Goal: Task Accomplishment & Management: Manage account settings

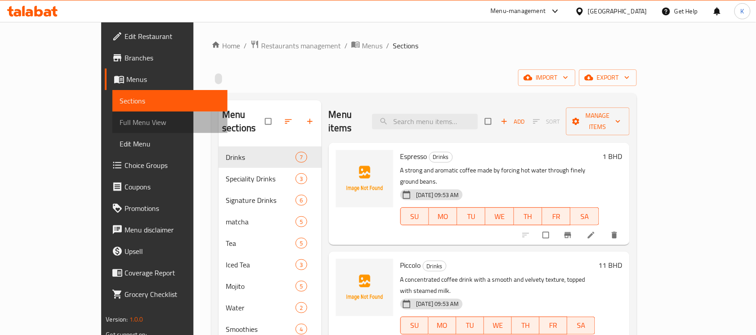
click at [120, 117] on span "Full Menu View" at bounding box center [170, 122] width 101 height 11
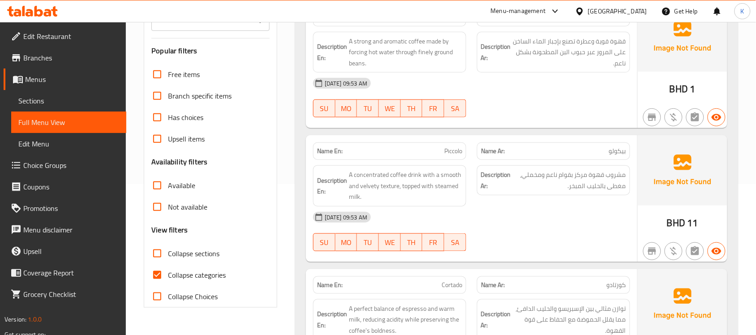
scroll to position [261, 0]
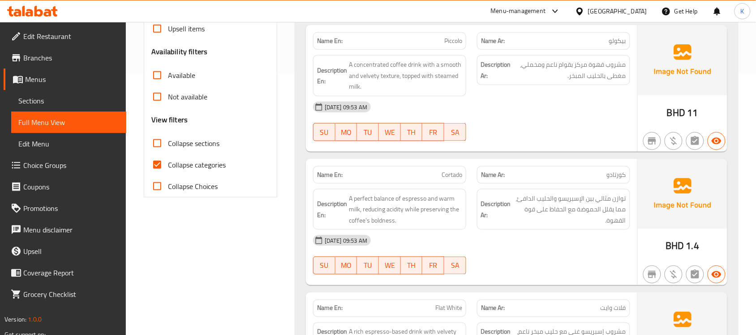
click at [171, 165] on span "Collapse categories" at bounding box center [197, 164] width 58 height 11
click at [168, 165] on input "Collapse categories" at bounding box center [156, 164] width 21 height 21
checkbox input "false"
click at [214, 145] on span "Collapse sections" at bounding box center [193, 143] width 51 height 11
click at [168, 145] on input "Collapse sections" at bounding box center [156, 143] width 21 height 21
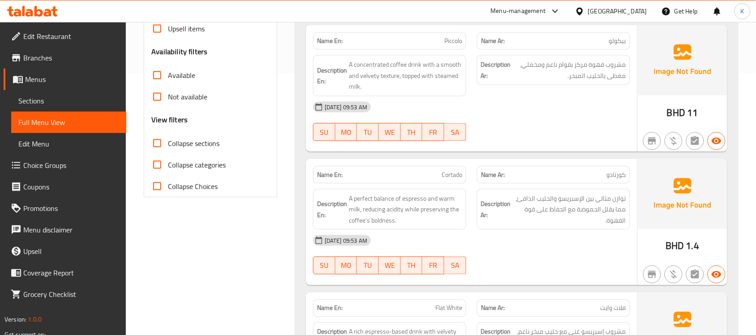
checkbox input "true"
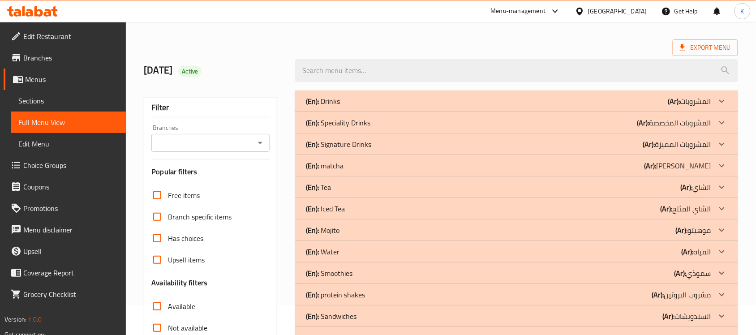
scroll to position [0, 0]
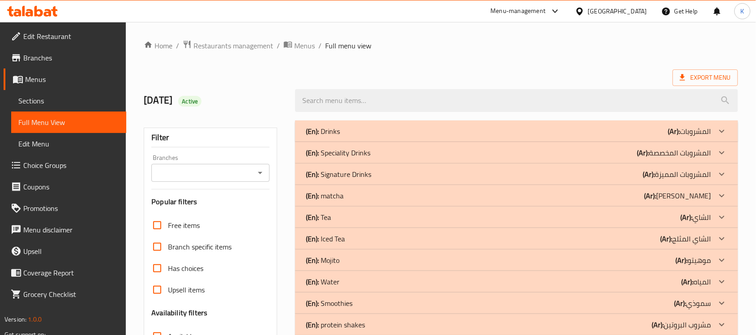
click at [402, 134] on div "(En): Drinks (Ar): المشروبات" at bounding box center [508, 131] width 405 height 11
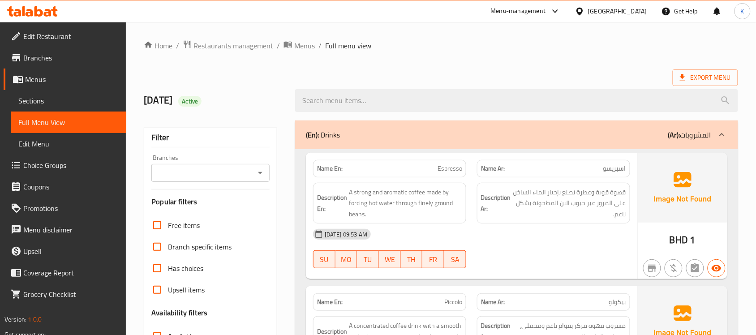
click at [521, 188] on span "قهوة قوية وعطرة تصنع بإجبار الماء الساخن على المرور عبر حبوب البن المطحونة بشكل…" at bounding box center [569, 203] width 113 height 33
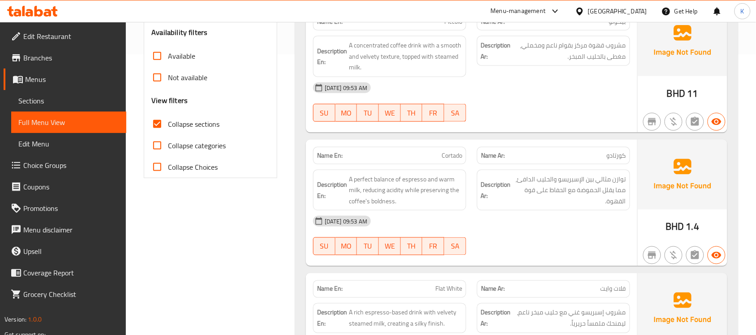
scroll to position [149, 0]
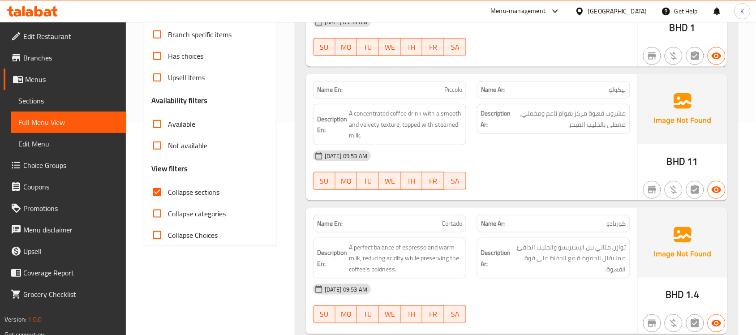
drag, startPoint x: 387, startPoint y: 148, endPoint x: 352, endPoint y: 130, distance: 39.9
click at [386, 148] on div "Name En: Piccolo Name Ar: بيكولو Description En: A concentrated coffee drink wi…" at bounding box center [471, 136] width 331 height 127
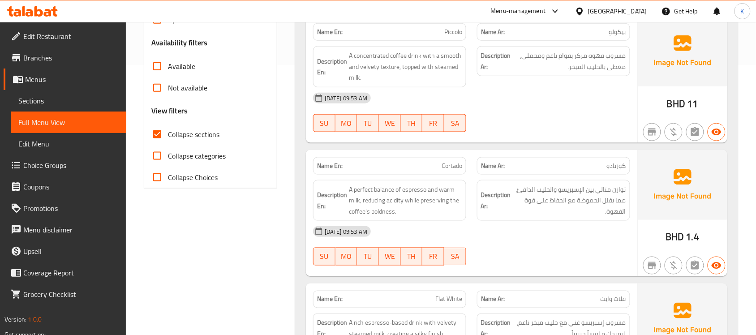
scroll to position [280, 0]
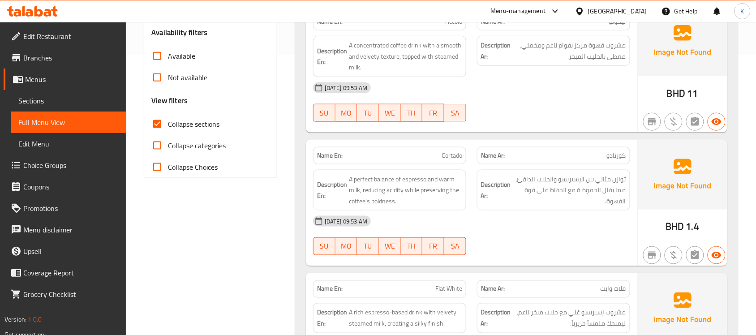
click at [502, 171] on div "Description Ar: توازن مثالي بين الإسبريسو والحليب الدافئ، مما يقلل الحموضة مع ا…" at bounding box center [553, 190] width 153 height 41
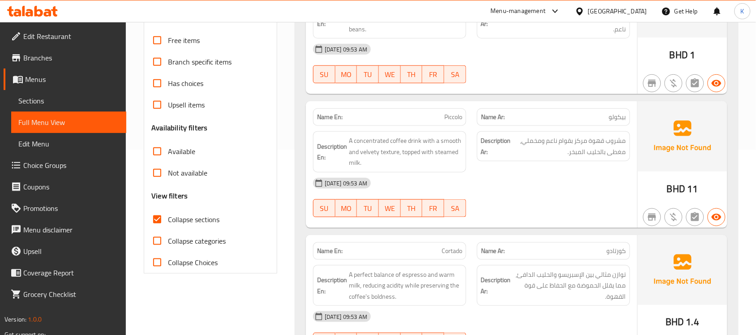
scroll to position [149, 0]
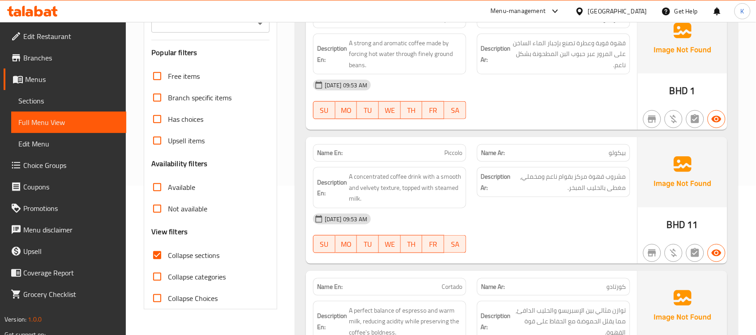
click at [453, 144] on div "Name En: Piccolo" at bounding box center [389, 152] width 153 height 17
click at [453, 145] on div "Name En: Piccolo" at bounding box center [389, 152] width 153 height 17
copy span "Piccolo"
click at [539, 186] on span "مشروب قهوة مركز بقوام ناعم ومخملي، مغطى بالحليب المبخر." at bounding box center [569, 182] width 113 height 22
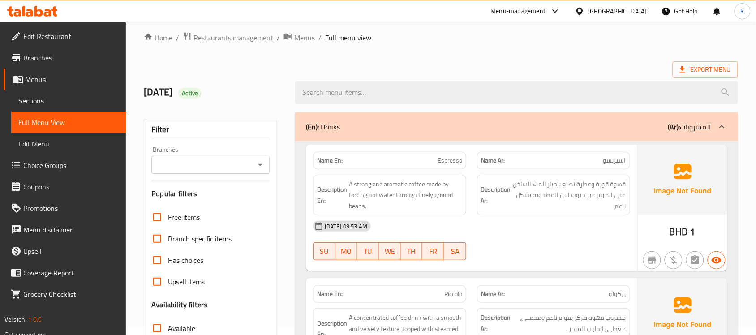
scroll to position [0, 0]
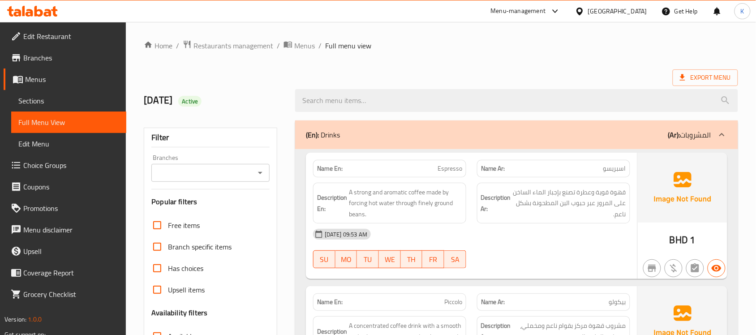
click at [507, 133] on div "(En): Drinks (Ar): المشروبات" at bounding box center [508, 134] width 405 height 11
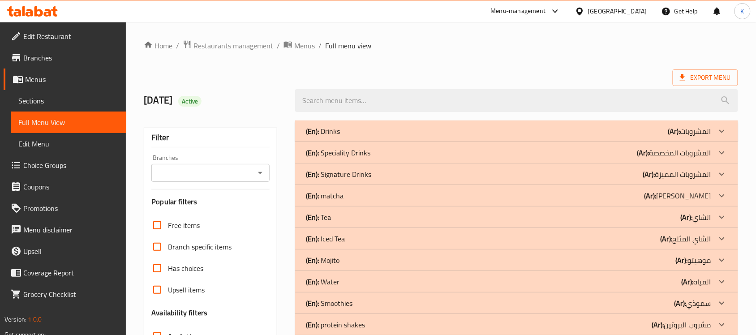
click at [471, 133] on div "(En): Drinks (Ar): المشروبات" at bounding box center [508, 131] width 405 height 11
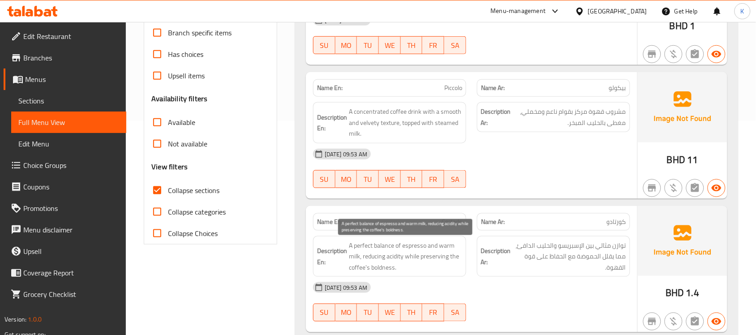
scroll to position [14, 0]
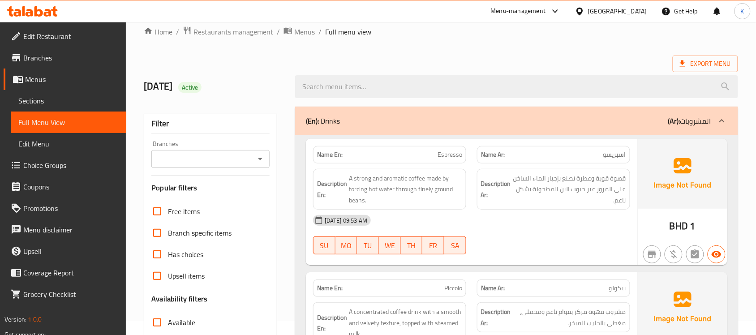
click at [500, 135] on div "(En): Drinks (Ar): المشروبات" at bounding box center [516, 121] width 443 height 29
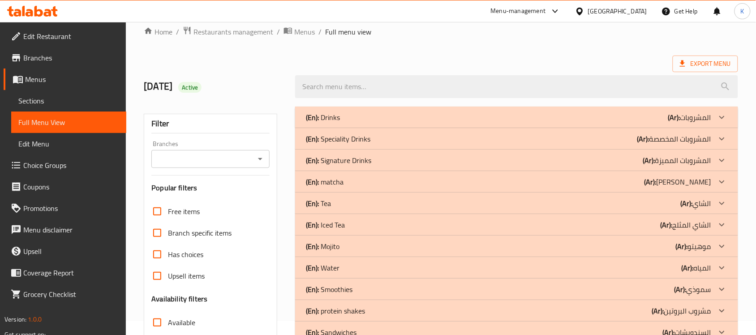
click at [393, 123] on div "(En): Speciality Drinks (Ar): المشروبات المخصصة" at bounding box center [508, 117] width 405 height 11
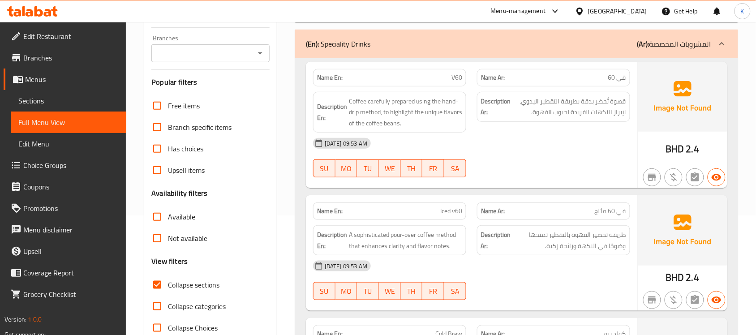
scroll to position [144, 0]
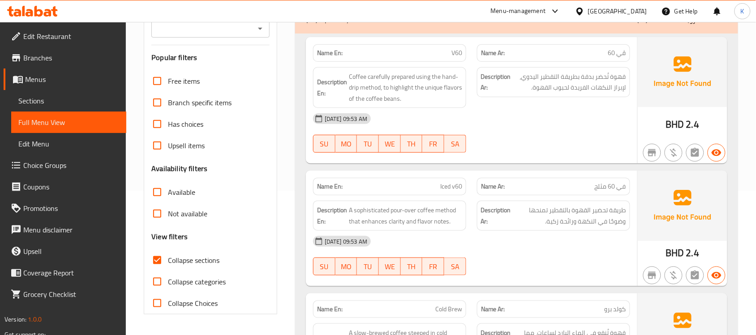
click at [449, 50] on p "Name En: V60" at bounding box center [389, 52] width 145 height 9
click at [450, 50] on p "Name En: V60" at bounding box center [389, 52] width 145 height 9
copy span "V60"
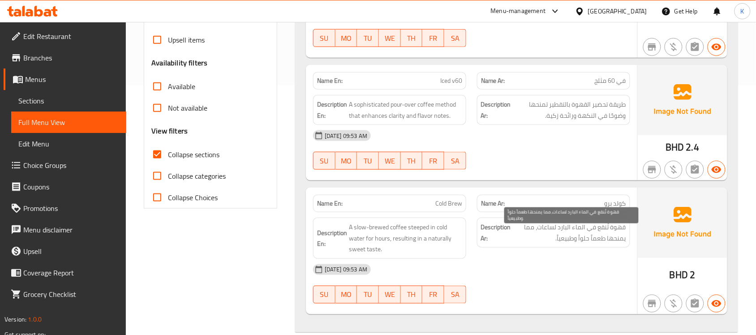
scroll to position [275, 0]
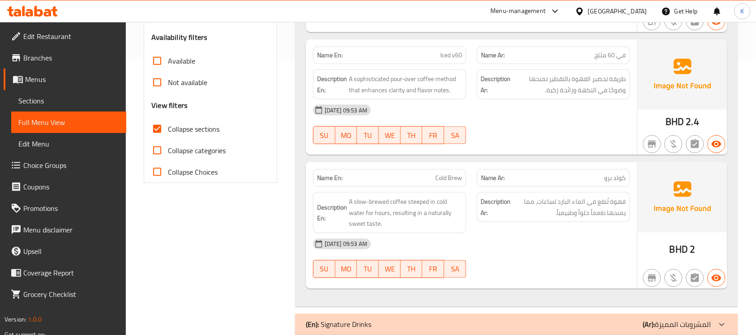
click at [636, 289] on div at bounding box center [682, 278] width 93 height 25
click at [545, 247] on div "[DATE] 09:53 AM" at bounding box center [472, 243] width 328 height 21
click at [462, 180] on div "Name En: Cold Brew" at bounding box center [389, 177] width 153 height 17
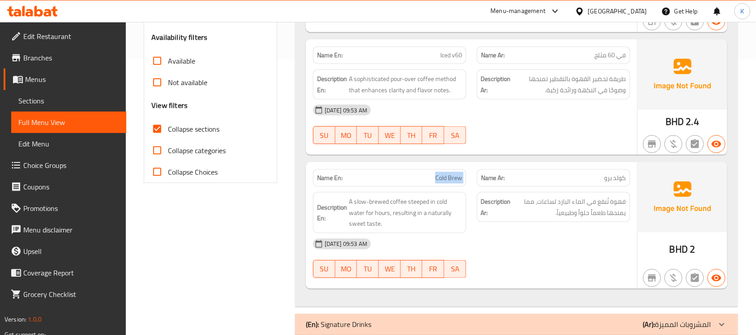
copy span "Cold Brew"
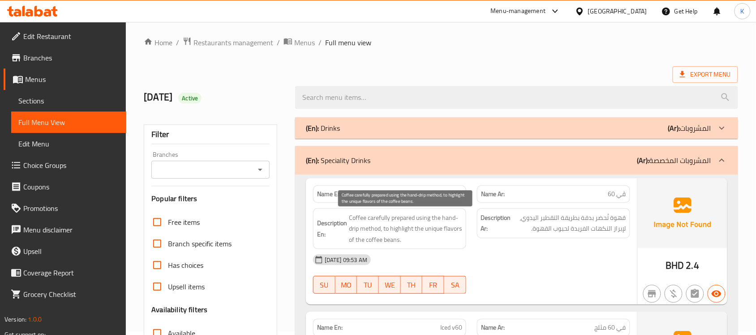
scroll to position [0, 0]
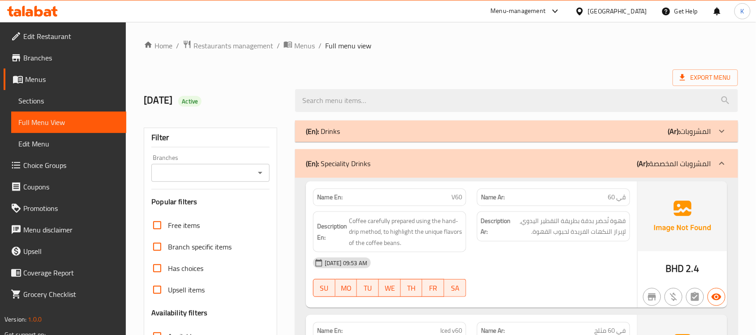
click at [490, 160] on div "(En): Speciality Drinks (Ar): المشروبات المخصصة" at bounding box center [508, 163] width 405 height 11
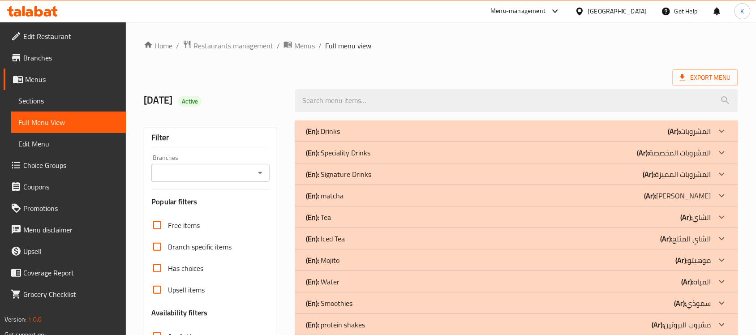
click at [394, 137] on div "(En): Signature Drinks (Ar): المشروبات المميزة" at bounding box center [508, 131] width 405 height 11
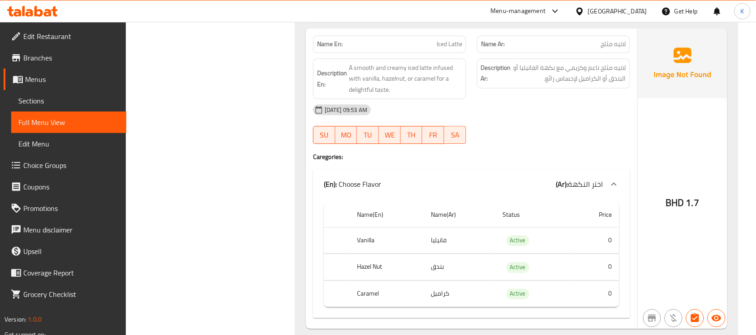
scroll to position [522, 0]
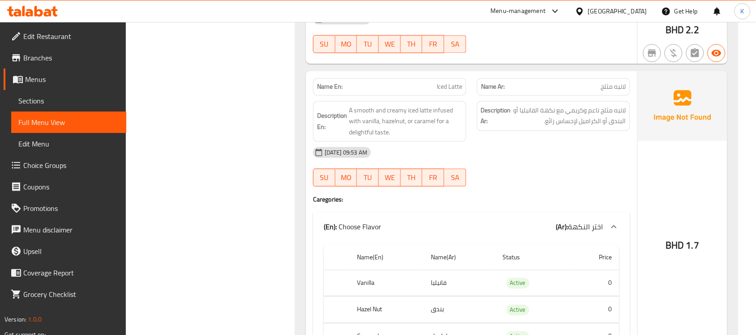
click at [449, 84] on span "Iced Latte" at bounding box center [450, 86] width 26 height 9
copy span "Iced Latte"
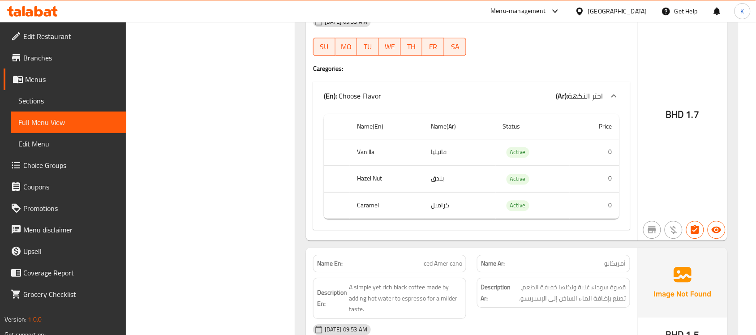
scroll to position [784, 0]
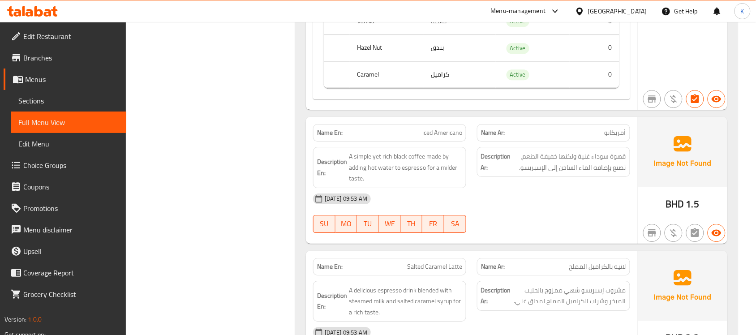
click at [449, 135] on span "iced Americano" at bounding box center [442, 132] width 40 height 9
copy span "iced Americano"
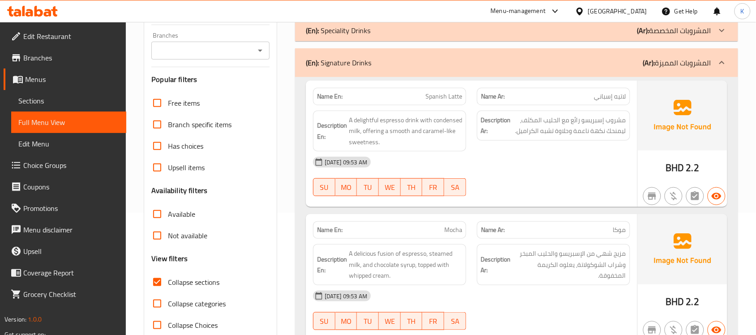
scroll to position [0, 0]
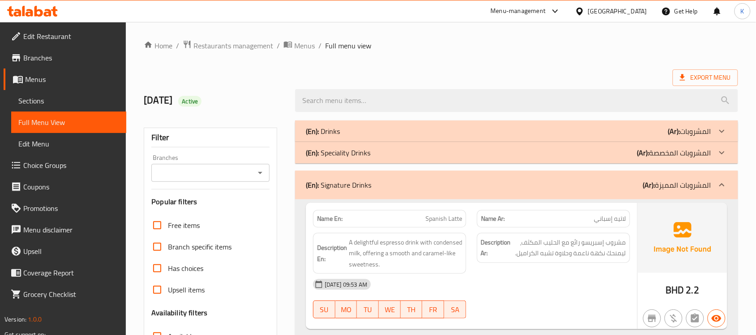
click at [424, 190] on div "(En): Signature Drinks (Ar): المشروبات المميزة" at bounding box center [508, 185] width 405 height 11
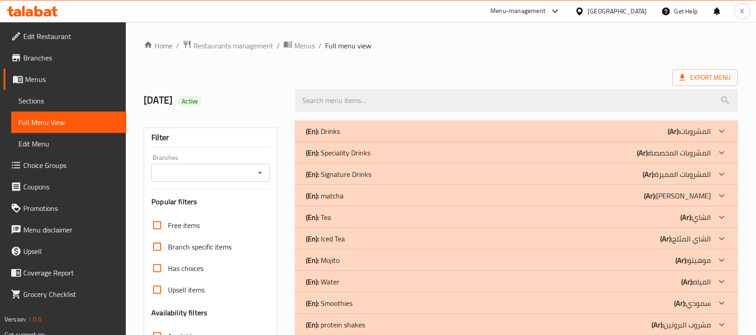
click at [393, 137] on div "(En): matcha (Ar): ماتشا" at bounding box center [508, 131] width 405 height 11
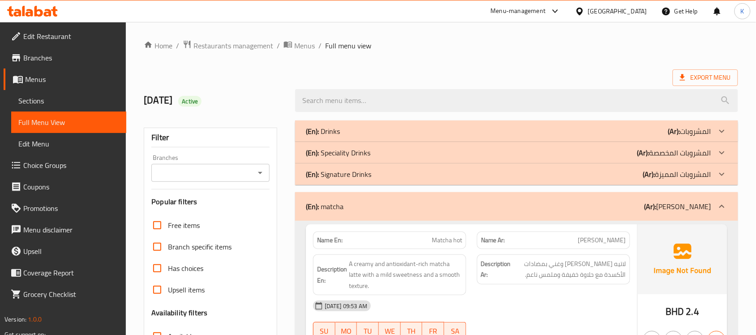
scroll to position [130, 0]
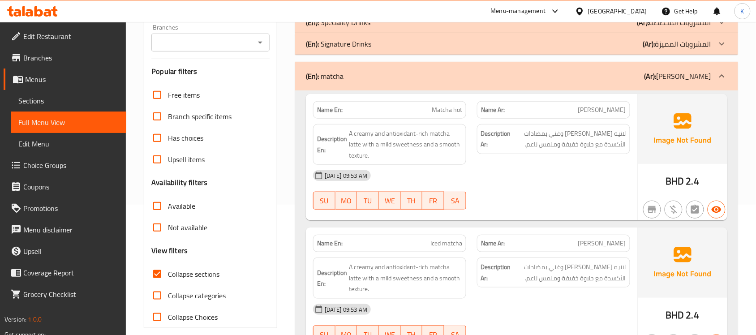
click at [446, 111] on span "Matcha hot" at bounding box center [447, 109] width 30 height 9
copy span "Matcha hot"
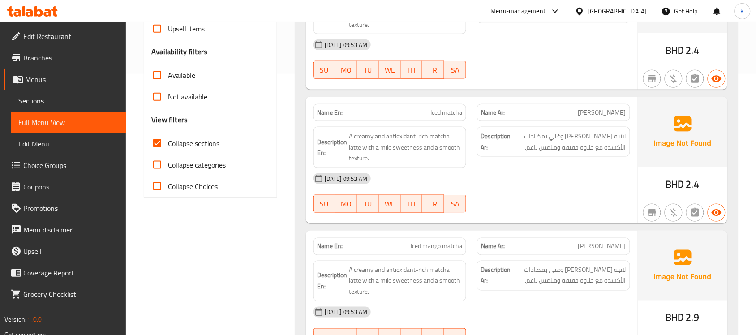
scroll to position [259, 0]
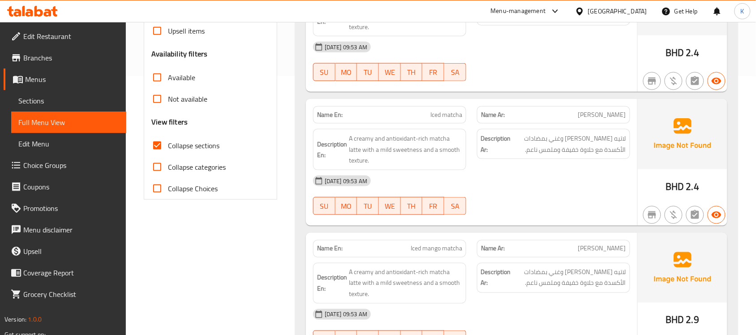
click at [433, 126] on div "Description En: A creamy and antioxidant-rich matcha latte with a mild sweetnes…" at bounding box center [390, 150] width 164 height 52
click at [439, 113] on span "Iced matcha" at bounding box center [446, 114] width 32 height 9
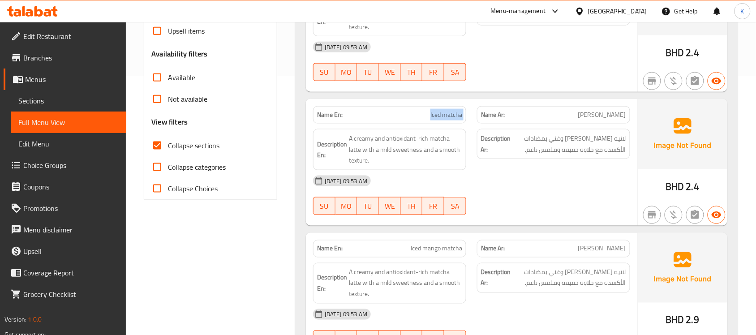
click at [439, 113] on span "Iced matcha" at bounding box center [446, 114] width 32 height 9
click at [429, 238] on div "Name En: Iced mango matcha" at bounding box center [390, 249] width 164 height 28
copy span "Iced mango matcha"
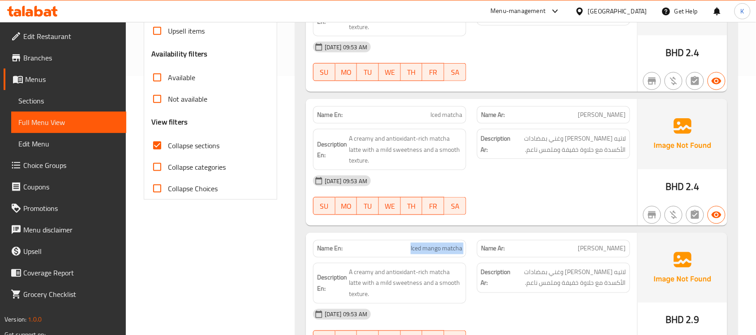
click at [444, 251] on span "Iced mango matcha" at bounding box center [436, 248] width 51 height 9
click at [444, 252] on span "Iced mango matcha" at bounding box center [436, 248] width 51 height 9
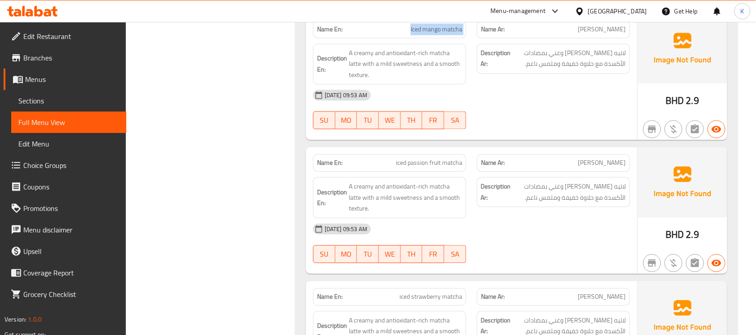
scroll to position [520, 0]
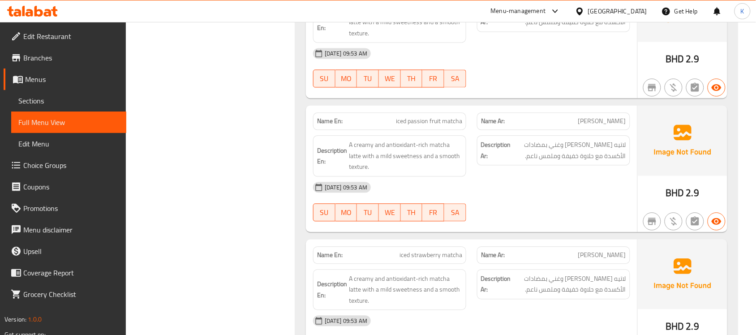
click at [437, 254] on span "iced strawberry matcha" at bounding box center [430, 254] width 63 height 9
copy span "iced strawberry matcha"
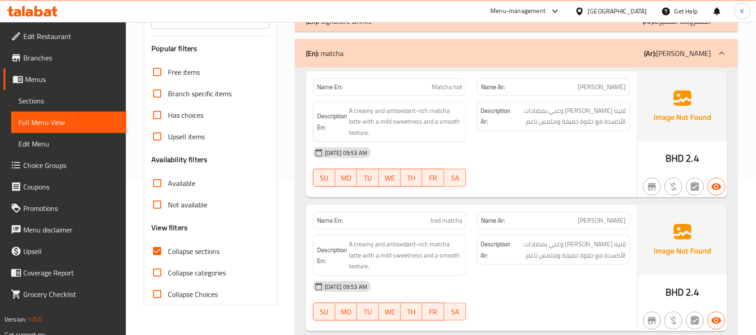
scroll to position [128, 0]
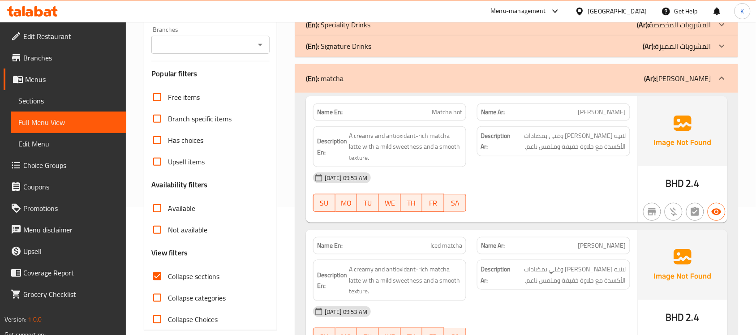
click at [454, 100] on div "Name En: Matcha hot" at bounding box center [390, 112] width 164 height 28
copy span "Matcha hot"
drag, startPoint x: 66, startPoint y: 103, endPoint x: 73, endPoint y: 118, distance: 15.8
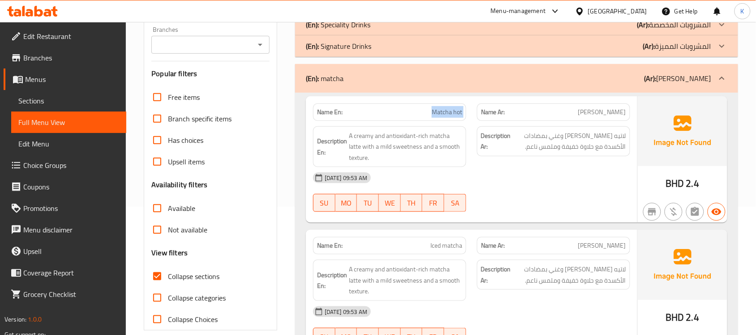
click at [66, 103] on span "Sections" at bounding box center [68, 100] width 101 height 11
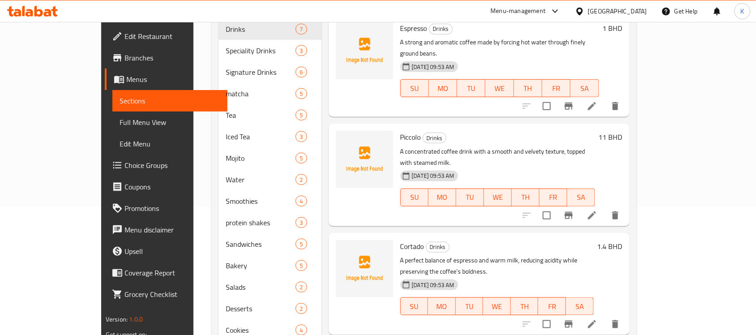
scroll to position [126, 0]
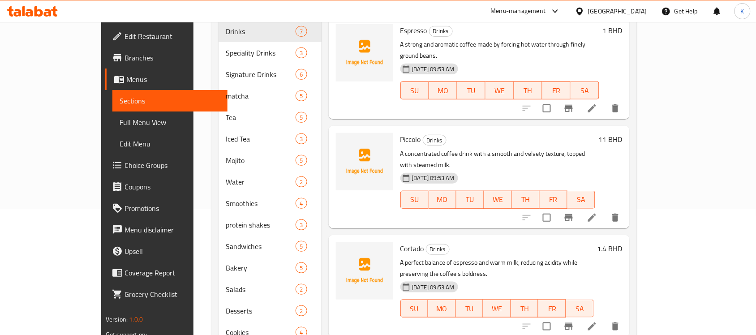
click at [120, 124] on span "Full Menu View" at bounding box center [170, 122] width 101 height 11
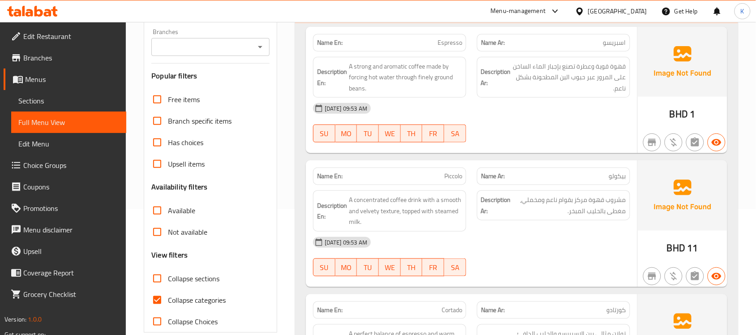
drag, startPoint x: 203, startPoint y: 270, endPoint x: 209, endPoint y: 301, distance: 31.9
click at [203, 271] on label "Collapse sections" at bounding box center [182, 278] width 73 height 21
click at [168, 271] on input "Collapse sections" at bounding box center [156, 278] width 21 height 21
checkbox input "true"
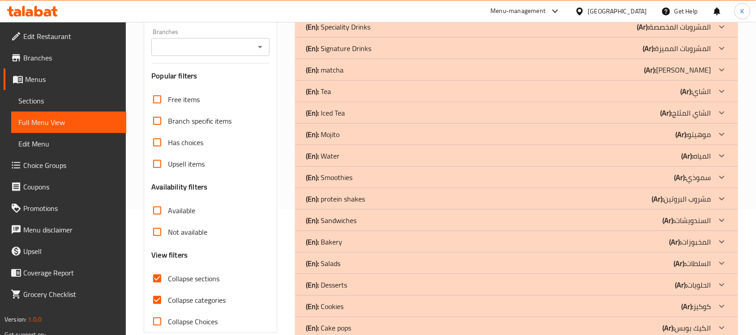
click at [207, 303] on span "Collapse categories" at bounding box center [197, 300] width 58 height 11
click at [168, 303] on input "Collapse categories" at bounding box center [156, 299] width 21 height 21
checkbox input "false"
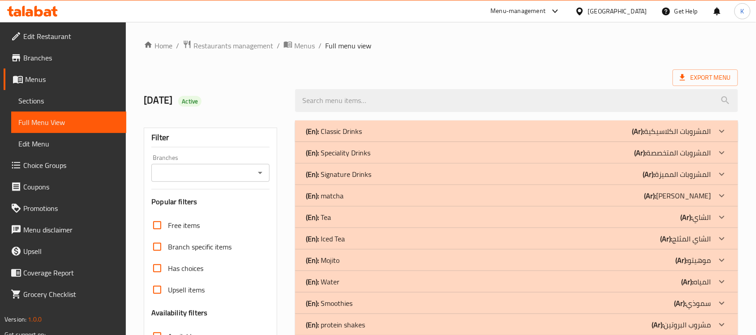
click at [375, 137] on div "(En): Tea (Ar): الشاي" at bounding box center [508, 131] width 405 height 11
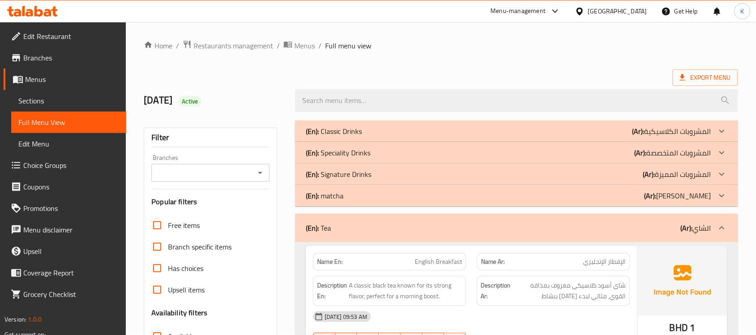
drag, startPoint x: 349, startPoint y: 193, endPoint x: 349, endPoint y: 214, distance: 21.0
click at [347, 137] on div "(En): matcha (Ar): ماتشا" at bounding box center [508, 131] width 405 height 11
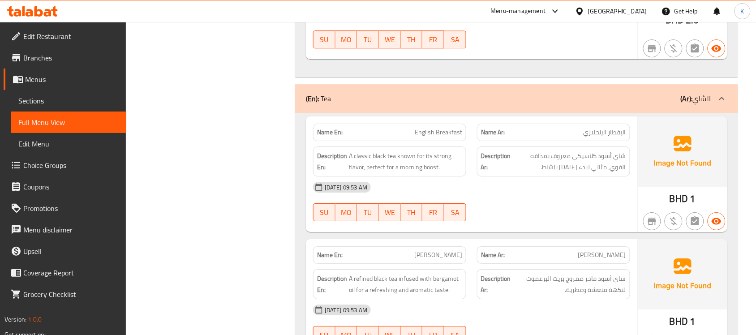
scroll to position [784, 0]
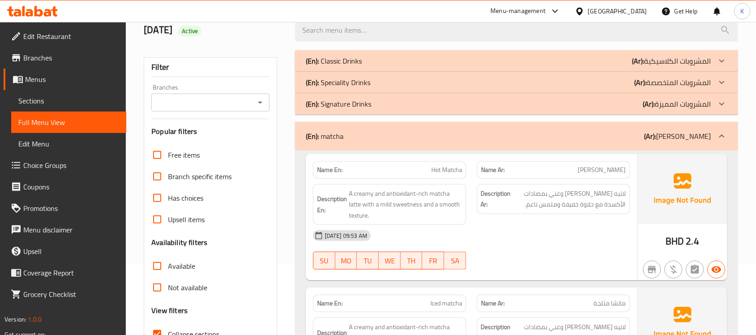
scroll to position [0, 0]
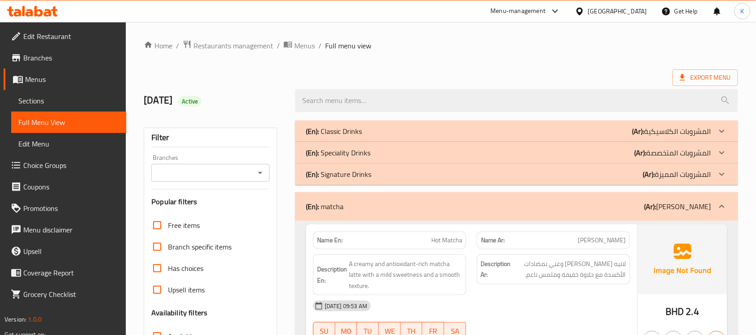
click at [370, 196] on div "(En): matcha (Ar): ماتشا" at bounding box center [516, 206] width 443 height 29
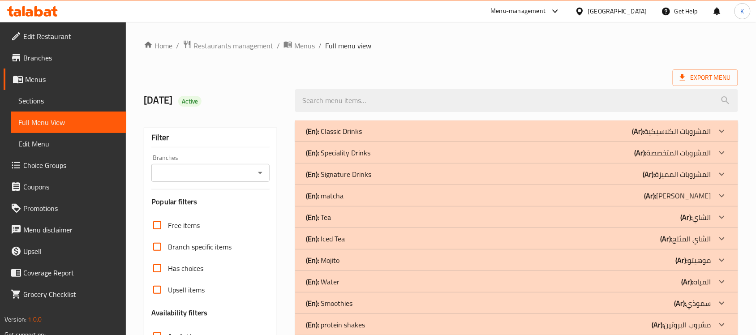
click at [374, 137] on div "(En): Tea (Ar): الشاي" at bounding box center [508, 131] width 405 height 11
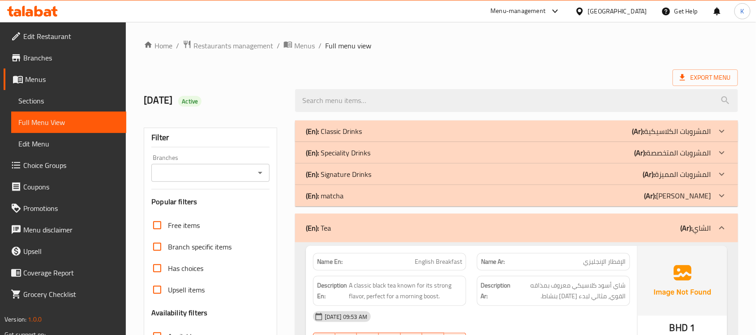
click at [413, 251] on div "Name En: English Breakfast" at bounding box center [390, 262] width 164 height 28
click at [413, 239] on div "(En): Tea (Ar): الشاي" at bounding box center [516, 228] width 443 height 29
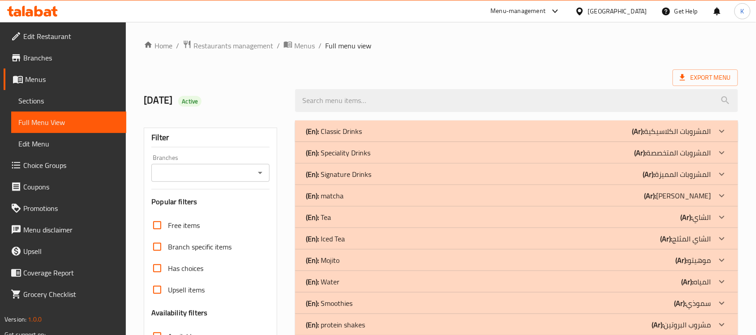
click at [371, 137] on div "(En): Iced Tea (Ar): الشاي المثلج" at bounding box center [508, 131] width 405 height 11
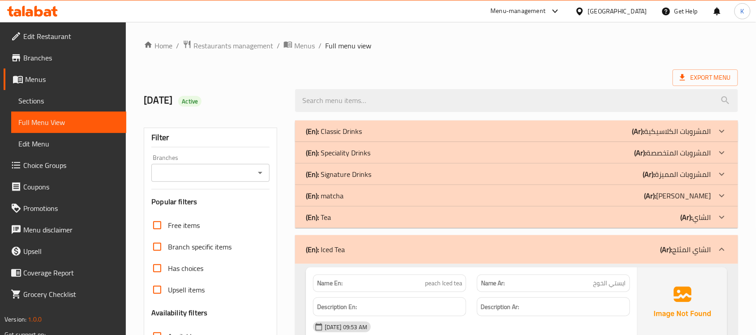
scroll to position [130, 0]
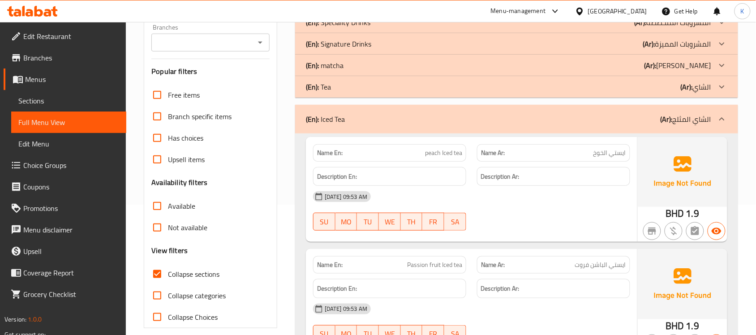
click at [451, 166] on div "Description En:" at bounding box center [390, 177] width 164 height 30
click at [446, 159] on div "Name En: peach Iced tea" at bounding box center [389, 152] width 153 height 17
copy span "peach Iced tea"
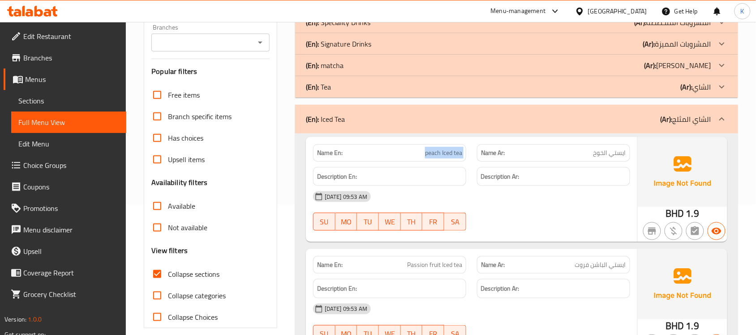
click at [428, 143] on div "Name En: peach Iced tea" at bounding box center [390, 153] width 164 height 28
click at [403, 267] on p "Name En: Passion fruit Iced tea" at bounding box center [389, 264] width 145 height 9
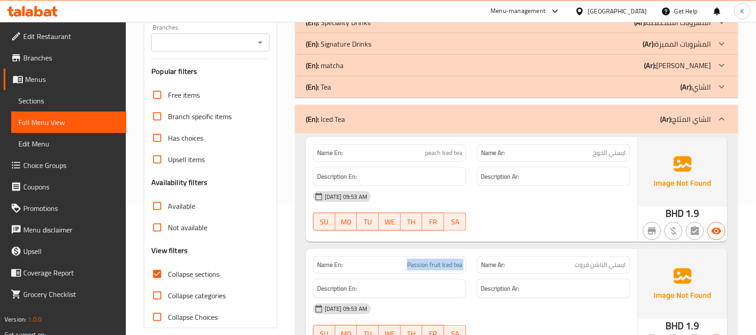
click at [403, 267] on p "Name En: Passion fruit Iced tea" at bounding box center [389, 264] width 145 height 9
click at [437, 267] on span "Passion fruit Iced tea" at bounding box center [434, 264] width 55 height 9
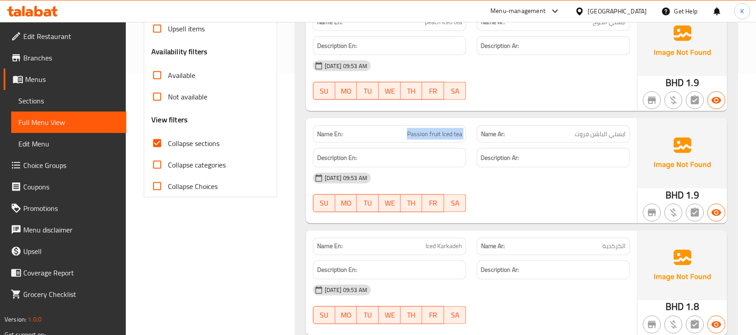
click at [444, 242] on span "Iced Karkadeh" at bounding box center [443, 246] width 37 height 9
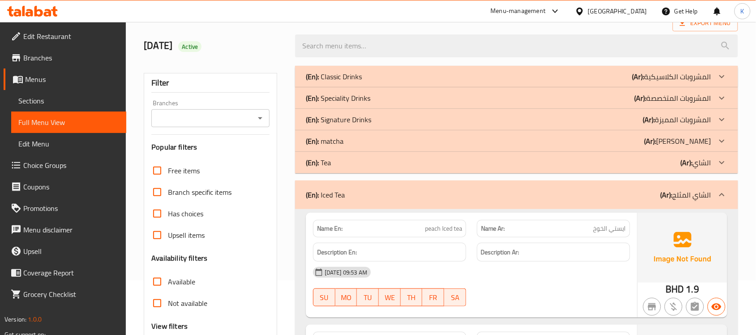
scroll to position [0, 0]
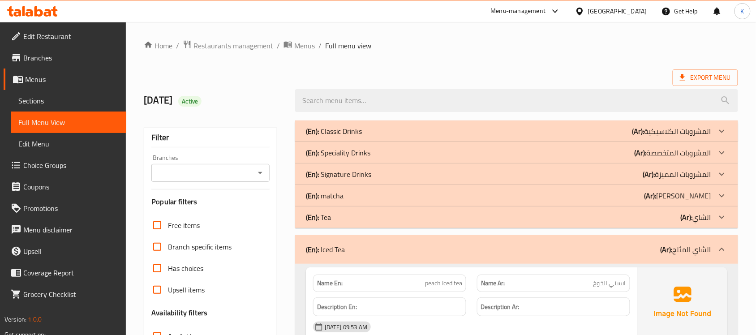
click at [409, 252] on div "(En): Iced Tea (Ar): الشاي المثلج" at bounding box center [508, 249] width 405 height 11
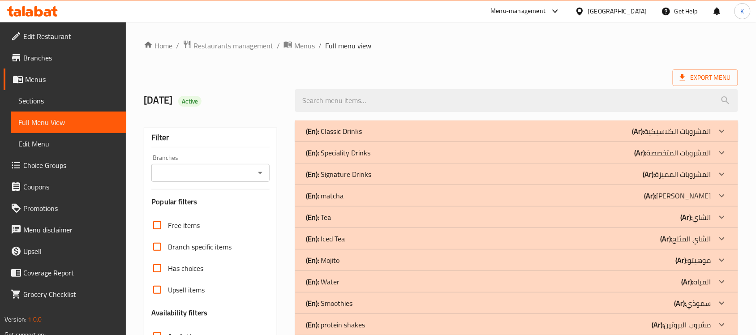
click at [358, 142] on div "(En): Mojito (Ar): موهيتو" at bounding box center [516, 130] width 443 height 21
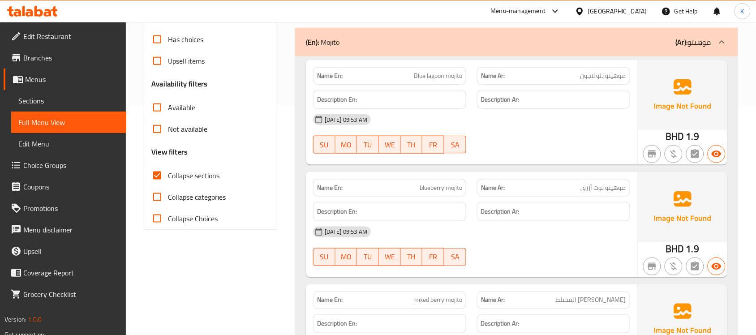
scroll to position [130, 0]
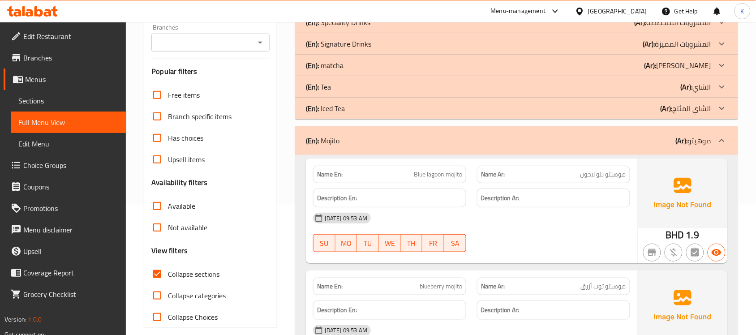
click at [451, 147] on div "(En): Mojito (Ar): موهيتو" at bounding box center [516, 140] width 443 height 29
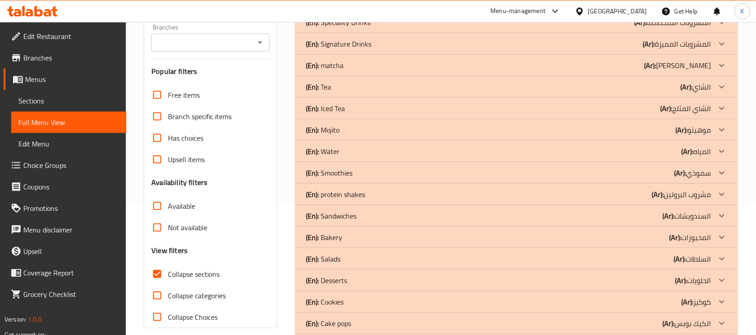
click at [361, 6] on div "(En): Water (Ar): المياه" at bounding box center [508, 1] width 405 height 11
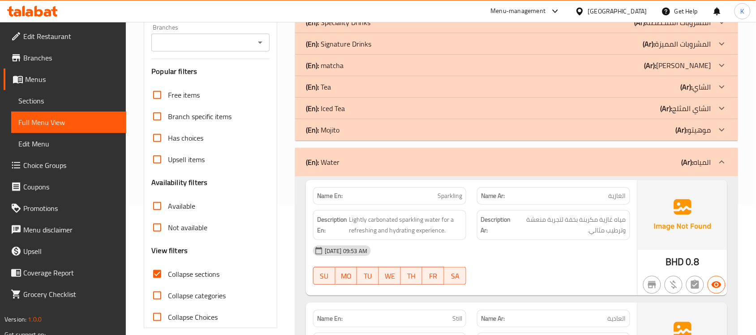
click at [447, 200] on span "Sparkling" at bounding box center [449, 195] width 25 height 9
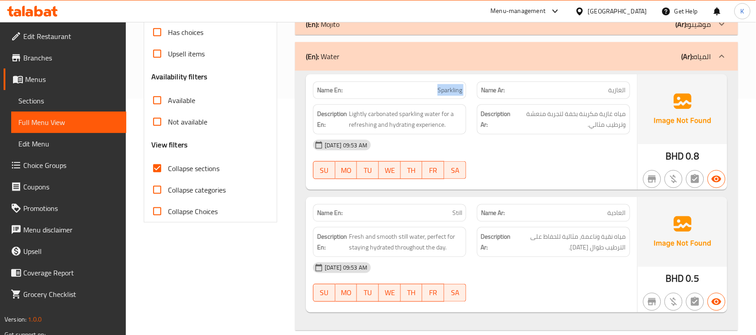
scroll to position [261, 0]
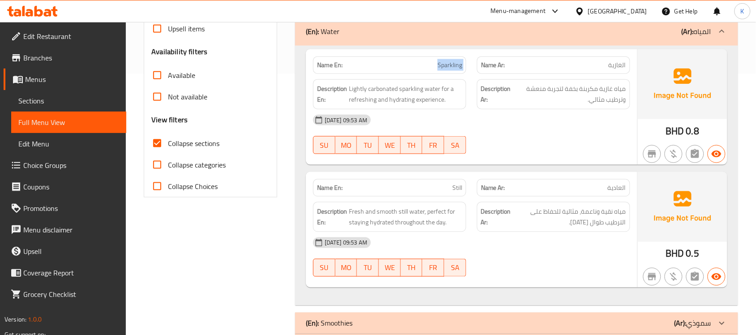
click at [456, 184] on span "Still" at bounding box center [457, 187] width 10 height 9
click at [407, 29] on div "(En): Water (Ar): المياه" at bounding box center [508, 31] width 405 height 11
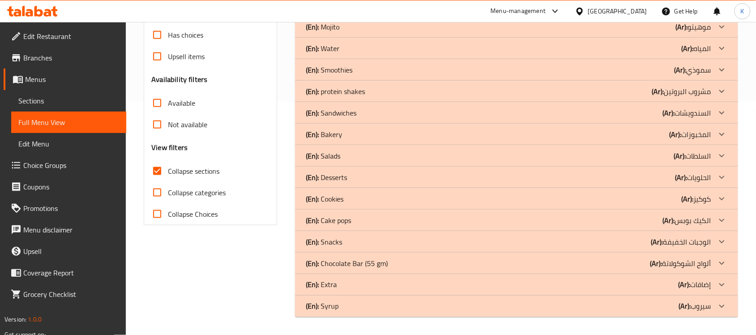
scroll to position [233, 0]
drag, startPoint x: 371, startPoint y: 70, endPoint x: 384, endPoint y: 87, distance: 21.8
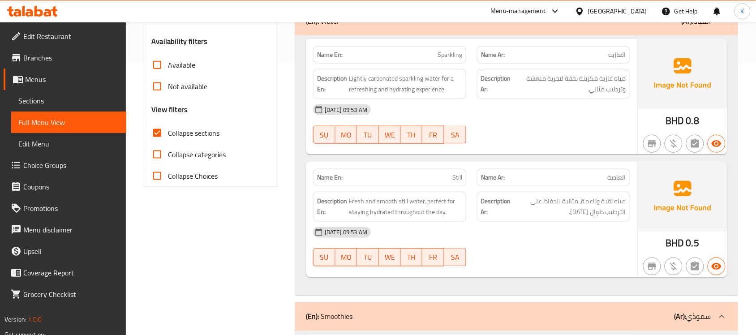
scroll to position [247, 0]
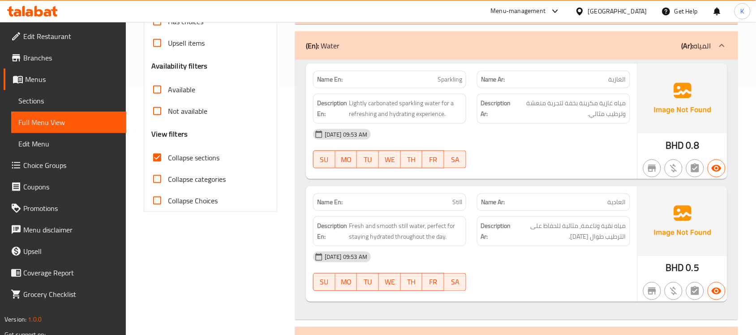
click at [379, 54] on div "(En): Water (Ar): المياه" at bounding box center [516, 45] width 443 height 29
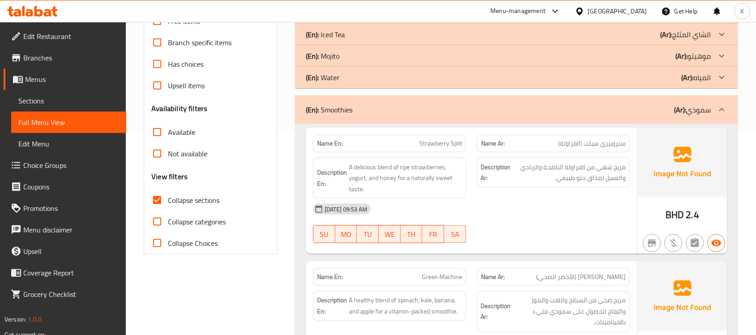
scroll to position [243, 0]
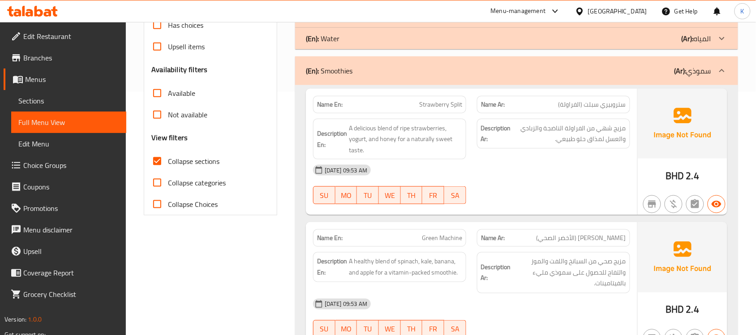
click at [435, 229] on div "Name En: Green Machine" at bounding box center [389, 237] width 153 height 17
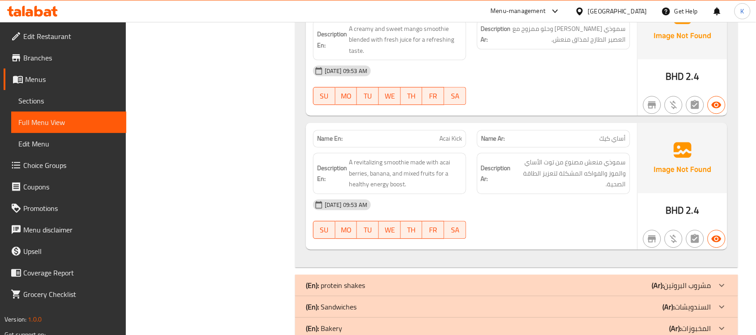
scroll to position [635, 0]
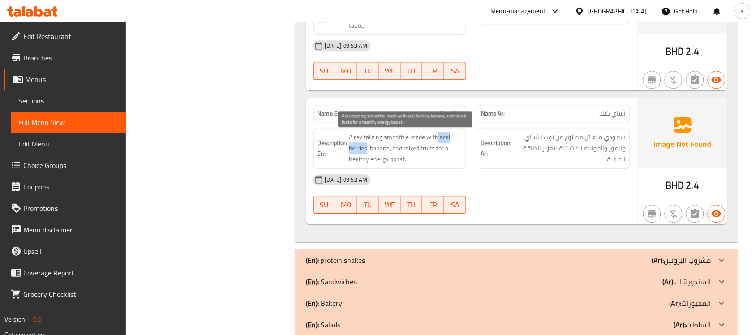
drag, startPoint x: 438, startPoint y: 137, endPoint x: 368, endPoint y: 150, distance: 71.0
click at [366, 150] on span "A revitalizing smoothie made with acai berries, banana, and mixed fruits for a …" at bounding box center [405, 148] width 113 height 33
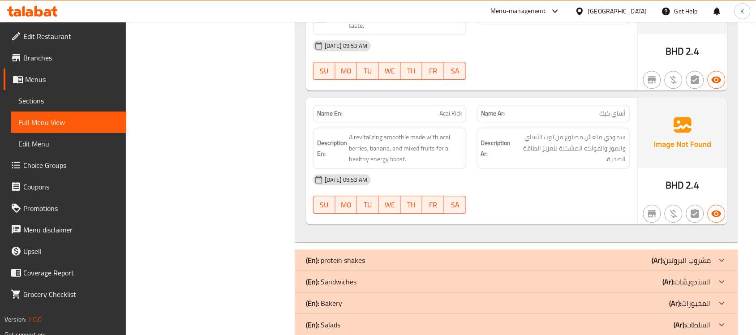
click at [343, 120] on div "Name En: Acai Kick" at bounding box center [389, 113] width 153 height 17
click at [530, 167] on div "Description Ar: سموذي منعش مصنوع من توت الأساي والموز والفواكه المشكلة لتعزيز ا…" at bounding box center [553, 148] width 153 height 41
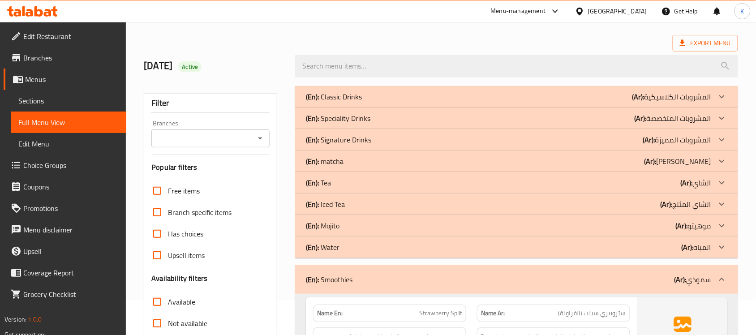
scroll to position [0, 0]
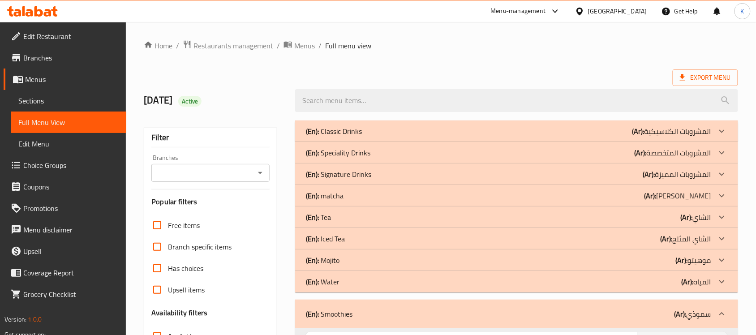
click at [489, 142] on div "(En): Water (Ar): المياه" at bounding box center [516, 130] width 443 height 21
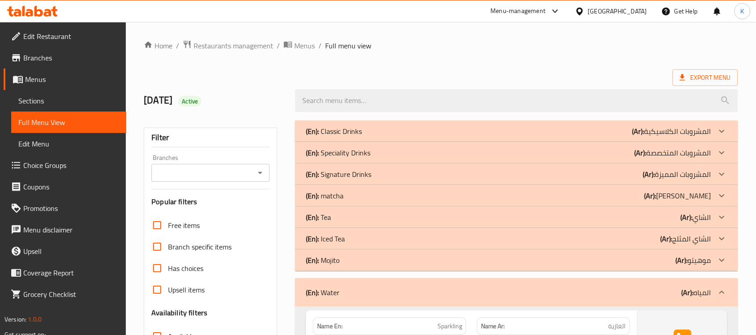
click at [497, 283] on div "(En): Water (Ar): المياه" at bounding box center [516, 292] width 443 height 29
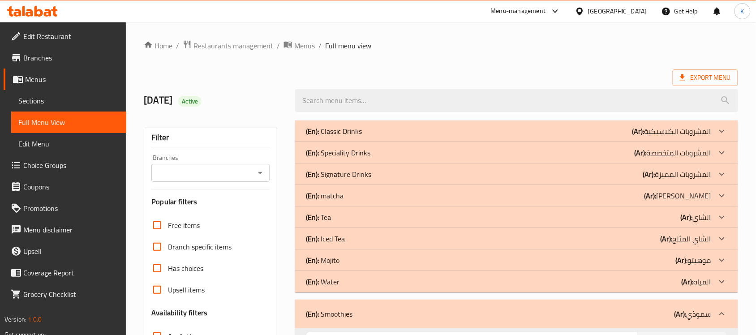
click at [510, 301] on div "(En): Smoothies (Ar): سموذي" at bounding box center [516, 314] width 443 height 29
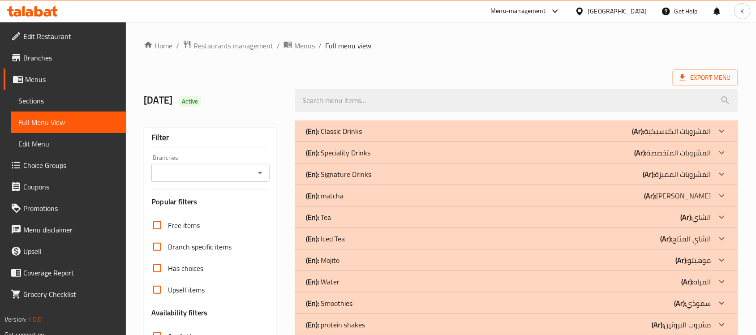
scroll to position [130, 0]
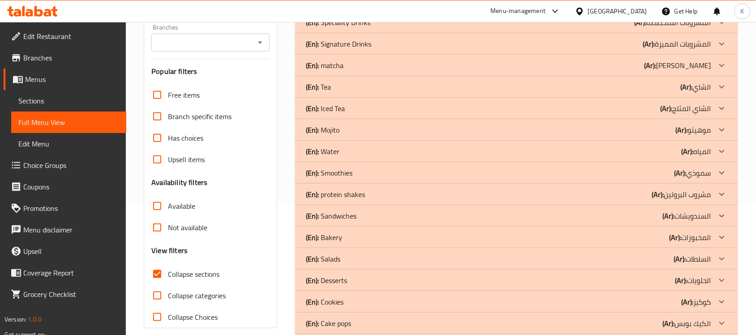
click at [586, 6] on div "(En): protein shakes (Ar): مشروب البروتين" at bounding box center [508, 1] width 405 height 11
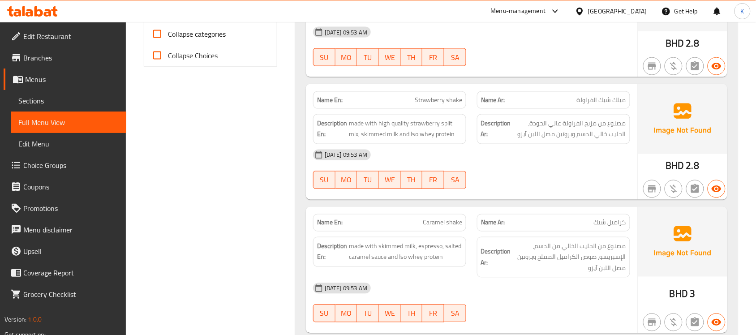
scroll to position [261, 0]
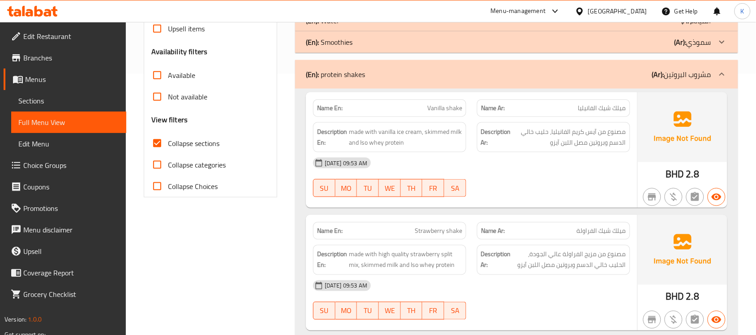
click at [449, 116] on div "Name En: Vanilla shake" at bounding box center [389, 107] width 153 height 17
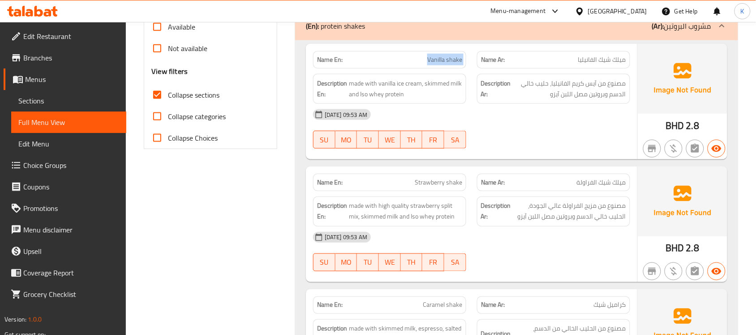
scroll to position [522, 0]
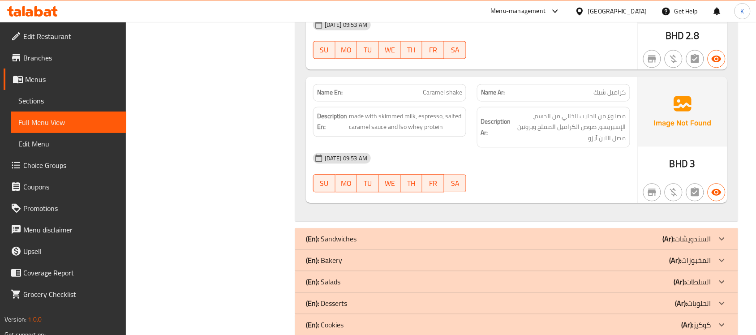
click at [419, 95] on p "Name En: Caramel shake" at bounding box center [389, 92] width 145 height 9
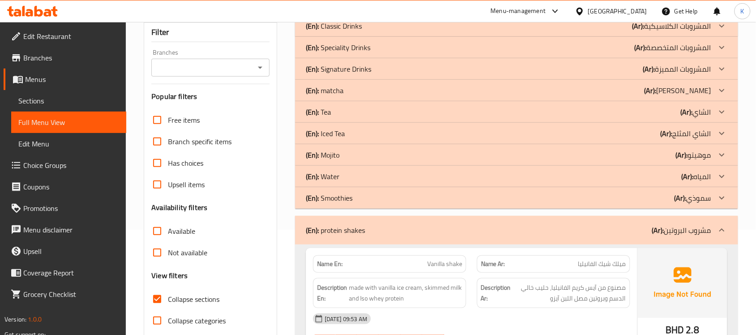
scroll to position [130, 0]
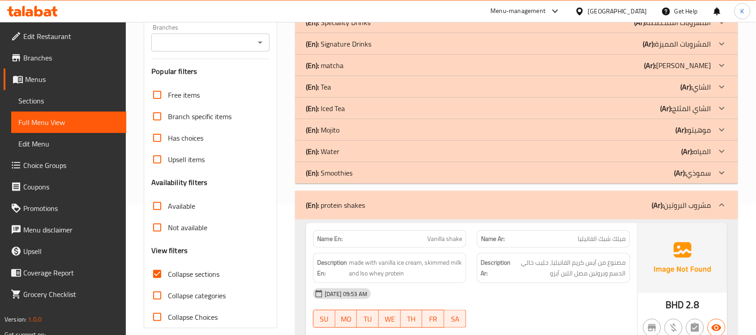
drag, startPoint x: 413, startPoint y: 197, endPoint x: 429, endPoint y: 233, distance: 39.1
click at [412, 197] on div "(En): protein shakes (Ar): مشروب البروتين" at bounding box center [516, 205] width 443 height 29
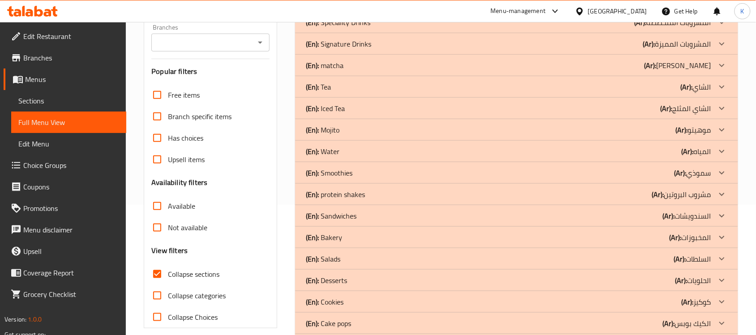
click at [428, 6] on div "(En): Sandwiches (Ar): السندويشات" at bounding box center [508, 1] width 405 height 11
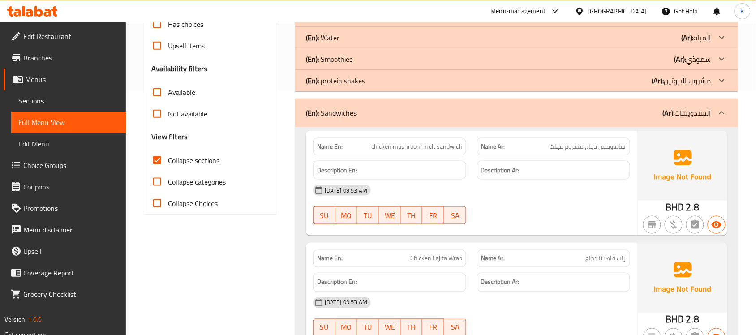
scroll to position [261, 0]
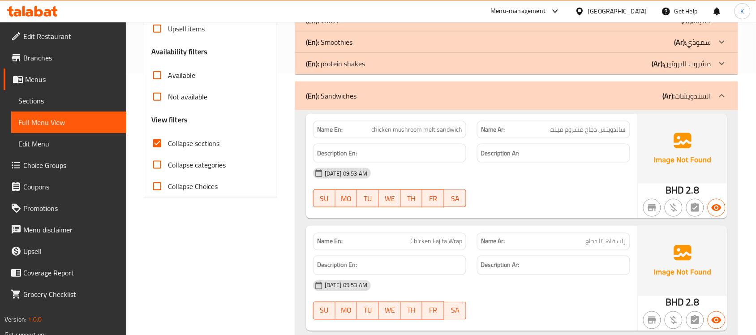
click at [393, 86] on div "(En): Sandwiches (Ar): السندويشات" at bounding box center [516, 95] width 443 height 29
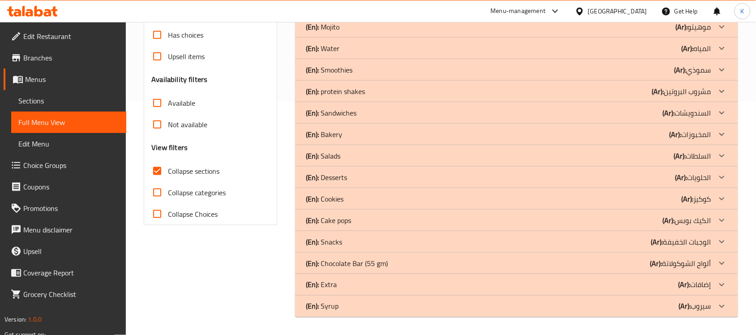
scroll to position [233, 0]
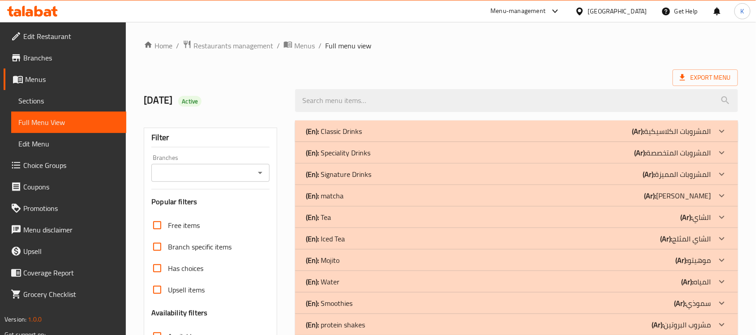
scroll to position [130, 0]
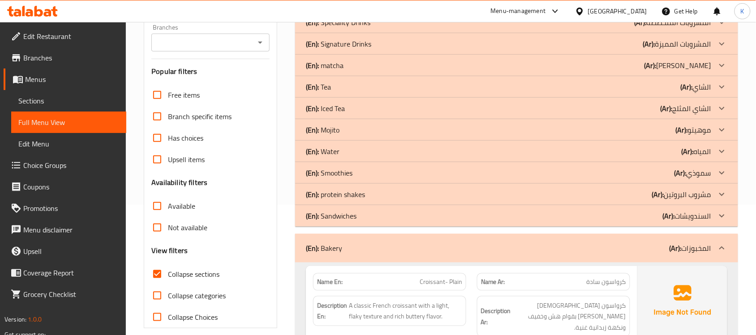
click at [460, 255] on div "(En): Bakery (Ar): المخبوزات" at bounding box center [516, 248] width 443 height 29
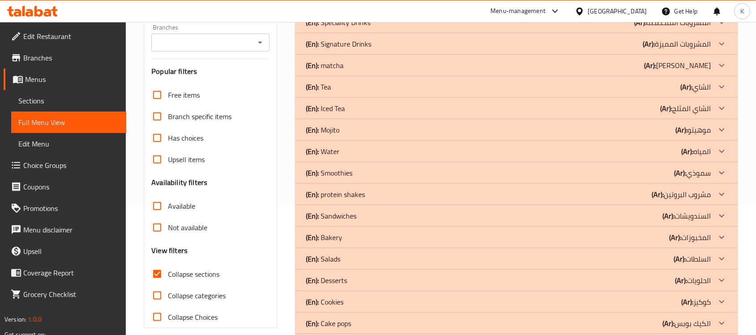
click at [493, 6] on div "(En): Salads (Ar): السلطات" at bounding box center [508, 1] width 405 height 11
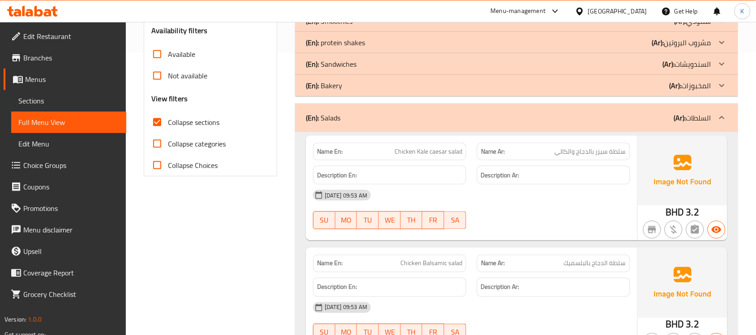
scroll to position [287, 0]
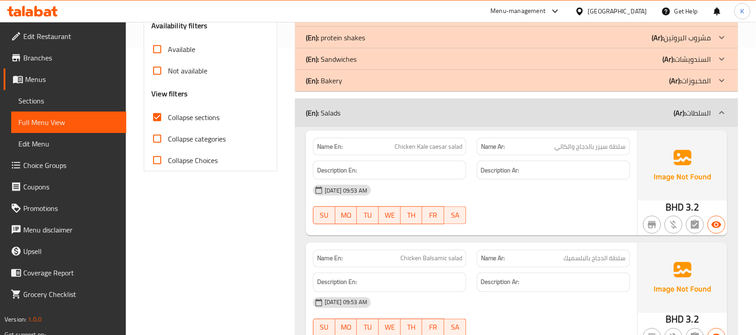
click at [448, 151] on span "Chicken Kale caesar salad" at bounding box center [428, 146] width 68 height 9
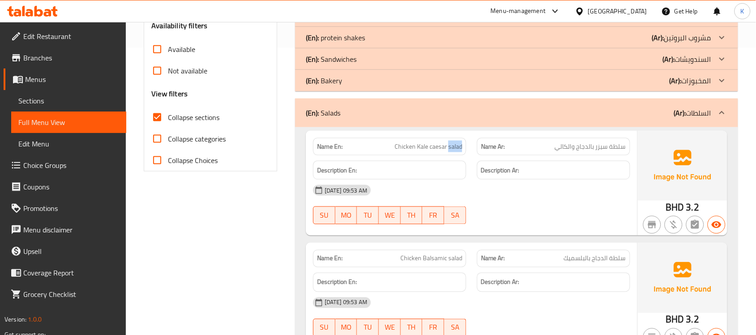
click at [448, 151] on span "Chicken Kale caesar salad" at bounding box center [428, 146] width 68 height 9
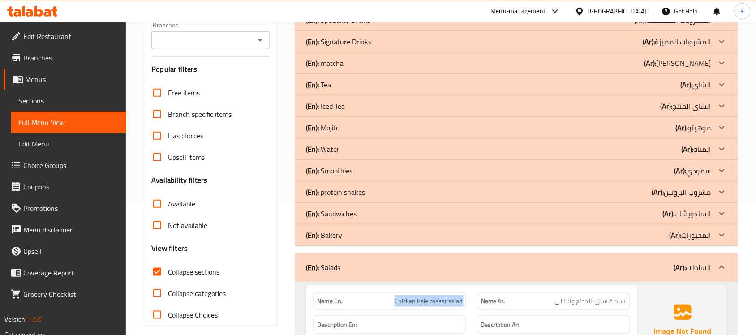
scroll to position [157, 0]
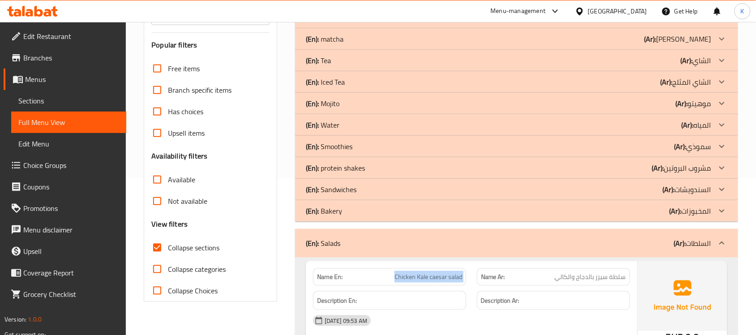
click at [348, 229] on div "(En): Salads (Ar): السلطات" at bounding box center [516, 243] width 443 height 29
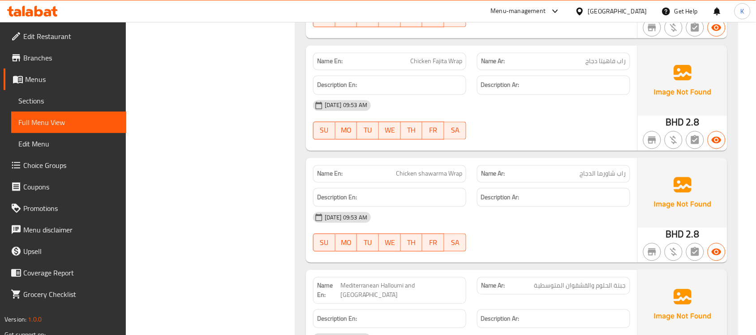
scroll to position [417, 0]
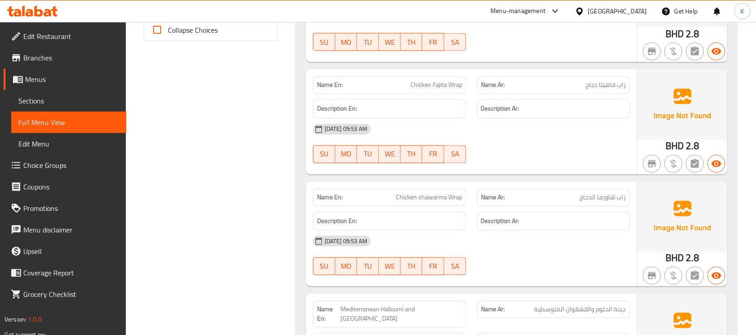
click at [412, 297] on div "Name En: Mediterranean Halloumi and Kashkaval" at bounding box center [390, 315] width 164 height 38
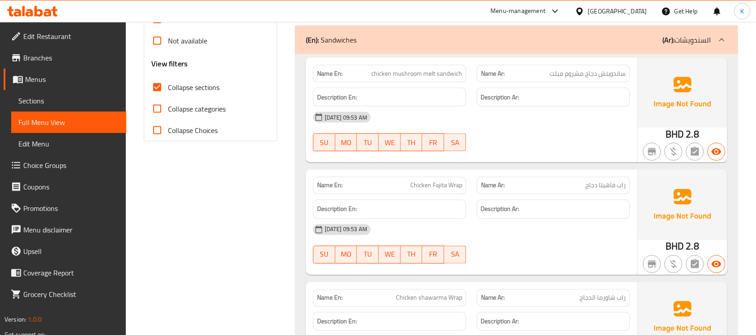
scroll to position [130, 0]
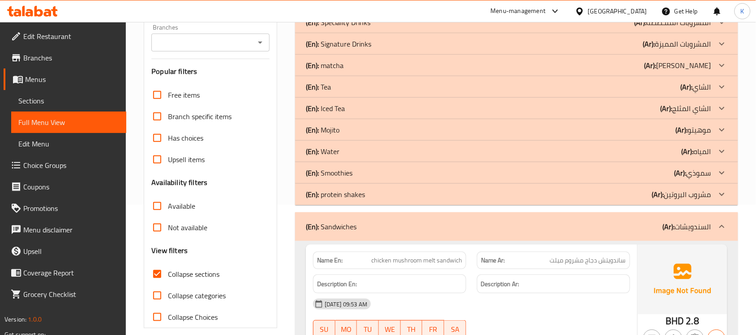
click at [387, 225] on div "(En): Sandwiches (Ar): السندويشات" at bounding box center [508, 226] width 405 height 11
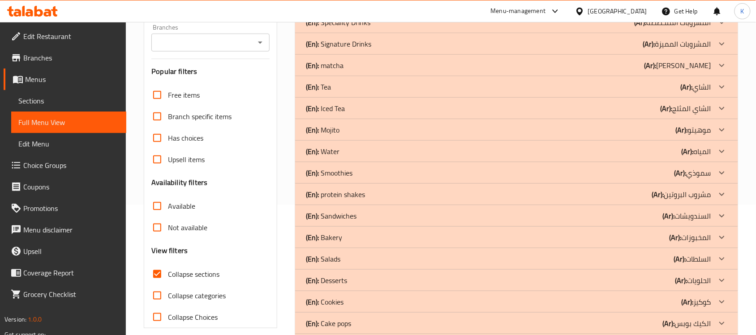
click at [388, 12] on div "(En): Desserts (Ar): الحلويات" at bounding box center [516, 0] width 443 height 21
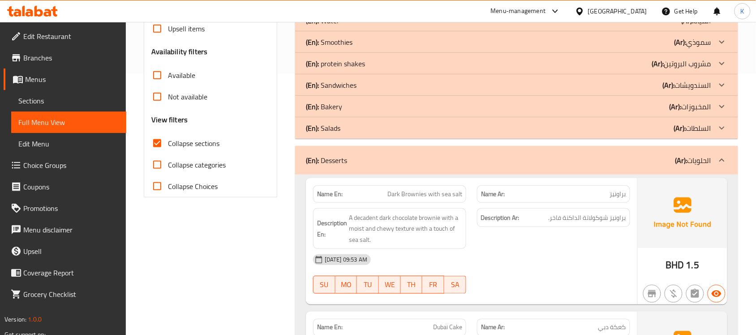
scroll to position [392, 0]
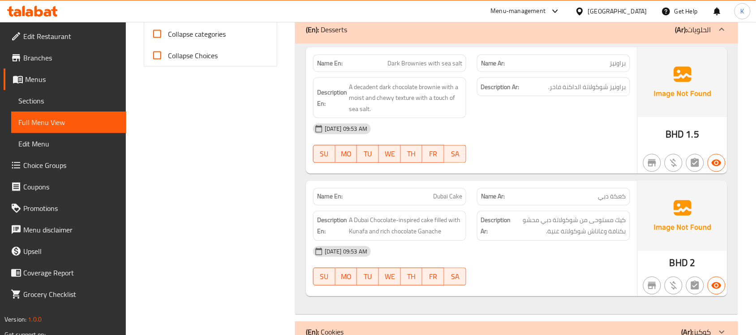
click at [448, 198] on span "Dubai Cake" at bounding box center [447, 196] width 29 height 9
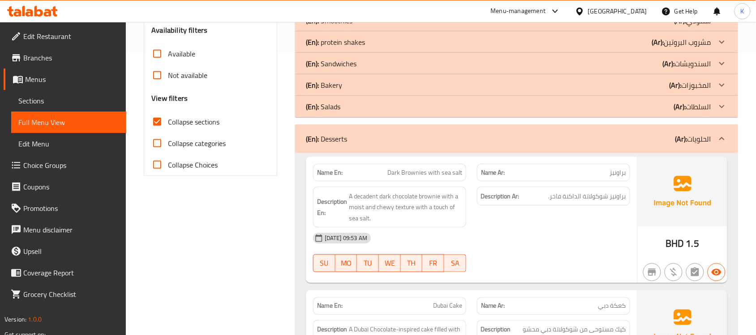
scroll to position [261, 0]
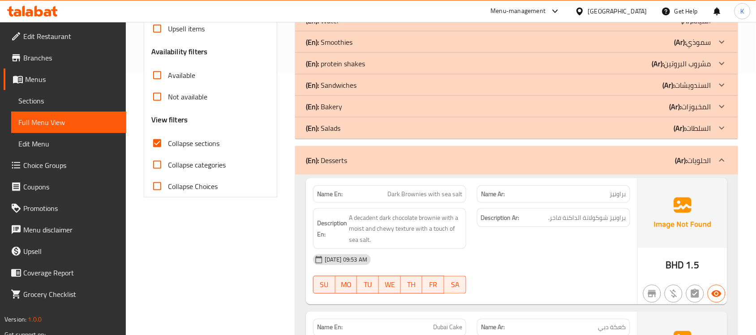
click at [335, 164] on p "(En): Desserts" at bounding box center [326, 160] width 41 height 11
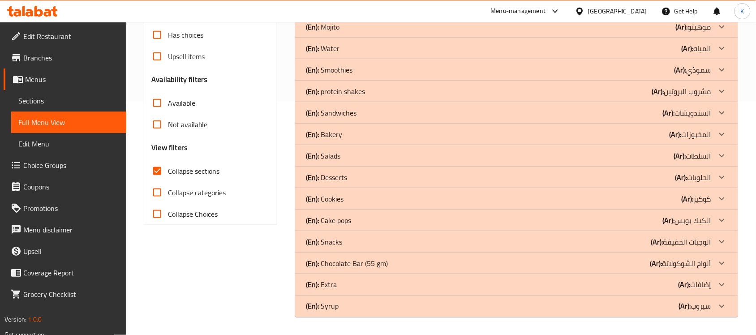
scroll to position [233, 0]
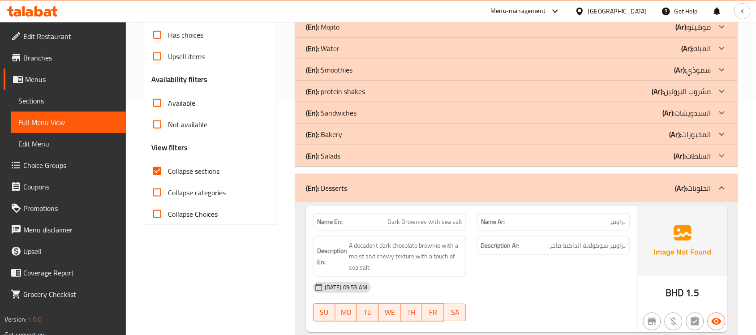
click at [385, 208] on div "Name En: Dark Brownies with sea salt" at bounding box center [390, 222] width 164 height 28
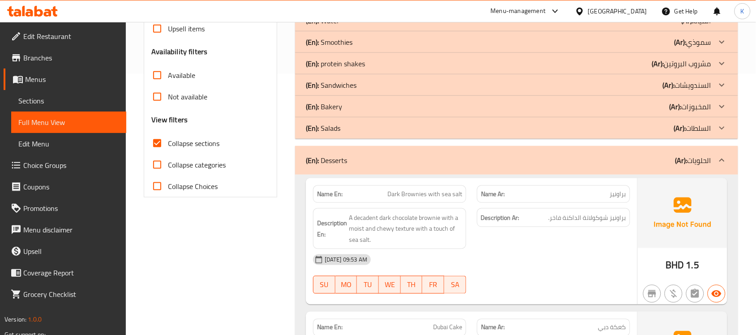
click at [391, 170] on div "(En): Desserts (Ar): الحلويات" at bounding box center [516, 160] width 443 height 29
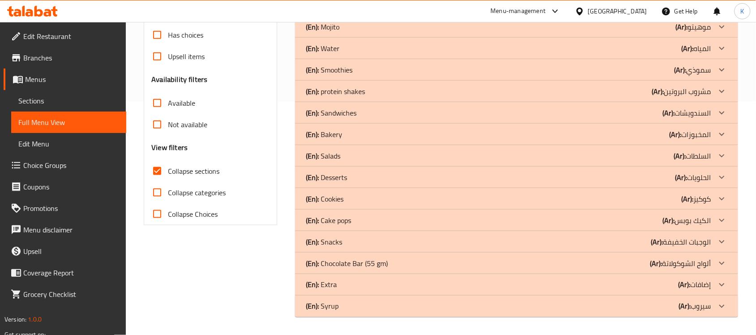
scroll to position [233, 0]
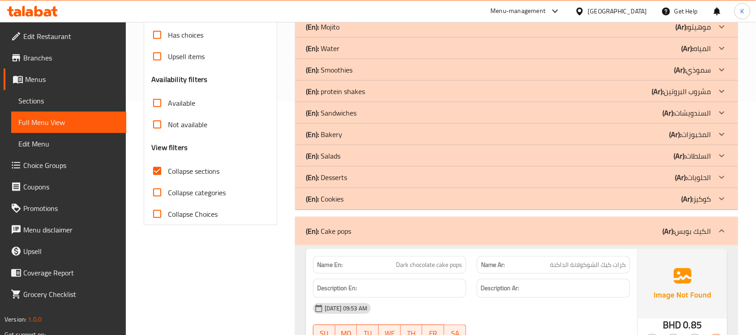
click at [433, 267] on span "Dark chocolate cake pops" at bounding box center [429, 264] width 66 height 9
click at [426, 224] on div "(En): Cake pops (Ar): الكيك بوبس" at bounding box center [516, 231] width 443 height 29
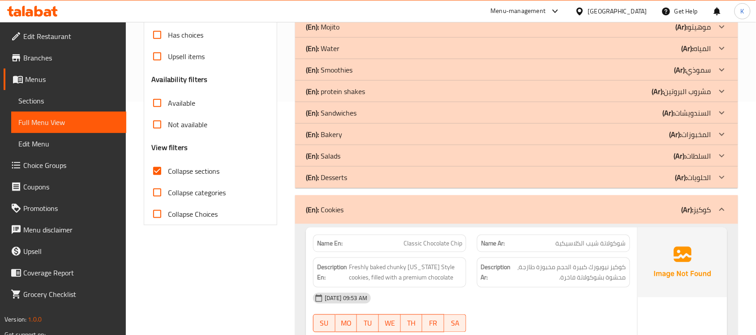
click at [534, 257] on div "Description Ar: كوكيز نيويورك كبيرة الحجم مخبوزة طازجة، محشوة بشوكولاتة فاخرة." at bounding box center [554, 272] width 164 height 41
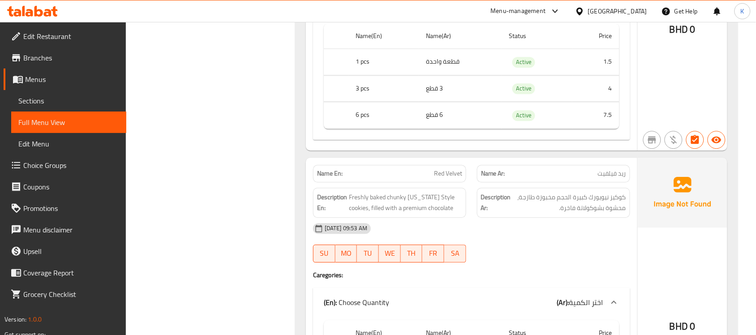
scroll to position [625, 0]
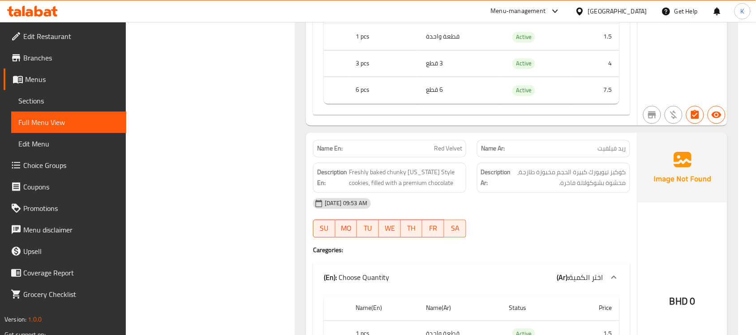
click at [441, 153] on span "Red Velvet" at bounding box center [448, 148] width 28 height 9
click at [448, 153] on span "Red Velvet" at bounding box center [448, 148] width 28 height 9
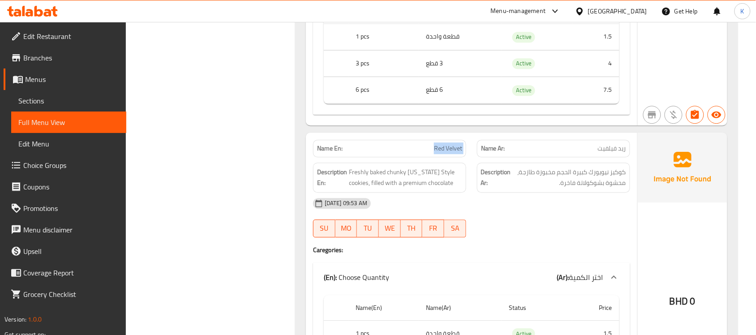
click at [448, 153] on span "Red Velvet" at bounding box center [448, 148] width 28 height 9
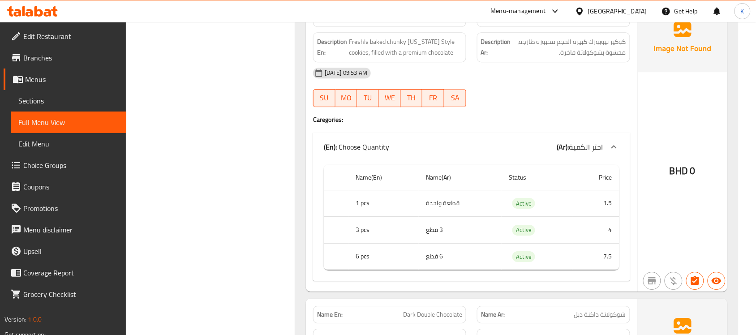
scroll to position [886, 0]
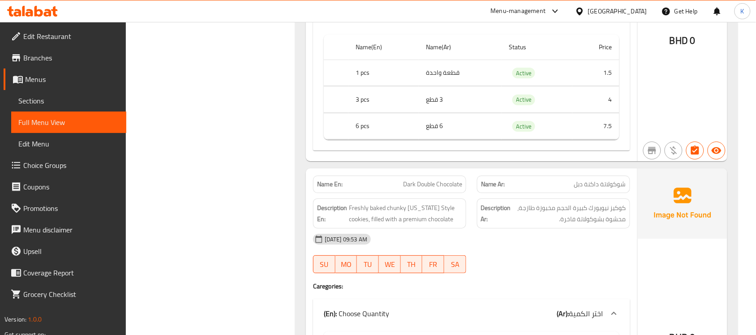
click at [45, 103] on span "Sections" at bounding box center [68, 100] width 101 height 11
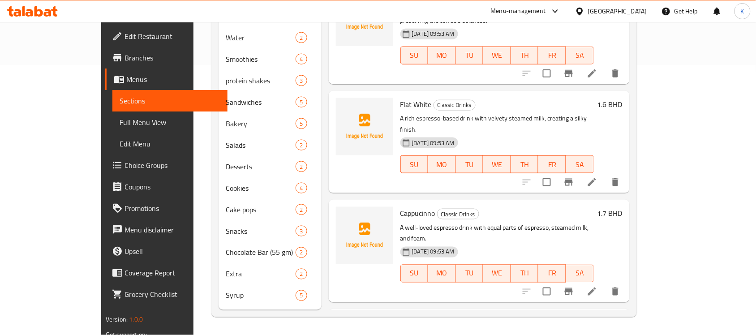
scroll to position [126, 0]
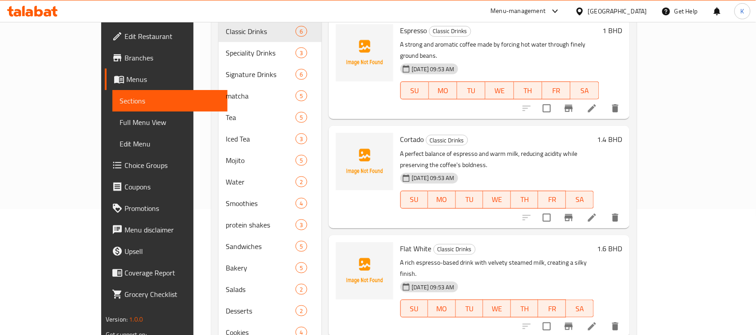
click at [120, 123] on span "Full Menu View" at bounding box center [170, 122] width 101 height 11
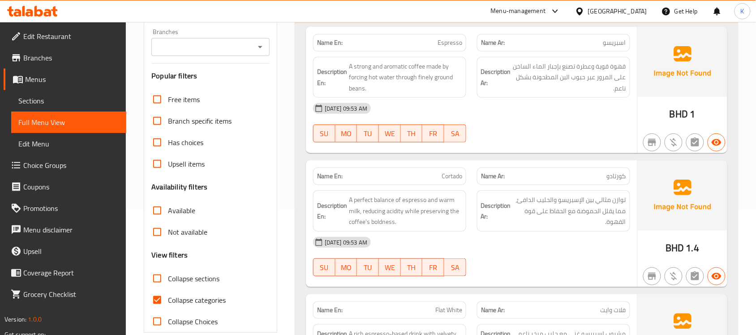
click at [206, 280] on span "Collapse sections" at bounding box center [193, 278] width 51 height 11
click at [168, 280] on input "Collapse sections" at bounding box center [156, 278] width 21 height 21
checkbox input "true"
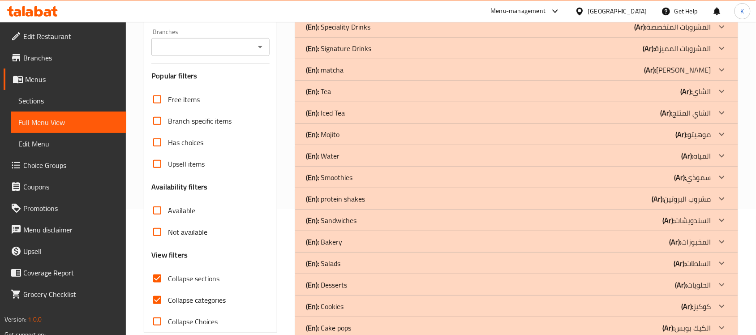
click at [210, 308] on label "Collapse categories" at bounding box center [185, 299] width 79 height 21
click at [168, 308] on input "Collapse categories" at bounding box center [156, 299] width 21 height 21
checkbox input "false"
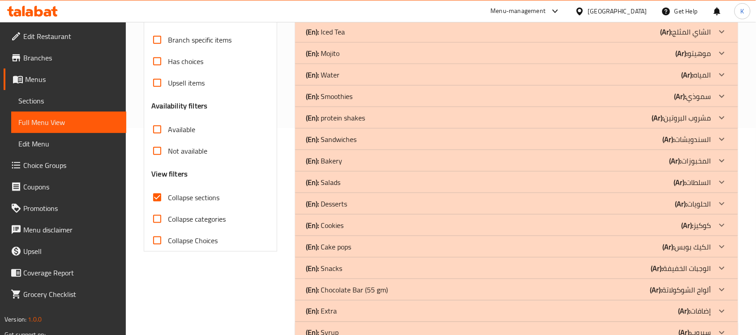
scroll to position [233, 0]
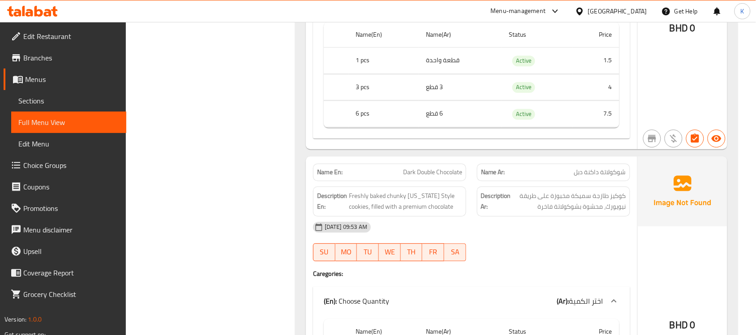
scroll to position [625, 0]
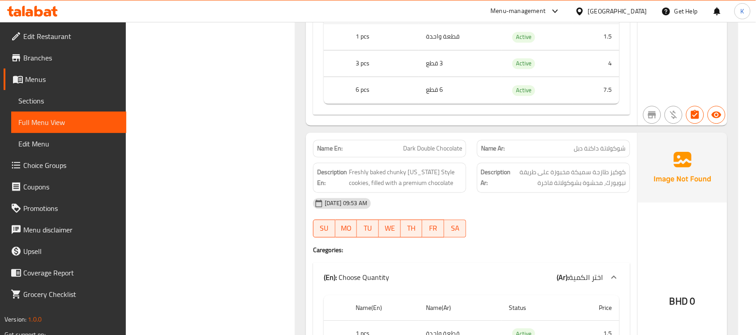
click at [431, 133] on div "Name En: Classic Chocolate Chip Cookies Name Ar: كوكيز رقائق شوكولاتة كلاسيكية …" at bounding box center [516, 284] width 443 height 905
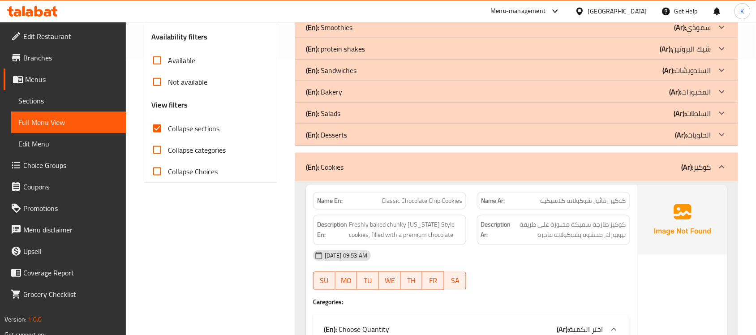
scroll to position [251, 0]
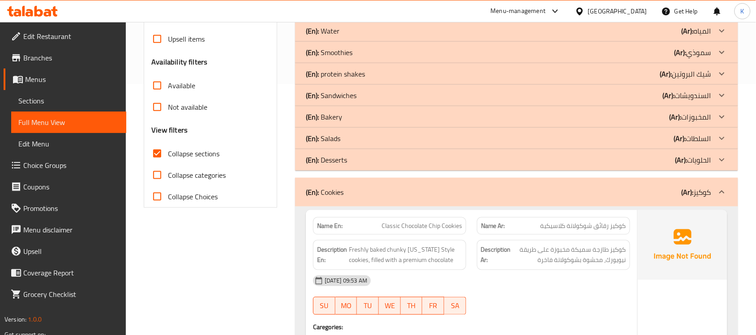
click at [408, 190] on div "(En): Cookies (Ar): كوكيز" at bounding box center [508, 192] width 405 height 11
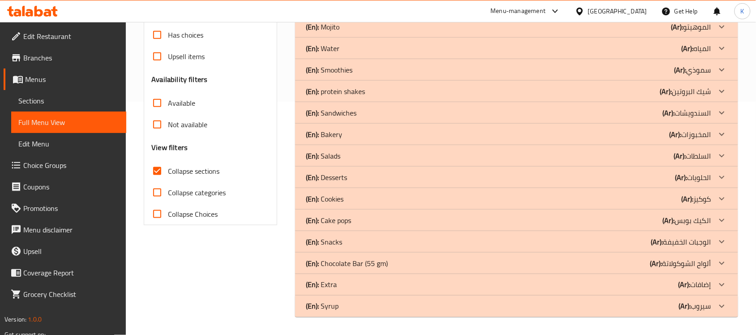
scroll to position [233, 0]
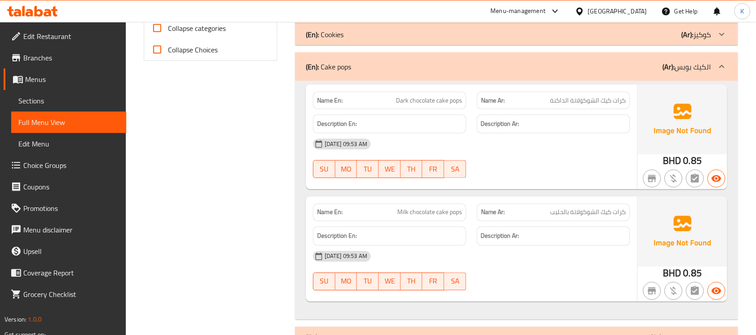
scroll to position [363, 0]
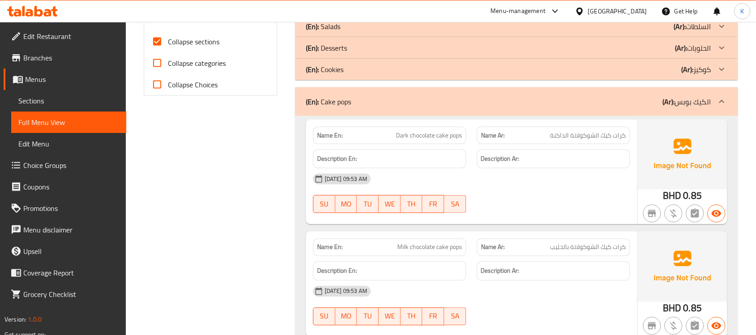
click at [381, 107] on div "(En): Cake pops (Ar): الكيك بوبس" at bounding box center [516, 101] width 443 height 29
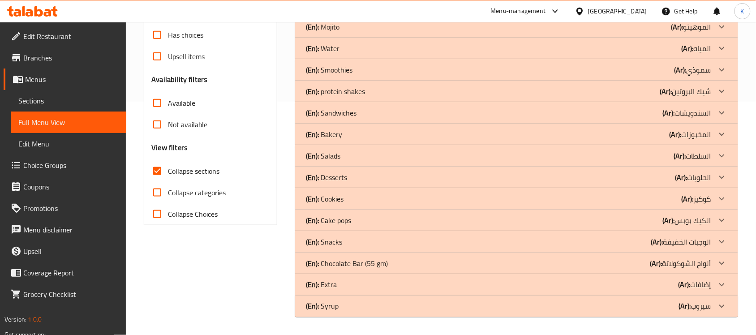
scroll to position [233, 0]
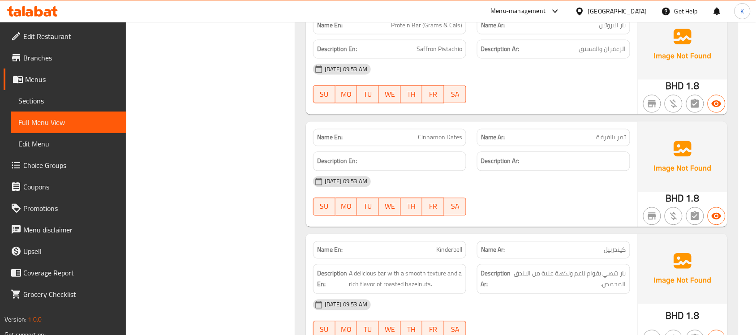
scroll to position [364, 0]
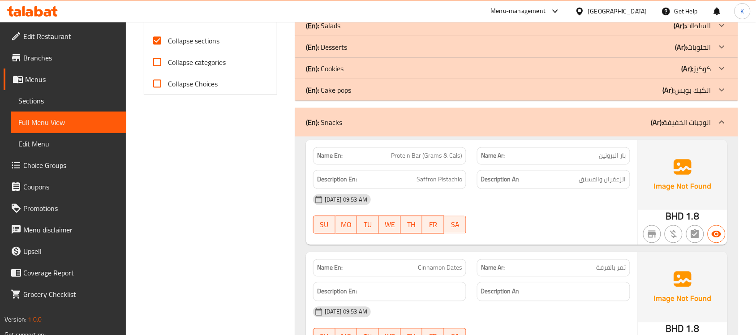
click at [421, 126] on div "(En): Snacks (Ar): الوجبات الخفيفة" at bounding box center [508, 122] width 405 height 11
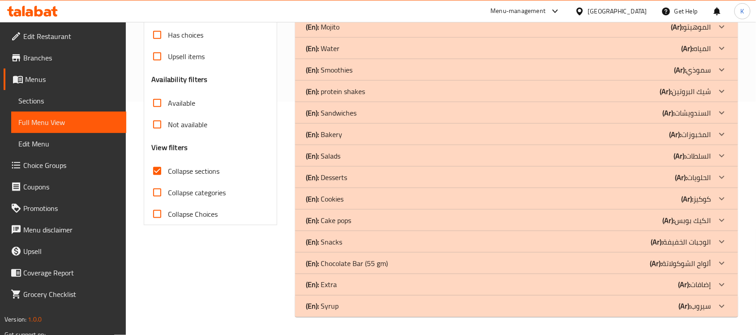
scroll to position [233, 0]
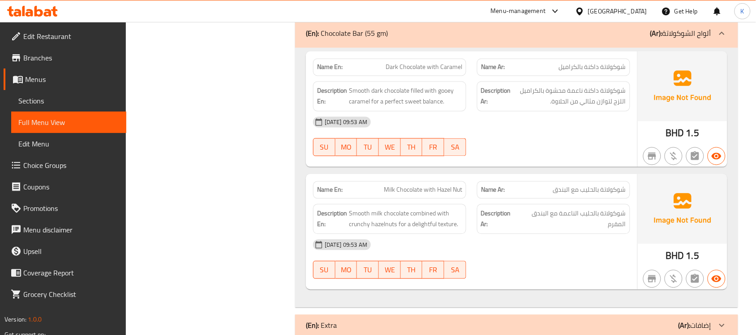
scroll to position [495, 0]
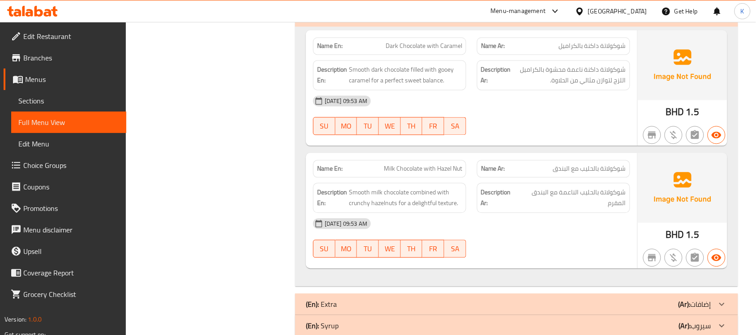
click at [437, 171] on span "Milk Chocolate with Hazel Nut" at bounding box center [423, 168] width 78 height 9
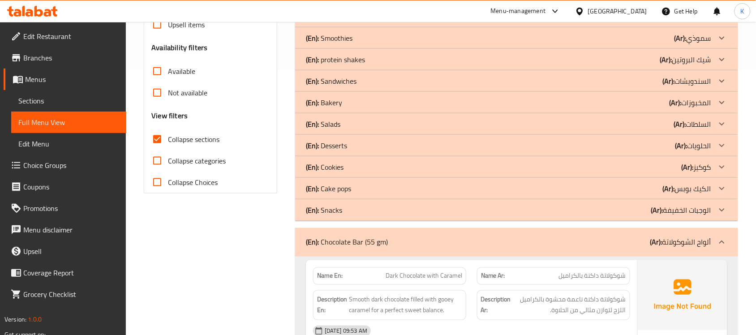
scroll to position [233, 0]
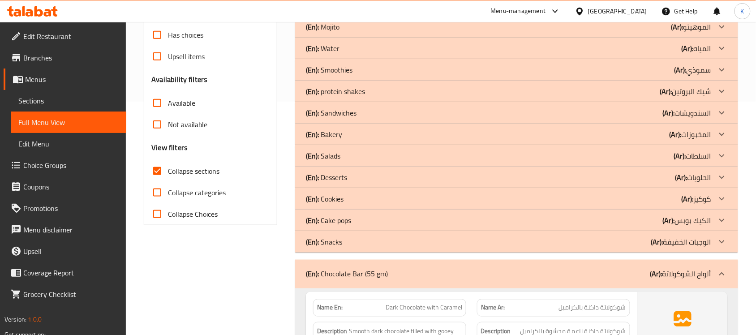
click at [377, 270] on p "(En): Chocolate Bar (55 gm)" at bounding box center [347, 274] width 82 height 11
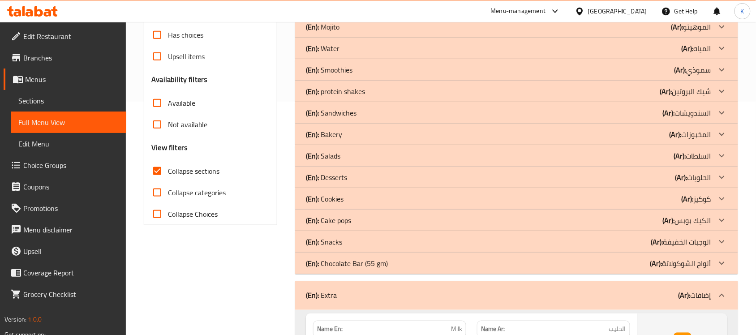
scroll to position [296, 0]
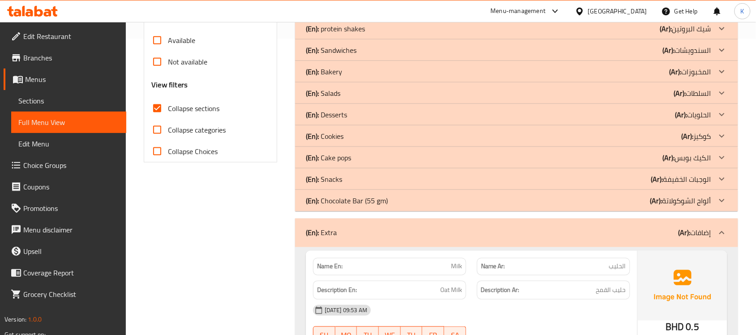
click at [437, 292] on h6 "Description En: Oat Milk" at bounding box center [389, 290] width 145 height 11
click at [436, 292] on h6 "Description En: Oat Milk" at bounding box center [389, 290] width 145 height 11
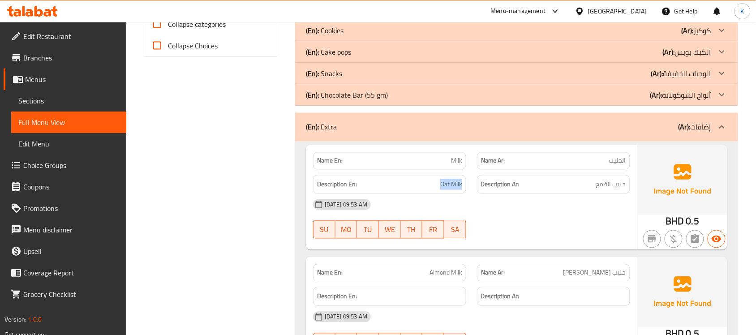
scroll to position [426, 0]
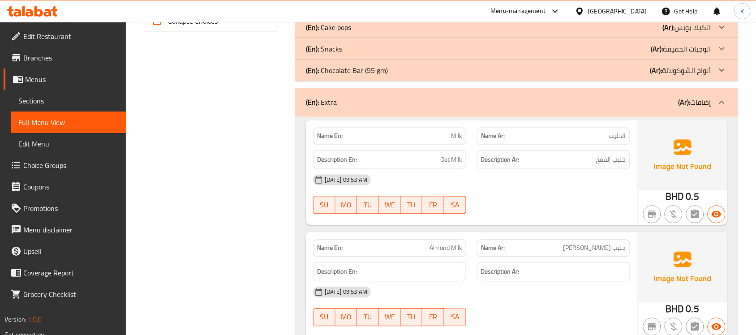
click at [462, 247] on span "Almond Milk" at bounding box center [445, 248] width 33 height 9
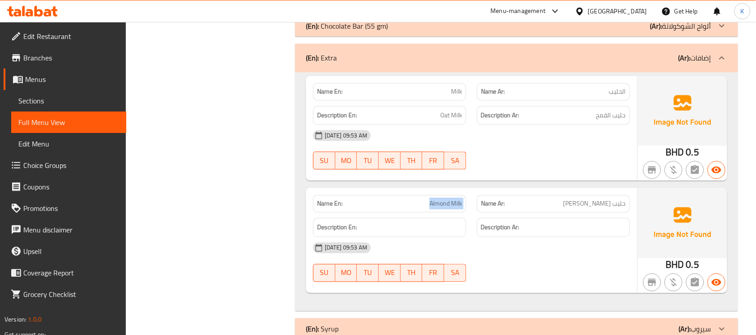
scroll to position [493, 0]
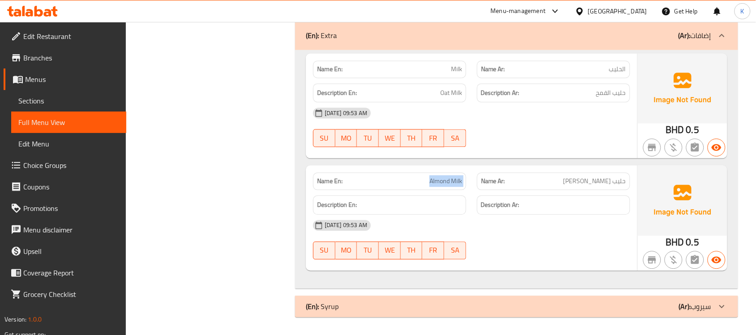
click at [467, 41] on div "(En): Extra (Ar): إضافات" at bounding box center [516, 35] width 443 height 29
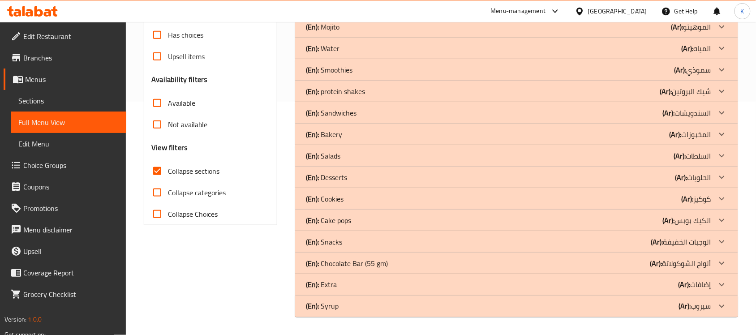
scroll to position [233, 0]
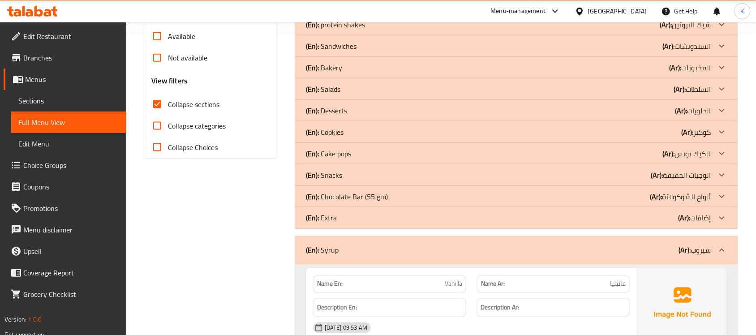
scroll to position [430, 0]
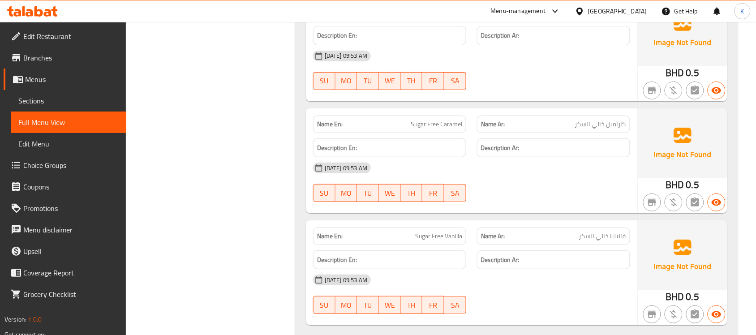
scroll to position [1075, 0]
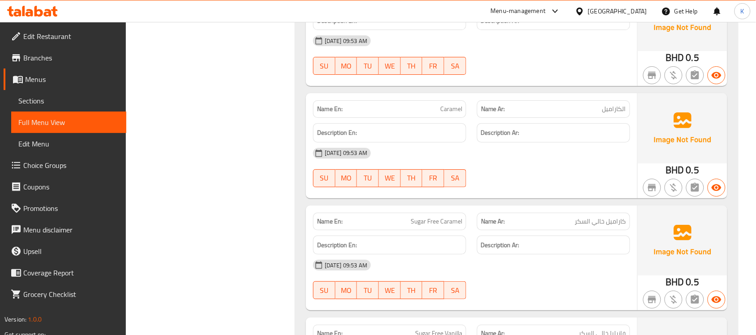
drag, startPoint x: 639, startPoint y: 285, endPoint x: 647, endPoint y: 274, distance: 13.6
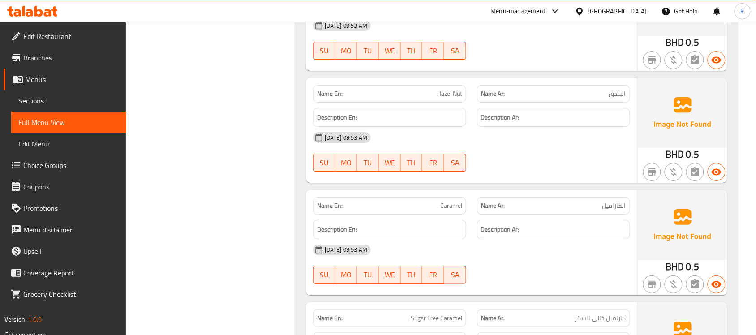
scroll to position [816, 0]
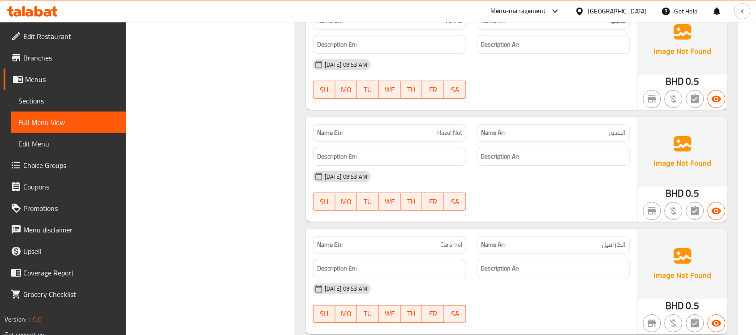
drag, startPoint x: 460, startPoint y: 215, endPoint x: 472, endPoint y: 223, distance: 13.9
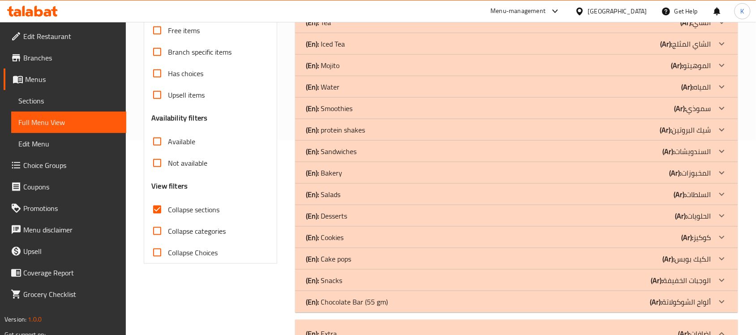
scroll to position [261, 0]
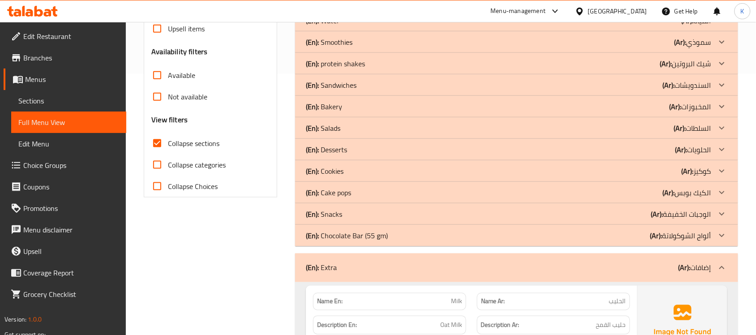
click at [198, 144] on span "Collapse sections" at bounding box center [193, 143] width 51 height 11
click at [168, 144] on input "Collapse sections" at bounding box center [156, 143] width 21 height 21
checkbox input "false"
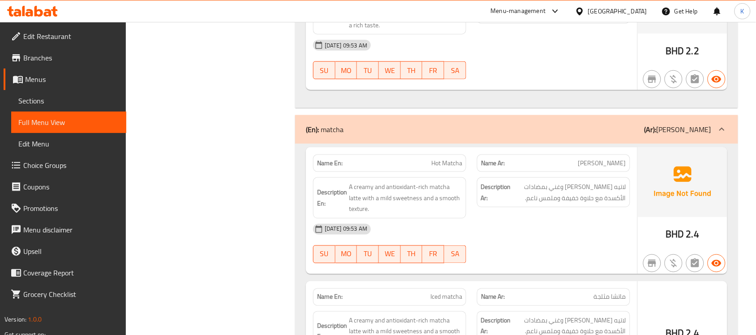
scroll to position [2370, 0]
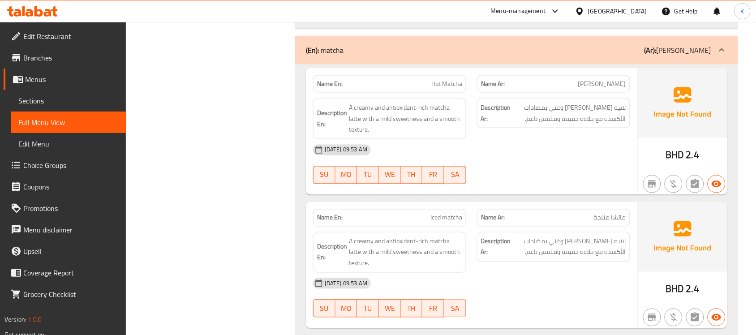
drag, startPoint x: 75, startPoint y: 99, endPoint x: 74, endPoint y: 122, distance: 23.3
click at [75, 99] on span "Sections" at bounding box center [68, 100] width 101 height 11
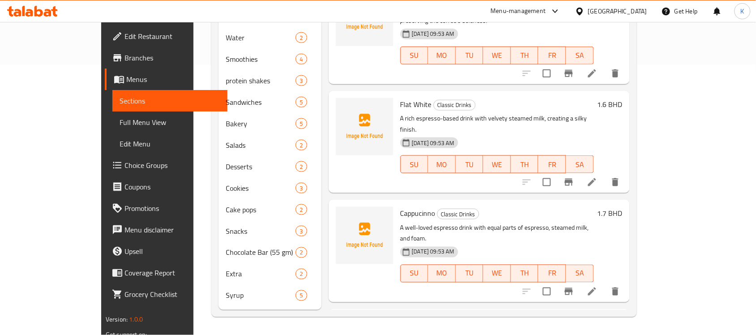
scroll to position [126, 0]
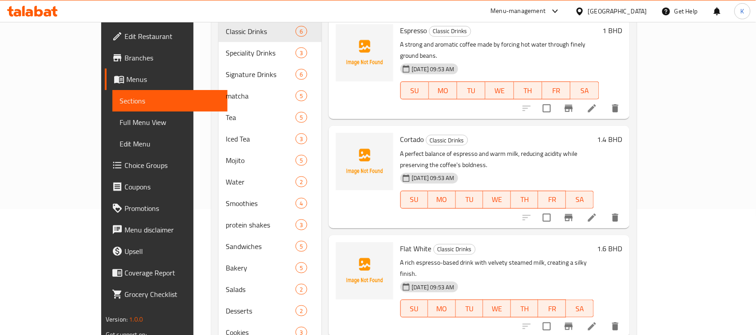
click at [120, 124] on span "Full Menu View" at bounding box center [170, 122] width 101 height 11
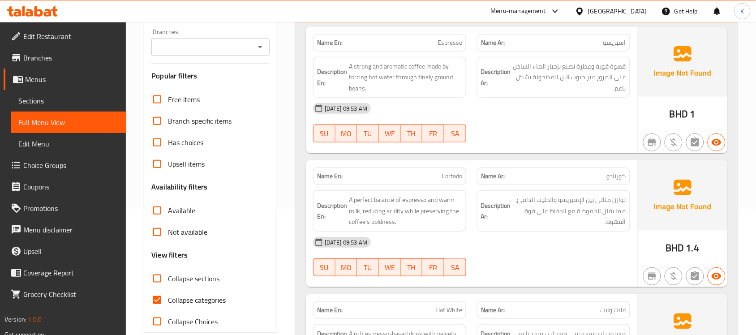
click at [202, 300] on span "Collapse categories" at bounding box center [197, 300] width 58 height 11
click at [168, 300] on input "Collapse categories" at bounding box center [156, 299] width 21 height 21
checkbox input "false"
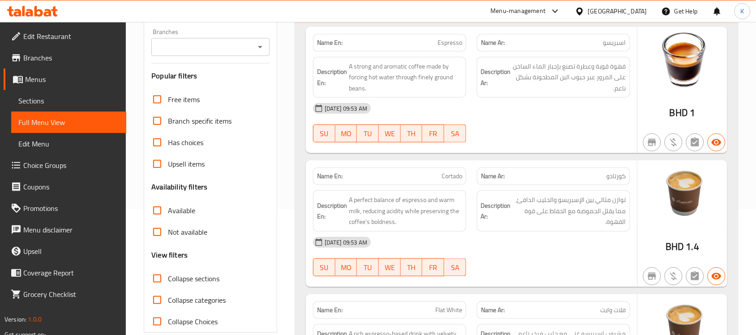
scroll to position [648, 0]
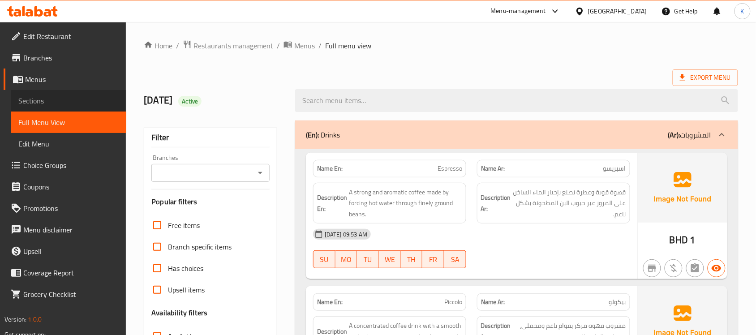
click at [55, 92] on link "Sections" at bounding box center [68, 100] width 115 height 21
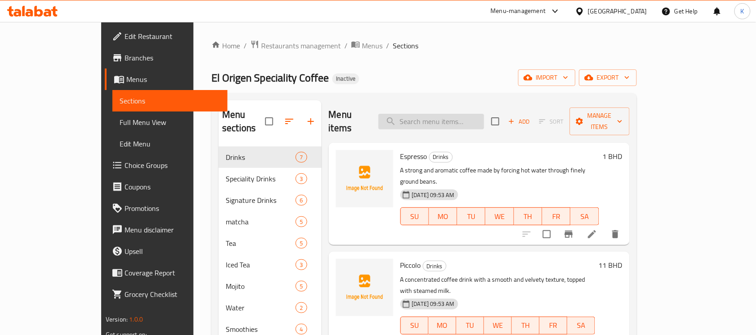
click at [435, 118] on input "search" at bounding box center [431, 122] width 106 height 16
paste input "Piccolo"
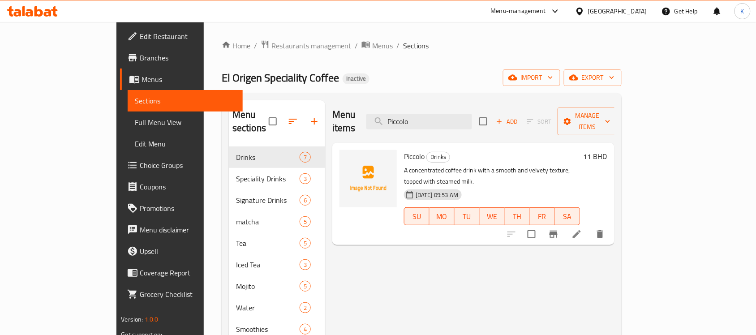
type input "Piccolo"
click at [611, 223] on button "delete" at bounding box center [599, 233] width 21 height 21
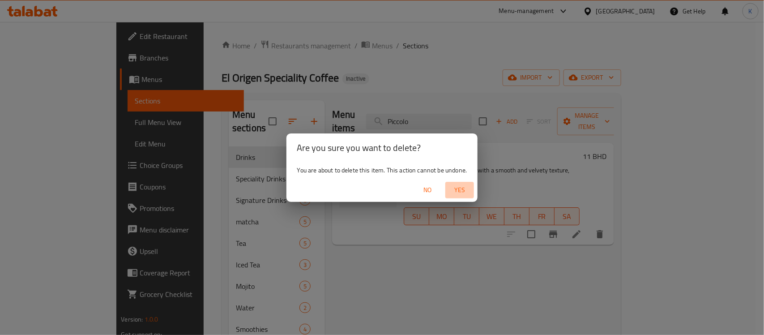
click at [454, 193] on span "Yes" at bounding box center [459, 189] width 21 height 11
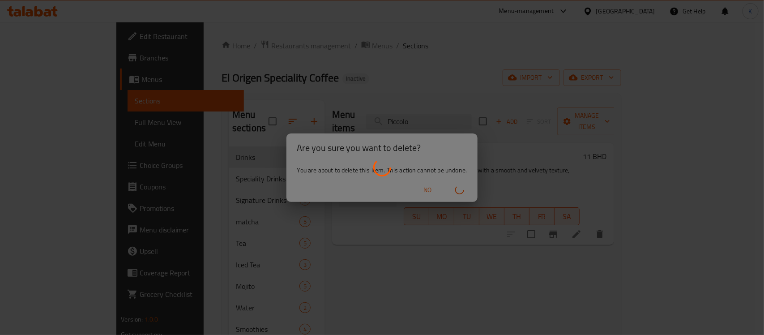
click at [536, 292] on div at bounding box center [382, 167] width 764 height 335
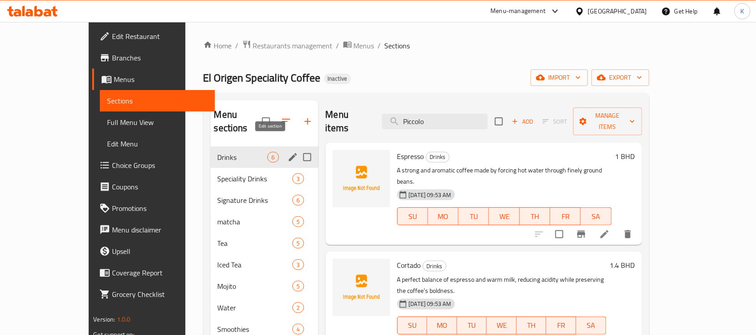
click at [287, 152] on icon "edit" at bounding box center [292, 157] width 11 height 11
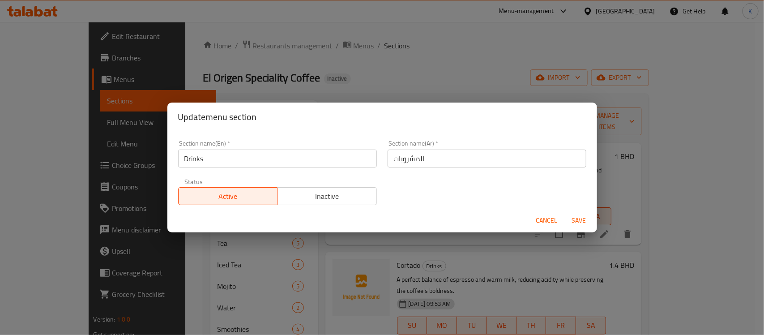
click at [177, 160] on div "Section name(En)   * Drinks Section name(En) *" at bounding box center [278, 154] width 210 height 38
click at [184, 160] on input "Drinks" at bounding box center [277, 159] width 199 height 18
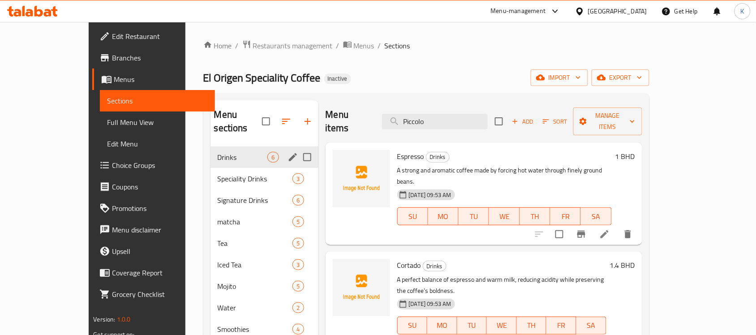
click at [287, 152] on icon "edit" at bounding box center [292, 157] width 11 height 11
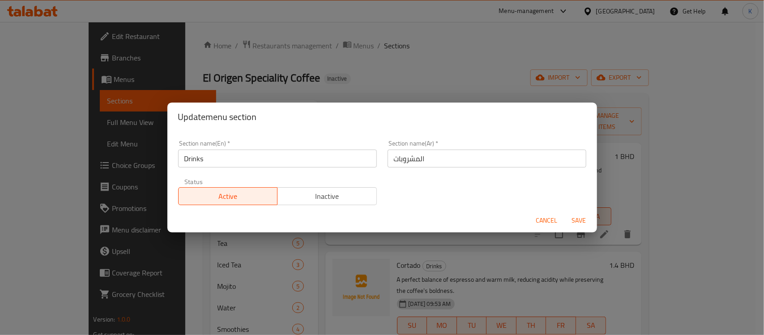
click at [304, 159] on input "Drinks" at bounding box center [277, 159] width 199 height 18
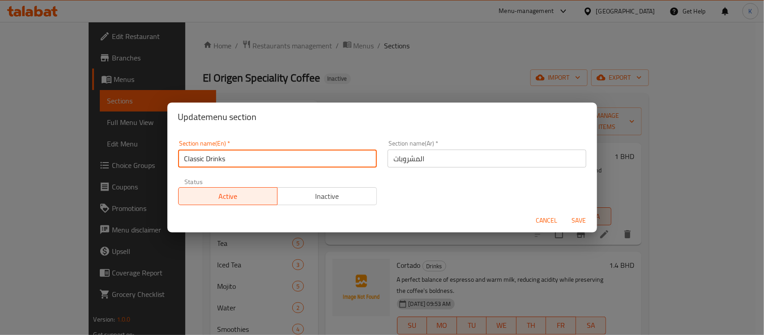
type input "Classic Drinks"
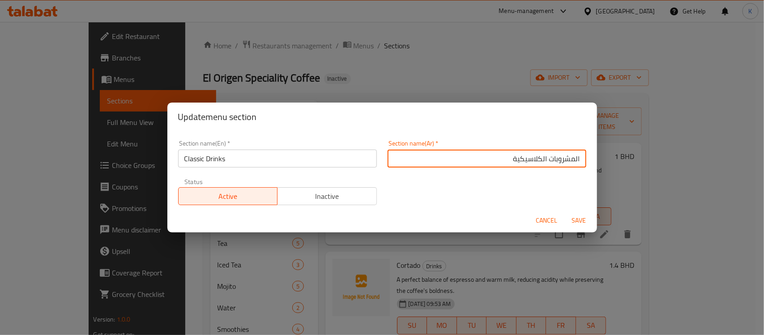
type input "المشروبات الكلاسيكية"
click at [565, 212] on button "Save" at bounding box center [579, 220] width 29 height 17
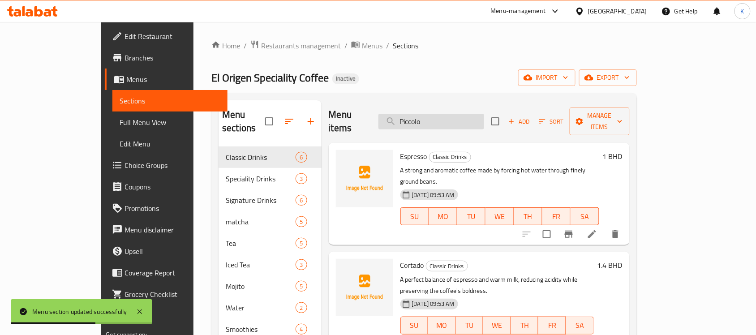
click at [462, 114] on input "Piccolo" at bounding box center [431, 122] width 106 height 16
paste input "V60"
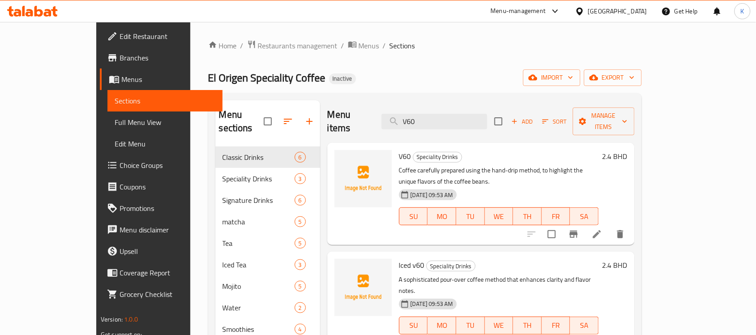
type input "V60"
click at [609, 226] on li at bounding box center [596, 234] width 25 height 16
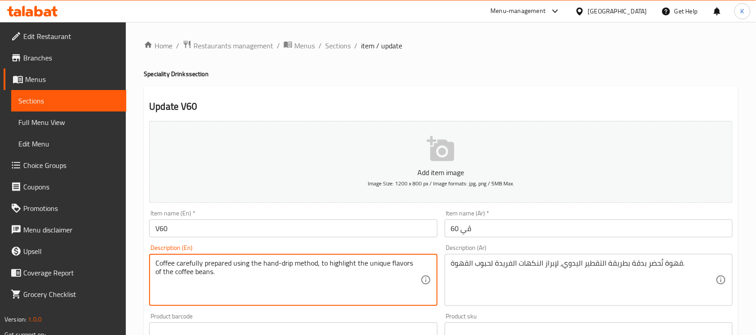
paste textarea "A meticulously brewed coffee using the pour-over method, highlighting the bean’…"
click at [402, 236] on input "V60" at bounding box center [293, 228] width 288 height 18
type textarea "A meticulously brewed coffee using the pour-over method, highlighting the beans…"
click at [394, 236] on input "V60" at bounding box center [293, 228] width 288 height 18
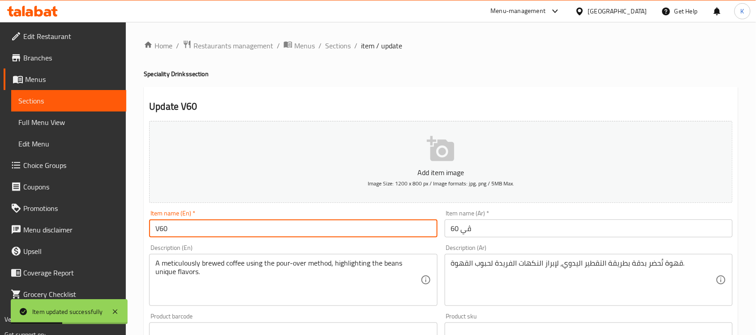
drag, startPoint x: 347, startPoint y: 48, endPoint x: 356, endPoint y: 59, distance: 14.0
click at [347, 48] on span "Sections" at bounding box center [338, 45] width 26 height 11
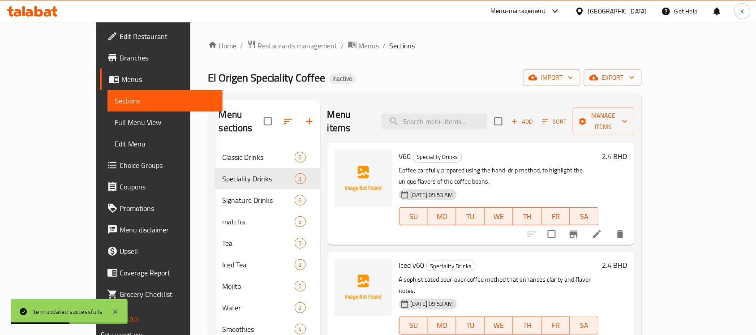
click at [487, 126] on div "Menu items Add Sort Manage items" at bounding box center [480, 121] width 307 height 43
click at [487, 114] on input "search" at bounding box center [435, 122] width 106 height 16
paste input "Cold Brew"
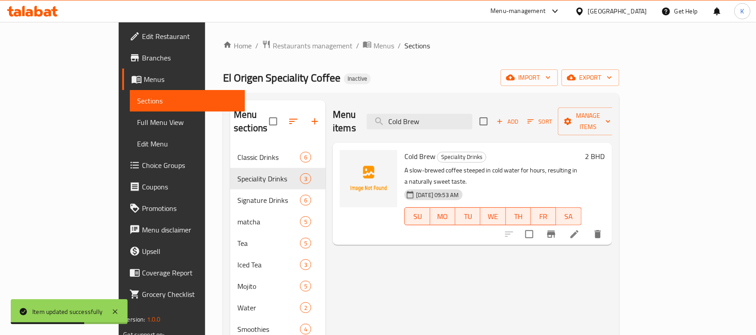
type input "Cold Brew"
click at [587, 226] on li at bounding box center [574, 234] width 25 height 16
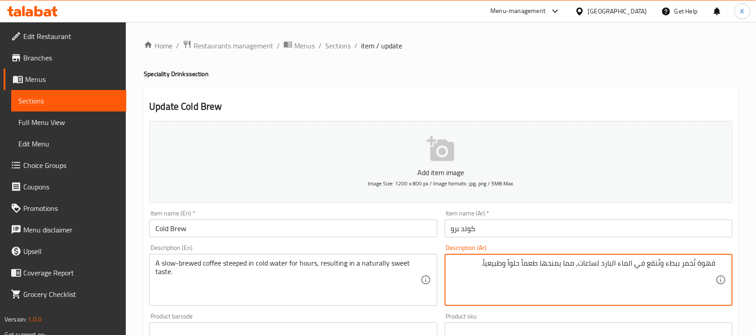
type textarea "قهوة تُخمر ببطء وتُنقع في الماء البارد لساعات، مما يمنحها طعماً حلواً وطبيعياً."
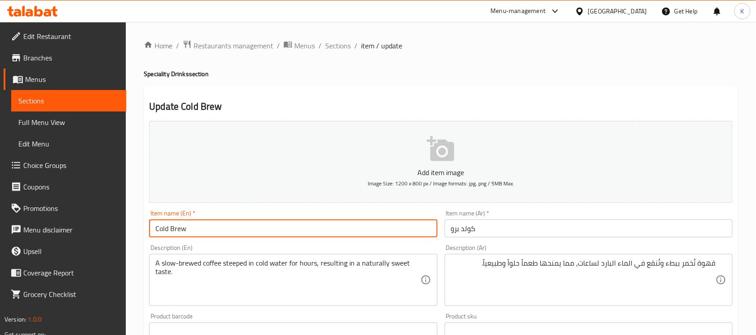
click at [325, 228] on input "Cold Brew" at bounding box center [293, 228] width 288 height 18
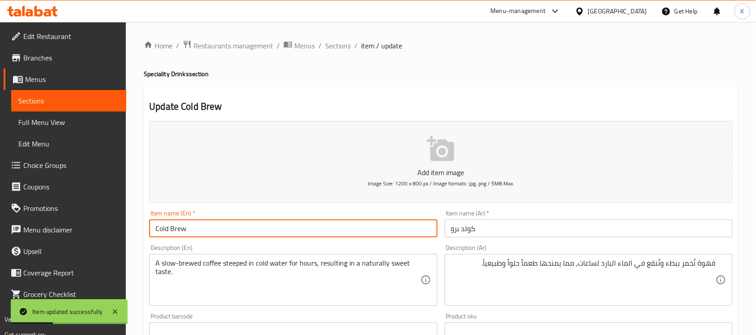
click at [92, 106] on span "Sections" at bounding box center [68, 100] width 101 height 11
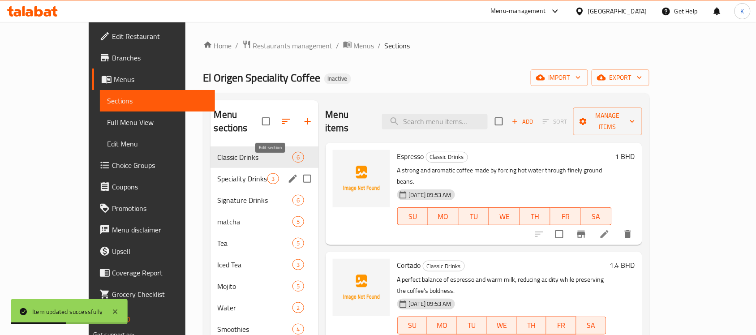
click at [287, 173] on icon "edit" at bounding box center [292, 178] width 11 height 11
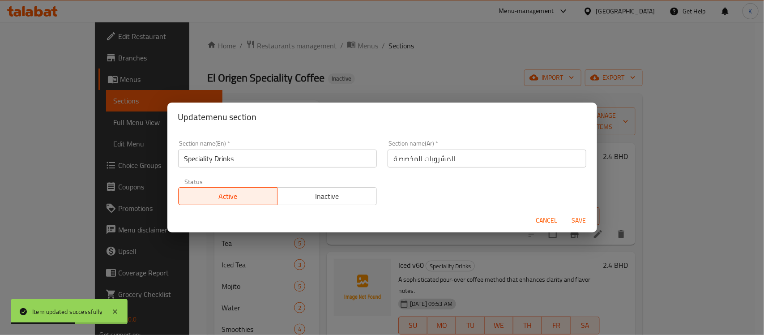
click at [402, 160] on input "المشروبات المخصصة" at bounding box center [487, 159] width 199 height 18
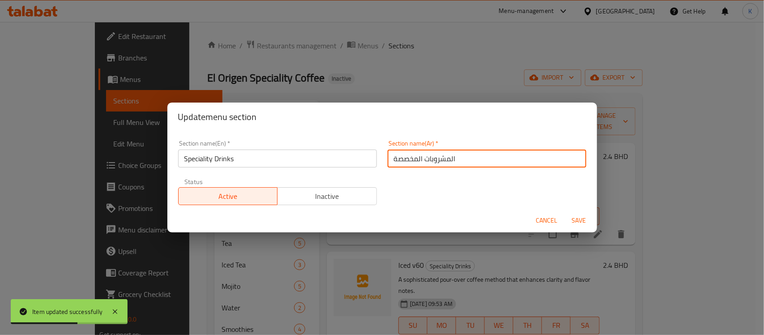
click at [402, 160] on input "المشروبات المخصصة" at bounding box center [487, 159] width 199 height 18
type input "المشروبات المتخصصة"
click at [565, 212] on button "Save" at bounding box center [579, 220] width 29 height 17
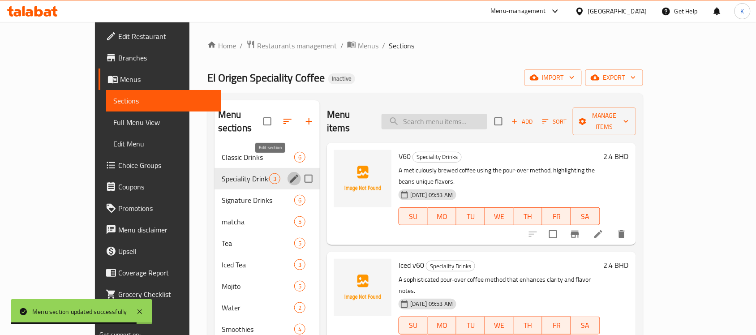
click at [484, 116] on input "search" at bounding box center [435, 122] width 106 height 16
paste input "Iced Latte"
type input "Iced Latte"
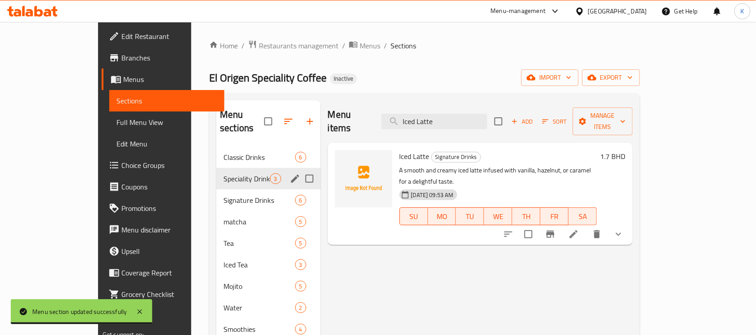
click at [579, 229] on icon at bounding box center [573, 234] width 11 height 11
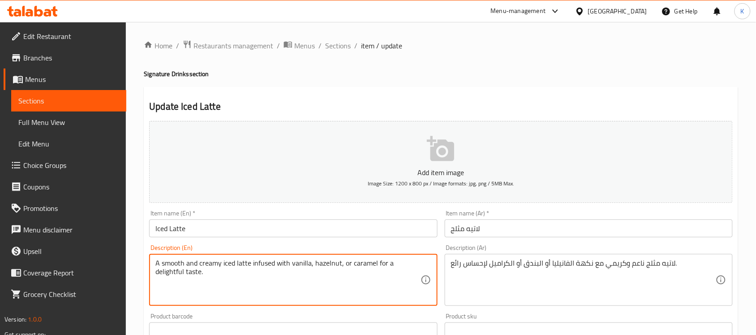
drag, startPoint x: 374, startPoint y: 264, endPoint x: 437, endPoint y: 267, distance: 63.7
type textarea "A smooth and creamy iced latte infused with vanilla, hazelnut, or caramel"
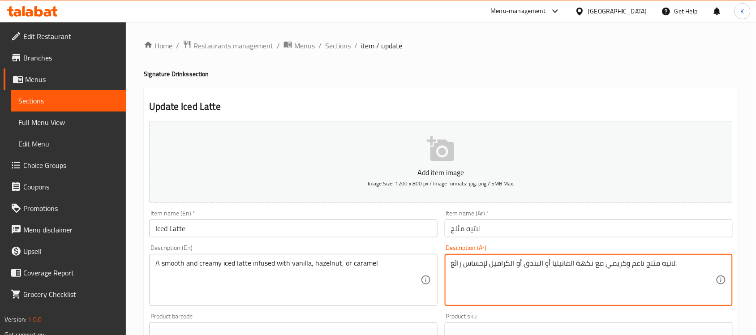
drag, startPoint x: 489, startPoint y: 263, endPoint x: 448, endPoint y: 263, distance: 40.7
type textarea "لاتيه مثلج ناعم وكريمي مع نكهة الفانيليا أو البندق أو الكراميل."
drag, startPoint x: 368, startPoint y: 236, endPoint x: 371, endPoint y: 240, distance: 4.8
click at [368, 238] on div "Item name (En)   * Iced Latte Item name (En) *" at bounding box center [293, 223] width 295 height 34
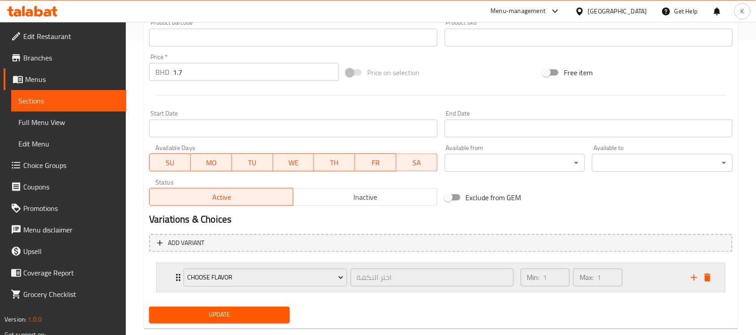
scroll to position [312, 0]
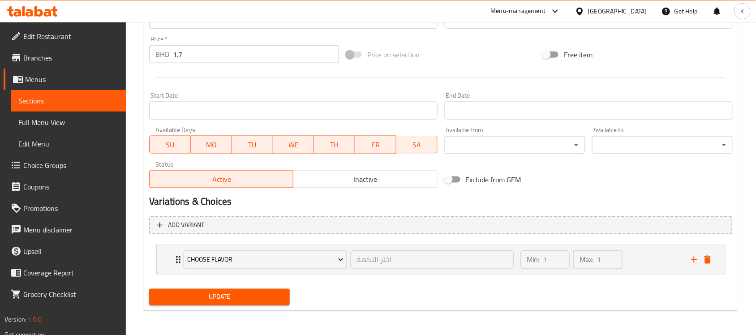
click at [260, 303] on button "Update" at bounding box center [219, 297] width 141 height 17
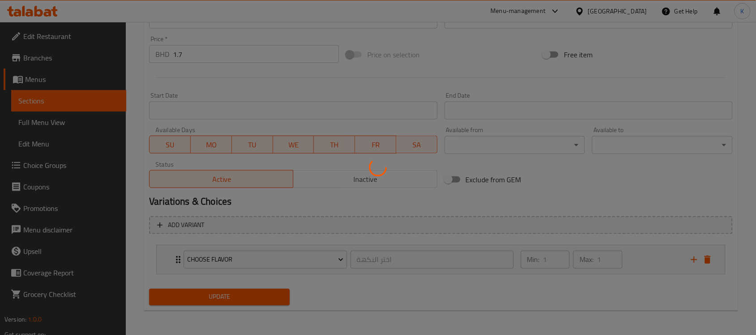
click at [170, 262] on div at bounding box center [378, 167] width 756 height 335
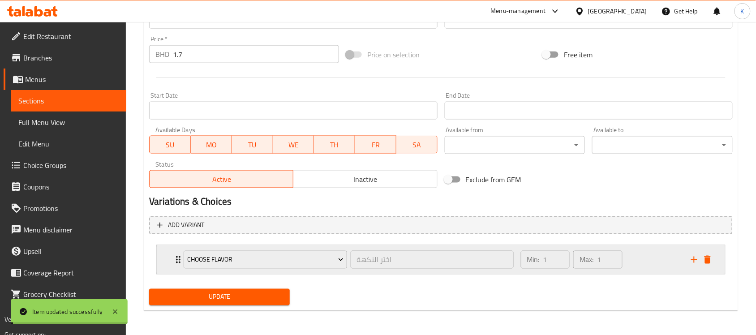
click at [180, 261] on div "Choose Flavor اختر النكهة ​" at bounding box center [348, 259] width 340 height 29
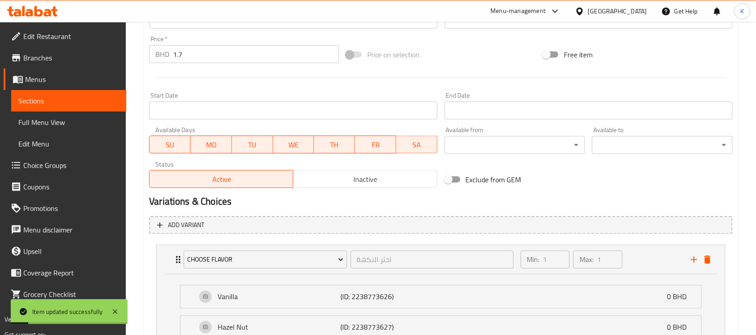
click at [77, 161] on span "Choice Groups" at bounding box center [71, 165] width 96 height 11
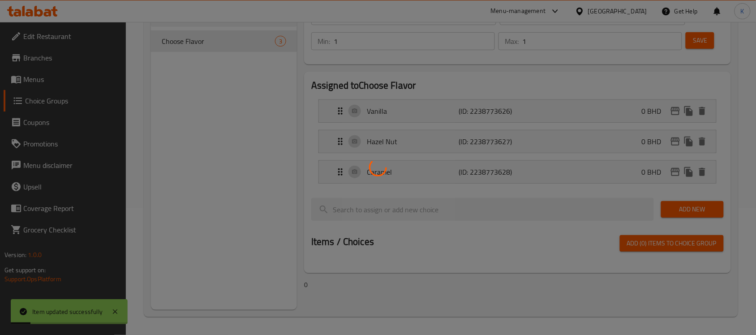
scroll to position [127, 0]
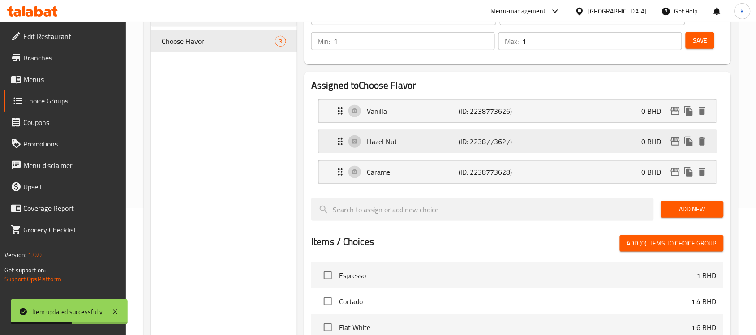
click at [389, 139] on p "Hazel Nut" at bounding box center [413, 141] width 92 height 11
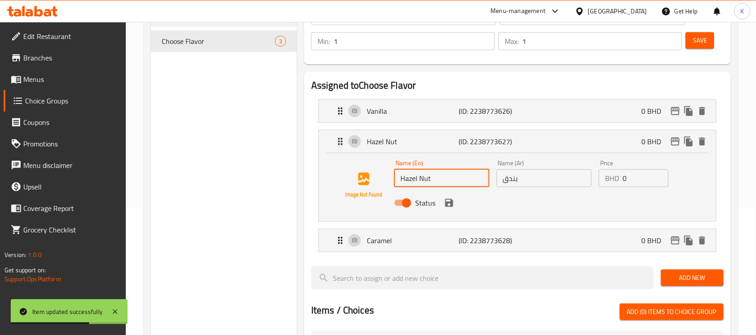
drag, startPoint x: 422, startPoint y: 181, endPoint x: 417, endPoint y: 183, distance: 5.5
click at [417, 183] on input "Hazel Nut" at bounding box center [441, 178] width 95 height 18
click at [437, 198] on div "Status" at bounding box center [543, 203] width 307 height 24
click at [451, 204] on icon "save" at bounding box center [449, 203] width 8 height 8
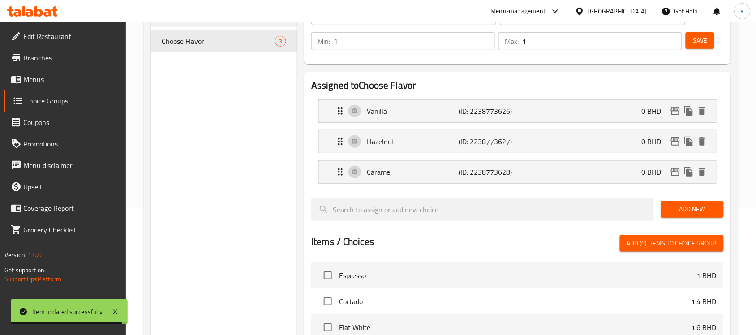
type input "Hazelnut"
click at [699, 46] on button "Save" at bounding box center [700, 40] width 29 height 17
click at [27, 81] on span "Menus" at bounding box center [71, 79] width 96 height 11
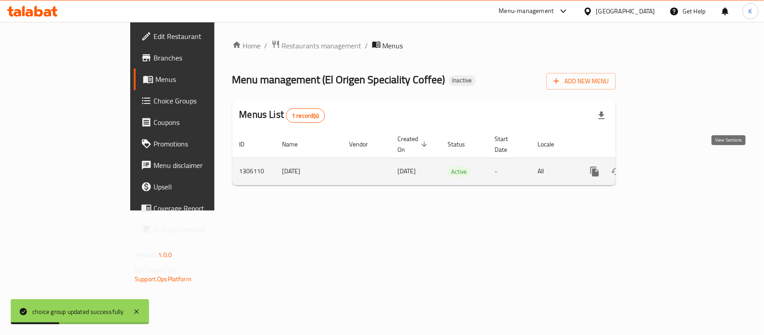
click at [670, 163] on link "enhanced table" at bounding box center [659, 171] width 21 height 21
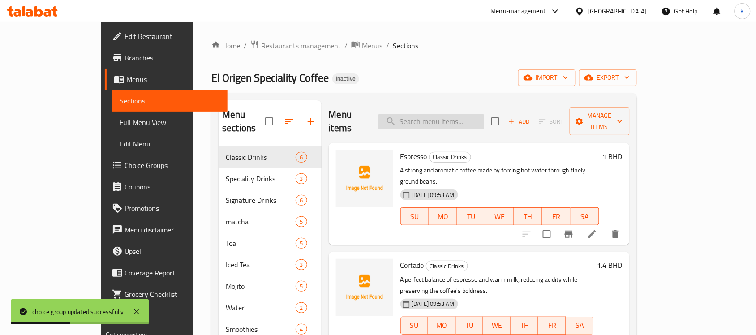
click at [464, 114] on input "search" at bounding box center [431, 122] width 106 height 16
paste input "iced Americano"
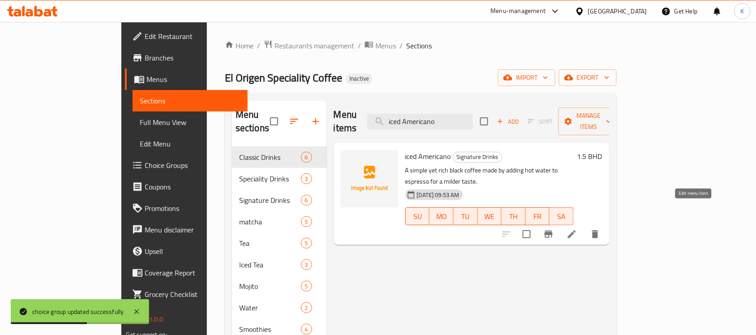
type input "iced Americano"
click at [577, 229] on icon at bounding box center [571, 234] width 11 height 11
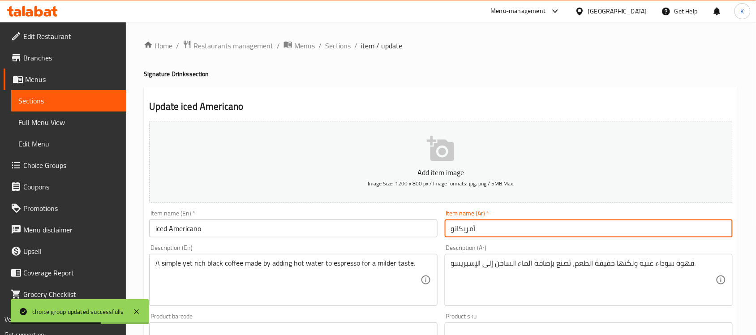
click at [637, 234] on input "أمريكانو" at bounding box center [589, 228] width 288 height 18
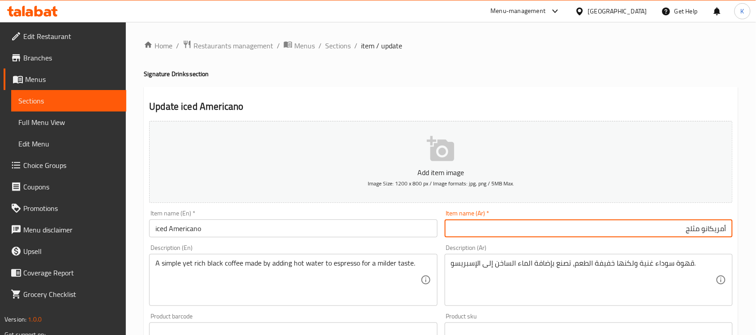
type input "أمريكانو مثلج"
click at [339, 43] on span "Sections" at bounding box center [338, 45] width 26 height 11
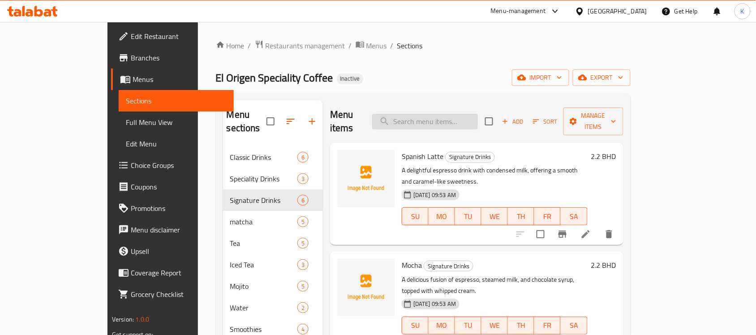
click at [454, 117] on input "search" at bounding box center [425, 122] width 106 height 16
paste input "Matcha hot"
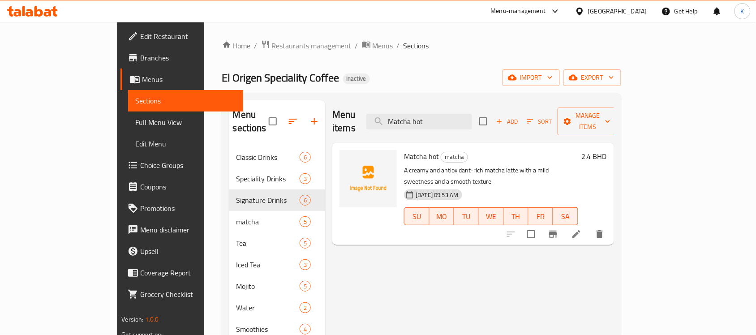
type input "Matcha hot"
click at [589, 226] on li at bounding box center [576, 234] width 25 height 16
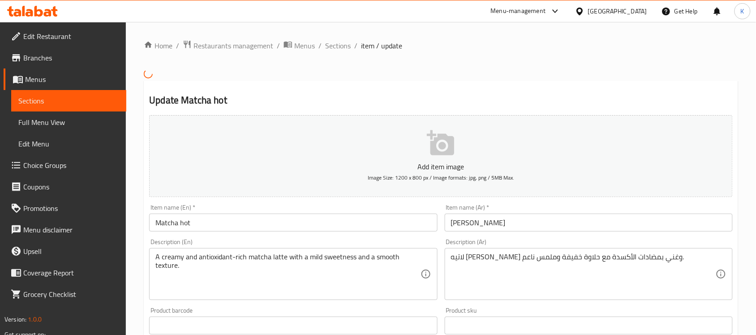
click at [187, 225] on input "Matcha hot" at bounding box center [293, 223] width 288 height 18
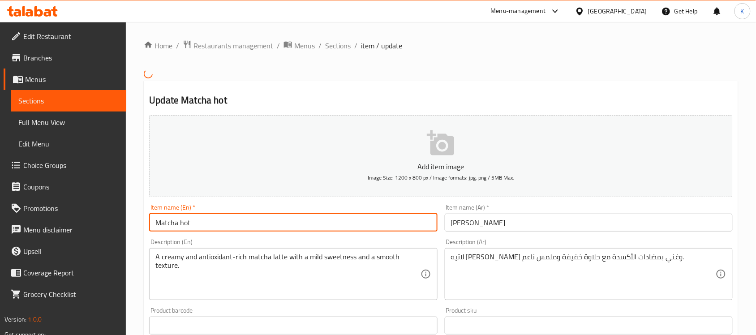
click at [187, 225] on input "Matcha hot" at bounding box center [293, 223] width 288 height 18
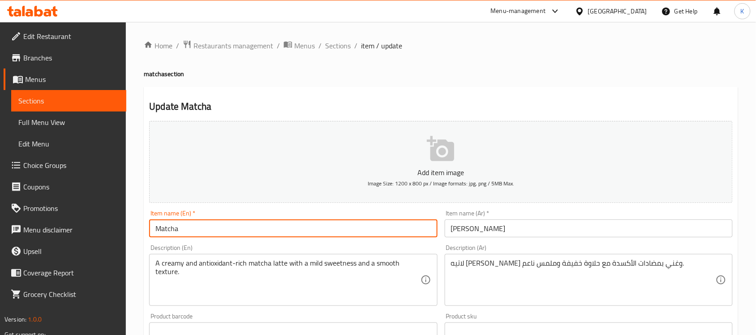
click at [151, 227] on input "Matcha" at bounding box center [293, 228] width 288 height 18
type input "Hot Matcha"
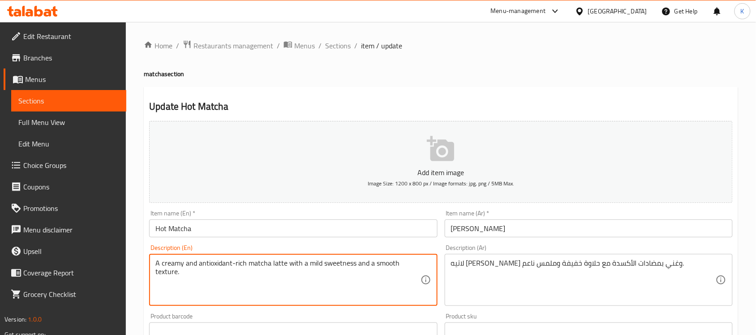
click at [512, 233] on input "ماتشا" at bounding box center [589, 228] width 288 height 18
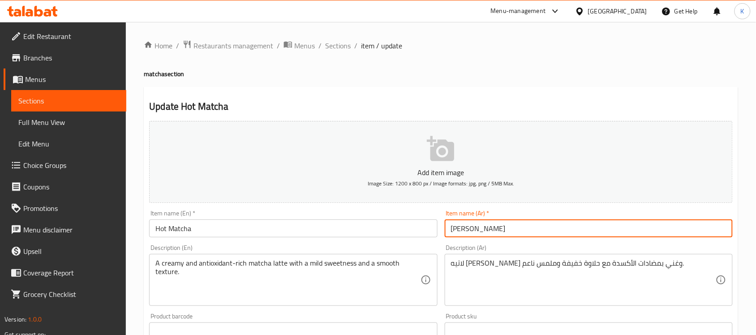
type input "ماتشا ساخنة"
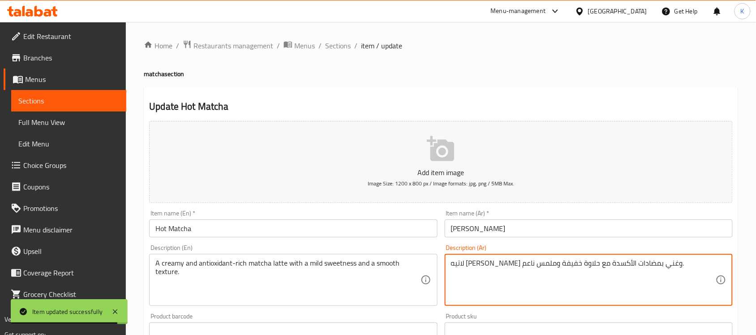
click at [475, 260] on textarea "لاتيه ماتشا كريمي وغني بمضادات الأكسدة مع حلاوة خفيفة وملمس ناعم." at bounding box center [583, 280] width 265 height 43
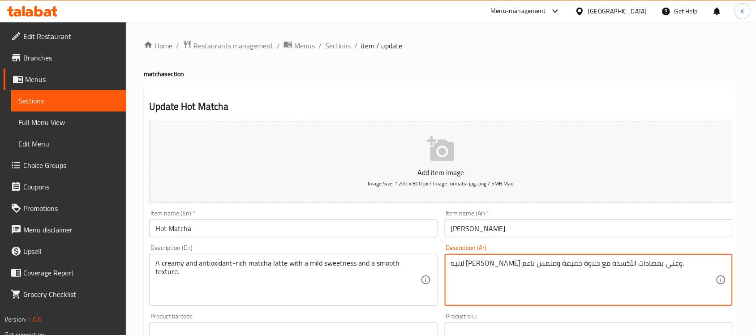
click at [480, 274] on textarea "لاتيه ماتشا كريمي وغني بمضادات الأكسدة مع حلاوة خفيفة وملمس ناعم." at bounding box center [583, 280] width 265 height 43
click at [483, 266] on textarea "لاتيه ماتشا كريمي وغني بمضادات الأكسدة مع حلاوة خفيفة وملمس ناعم." at bounding box center [583, 280] width 265 height 43
type textarea "لاتيه ماتشا كريمي وغني بمضادات الأكسدة مع حلاوة خفيفة وقوام ناعم."
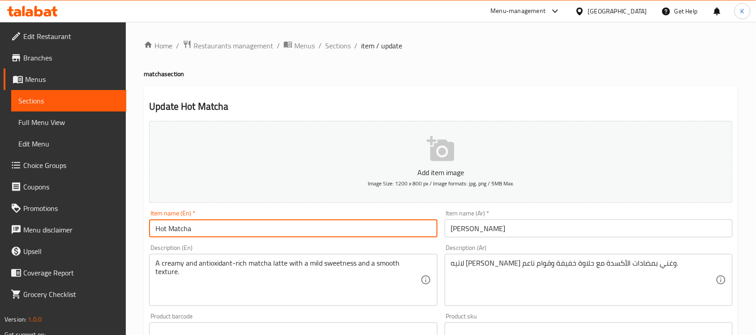
click at [364, 234] on input "Hot Matcha" at bounding box center [293, 228] width 288 height 18
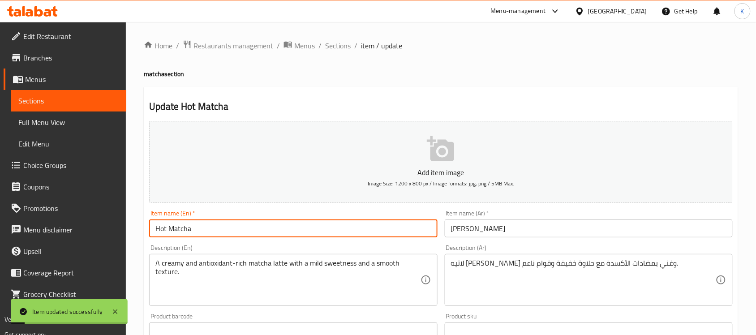
click at [325, 38] on div "Home / Restaurants management / Menus / Sections / item / update matcha section…" at bounding box center [441, 327] width 630 height 611
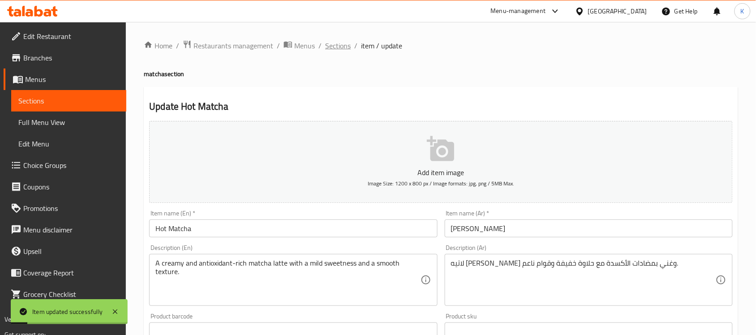
click at [330, 43] on span "Sections" at bounding box center [338, 45] width 26 height 11
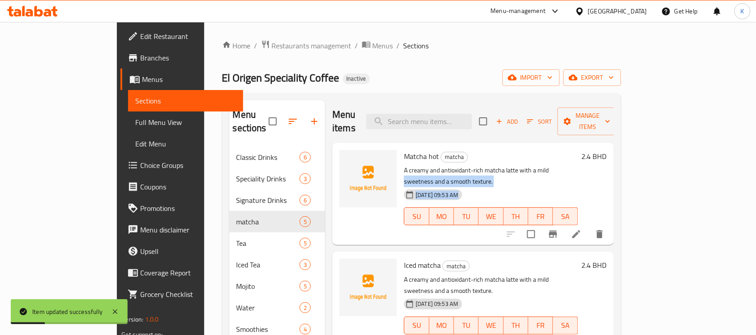
drag, startPoint x: 518, startPoint y: 153, endPoint x: 645, endPoint y: 249, distance: 159.9
click at [613, 165] on div "Matcha hot matcha A creamy and antioxidant-rich matcha latte with a mild sweetn…" at bounding box center [472, 154] width 281 height 22
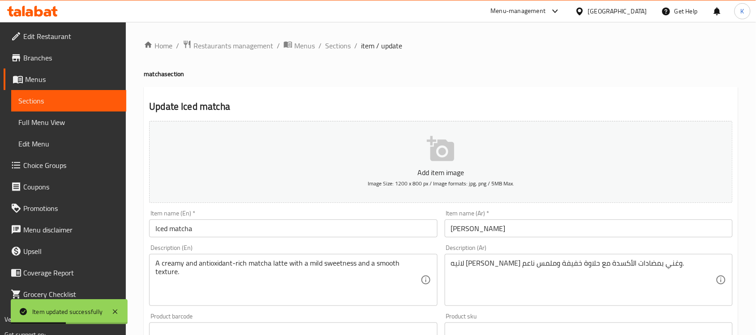
click at [639, 303] on div "لاتيه ماتشا كريمي وغني بمضادات الأكسدة مع حلاوة خفيفة وملمس ناعم. Description (…" at bounding box center [589, 280] width 288 height 52
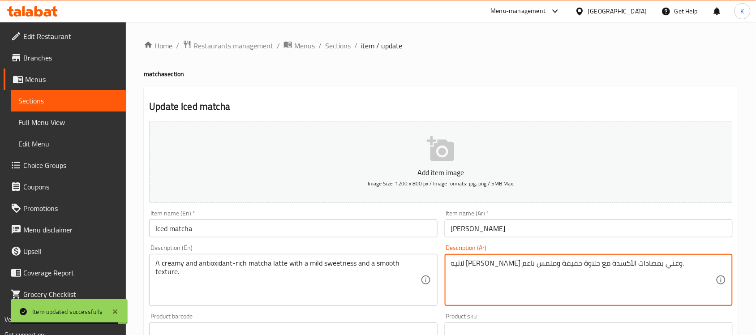
click at [568, 230] on input "ماتشا" at bounding box center [589, 228] width 288 height 18
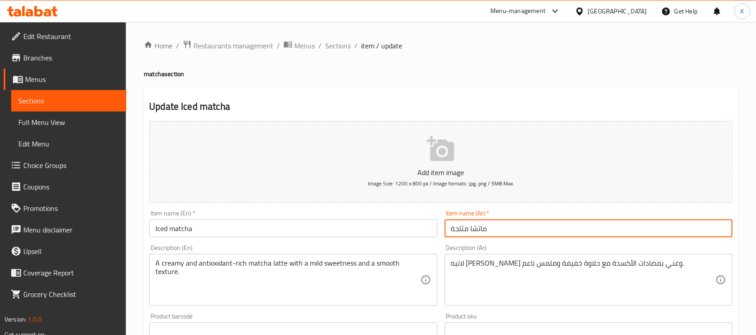
type input "ماتشا مثلجة"
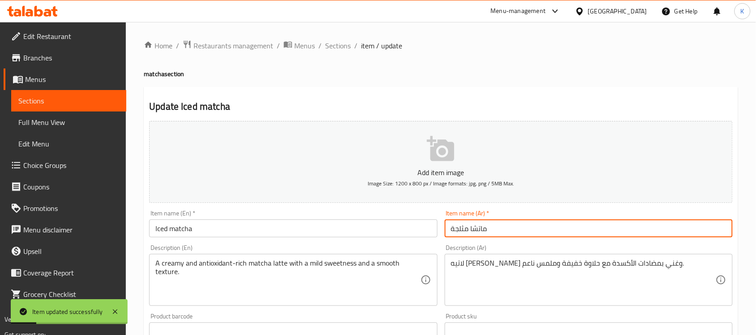
click at [337, 52] on div "Home / Restaurants management / Menus / Sections / item / update matcha section…" at bounding box center [441, 327] width 594 height 575
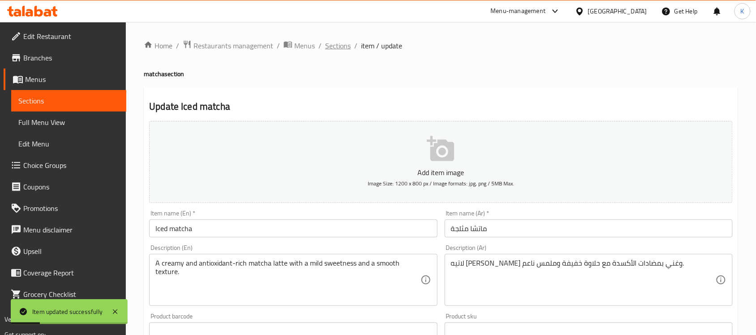
click at [338, 49] on span "Sections" at bounding box center [338, 45] width 26 height 11
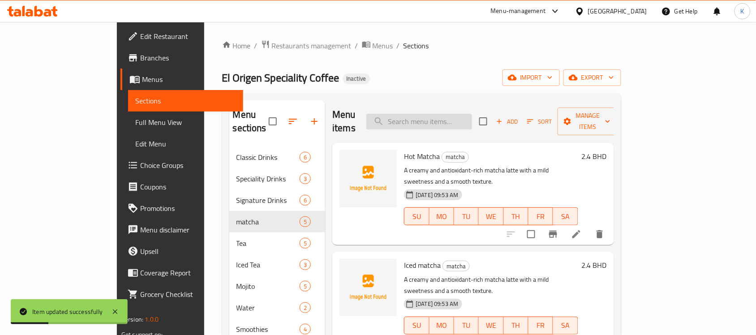
drag, startPoint x: 459, startPoint y: 110, endPoint x: 466, endPoint y: 113, distance: 7.4
click at [460, 114] on input "search" at bounding box center [419, 122] width 106 height 16
paste input "Iced mango matcha"
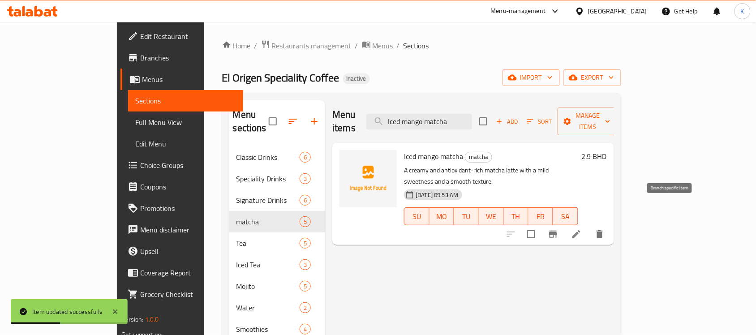
type input "Iced mango matcha"
click at [589, 226] on li at bounding box center [576, 234] width 25 height 16
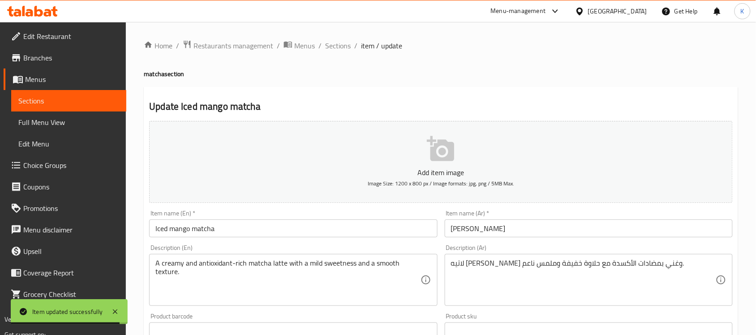
click at [475, 215] on div "Item name (Ar)   * ماتشا Item name (Ar) *" at bounding box center [589, 223] width 288 height 27
click at [521, 246] on div "Description (Ar) لاتيه ماتشا كريمي وغني بمضادات الأكسدة مع حلاوة خفيفة وملمس نا…" at bounding box center [589, 274] width 288 height 61
click at [516, 234] on input "ماتشا" at bounding box center [589, 228] width 288 height 18
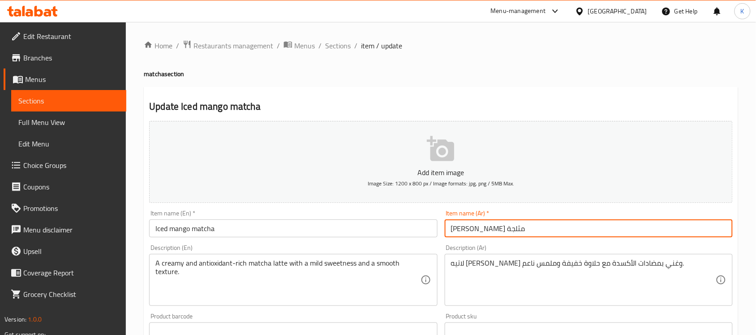
type input "ماتشا مانجو مثلجة"
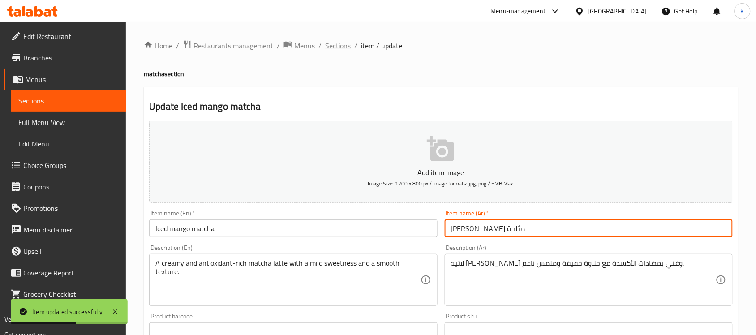
click at [341, 42] on span "Sections" at bounding box center [338, 45] width 26 height 11
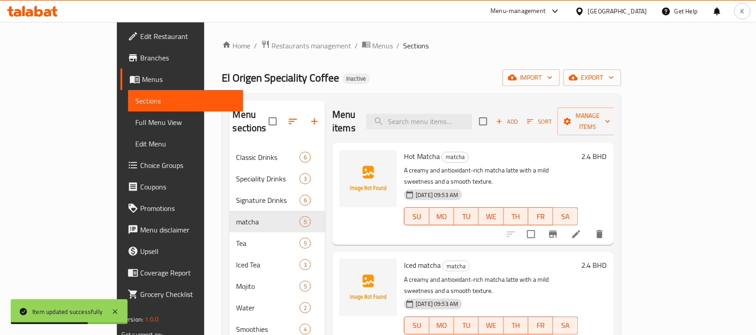
click at [482, 123] on div "Menu items Add Sort Manage items" at bounding box center [472, 121] width 281 height 43
click at [472, 114] on input "search" at bounding box center [419, 122] width 106 height 16
paste input "iced passion fruit matcha"
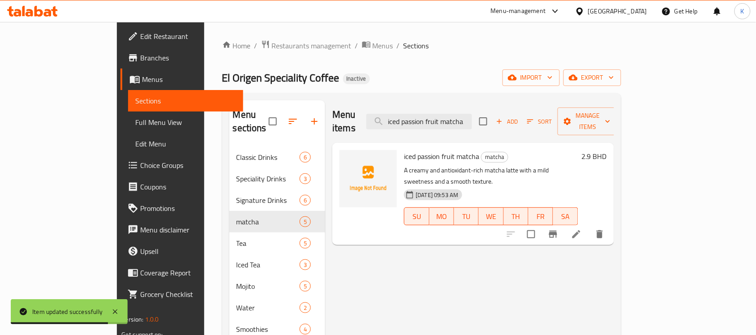
type input "iced passion fruit matcha"
click at [580, 230] on icon at bounding box center [576, 234] width 8 height 8
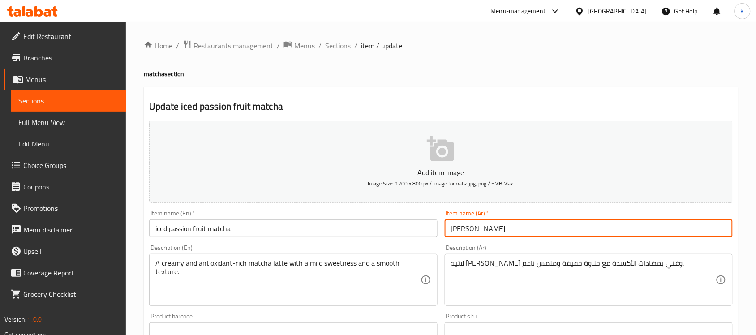
click at [603, 224] on input "ماتشا" at bounding box center [589, 228] width 288 height 18
type input "ماتشا باشن فروت مثلجة"
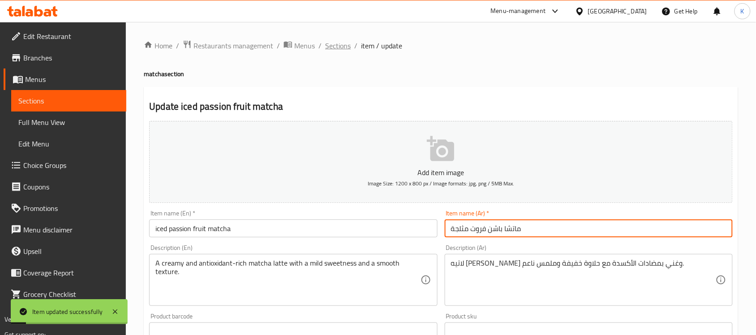
click at [334, 47] on span "Sections" at bounding box center [338, 45] width 26 height 11
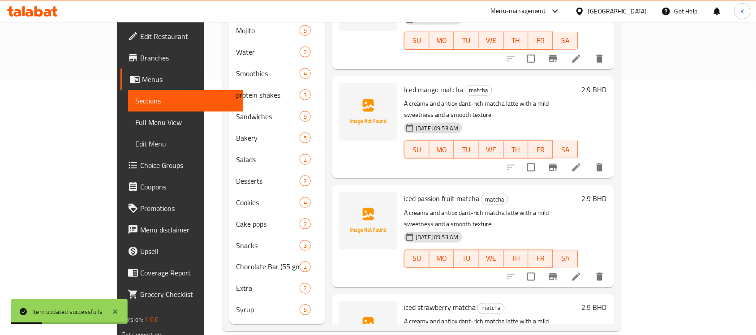
scroll to position [45, 0]
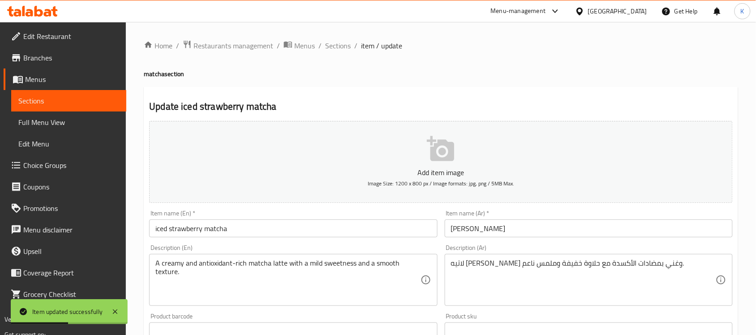
click at [537, 210] on div "Item name (Ar)   * ماتشا Item name (Ar) *" at bounding box center [589, 223] width 288 height 27
click at [549, 240] on div "Add item image Image Size: 1200 x 800 px / Image formats: jpg, png / 5MB Max. I…" at bounding box center [441, 310] width 591 height 386
click at [552, 231] on input "ماتشا" at bounding box center [589, 228] width 288 height 18
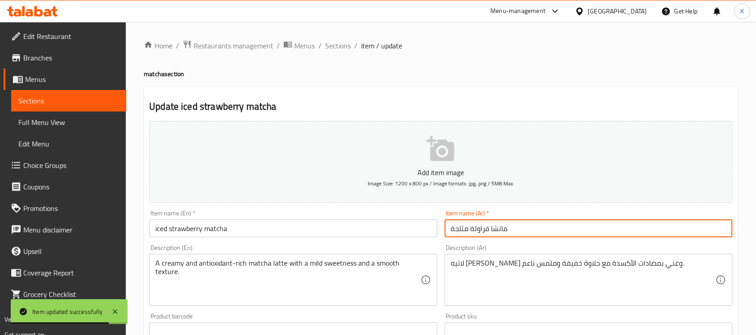
type input "ماتشا فراولة مثلجة"
drag, startPoint x: 340, startPoint y: 43, endPoint x: 354, endPoint y: 55, distance: 17.8
click at [340, 43] on span "Sections" at bounding box center [338, 45] width 26 height 11
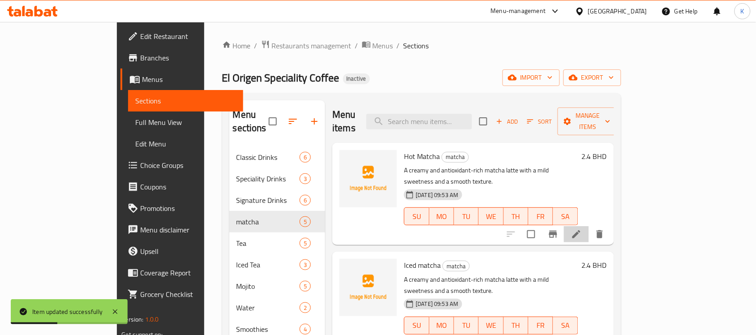
click at [589, 226] on li at bounding box center [576, 234] width 25 height 16
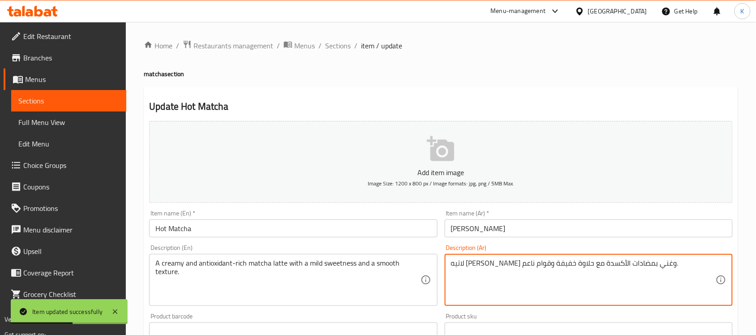
click at [472, 269] on textarea "لاتيه ماتشا كريمي وغني بمضادات الأكسدة مع حلاوة خفيفة وقوام ناعم." at bounding box center [583, 280] width 265 height 43
type textarea "لاتيه ماتشا كريمي وغني بمضادات الأكسدة مع حلاوة خفيفة وملمس ناعم."
click at [360, 217] on div "Item name (En)   * Hot Matcha Item name (En) *" at bounding box center [293, 223] width 288 height 27
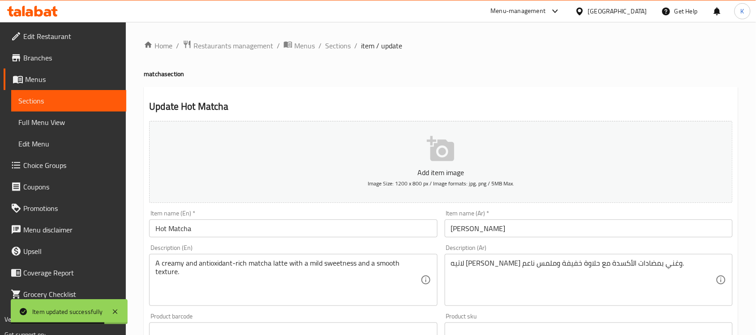
click at [360, 231] on input "Hot Matcha" at bounding box center [293, 228] width 288 height 18
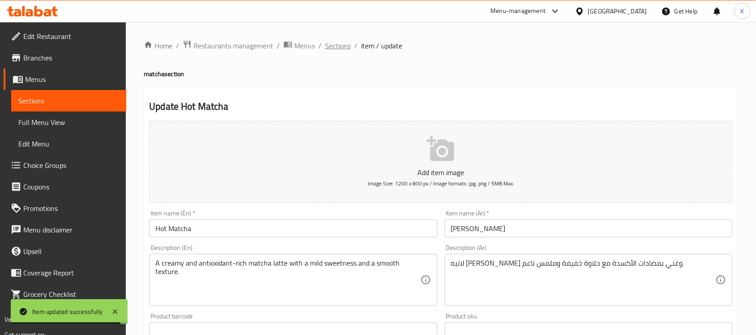
click at [331, 49] on span "Sections" at bounding box center [338, 45] width 26 height 11
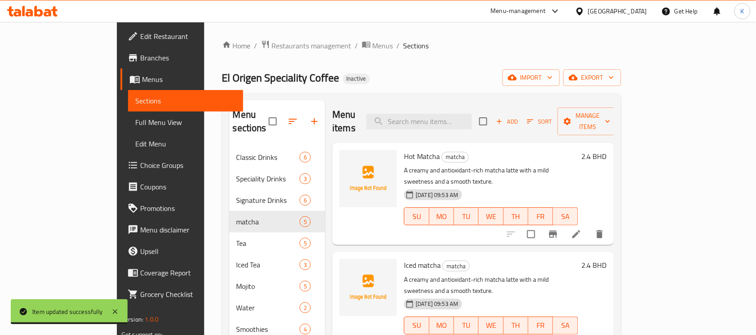
click at [431, 99] on div "Menu sections Classic Drinks 6 Speciality Drinks 3 Signature Drinks 6 matcha 5 …" at bounding box center [421, 340] width 399 height 494
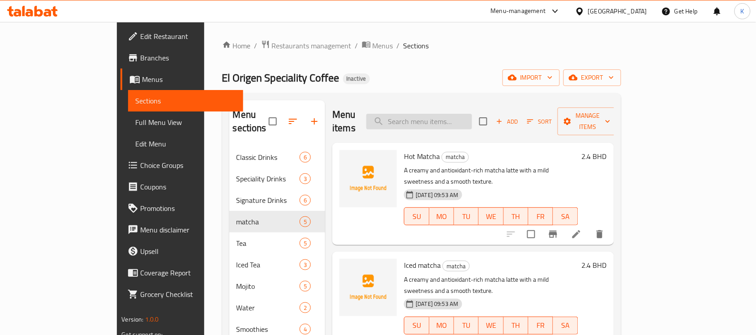
click at [446, 114] on input "search" at bounding box center [419, 122] width 106 height 16
paste input "English Breakfast"
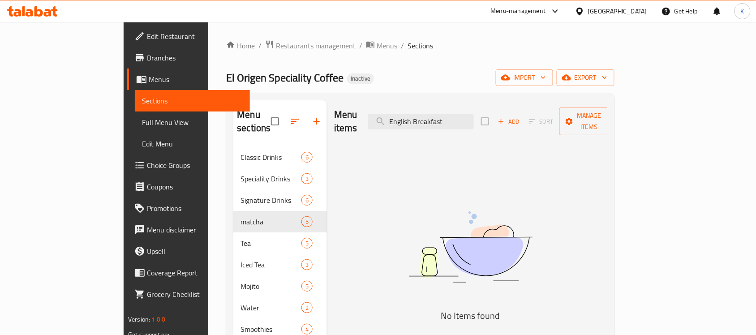
drag, startPoint x: 504, startPoint y: 125, endPoint x: 493, endPoint y: 124, distance: 10.9
click at [494, 124] on div "Menu items English Breakfast Add Sort Manage items" at bounding box center [470, 121] width 273 height 43
click at [474, 121] on input "English Breakfast" at bounding box center [421, 122] width 106 height 16
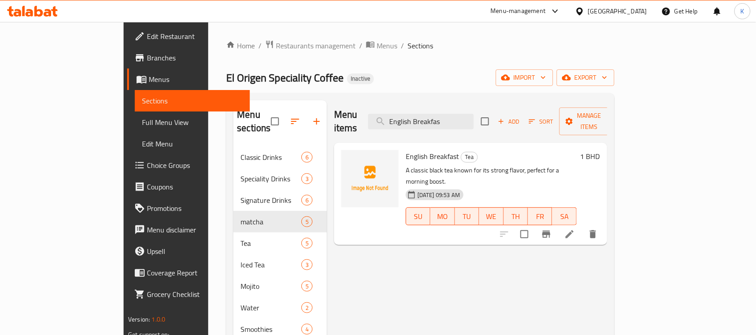
type input "English Breakfas"
click at [574, 230] on icon at bounding box center [570, 234] width 8 height 8
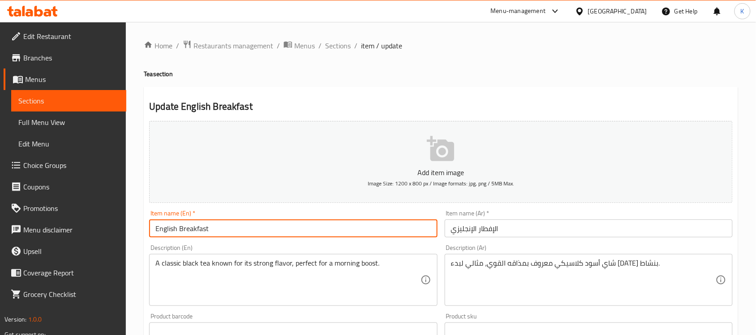
click at [286, 236] on input "English Breakfast" at bounding box center [293, 228] width 288 height 18
type input "English Breakfast Tea"
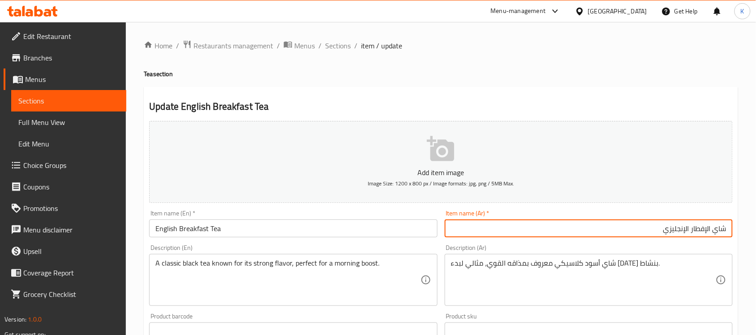
type input "شاي الإفطار الإنجليزي"
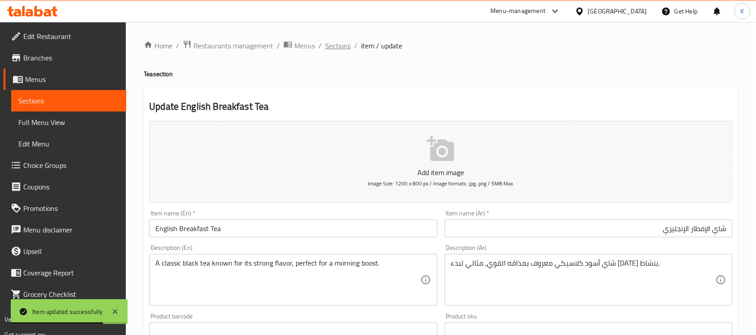
click at [332, 41] on span "Sections" at bounding box center [338, 45] width 26 height 11
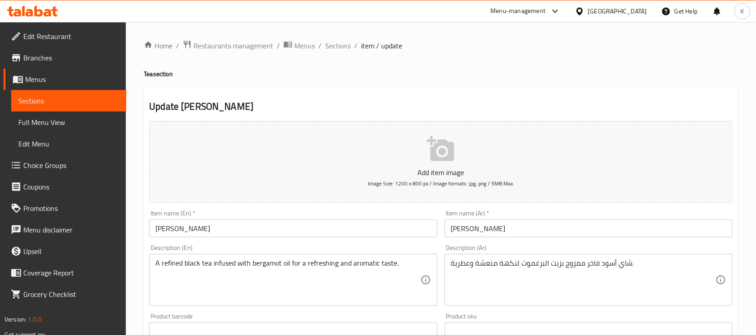
click at [289, 236] on input "Earl grey" at bounding box center [293, 228] width 288 height 18
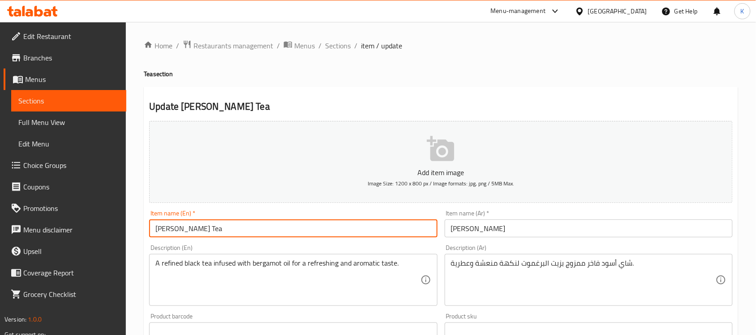
type input "[PERSON_NAME] Tea"
click at [488, 236] on input "إيرل جراي" at bounding box center [589, 228] width 288 height 18
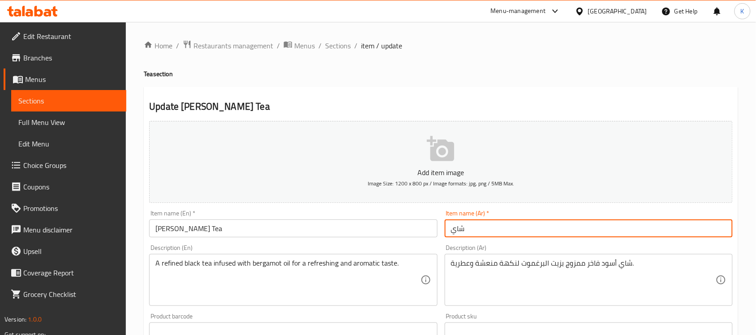
paste input "إيرل جراي"
type input "شاي إيرل جراي"
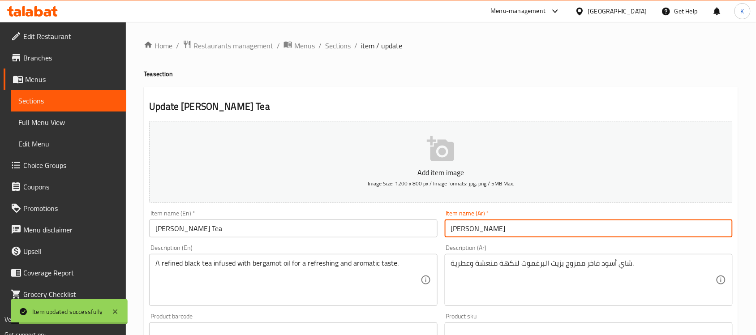
click at [347, 51] on span "Sections" at bounding box center [338, 45] width 26 height 11
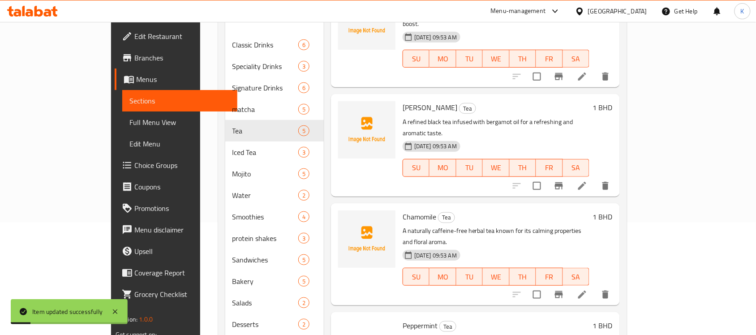
scroll to position [256, 0]
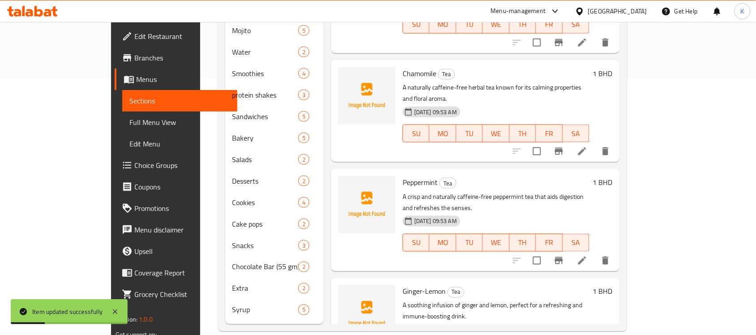
click at [587, 146] on icon at bounding box center [582, 151] width 11 height 11
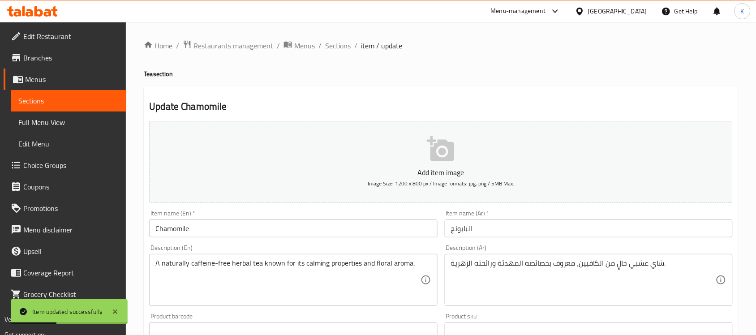
drag, startPoint x: 238, startPoint y: 234, endPoint x: 243, endPoint y: 234, distance: 4.5
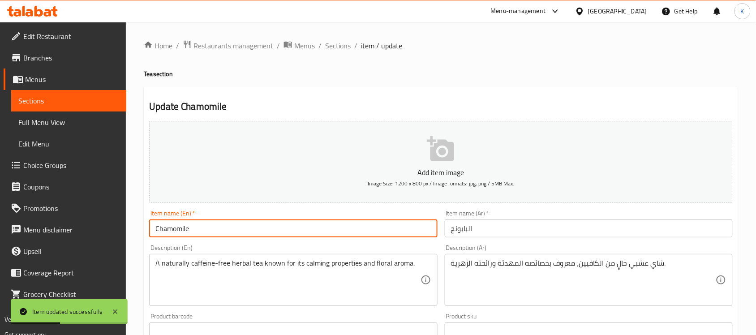
click at [238, 235] on input "Chamomile" at bounding box center [293, 228] width 288 height 18
type input "Chamomile Tea"
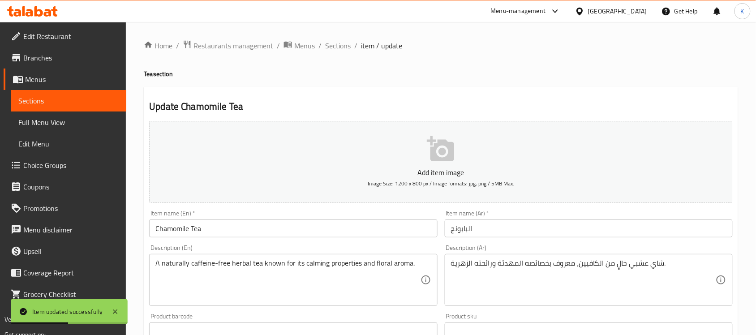
click at [568, 218] on div "Item name (Ar)   * البابونج Item name (Ar) *" at bounding box center [589, 223] width 288 height 27
click at [567, 227] on input "البابونج" at bounding box center [589, 228] width 288 height 18
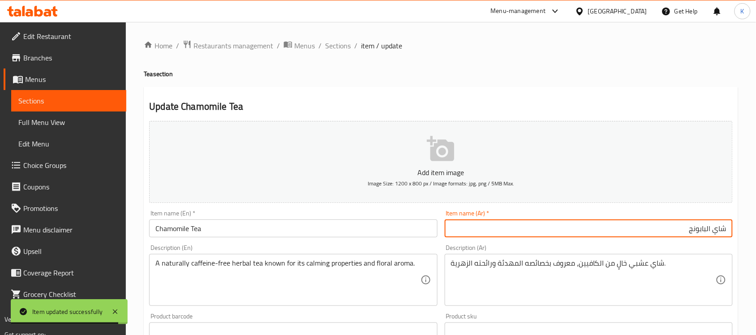
type input "شاي البابونج"
click at [349, 46] on span "Sections" at bounding box center [338, 45] width 26 height 11
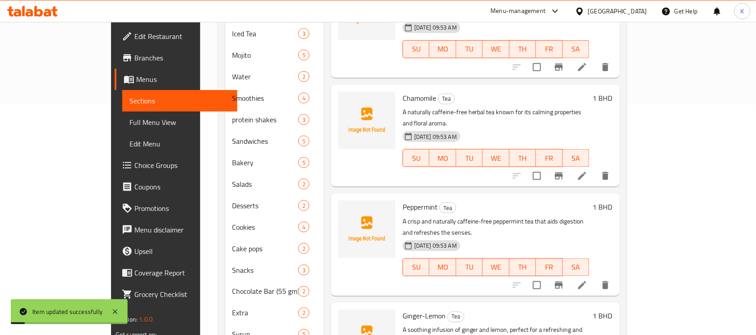
scroll to position [256, 0]
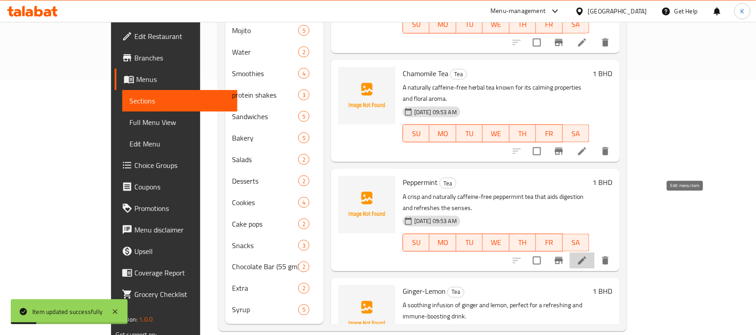
click at [587, 255] on icon at bounding box center [582, 260] width 11 height 11
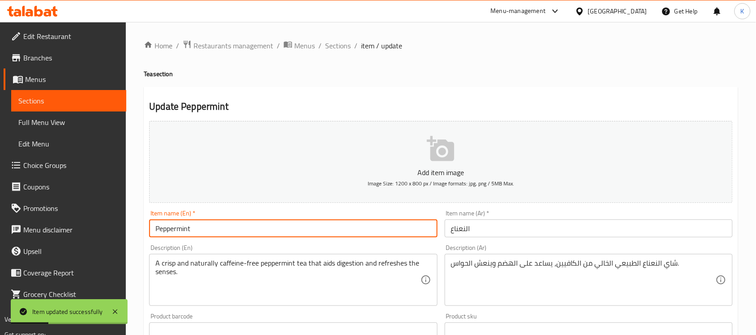
click at [214, 231] on input "Peppermint" at bounding box center [293, 228] width 288 height 18
type input "Peppermint Tea"
click at [507, 227] on input "النعناع" at bounding box center [589, 228] width 288 height 18
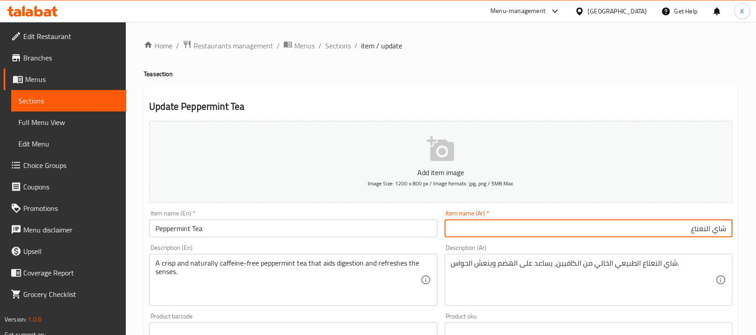
type input "شاي النعناع"
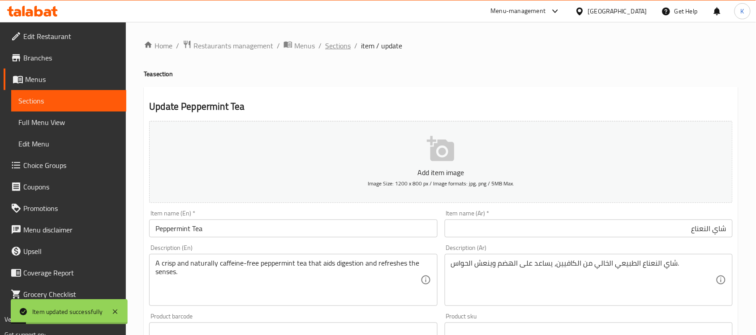
click at [347, 50] on span "Sections" at bounding box center [338, 45] width 26 height 11
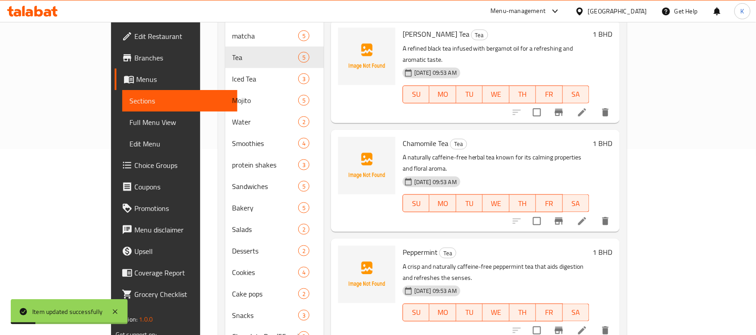
scroll to position [256, 0]
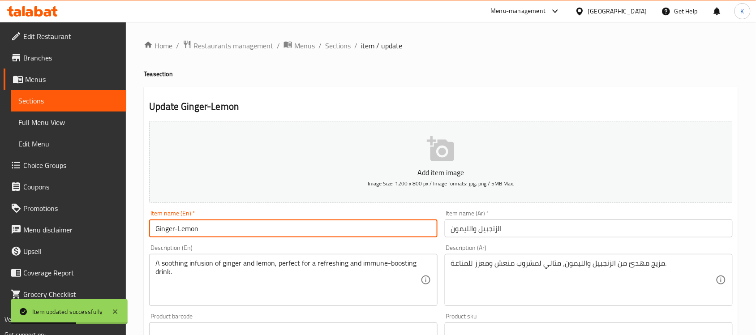
click at [332, 225] on input "Ginger-Lemon" at bounding box center [293, 228] width 288 height 18
type input "Ginger-Lemon Tea"
click at [522, 231] on input "الزنجبيل والليمون" at bounding box center [589, 228] width 288 height 18
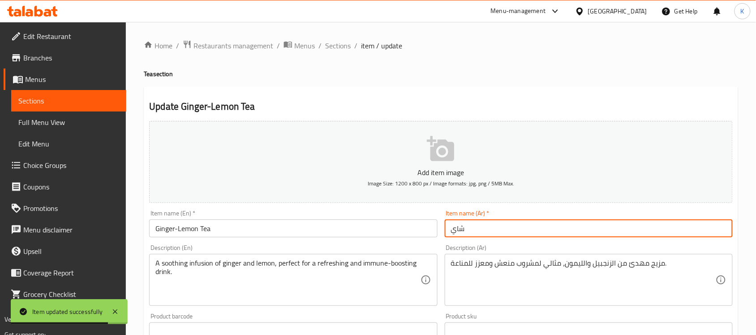
paste input "الزنجبيل والليمون"
type input "شاي الزنجبيل والليمون"
click at [339, 51] on span "Sections" at bounding box center [338, 45] width 26 height 11
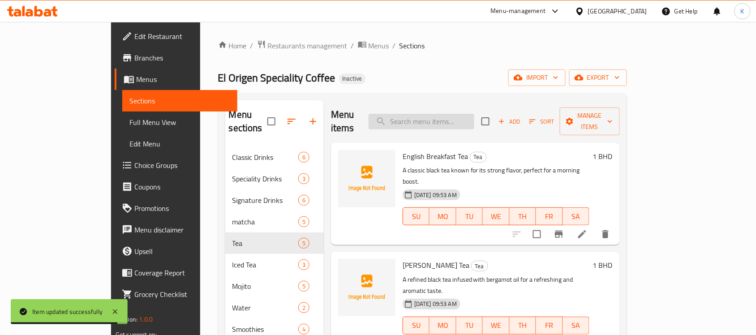
click at [474, 114] on input "search" at bounding box center [422, 122] width 106 height 16
paste input "peach Iced tea"
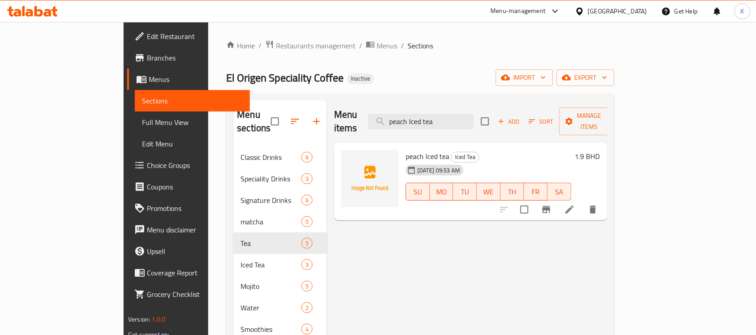
type input "peach Iced tea"
click at [574, 206] on icon at bounding box center [570, 210] width 8 height 8
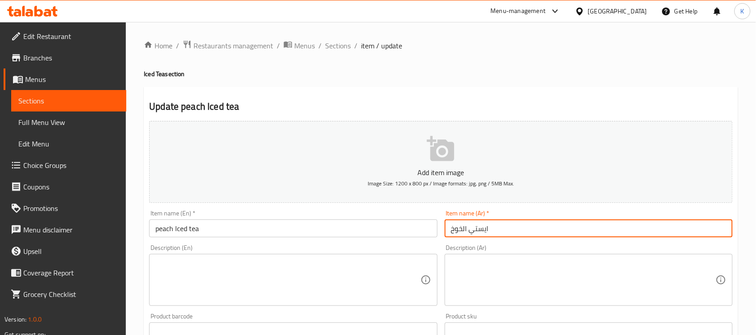
click at [511, 231] on input "ايستي الخوخ" at bounding box center [589, 228] width 288 height 18
type input "شاي بالخوخ مثلج"
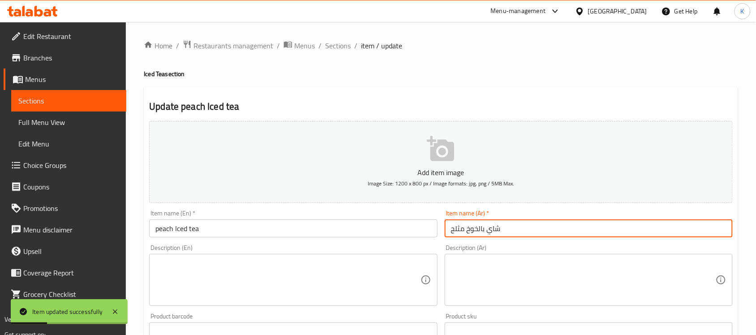
click at [342, 54] on div "Home / Restaurants management / Menus / Sections / item / update Iced Tea secti…" at bounding box center [441, 327] width 594 height 575
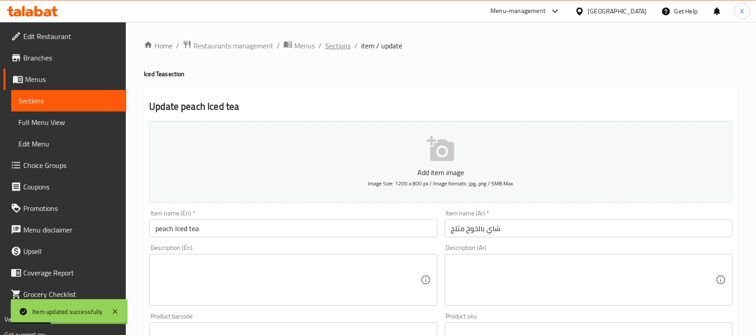
click at [342, 49] on span "Sections" at bounding box center [338, 45] width 26 height 11
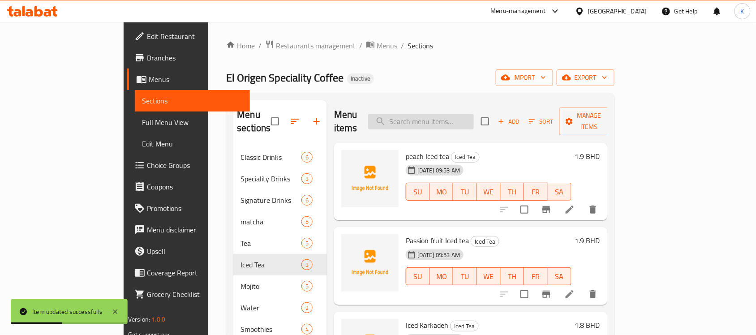
click at [455, 119] on input "search" at bounding box center [421, 122] width 106 height 16
click at [575, 289] on icon at bounding box center [569, 294] width 11 height 11
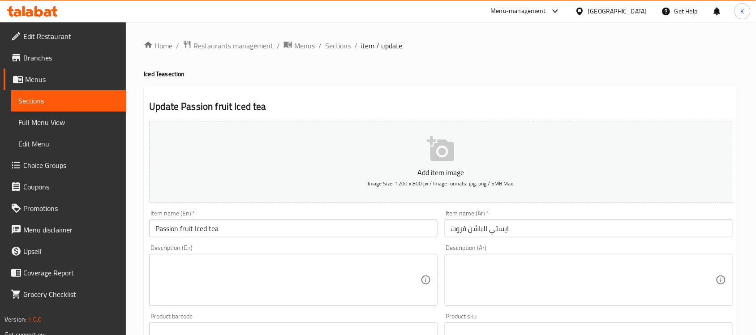
click at [500, 233] on input "ايستي الباشن فروت" at bounding box center [589, 228] width 288 height 18
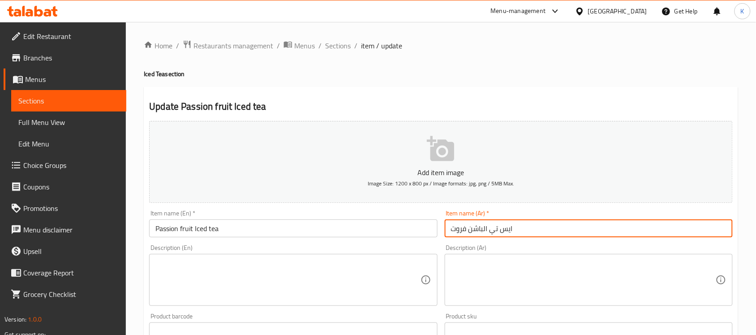
click at [482, 232] on input "ايس تي الباشن فروت" at bounding box center [589, 228] width 288 height 18
click at [484, 232] on input "ايس تي الباشن فروت" at bounding box center [589, 228] width 288 height 18
drag, startPoint x: 486, startPoint y: 232, endPoint x: 484, endPoint y: 237, distance: 5.7
click at [484, 237] on input "ايس تي لباشن فروت" at bounding box center [589, 228] width 288 height 18
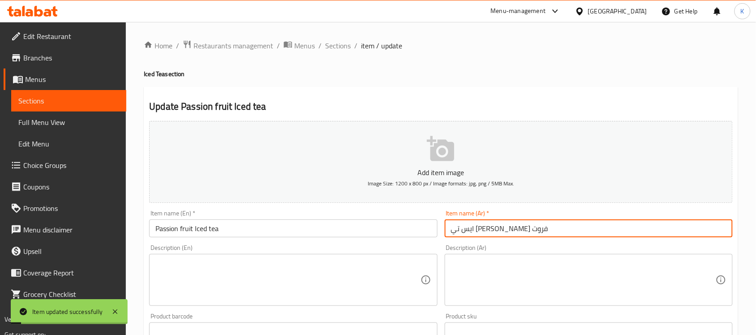
click at [505, 228] on input "ايس تي باشن فروت" at bounding box center [589, 228] width 288 height 18
type input "آيس تي باشن فروت"
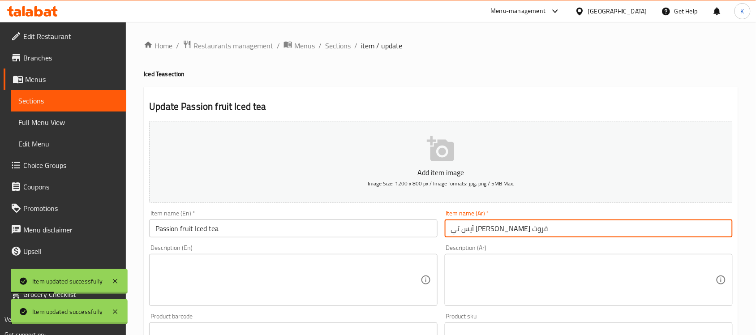
click at [340, 44] on span "Sections" at bounding box center [338, 45] width 26 height 11
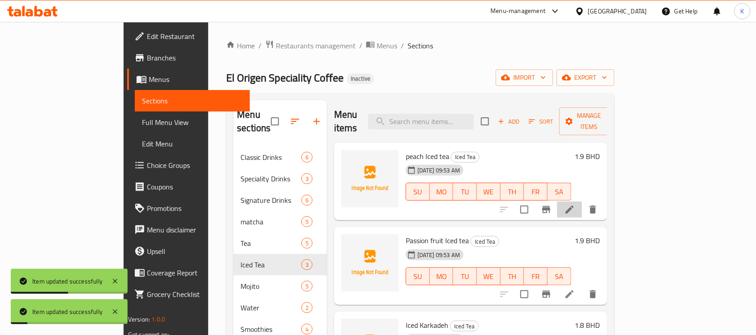
click at [582, 201] on li at bounding box center [569, 209] width 25 height 16
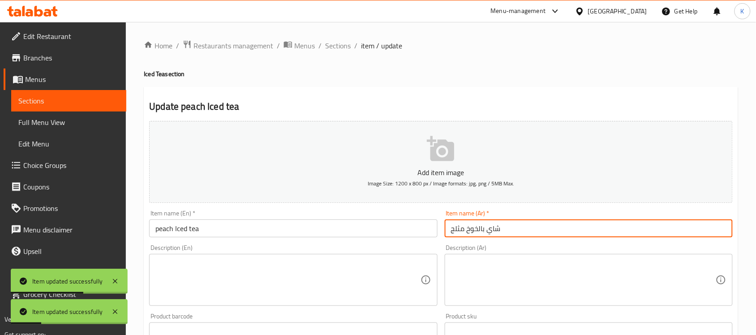
click at [503, 231] on input "شاي بالخوخ مثلج" at bounding box center [589, 228] width 288 height 18
click at [495, 234] on input "شاي بالخوخ مثلج" at bounding box center [589, 228] width 288 height 18
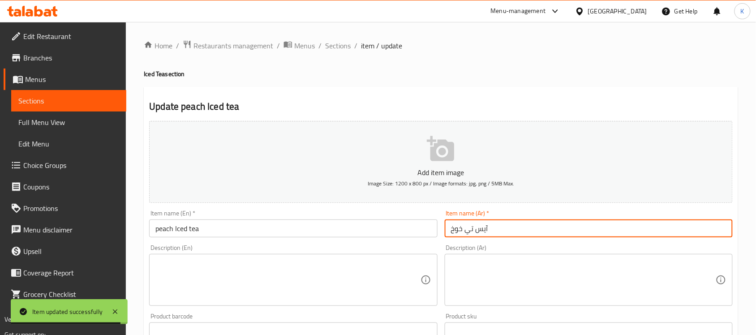
type input "آيس تي خوخ"
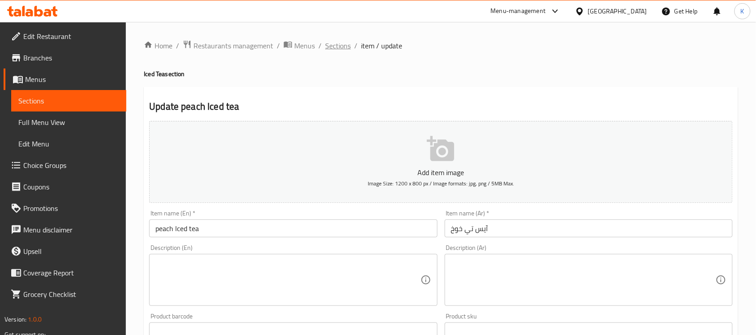
click at [339, 50] on span "Sections" at bounding box center [338, 45] width 26 height 11
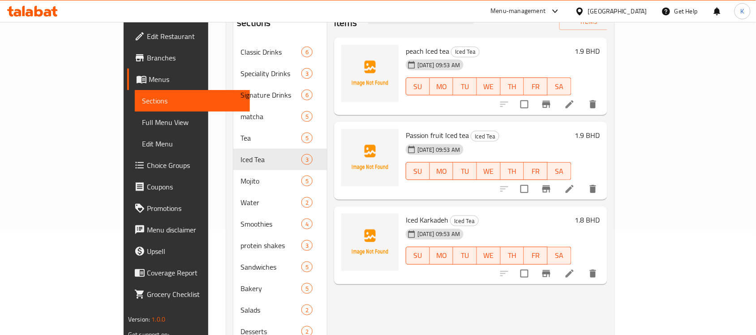
scroll to position [130, 0]
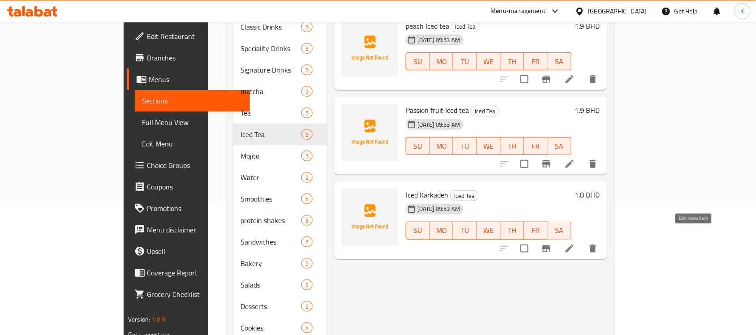
click at [574, 244] on icon at bounding box center [570, 248] width 8 height 8
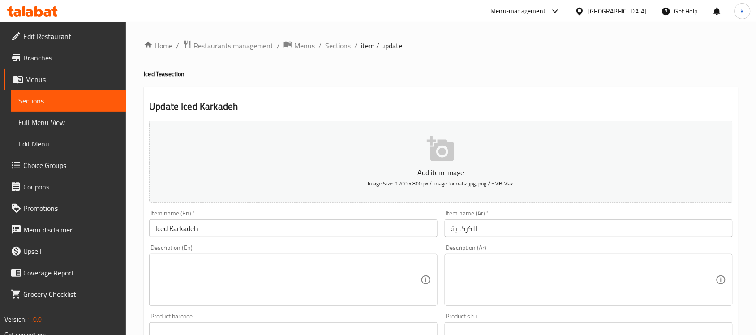
click at [523, 239] on div "Item name (Ar)   * الكركدية Item name (Ar) *" at bounding box center [588, 223] width 295 height 34
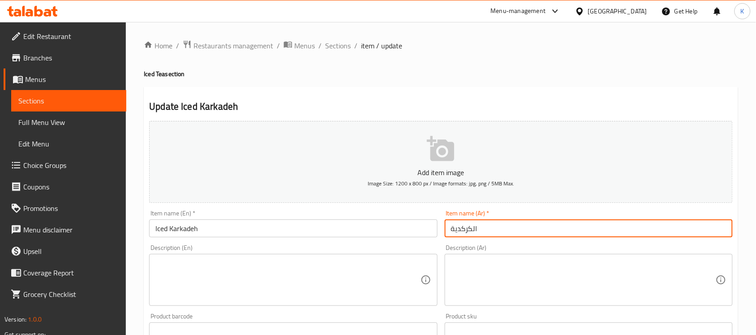
click at [520, 227] on input "الكركدية" at bounding box center [589, 228] width 288 height 18
type input "كركديه مثلج"
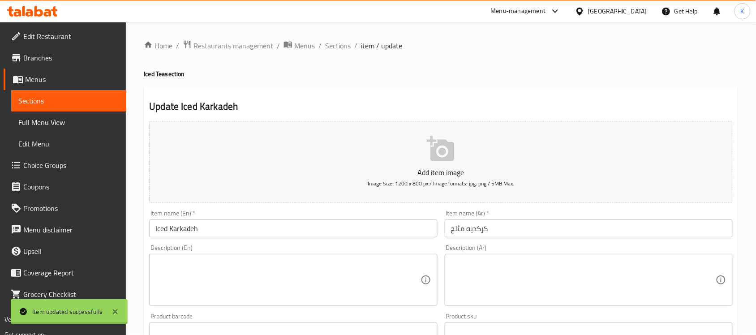
click at [343, 48] on div at bounding box center [378, 167] width 756 height 335
click at [343, 48] on span "Sections" at bounding box center [338, 45] width 26 height 11
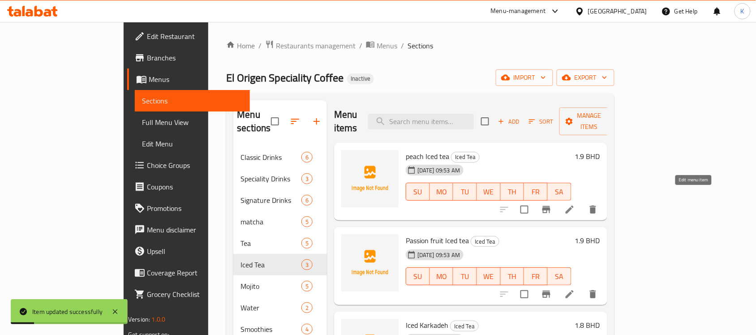
click at [575, 204] on icon at bounding box center [569, 209] width 11 height 11
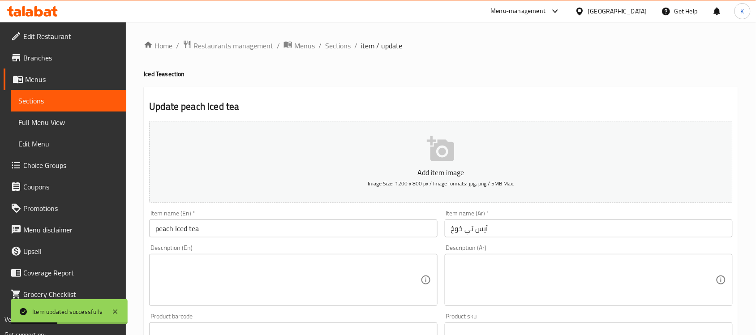
click at [493, 224] on input "آيس تي خوخ" at bounding box center [589, 228] width 288 height 18
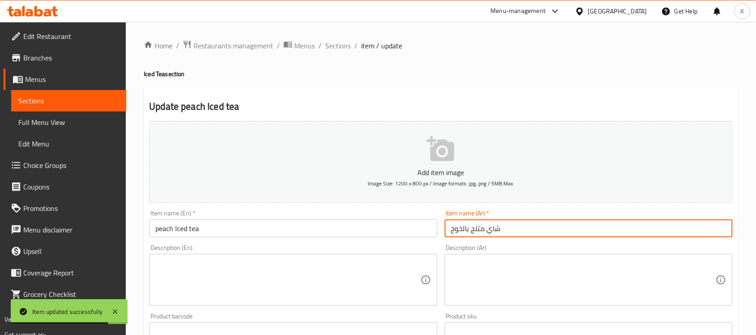
type input "شاي مثلج بالخوخ"
click at [343, 47] on span "Sections" at bounding box center [338, 45] width 26 height 11
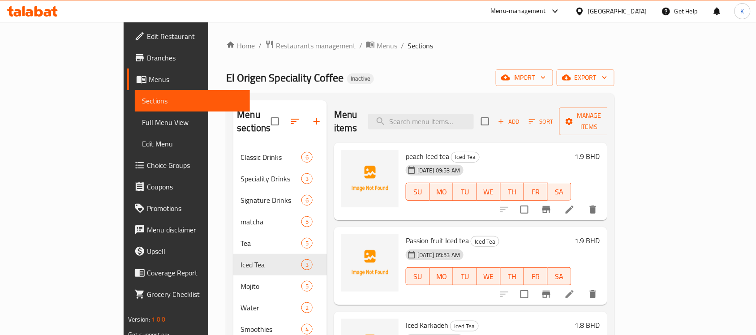
click at [582, 203] on li at bounding box center [569, 209] width 25 height 16
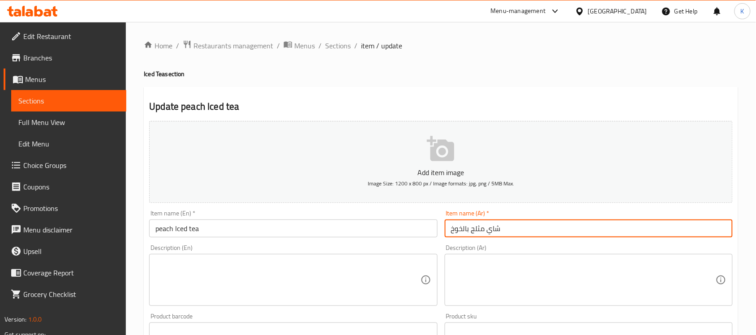
click at [495, 220] on input "شاي مثلج بالخوخ" at bounding box center [589, 228] width 288 height 18
type input "شاي بالخوخ مثلج"
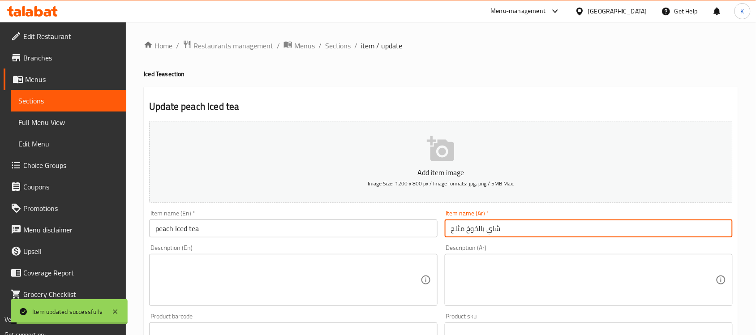
click at [342, 47] on span "Sections" at bounding box center [338, 45] width 26 height 11
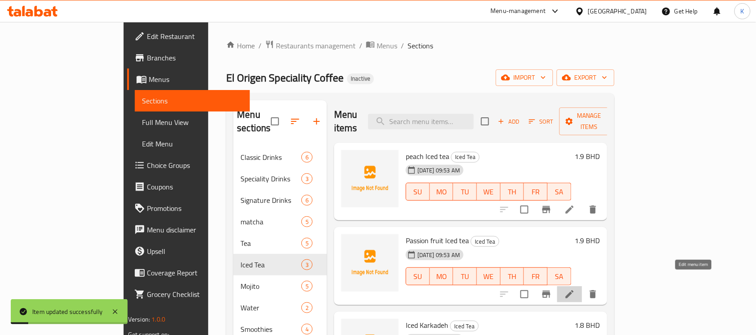
click at [574, 290] on icon at bounding box center [570, 294] width 8 height 8
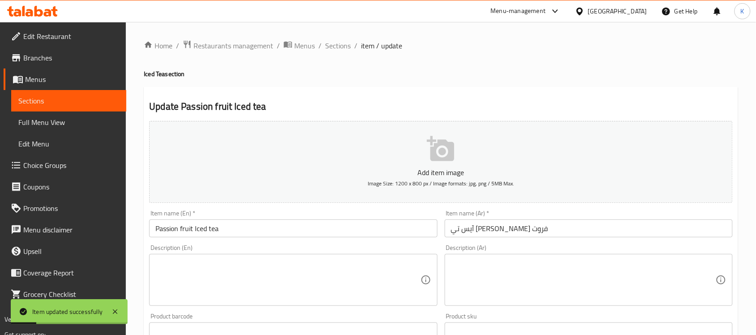
click at [541, 232] on input "آيس تي باشن فروت" at bounding box center [589, 228] width 288 height 18
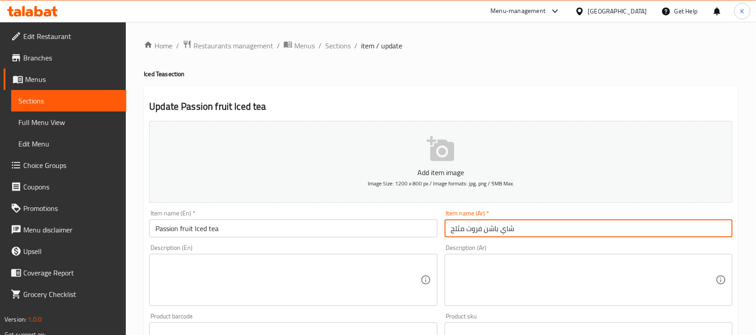
type input "شاي باشن فروت مثلج"
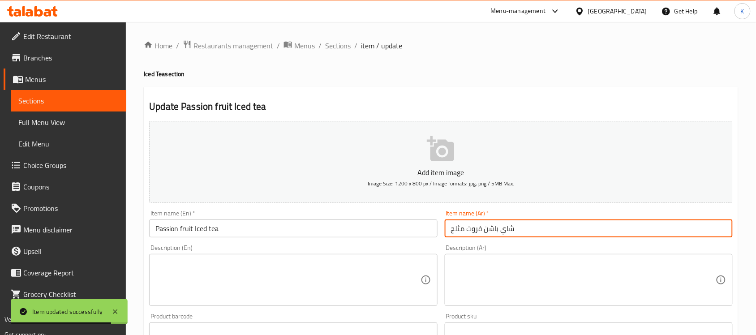
click at [346, 42] on span "Sections" at bounding box center [338, 45] width 26 height 11
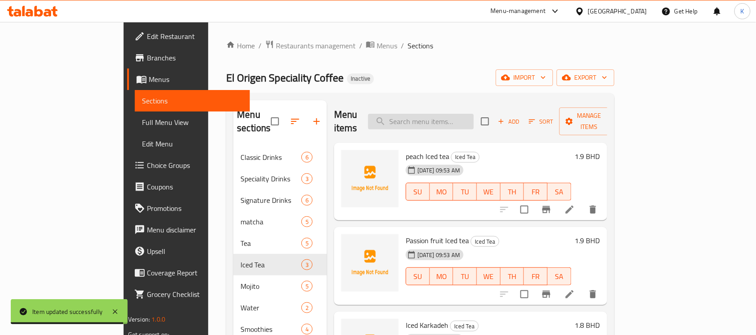
click at [474, 122] on input "search" at bounding box center [421, 122] width 106 height 16
paste input "mixed berry mojito"
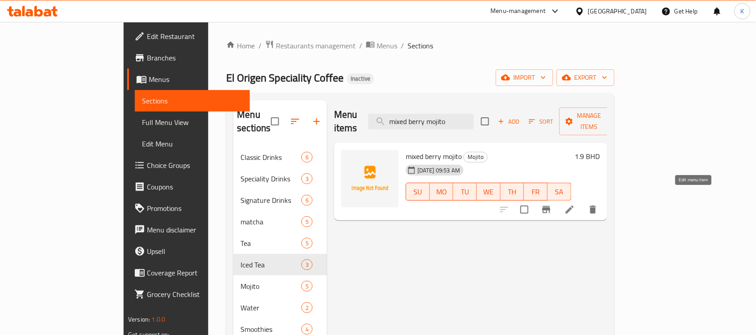
type input "mixed berry mojito"
click at [575, 204] on icon at bounding box center [569, 209] width 11 height 11
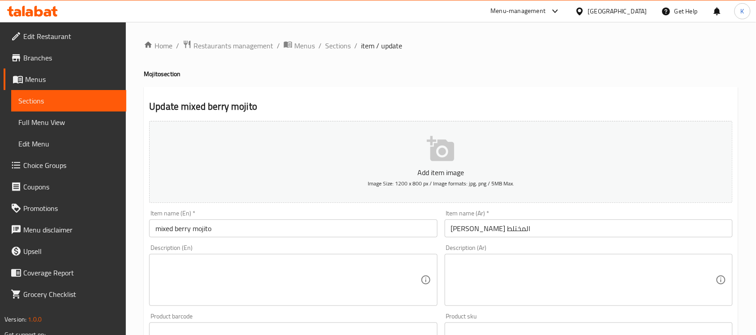
click at [484, 222] on input "موهيتو التوت المختلط" at bounding box center [589, 228] width 288 height 18
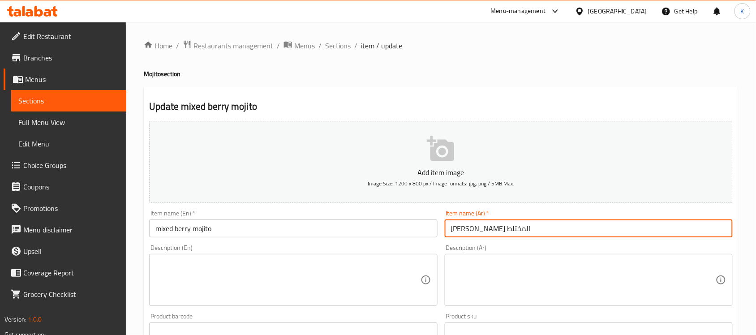
click at [484, 222] on input "موهيتو التوت المختلط" at bounding box center [589, 228] width 288 height 18
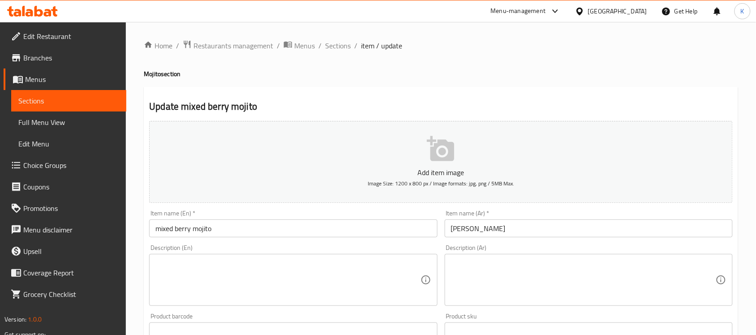
click at [473, 214] on div "Item name (Ar)   * موهيتو المختلط Item name (Ar) *" at bounding box center [589, 223] width 288 height 27
click at [520, 224] on input "موهيتو المختلط" at bounding box center [589, 228] width 288 height 18
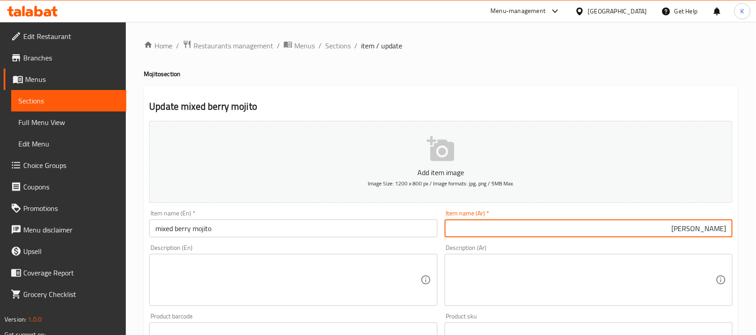
click at [683, 229] on input "موهيتو المختلط" at bounding box center [589, 228] width 288 height 18
click at [684, 229] on input "موهيتو المختلط" at bounding box center [589, 228] width 288 height 18
type input "موهيتو توت مشكل"
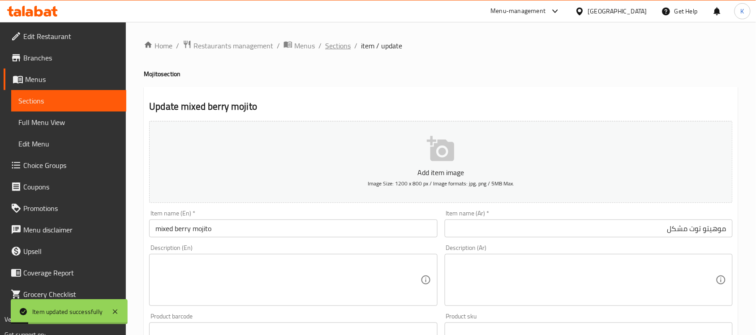
click at [330, 40] on span "Sections" at bounding box center [338, 45] width 26 height 11
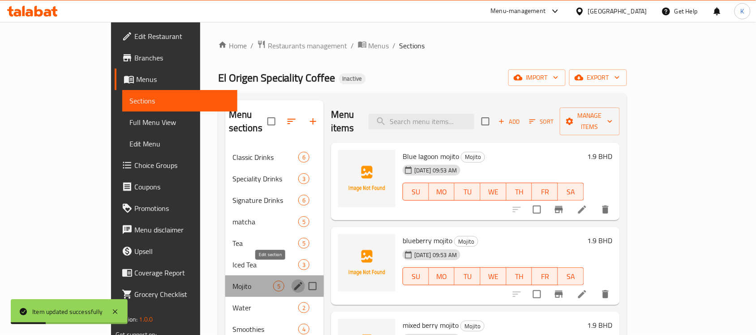
click at [293, 281] on icon "edit" at bounding box center [298, 286] width 11 height 11
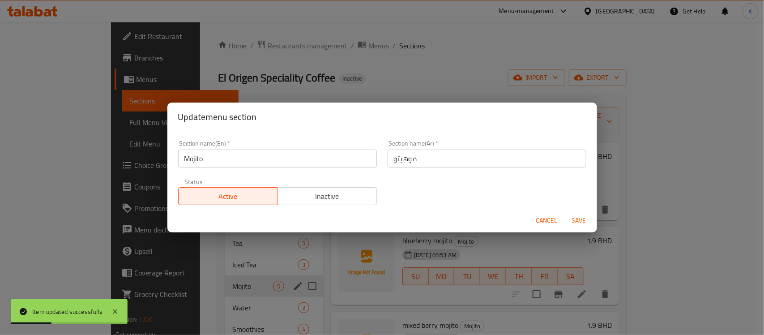
click at [419, 158] on input "موهيتو" at bounding box center [487, 159] width 199 height 18
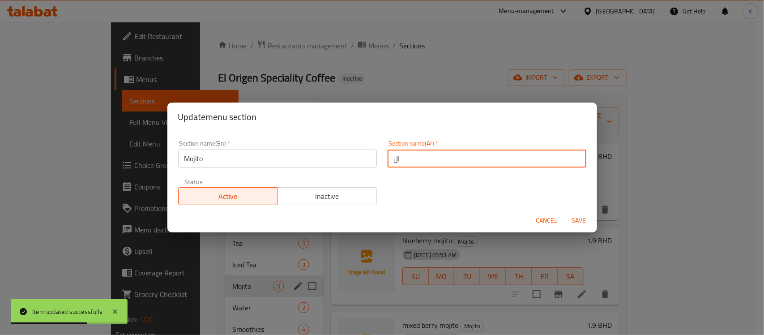
paste input "موهيتو"
type input "الموهيتو"
click at [565, 212] on button "Save" at bounding box center [579, 220] width 29 height 17
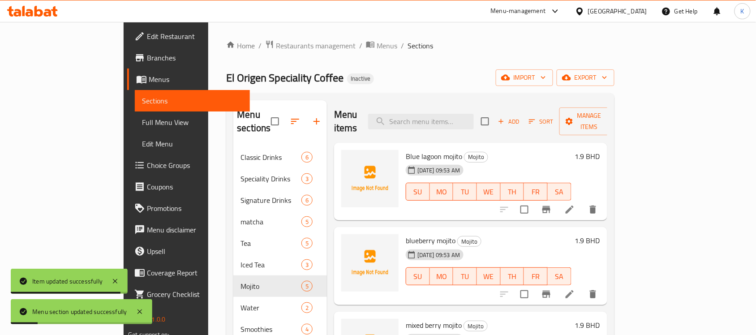
click at [458, 104] on div "Menu items Add Sort Manage items" at bounding box center [470, 121] width 273 height 43
click at [462, 114] on input "search" at bounding box center [421, 122] width 106 height 16
paste input "Sparkling"
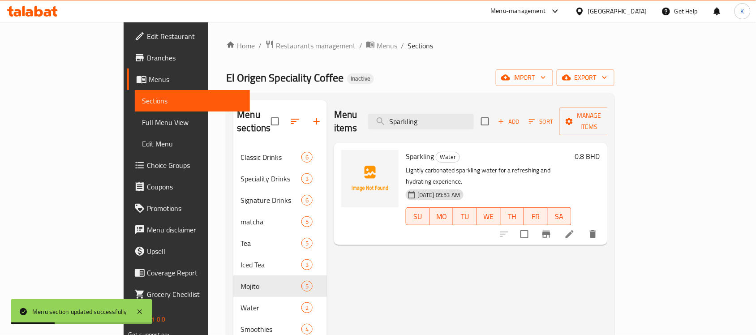
type input "Sparkling"
click at [582, 226] on li at bounding box center [569, 234] width 25 height 16
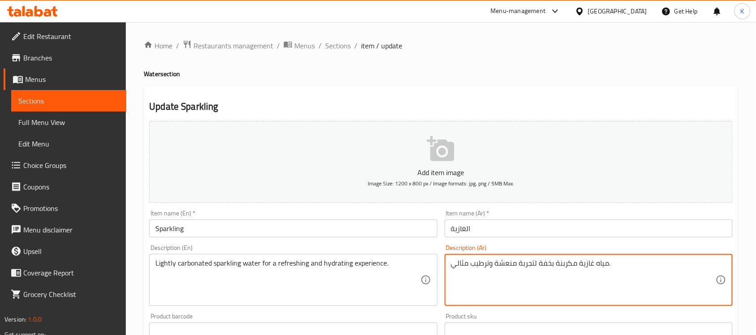
click at [589, 265] on textarea "مياه غازية مكربنة بخفة لتجربة منعشة وترطيب مثالي." at bounding box center [583, 280] width 265 height 43
type textarea "مياه فوارة مكربنة بخفة لتجربة منعشة وترطيب مثالي."
click at [505, 229] on input "الغازية" at bounding box center [589, 228] width 288 height 18
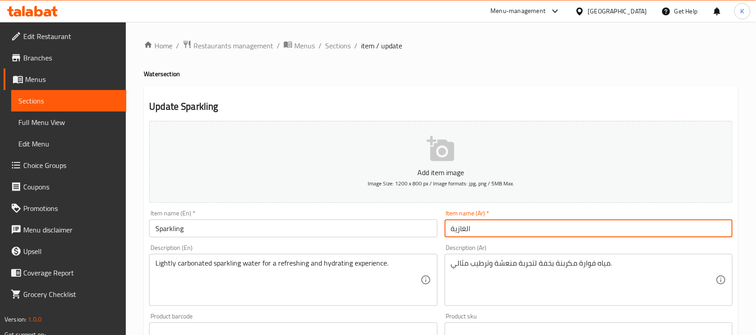
click at [505, 229] on input "الغازية" at bounding box center [589, 228] width 288 height 18
type input "ي"
type input "مياه فوارة"
click at [356, 227] on input "Sparkling" at bounding box center [293, 228] width 288 height 18
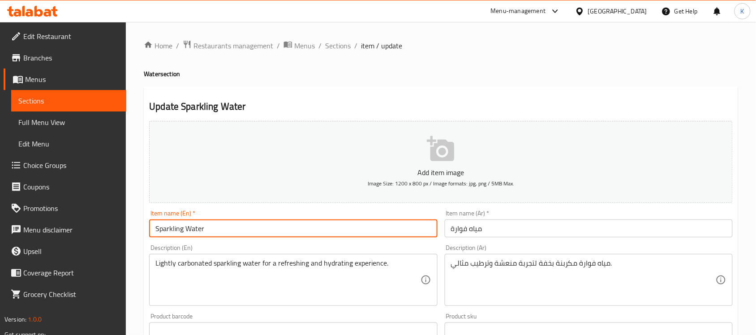
type input "Sparkling Water"
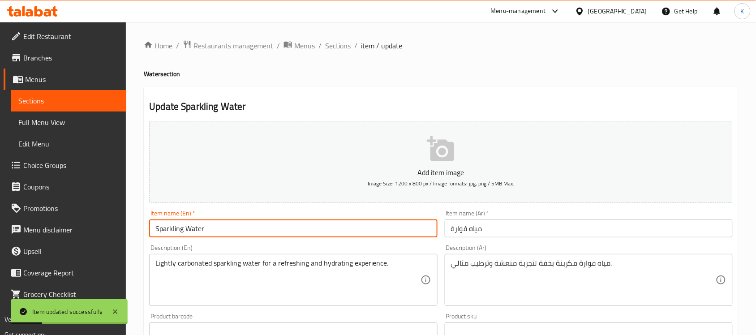
click at [343, 45] on span "Sections" at bounding box center [338, 45] width 26 height 11
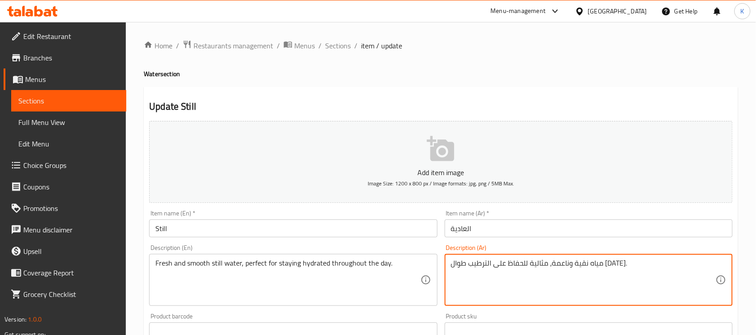
paste textarea "ادئة ومنعشة، مثالية للبقاء رطبًا"
click at [579, 263] on textarea "مياه هادئة ومنعشة، مثالية للبقاء رطبًا طوال اليوم." at bounding box center [583, 280] width 265 height 43
type textarea "مياه معدنية ومنعشة، مثالية للبقاء رطبًا طوال اليوم."
click at [280, 219] on input "Still" at bounding box center [293, 228] width 288 height 18
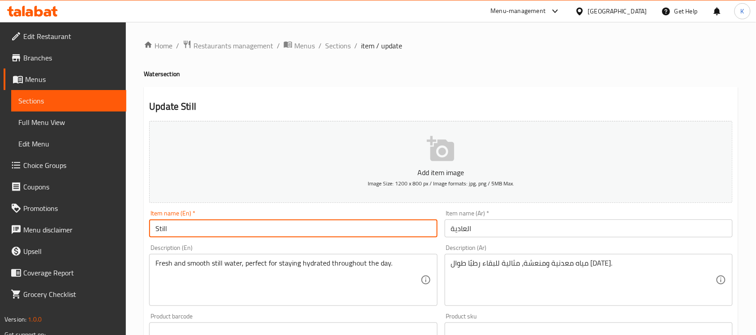
click at [283, 222] on input "Still" at bounding box center [293, 228] width 288 height 18
type input "Still Water"
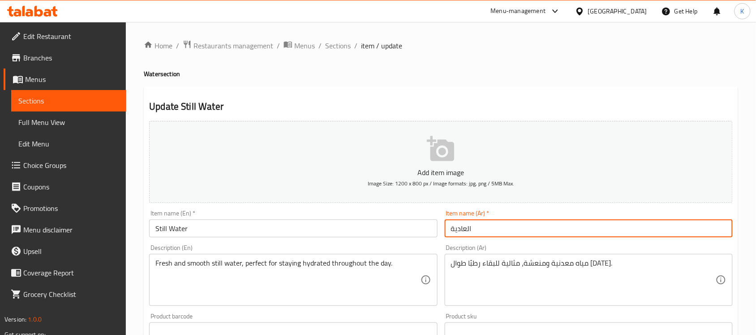
click at [459, 222] on input "العادية" at bounding box center [589, 228] width 288 height 18
type input "مياه معدنية"
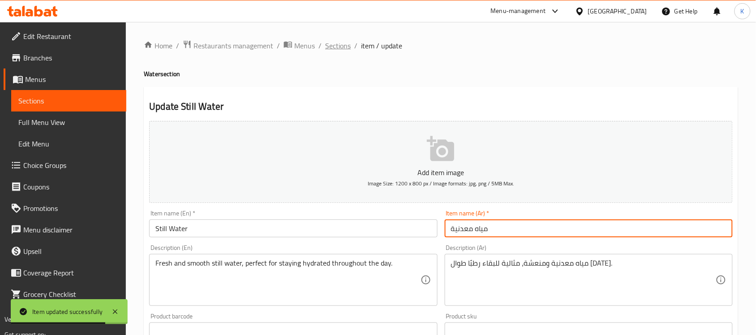
click at [337, 45] on span "Sections" at bounding box center [338, 45] width 26 height 11
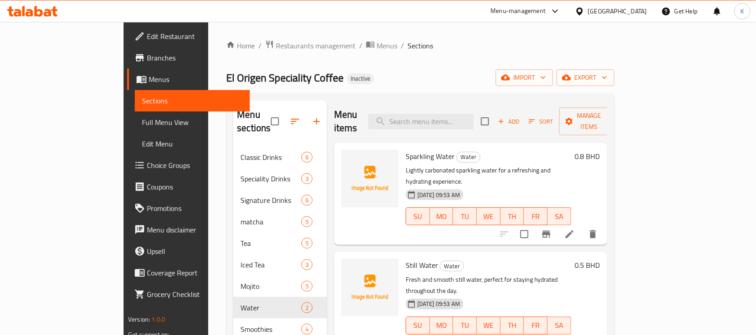
click at [456, 105] on div "Menu items Add Sort Manage items" at bounding box center [470, 121] width 273 height 43
click at [469, 118] on input "search" at bounding box center [421, 122] width 106 height 16
paste input "Green Machine"
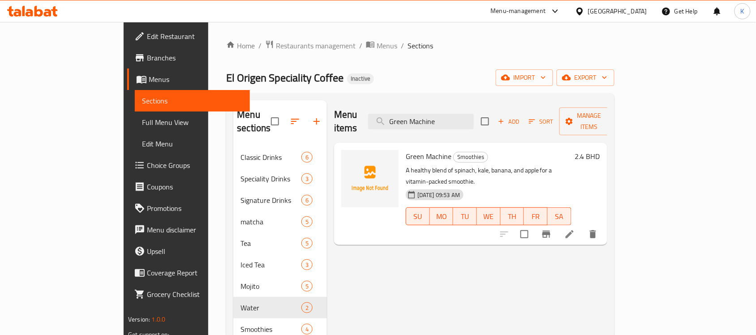
type input "Green Machine"
click at [574, 230] on icon at bounding box center [570, 234] width 8 height 8
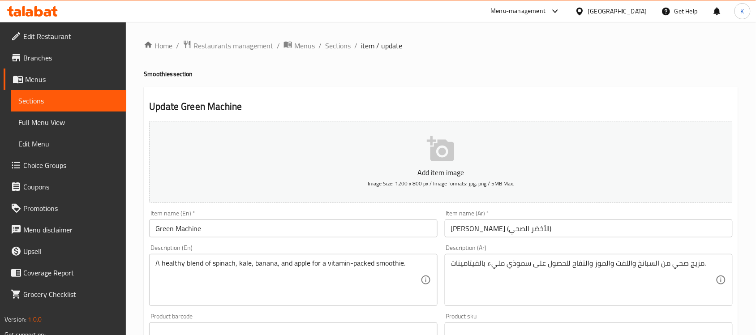
click at [282, 222] on input "Green Machine" at bounding box center [293, 228] width 288 height 18
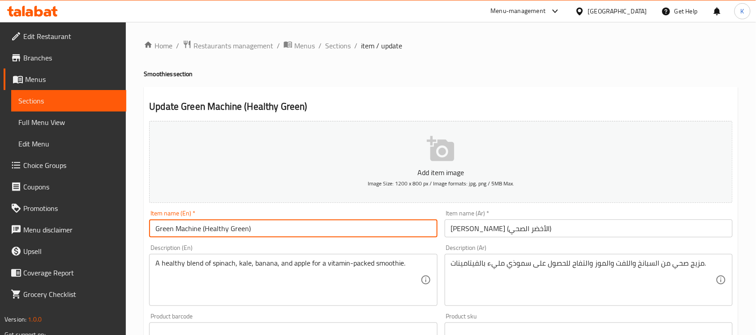
type input "Green Machine (Healthy Green)"
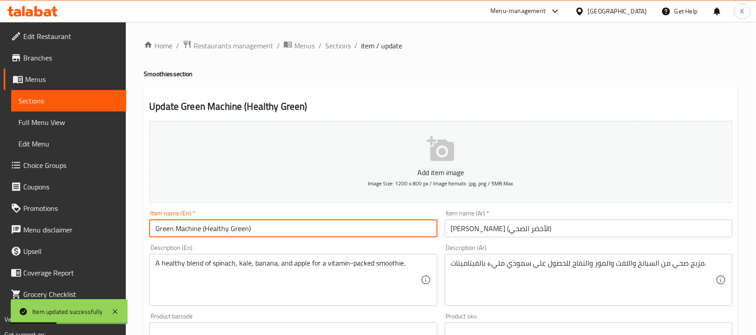
click at [634, 272] on textarea "مزيج صحي من السبانخ واللفت والموز والتفاح للحصول على سموذي مليء بالفيتامينات." at bounding box center [583, 280] width 265 height 43
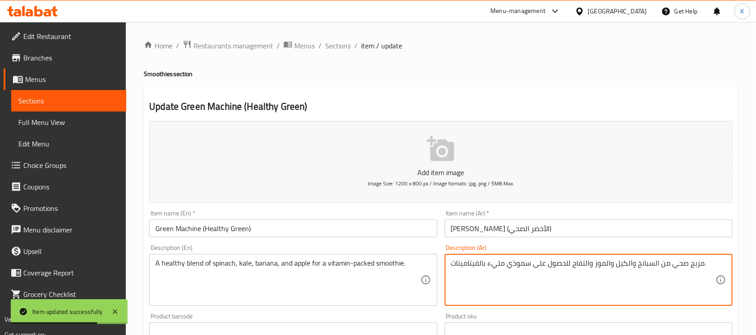
type textarea "مزيج صحي من السبانخ والكيل والموز والتفاح للحصول على سموذي مليء بالفيتامينات."
click at [365, 235] on input "Green Machine (Healthy Green)" at bounding box center [293, 228] width 288 height 18
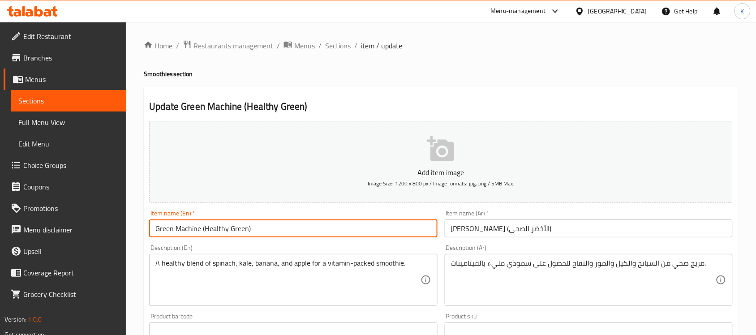
click at [336, 43] on span "Sections" at bounding box center [338, 45] width 26 height 11
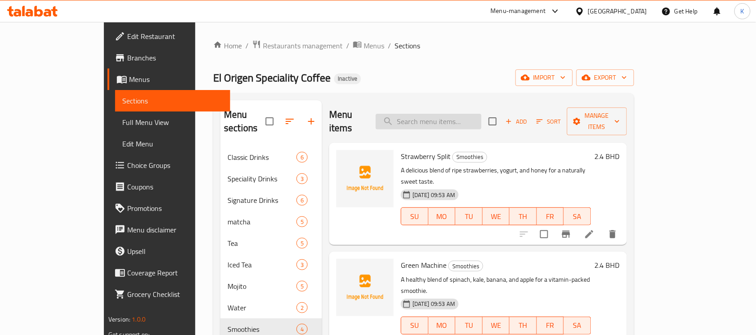
click at [481, 114] on input "search" at bounding box center [429, 122] width 106 height 16
paste input "Vanilla shake"
type input "Vanilla shake"
paste input "Vanilla shake"
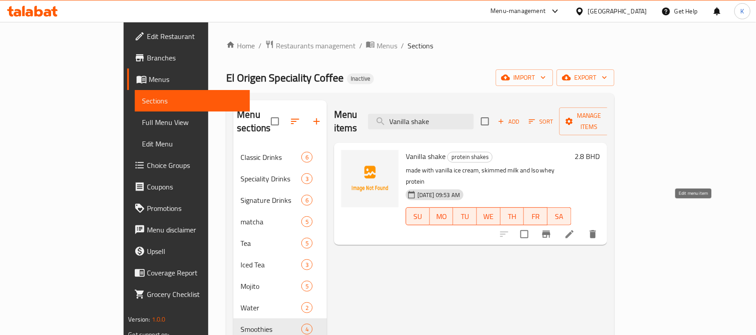
type input "Vanilla shake"
click at [575, 229] on icon at bounding box center [569, 234] width 11 height 11
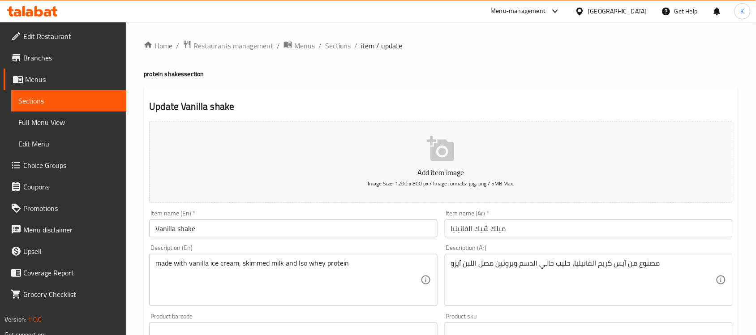
click at [362, 42] on span "item / update" at bounding box center [381, 45] width 41 height 11
click at [339, 44] on span "Sections" at bounding box center [338, 45] width 26 height 11
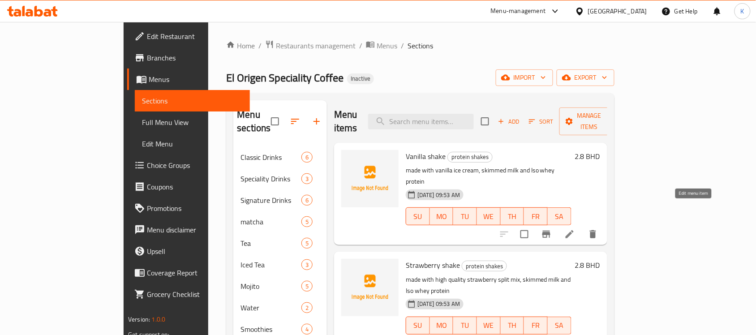
click at [575, 229] on icon at bounding box center [569, 234] width 11 height 11
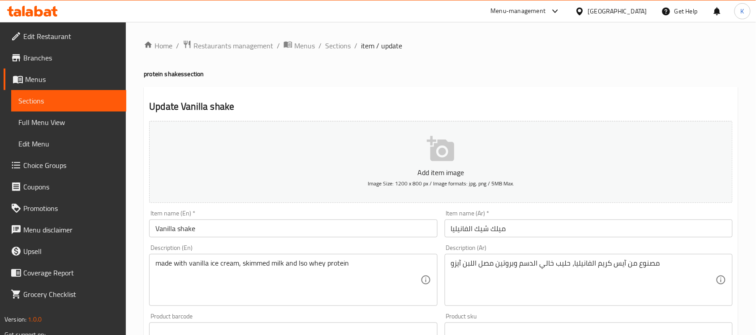
click at [500, 229] on input "ميلك شيك الفانيليا" at bounding box center [589, 228] width 288 height 18
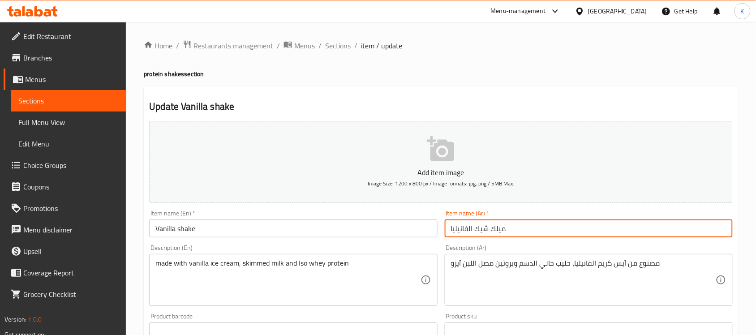
click at [500, 229] on input "ميلك شيك الفانيليا" at bounding box center [589, 228] width 288 height 18
click at [471, 231] on input "شيك الفانيليا" at bounding box center [589, 228] width 288 height 18
drag, startPoint x: 469, startPoint y: 231, endPoint x: 474, endPoint y: 234, distance: 5.2
click at [474, 233] on input "شيك الفانيليا" at bounding box center [589, 228] width 288 height 18
type input "شيك فانيليا"
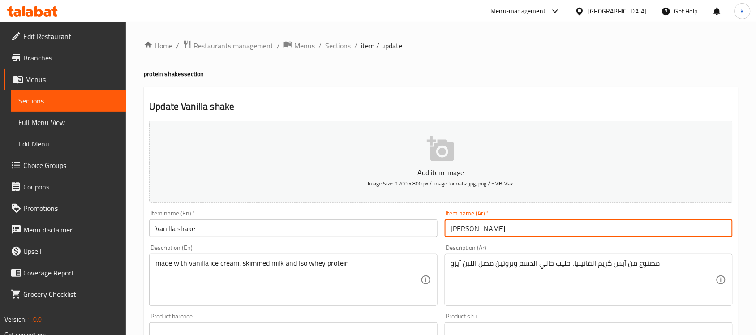
click at [274, 233] on input "Vanilla shake" at bounding box center [293, 228] width 288 height 18
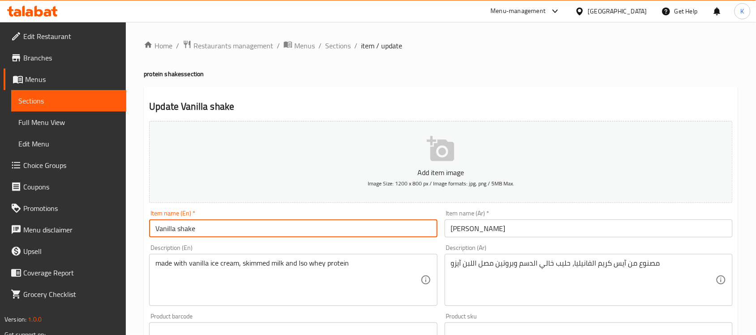
drag, startPoint x: 178, startPoint y: 231, endPoint x: 193, endPoint y: 234, distance: 15.0
click at [178, 231] on input "Vanilla shake" at bounding box center [293, 228] width 288 height 18
type input "Vanilla Protein Shake"
click at [637, 234] on input "شيك فانيليا" at bounding box center [589, 228] width 288 height 18
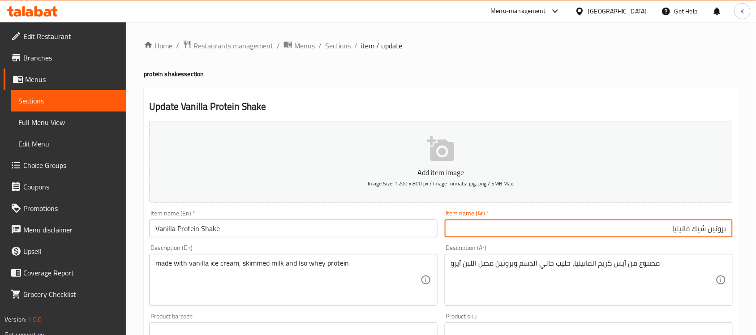
type input "بروتين شيك فانيليا"
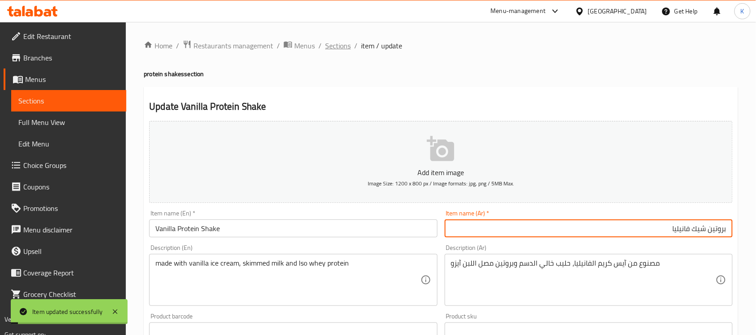
click at [342, 46] on span "Sections" at bounding box center [338, 45] width 26 height 11
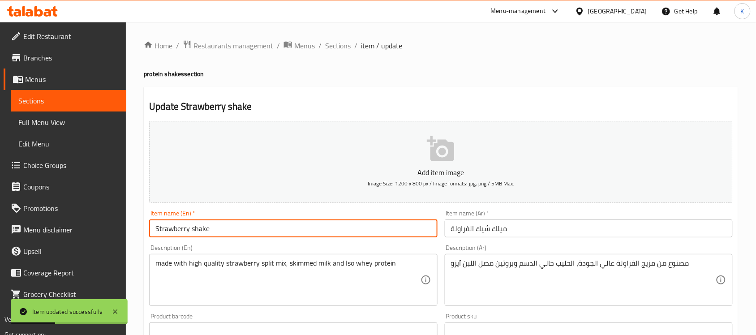
click at [191, 229] on input "Strawberry shake" at bounding box center [293, 228] width 288 height 18
type input "Strawberry Protein Shake"
click at [493, 232] on input "ميلك شيك الفراولة" at bounding box center [589, 228] width 288 height 18
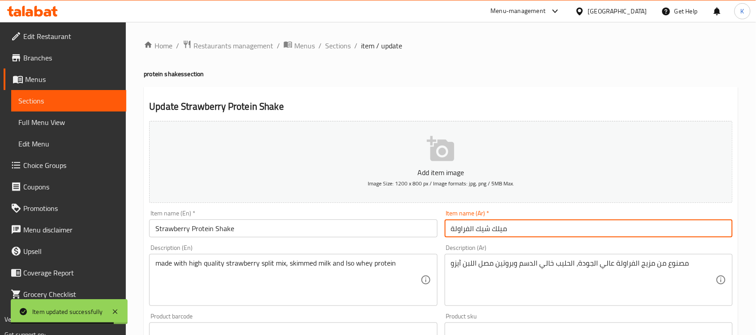
click at [493, 232] on input "ميلك شيك الفراولة" at bounding box center [589, 228] width 288 height 18
click at [501, 232] on input "ميلك شيك الفراولة" at bounding box center [589, 228] width 288 height 18
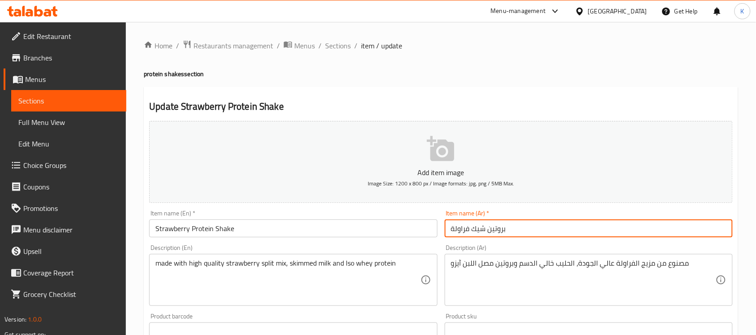
type input "بروتين شيك فراولة"
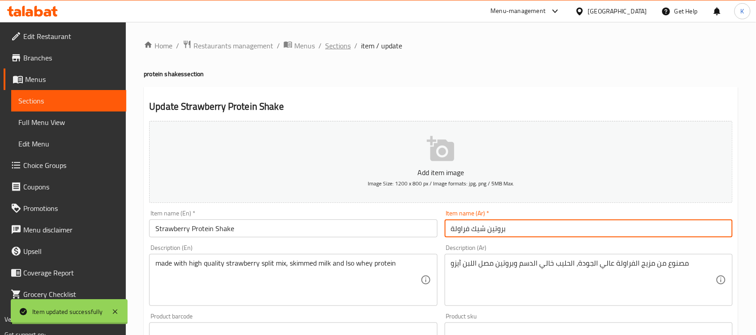
click at [341, 47] on span "Sections" at bounding box center [338, 45] width 26 height 11
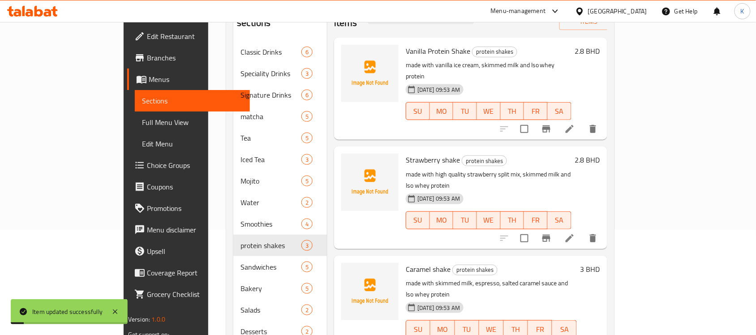
scroll to position [130, 0]
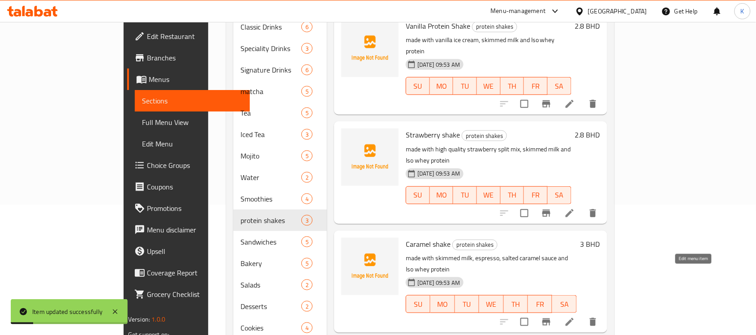
click at [575, 317] on icon at bounding box center [569, 322] width 11 height 11
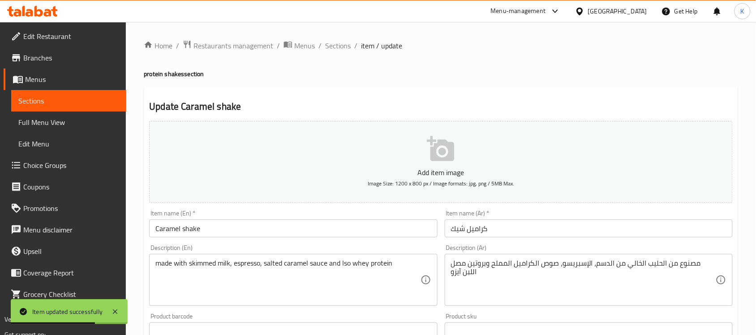
click at [184, 230] on input "Caramel shake" at bounding box center [293, 228] width 288 height 18
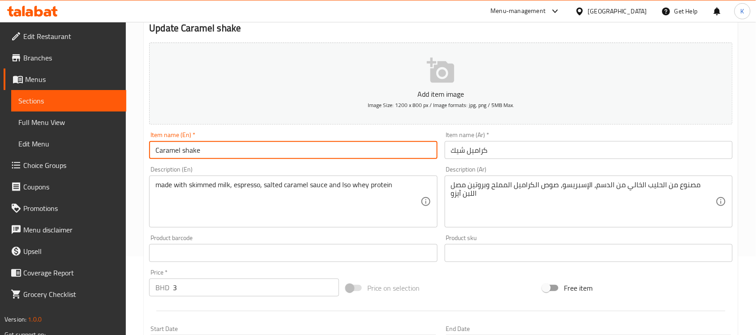
scroll to position [34, 0]
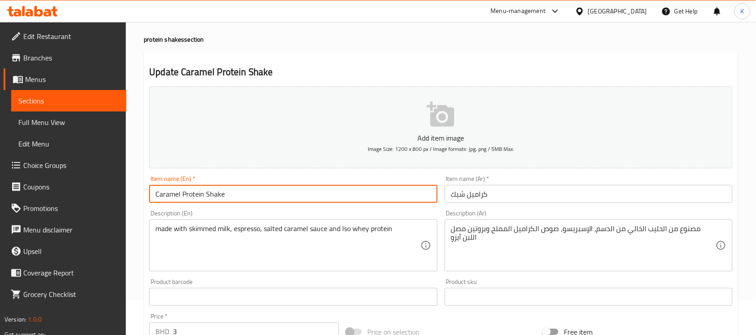
type input "Caramel Protein Shake"
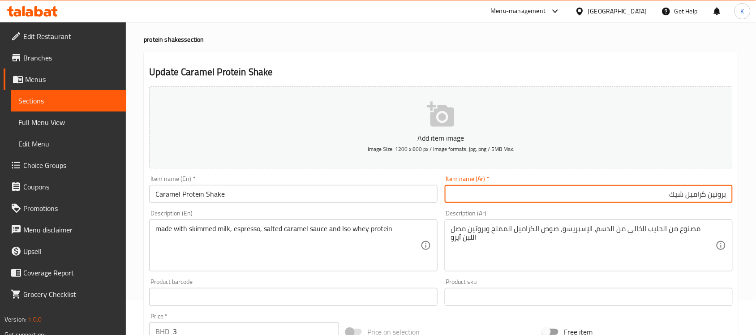
click at [681, 196] on input "بروتين كراميل شيك" at bounding box center [589, 194] width 288 height 18
click at [707, 199] on input "بروتين كراميل" at bounding box center [589, 194] width 288 height 18
paste input "شيك"
click at [704, 200] on input "بروتين ر شيك كراميل" at bounding box center [589, 194] width 288 height 18
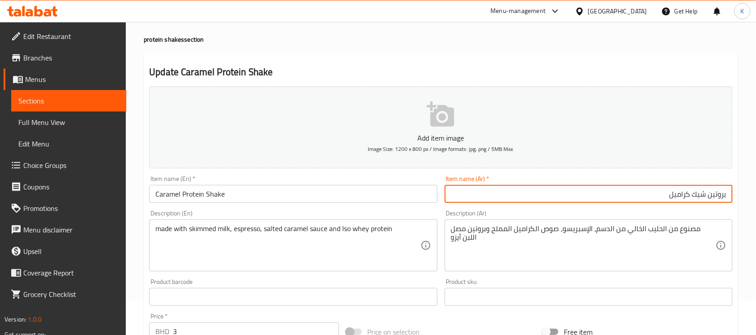
type input "بروتين شيك كراميل"
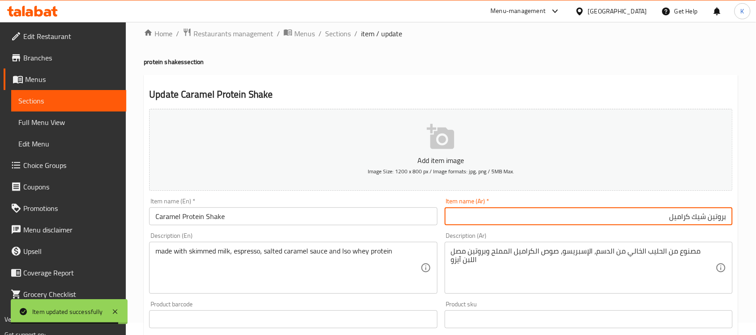
scroll to position [0, 0]
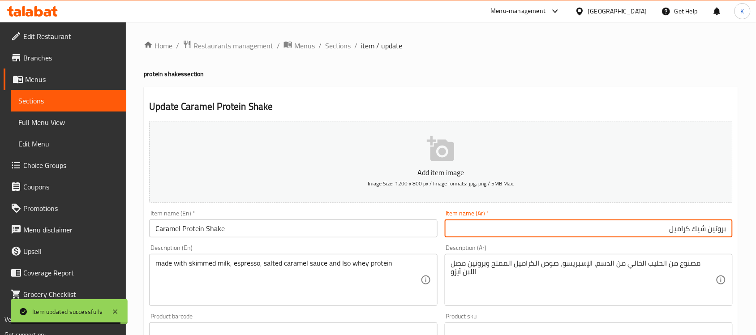
click at [347, 52] on div "Home / Restaurants management / Menus / Sections / item / update protein shakes…" at bounding box center [441, 327] width 594 height 575
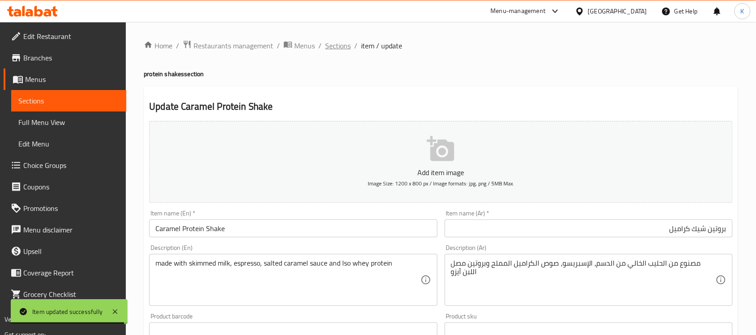
click at [345, 50] on span "Sections" at bounding box center [338, 45] width 26 height 11
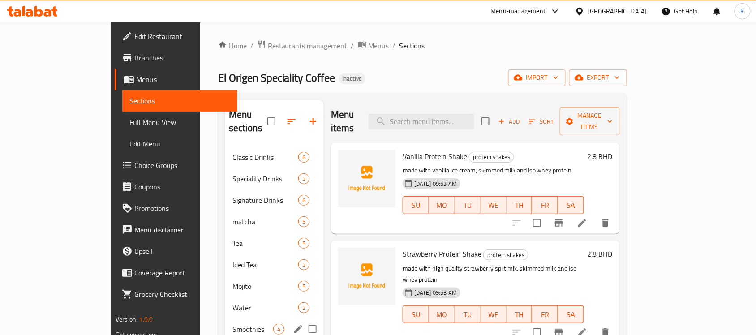
scroll to position [130, 0]
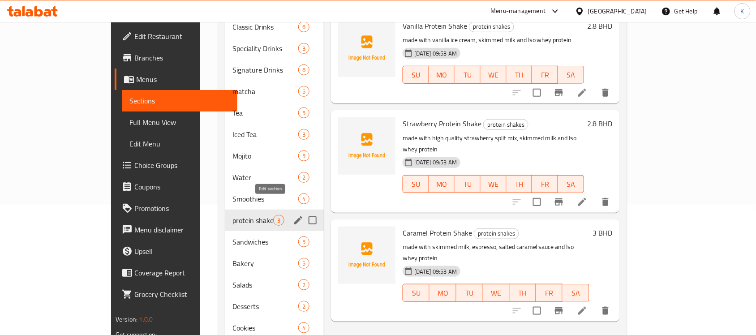
click at [293, 215] on icon "edit" at bounding box center [298, 220] width 11 height 11
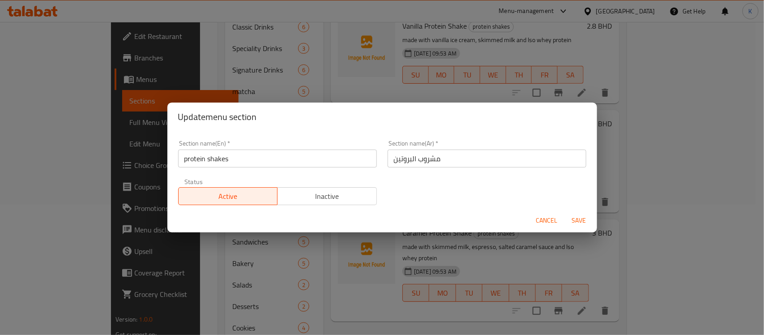
click at [410, 151] on input "مشروب البروتين" at bounding box center [487, 159] width 199 height 18
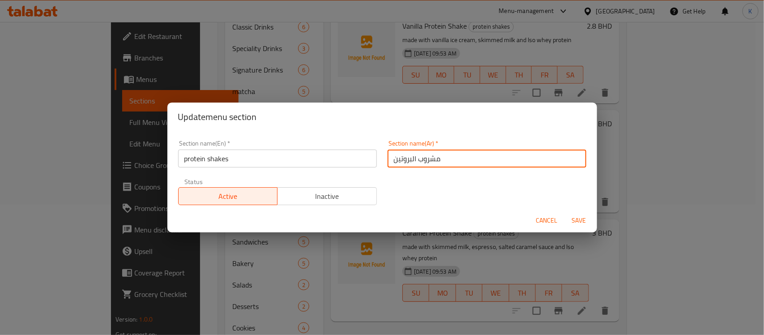
click at [424, 159] on input "مشروب البروتين" at bounding box center [487, 159] width 199 height 18
click at [426, 159] on input "مشروب البروتين" at bounding box center [487, 159] width 199 height 18
click at [439, 165] on input "مششروب البروتين" at bounding box center [487, 159] width 199 height 18
type input "شيك البروتين"
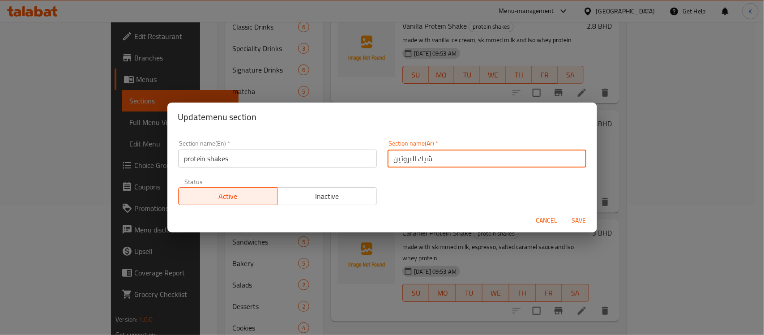
click at [565, 212] on button "Save" at bounding box center [579, 220] width 29 height 17
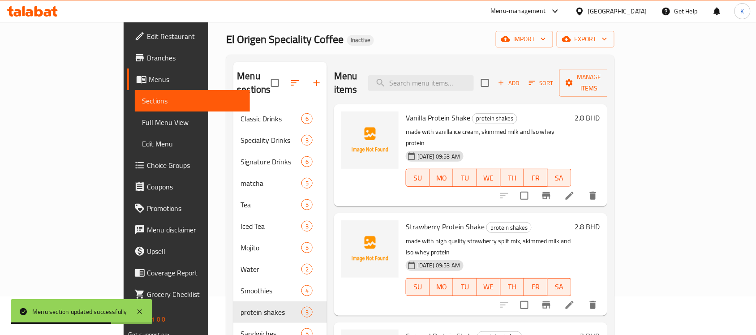
scroll to position [0, 0]
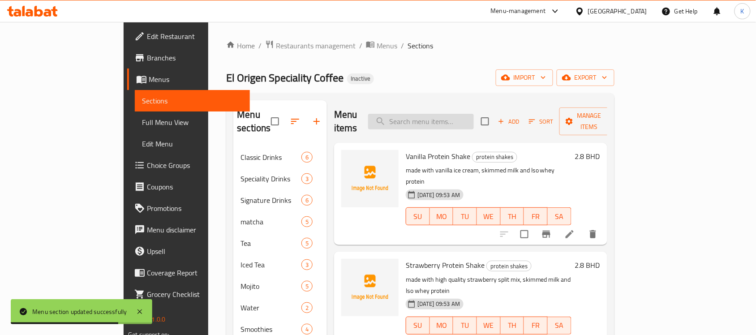
click at [469, 114] on input "search" at bounding box center [421, 122] width 106 height 16
paste input "Muchroom and cheese Danish"
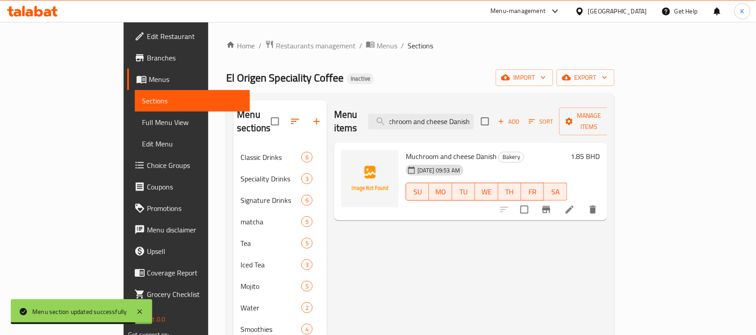
type input "Muchroom and cheese Danish"
click at [575, 204] on icon at bounding box center [569, 209] width 11 height 11
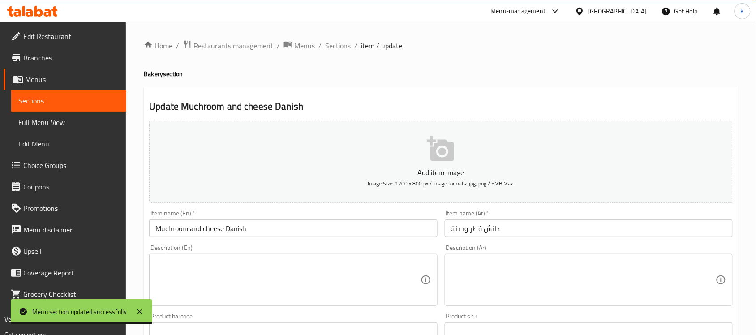
click at [476, 231] on input "دانش فطر وجبنة" at bounding box center [589, 228] width 288 height 18
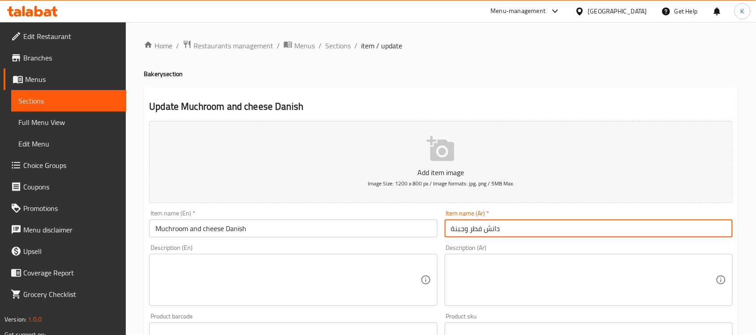
click at [476, 232] on input "دانش فطر وجبنة" at bounding box center [589, 228] width 288 height 18
type input "دانش مشروم وجبنة"
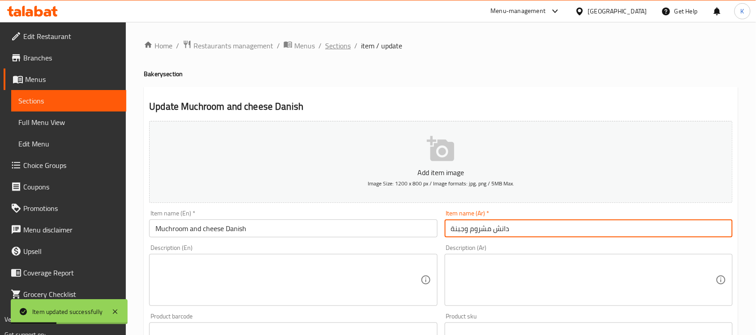
click at [343, 40] on span "Sections" at bounding box center [338, 45] width 26 height 11
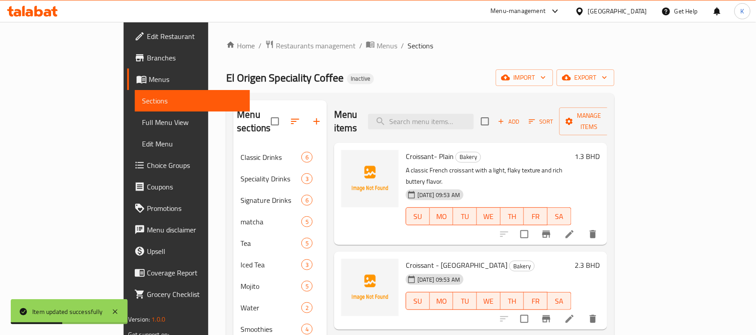
click at [454, 143] on div "Croissant- Plain Bakery A classic French croissant with a light, flaky texture …" at bounding box center [470, 194] width 273 height 102
click at [454, 123] on div "Menu items Add Sort Manage items" at bounding box center [470, 121] width 273 height 43
click at [459, 117] on input "search" at bounding box center [421, 122] width 106 height 16
paste input "Chicken Kale caesar salad"
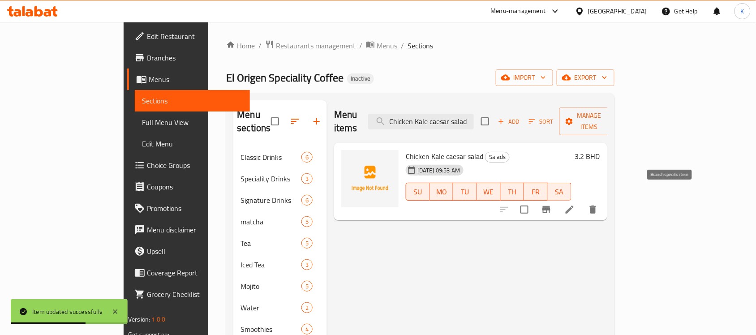
type input "Chicken Kale caesar salad"
click at [582, 201] on li at bounding box center [569, 209] width 25 height 16
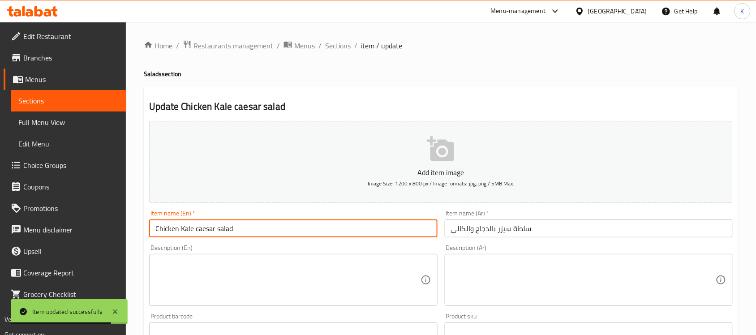
click at [194, 228] on input "Chicken Kale caesar salad" at bounding box center [293, 228] width 288 height 18
click at [197, 232] on input "Chicken Kale caesar salad" at bounding box center [293, 228] width 288 height 18
click at [196, 233] on input "Chicken Kale caesar salad" at bounding box center [293, 228] width 288 height 18
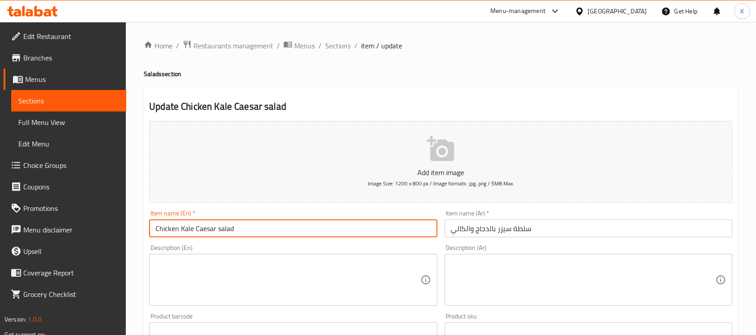
type input "Chicken Kale Caesar salad"
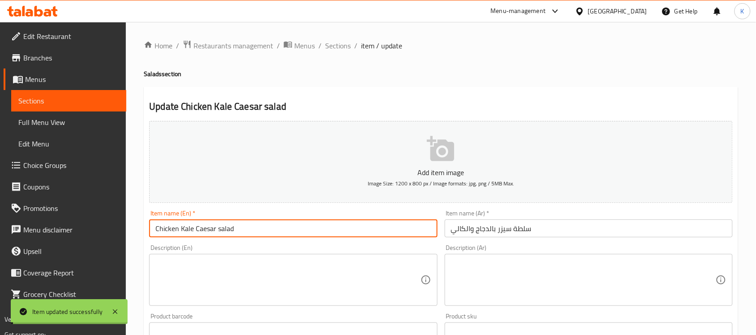
click at [186, 228] on input "Chicken Kale Caesar salad" at bounding box center [293, 228] width 288 height 18
click at [475, 230] on input "سلطة سيزر بالدجاج والكالي" at bounding box center [589, 228] width 288 height 18
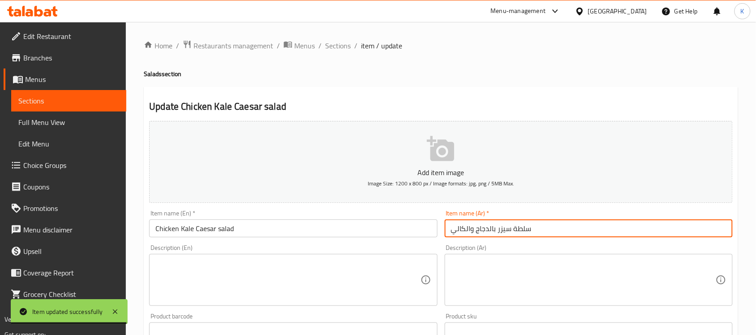
click at [467, 227] on input "سلطة سيزر بالدجاج والكالي" at bounding box center [589, 228] width 288 height 18
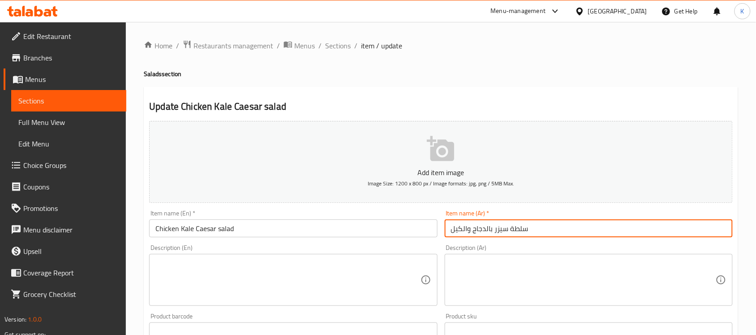
type input "سلطة سيزر بالدجاج والكيل"
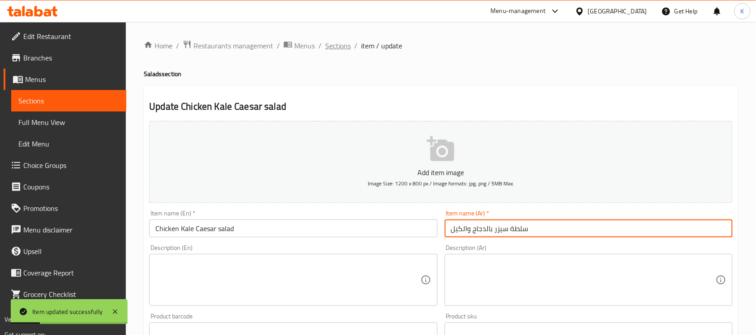
click at [339, 47] on span "Sections" at bounding box center [338, 45] width 26 height 11
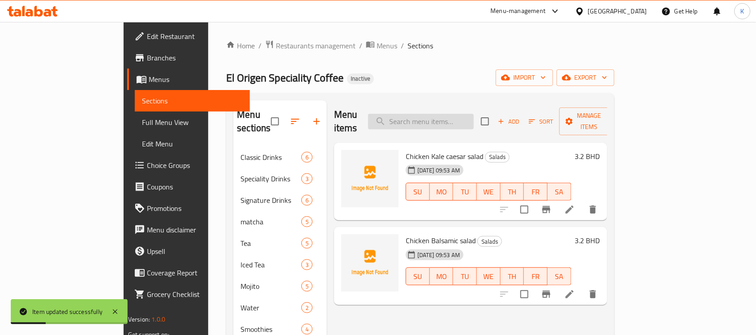
click at [455, 114] on input "search" at bounding box center [421, 122] width 106 height 16
paste input "Mediterranean Halloumi and Kashkaval"
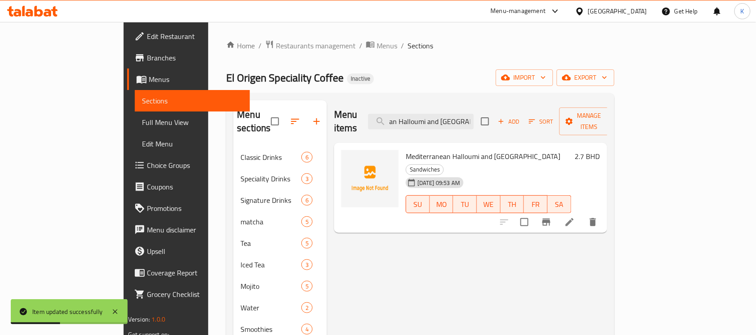
type input "Mediterranean Halloumi and Kashkaval"
click at [575, 217] on icon at bounding box center [569, 222] width 11 height 11
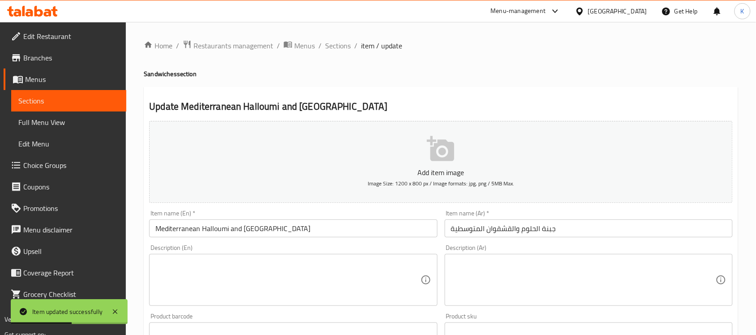
click at [333, 228] on input "Mediterranean Halloumi and Kashkaval" at bounding box center [293, 228] width 288 height 18
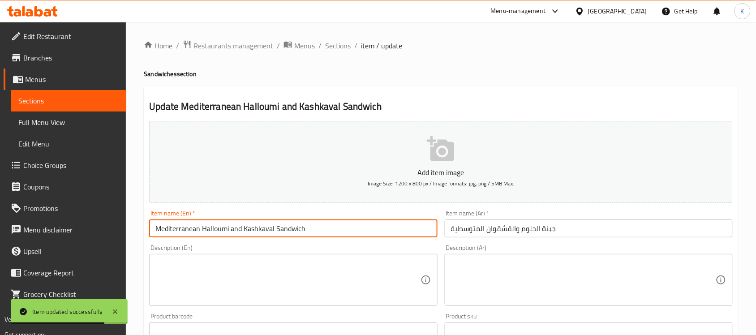
type input "Mediterranean Halloumi and Kashkaval Sandwich"
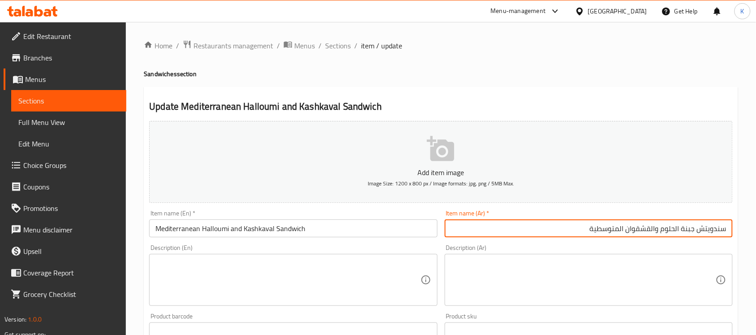
type input "سندويتش جبنة الحلوم والقشقوان المتوسطية"
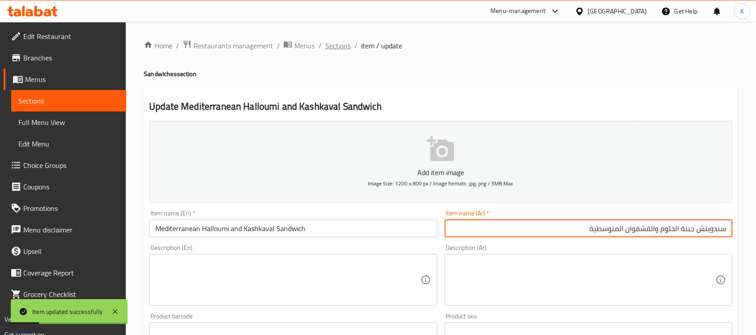
click at [346, 45] on span "Sections" at bounding box center [338, 45] width 26 height 11
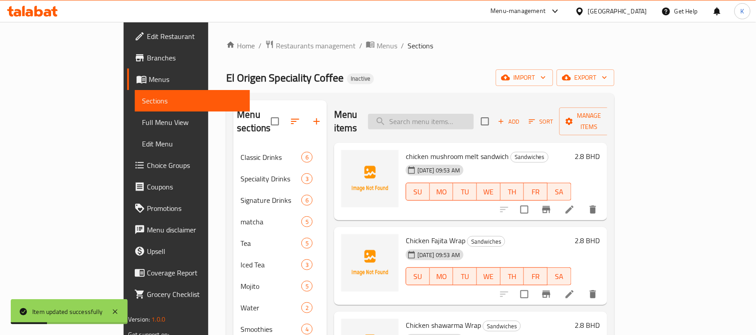
click at [458, 117] on input "search" at bounding box center [421, 122] width 106 height 16
paste input "Dark Brownies with sea salt"
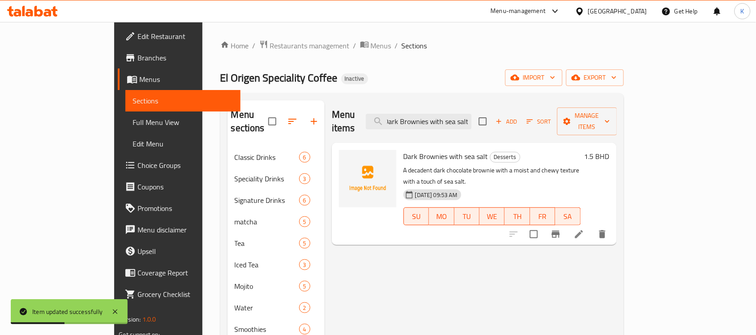
type input "Dark Brownies with sea salt"
click at [592, 226] on li at bounding box center [578, 234] width 25 height 16
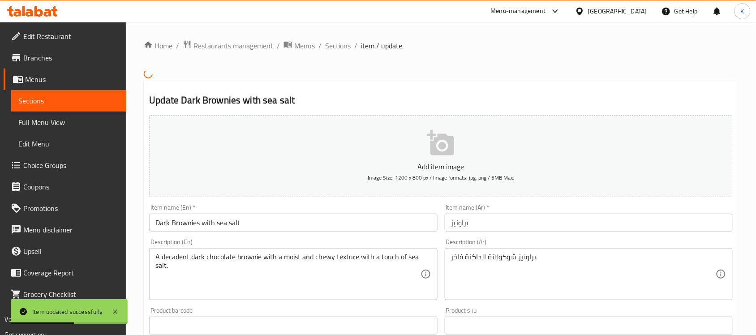
click at [553, 222] on input "براونيز" at bounding box center [589, 223] width 288 height 18
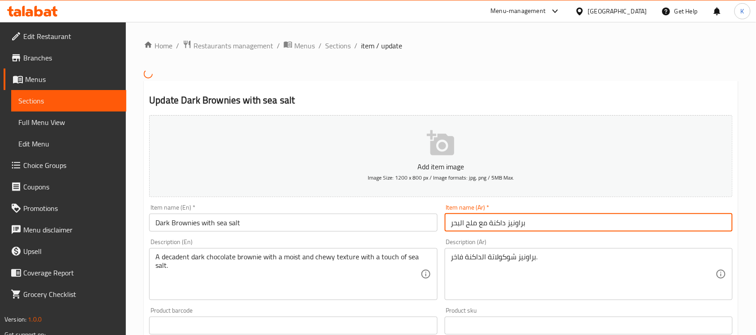
type input "براونيز داكنة مع ملح البحر"
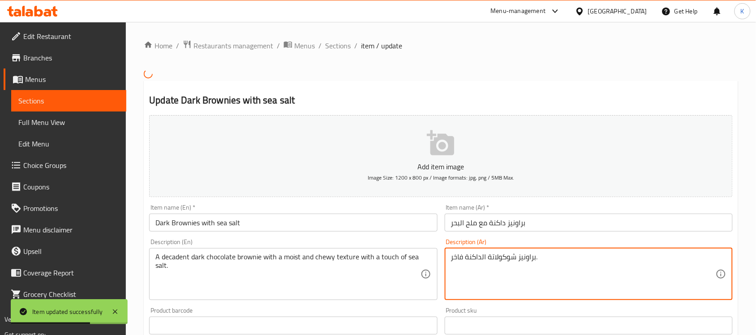
click at [546, 274] on textarea "براونيز شوكولاتة الداكنة فاخر." at bounding box center [583, 274] width 265 height 43
paste textarea "الشوكولاتة الداكنة اللذيذ ذو الملمس الرطب والمضغوط مع لمسة من ملح البح"
type textarea "براوني الشوكولاتة الداكنة اللذيذ ذو الملمس الرطب والمضغوط مع لمسة من ملح البحر."
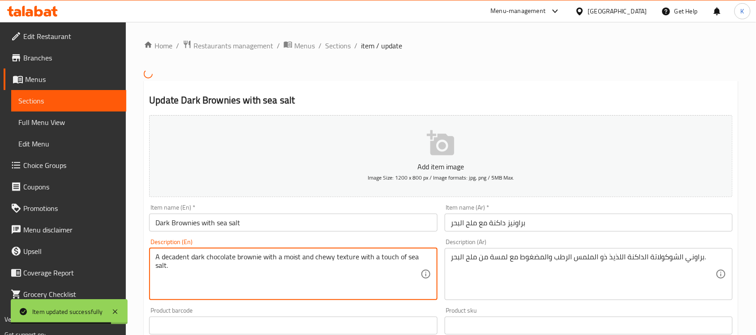
click at [182, 257] on textarea "A decadent dark chocolate brownie with a moist and chewy texture with a touch o…" at bounding box center [287, 274] width 265 height 43
type textarea "A dark chocolate brownie with a moist and chewy texture with a touch of sea sal…"
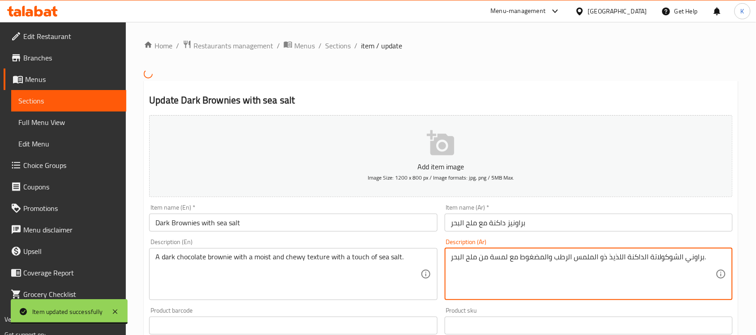
click at [618, 261] on textarea "براوني الشوكولاتة الداكنة اللذيذ ذو الملمس الرطب والمضغوط مع لمسة من ملح البحر." at bounding box center [583, 274] width 265 height 43
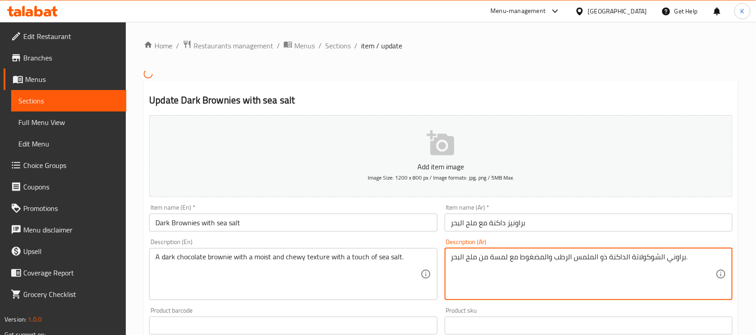
click at [585, 264] on textarea "براوني الشوكولاتة الداكنة ذو الملمس الرطب والمضغوط مع لمسة من ملح البحر." at bounding box center [583, 274] width 265 height 43
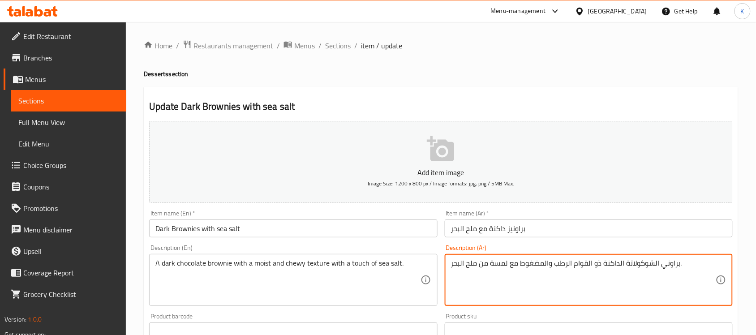
click at [538, 265] on textarea "براوني الشوكولاتة الداكنة ذو القوام الرطب والمضغوط مع لمسة من ملح البحر." at bounding box center [583, 280] width 265 height 43
type textarea "براوني الشوكولاتة الداكنة ذو القوام الرطب والمطاطي مع لمسة من ملح البحر."
click at [316, 227] on input "Dark Brownies with sea salt" at bounding box center [293, 228] width 288 height 18
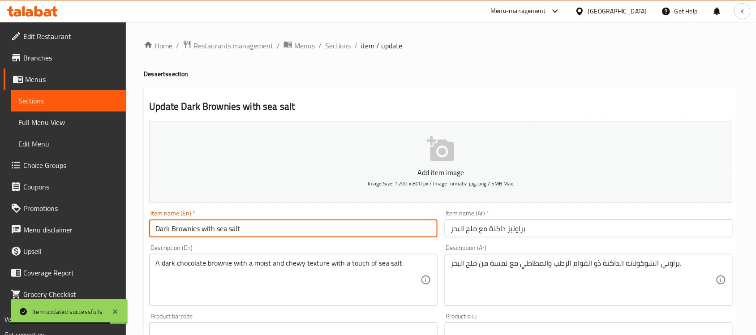
click at [341, 47] on span "Sections" at bounding box center [338, 45] width 26 height 11
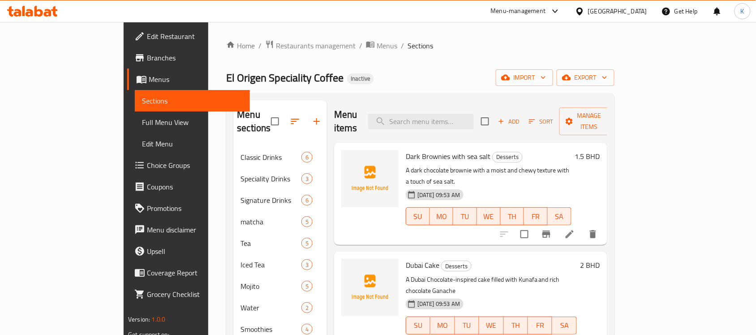
click at [476, 103] on div "Menu items Add Sort Manage items" at bounding box center [470, 121] width 273 height 43
click at [474, 121] on input "search" at bounding box center [421, 122] width 106 height 16
paste input "Classic Chocolate Chip"
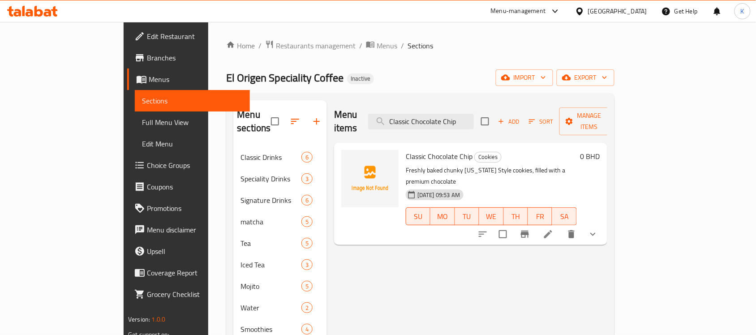
type input "Classic Chocolate Chip"
click at [561, 226] on li at bounding box center [548, 234] width 25 height 16
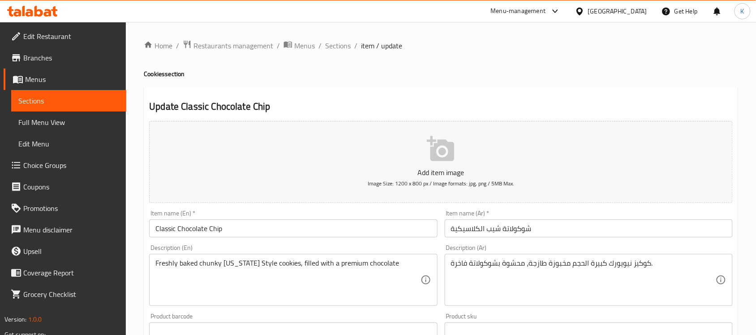
drag, startPoint x: 287, startPoint y: 232, endPoint x: 290, endPoint y: 236, distance: 4.8
click at [287, 232] on input "Classic Chocolate Chip" at bounding box center [293, 228] width 288 height 18
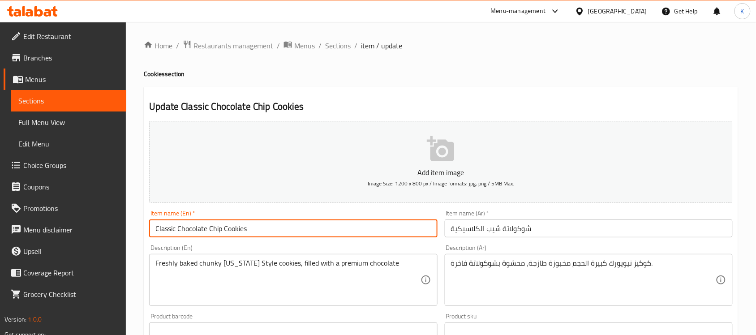
type input "Classic Chocolate Chip Cookies"
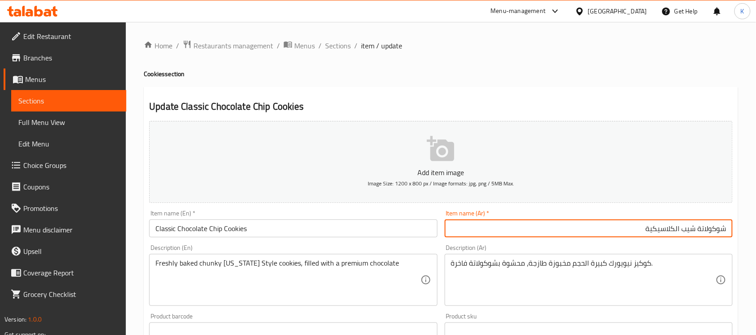
click at [693, 229] on input "شوكولاتة شيب الكلاسيكية" at bounding box center [589, 228] width 288 height 18
type input "كوكيز رقائق شوكولاتة كلاسيكية"
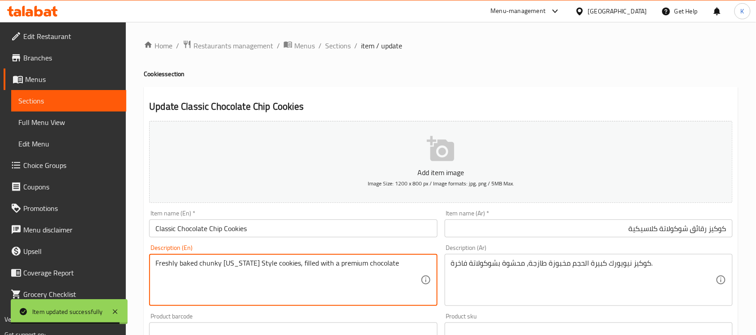
click at [535, 253] on div "Description (Ar) كوكيز نيويورك كبيرة الحجم مخبوزة طازجة، محشوة بشوكولاتة فاخرة.…" at bounding box center [589, 274] width 288 height 61
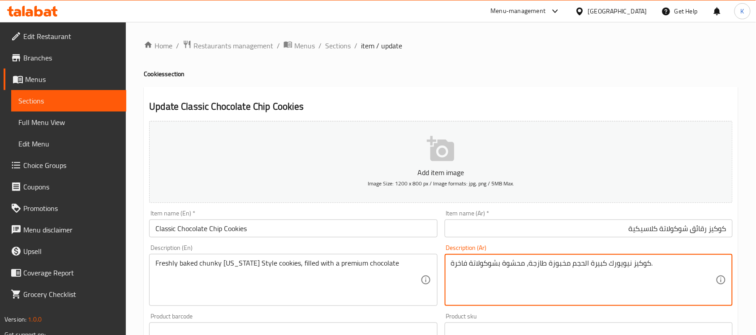
paste textarea "طازجة مخبوزة على طريقة نيويورك، محشوة بشوكولاتة فاخرة"
click at [716, 264] on textarea "كوكيز طازجة مخبوزة على طريقة نيويورك، محشوة بشوكولاتة فاخرة" at bounding box center [583, 280] width 265 height 43
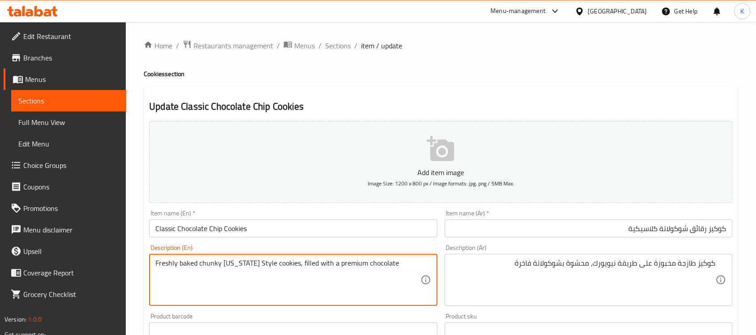
click at [211, 269] on textarea "Freshly baked chunky [US_STATE] Style cookies, filled with a premium chocolate" at bounding box center [287, 280] width 265 height 43
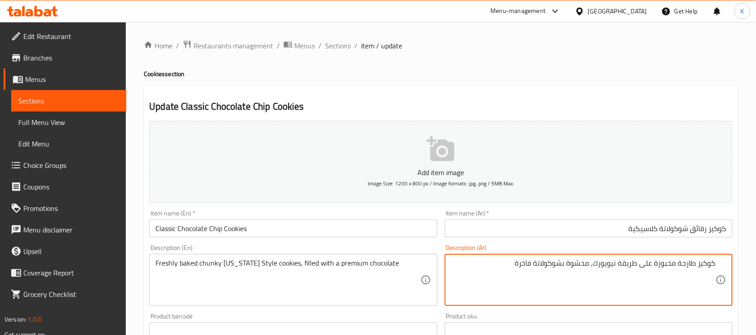
click at [697, 269] on textarea "كوكيز طازجة مخبوزة على طريقة نيويورك، محشوة بشوكولاتة فاخرة" at bounding box center [583, 280] width 265 height 43
click at [673, 263] on textarea "كوكيز طازجة مخبوزة على طريقة نيويورك، محشوة بشوكولاتة فاخرة" at bounding box center [583, 280] width 265 height 43
click at [681, 267] on textarea "كوكيز طازجة مخبوزة على طريقة نيويورك، محشوة بشوكولاتة فاخرة" at bounding box center [583, 280] width 265 height 43
click at [675, 265] on textarea "كوكيز طازجة مخبوزة على طريقة نيويورك، محشوة بشوكولاتة فاخرة" at bounding box center [583, 280] width 265 height 43
type textarea "كوكيز طازجة سميكة مخبوزة على طريقة نيويورك، محشوة بشوكولاتة فاخرة"
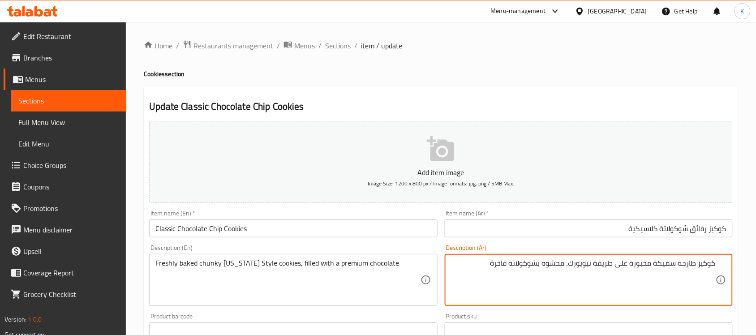
click at [300, 200] on button "Add item image Image Size: 1200 x 800 px / Image formats: jpg, png / 5MB Max." at bounding box center [440, 162] width 583 height 82
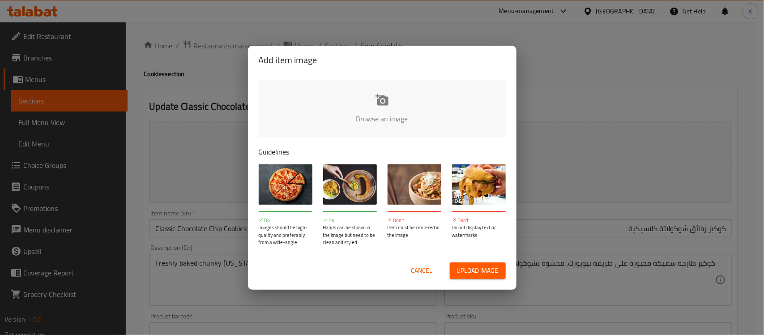
drag, startPoint x: 299, startPoint y: 218, endPoint x: 384, endPoint y: 253, distance: 92.7
click at [301, 227] on div "Do Images should be high-quality and preferably from a wide-angle" at bounding box center [286, 228] width 54 height 35
click at [414, 270] on span "Cancel" at bounding box center [422, 270] width 21 height 11
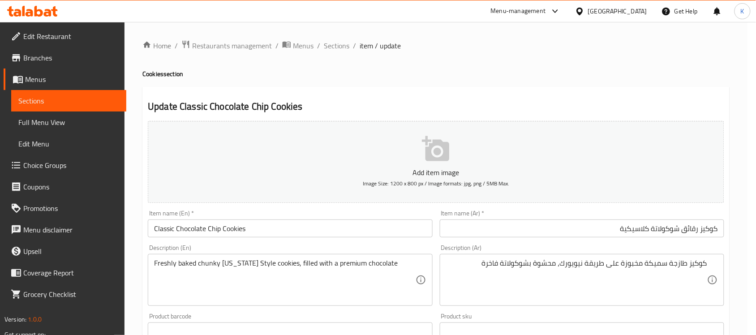
click at [328, 244] on div "Description (En) Freshly baked chunky New York Style cookies, filled with a pre…" at bounding box center [290, 275] width 292 height 69
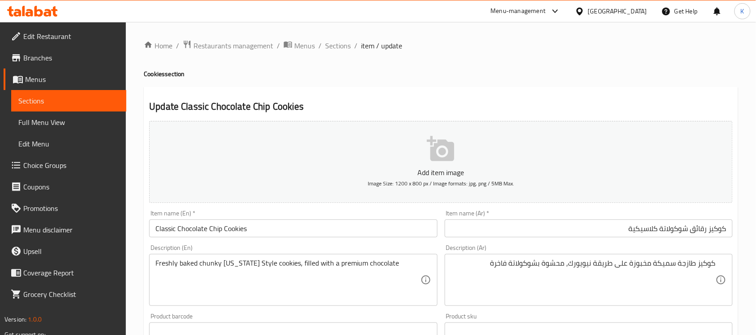
click at [327, 233] on input "Classic Chocolate Chip Cookies" at bounding box center [293, 228] width 288 height 18
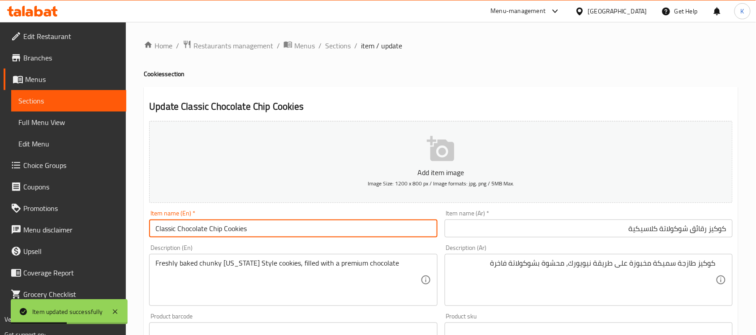
click at [332, 48] on span "Sections" at bounding box center [338, 45] width 26 height 11
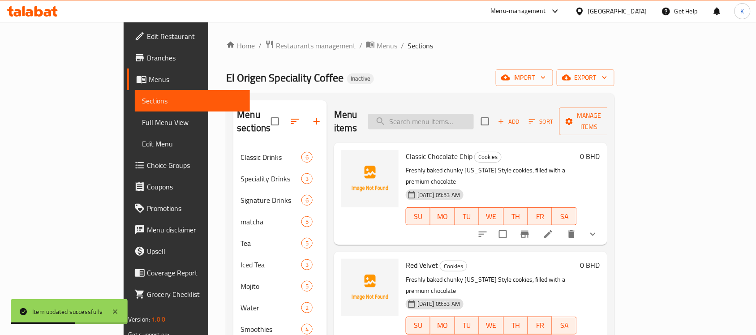
click at [449, 114] on input "search" at bounding box center [421, 122] width 106 height 16
paste input "Red Velvet"
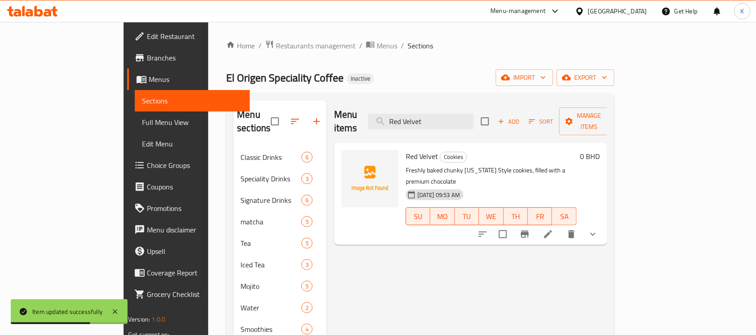
type input "Red Velvet"
click at [582, 223] on button "delete" at bounding box center [571, 233] width 21 height 21
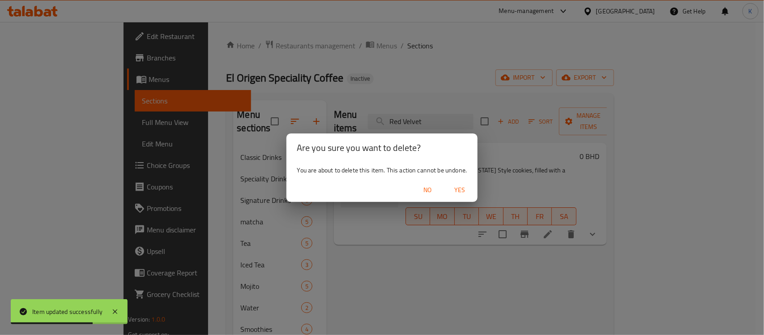
click at [688, 209] on div "Are you sure you want to delete? You are about to delete this item. This action…" at bounding box center [382, 167] width 764 height 335
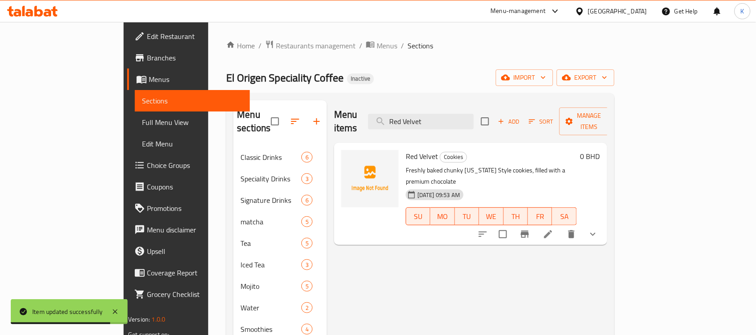
click at [604, 223] on div at bounding box center [538, 233] width 132 height 21
click at [574, 230] on icon "delete" at bounding box center [571, 234] width 6 height 8
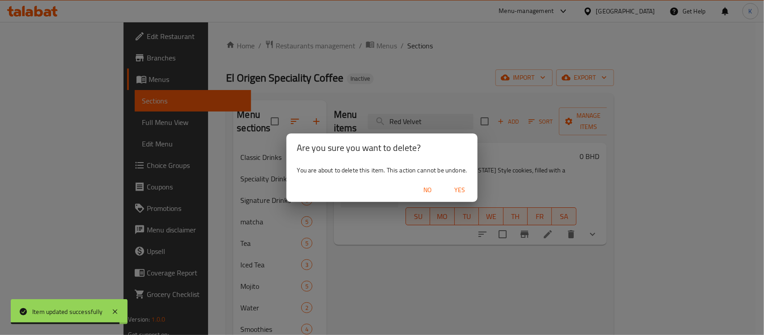
click at [456, 178] on div "No Yes" at bounding box center [383, 190] width 192 height 24
click at [458, 186] on span "Yes" at bounding box center [459, 189] width 21 height 11
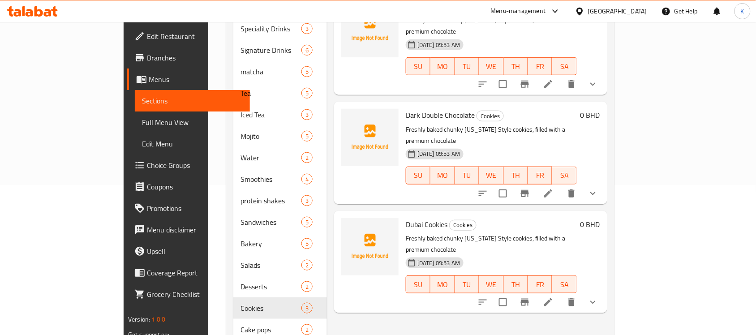
scroll to position [125, 0]
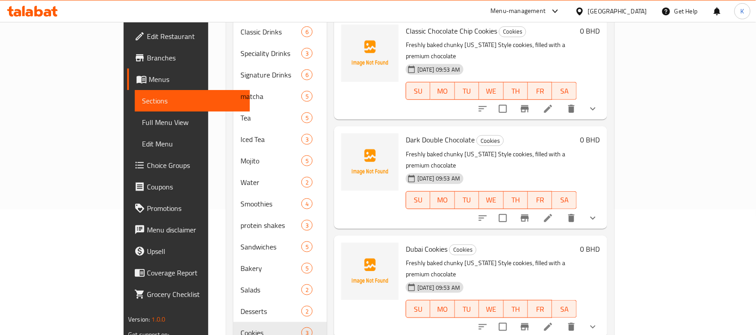
click at [561, 101] on li at bounding box center [548, 109] width 25 height 16
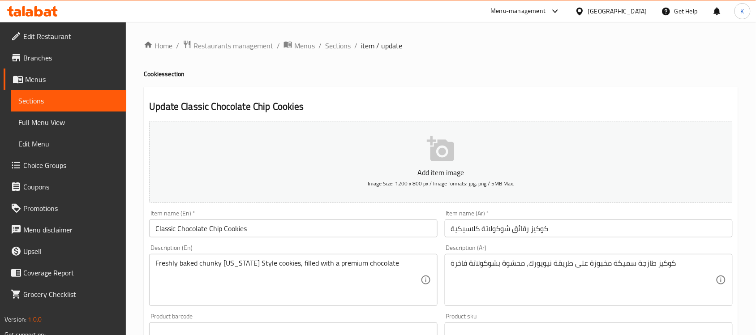
click at [344, 42] on span "Sections" at bounding box center [338, 45] width 26 height 11
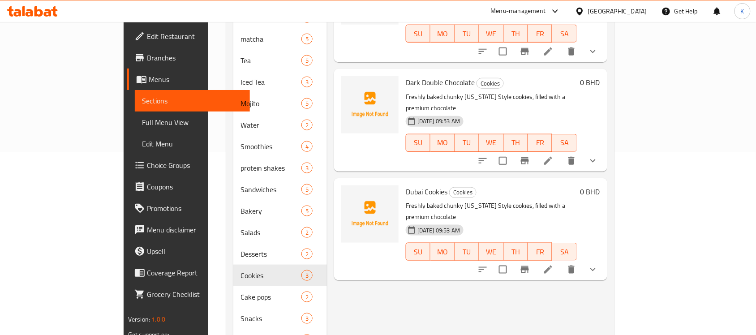
scroll to position [256, 0]
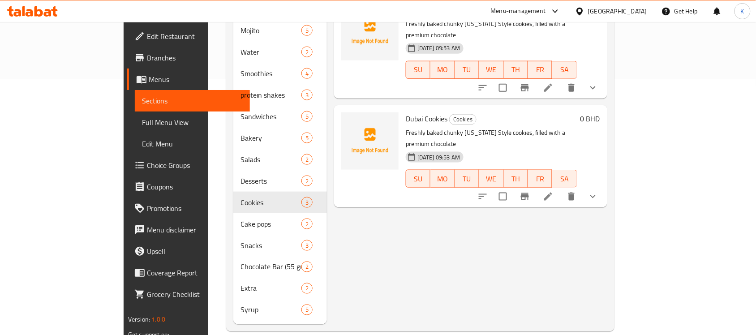
click at [553, 191] on icon at bounding box center [548, 196] width 11 height 11
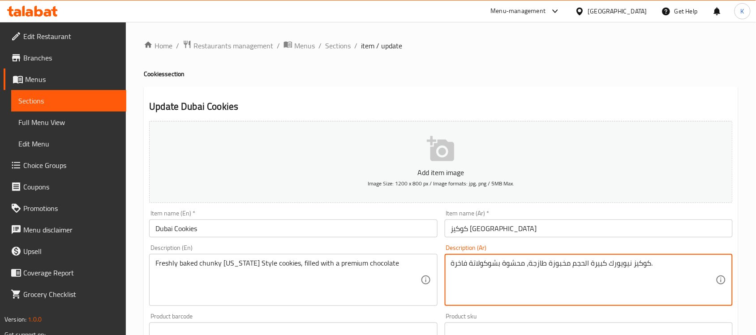
paste textarea "طازجة سميكة مخبوزة على طريقة نيويورك، محشوة بشوكولاتة فاخرة"
type textarea "كوكيز طازجة سميكة مخبوزة على طريقة نيويورك، محشوة بشوكولاتة فاخرة"
click at [420, 236] on input "Dubai Cookies" at bounding box center [293, 228] width 288 height 18
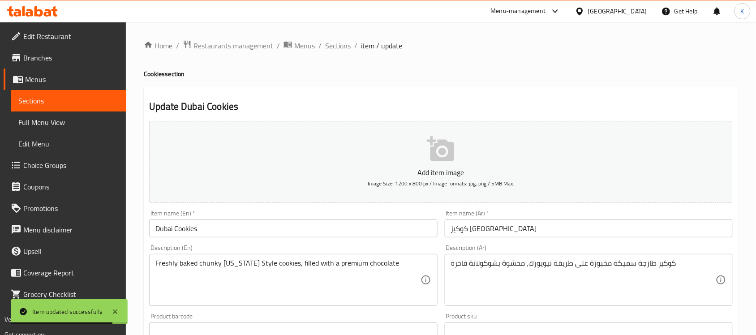
click at [333, 46] on span "Sections" at bounding box center [338, 45] width 26 height 11
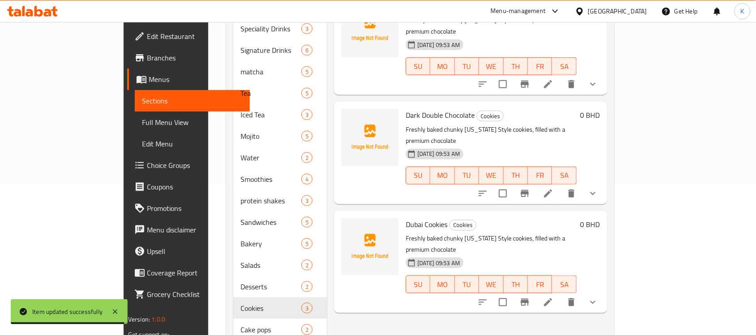
scroll to position [125, 0]
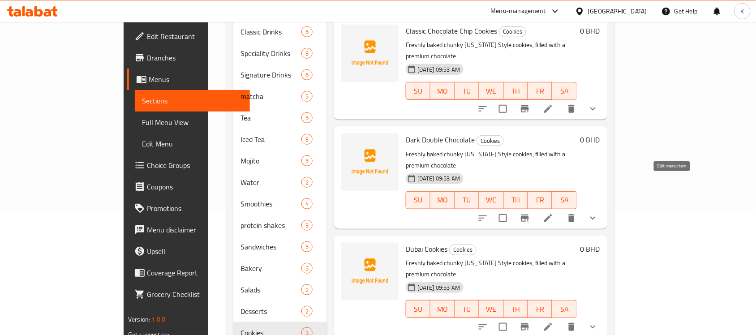
click at [552, 214] on icon at bounding box center [548, 218] width 8 height 8
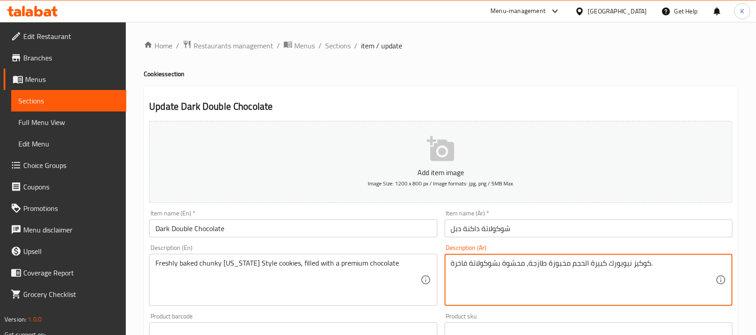
paste textarea "طازجة سميكة مخبوزة على طريقة نيويورك، محشوة بشوكولاتة فاخرة"
type textarea "كوكيز طازجة سميكة مخبوزة على طريقة نيويورك، محشوة بشوكولاتة فاخرة"
click at [332, 227] on input "Dark Double Chocolate" at bounding box center [293, 228] width 288 height 18
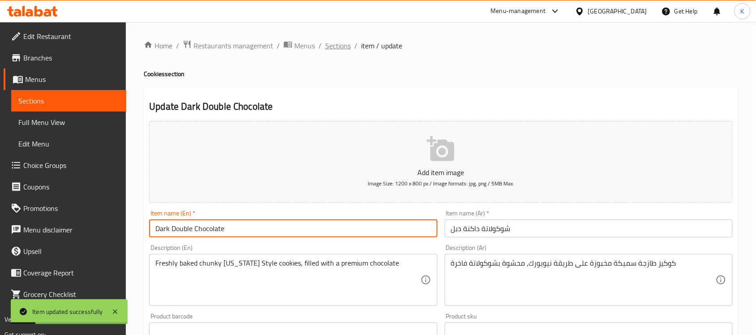
click at [343, 41] on span "Sections" at bounding box center [338, 45] width 26 height 11
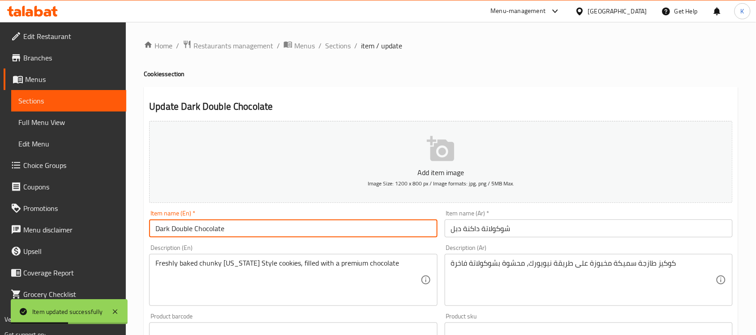
click at [307, 220] on input "Dark Double Chocolate" at bounding box center [293, 228] width 288 height 18
type input "Dark Double Chocolate Cookies"
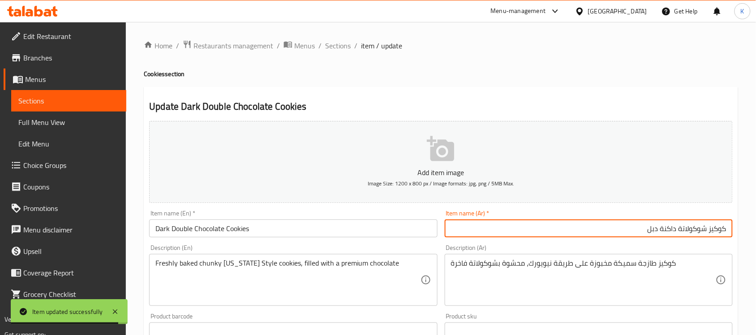
type input "كوكيز شوكولاتة داكنة دبل"
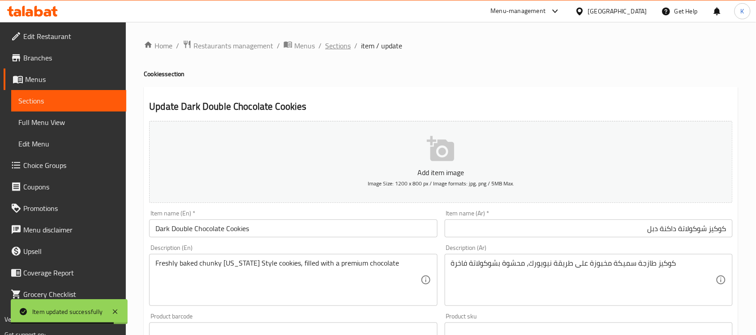
click at [339, 45] on span "Sections" at bounding box center [338, 45] width 26 height 11
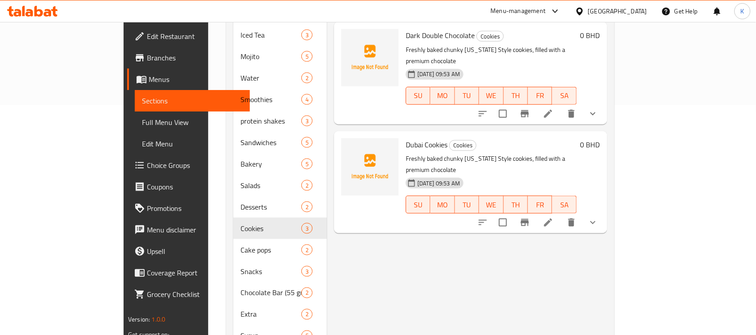
scroll to position [256, 0]
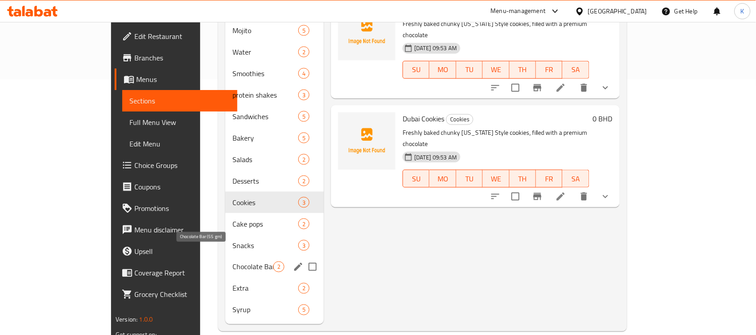
click at [232, 262] on span "Chocolate Bar (55 gm)" at bounding box center [252, 267] width 41 height 11
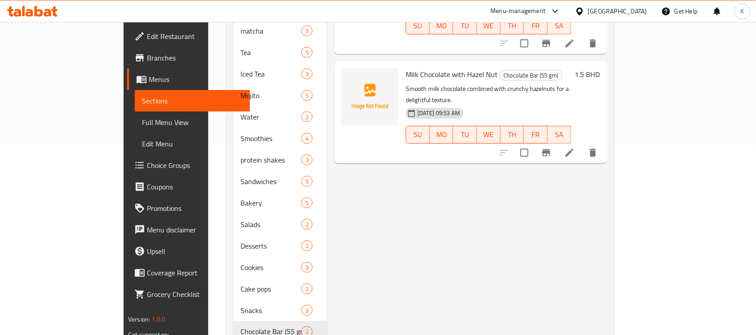
scroll to position [256, 0]
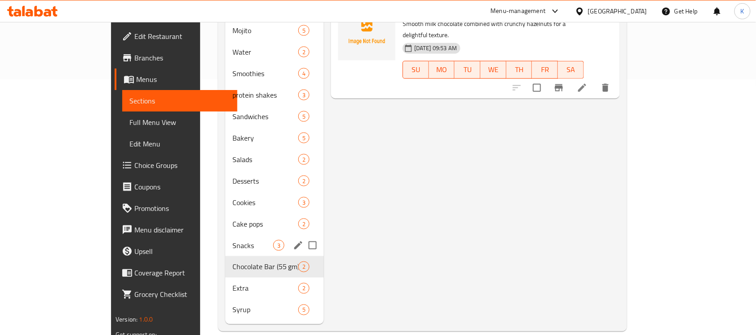
click at [232, 240] on span "Snacks" at bounding box center [252, 245] width 41 height 11
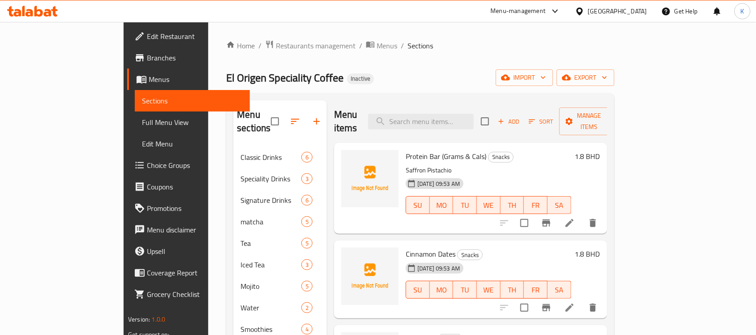
click at [575, 218] on icon at bounding box center [569, 223] width 11 height 11
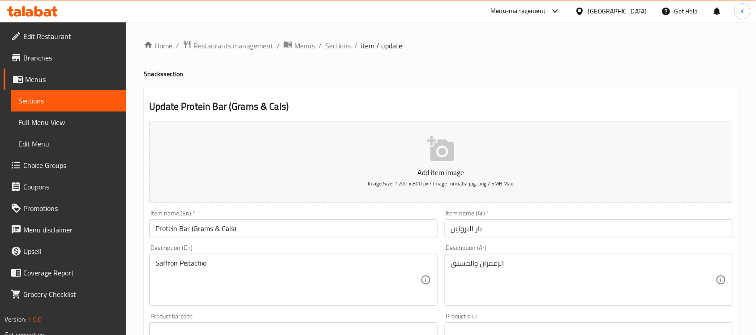
click at [331, 228] on input "Protein Bar (Grams & Cals)" at bounding box center [293, 228] width 288 height 18
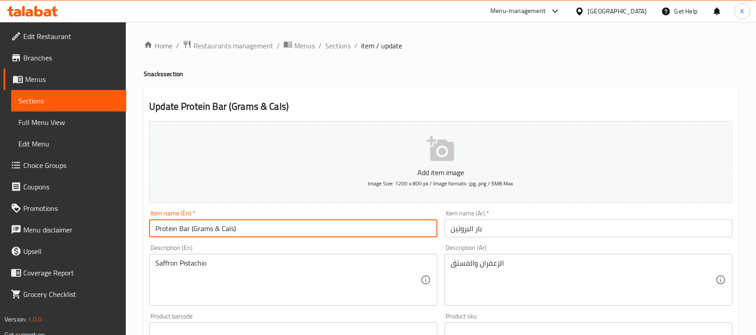
paste input "Saffron Pistachio"
paste input "Protein Bar"
type input "Saffron Pistachio Protein Bar"
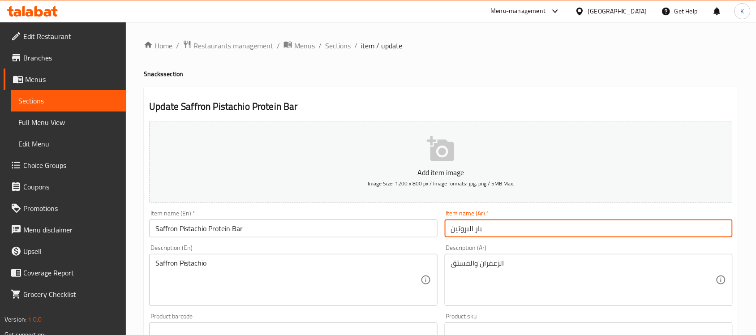
click at [517, 225] on input "بار البروتين" at bounding box center [589, 228] width 288 height 18
type input "بار البروتين بالفستق والزعفران"
drag, startPoint x: 303, startPoint y: 254, endPoint x: 309, endPoint y: 262, distance: 9.9
click at [304, 255] on div "Saffron Pistachio Description (En)" at bounding box center [293, 280] width 288 height 52
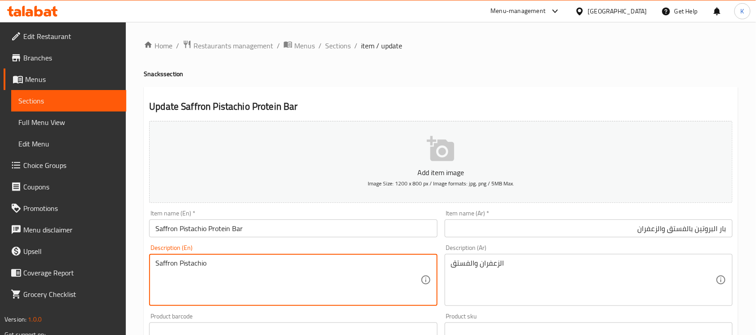
paste textarea "A nutritious protein bar blended with authentic saffron and fresh pistachios, o…"
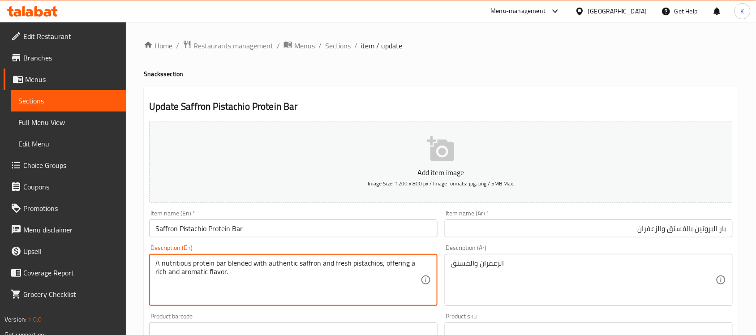
type textarea "A nutritious protein bar blended with authentic saffron and fresh pistachios, o…"
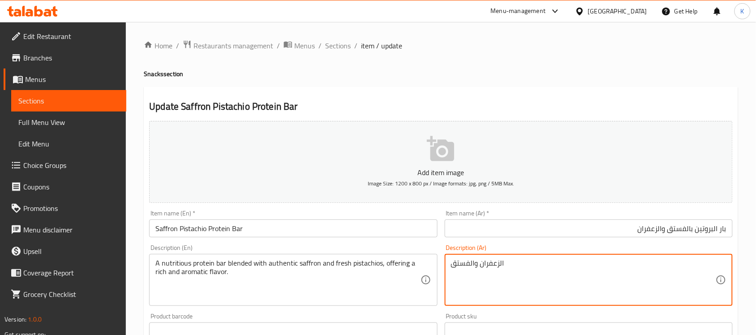
paste textarea
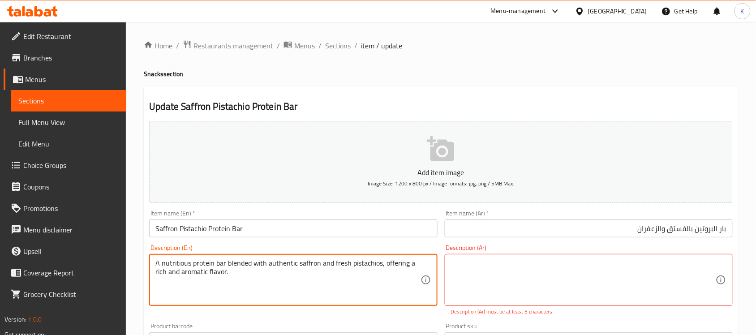
paste textarea "شريط بروتين مغذي ممزوج بالزعفران الأصلي والفستق الطازج، مما يوفر نكهة غنية وعطر…"
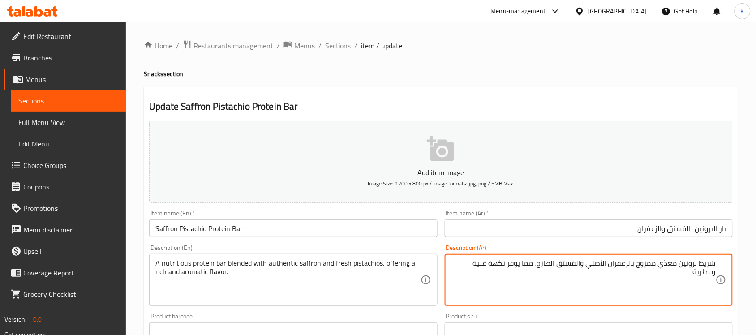
click at [717, 268] on div "شريط بروتين مغذي ممزوج بالزعفران الأصلي والفستق الطازج، مما يوفر نكهة غنية وعطر…" at bounding box center [589, 280] width 288 height 52
click at [714, 278] on textarea "شريط بروتين مغذي ممزوج بالزعفران الأصلي والفستق الطازج، مما يوفر نكهة غنية وعطر…" at bounding box center [583, 280] width 265 height 43
click at [711, 271] on textarea "شريط بروتين مغذي ممزوج بالزعفران الأصلي والفستق الطازج، مما يوفر نكهة غنية وعطر…" at bounding box center [583, 280] width 265 height 43
click at [706, 262] on textarea "شريط بروتين مغذي ممزوج بالزعفران الأصلي والفستق الطازج، مما يوفر نكهة غنية وعطر…" at bounding box center [583, 280] width 265 height 43
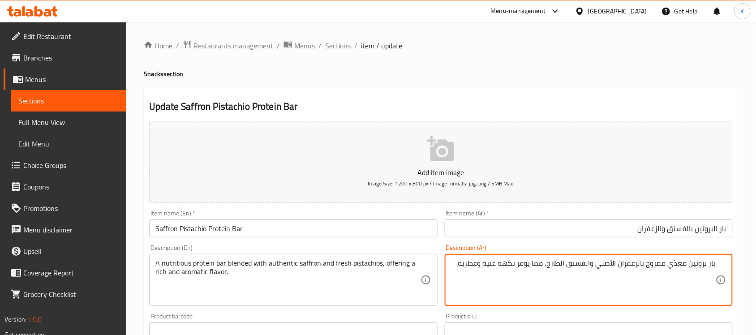
click at [600, 267] on textarea "بار بروتين مغذي ممزوج بالزعفران الأصلي والفستق الطازج، مما يوفر نكهة غنية وعطري…" at bounding box center [583, 280] width 265 height 43
click at [605, 266] on textarea "بار بروتين مغذي ممزوج بالزعفران الأصلي والفستق الطازج، مما يوفر نكهة غنية وعطري…" at bounding box center [583, 280] width 265 height 43
click at [597, 267] on textarea "بار بروتين مغذي ممزوج بالزعفران الأصيلي والفستق الطازج، مما يوفر نكهة غنية وعطر…" at bounding box center [583, 280] width 265 height 43
type textarea "بار بروتين مغذي ممزوج بالزعفران الأصيل والفستق الطازج، مما يوفر نكهة غنية وعطري…"
click at [382, 229] on input "Saffron Pistachio Protein Bar" at bounding box center [293, 228] width 288 height 18
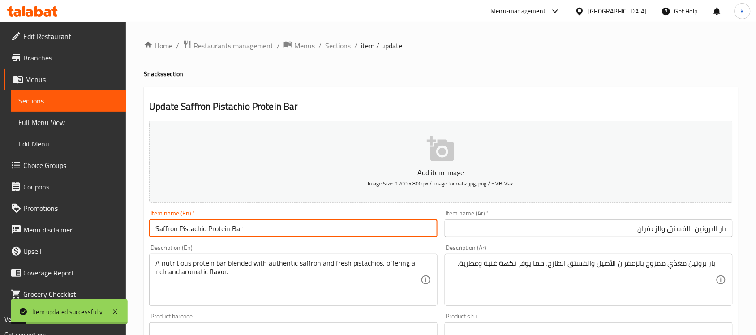
click at [339, 37] on div "Home / Restaurants management / Menus / Sections / item / update Snacks section…" at bounding box center [441, 327] width 630 height 611
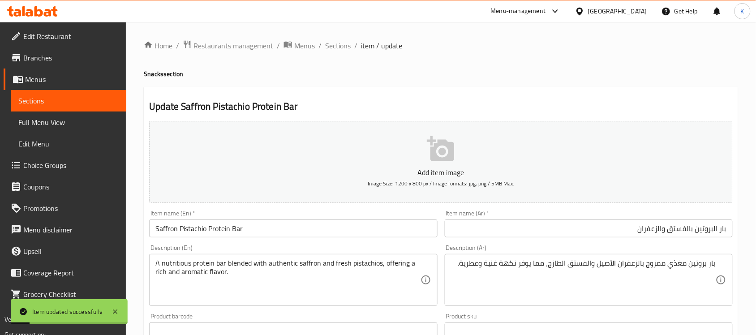
click at [343, 46] on span "Sections" at bounding box center [338, 45] width 26 height 11
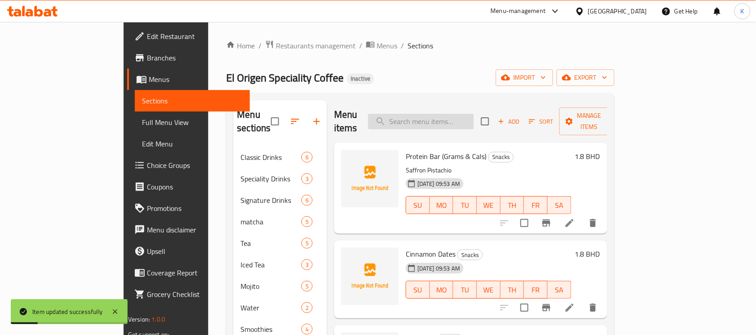
click at [474, 115] on input "search" at bounding box center [421, 122] width 106 height 16
paste input "Cinnamon Dates"
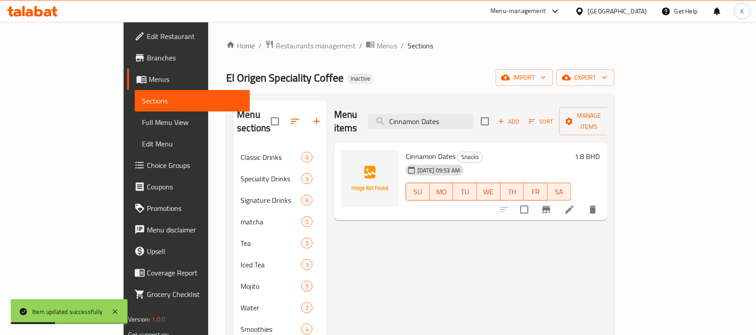
type input "Cinnamon Dates"
click at [575, 204] on icon at bounding box center [569, 209] width 11 height 11
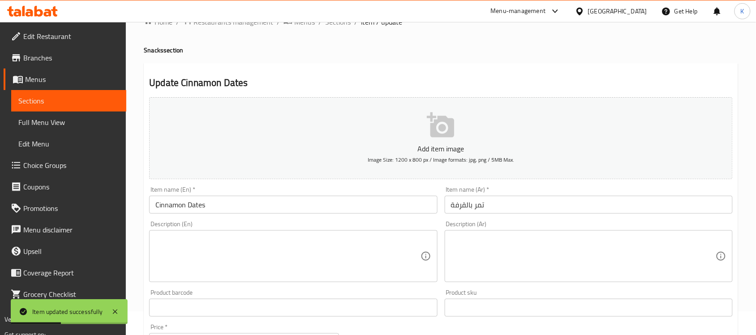
scroll to position [130, 0]
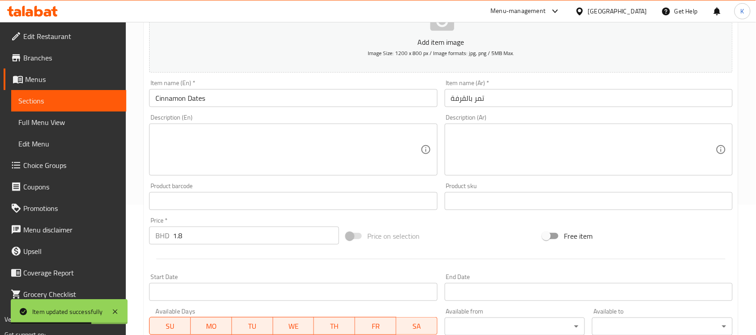
click at [264, 97] on input "Cinnamon Dates" at bounding box center [293, 98] width 288 height 18
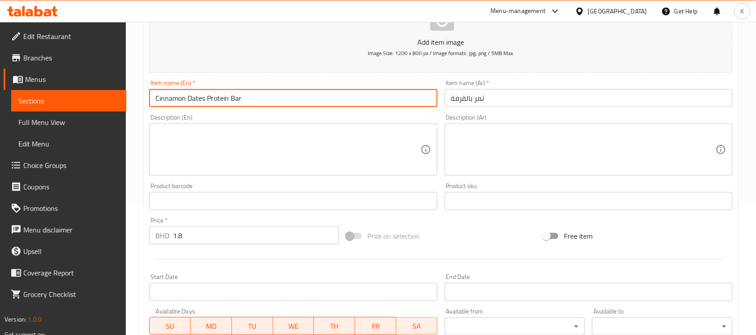
type input "Cinnamon Dates Protein Bar"
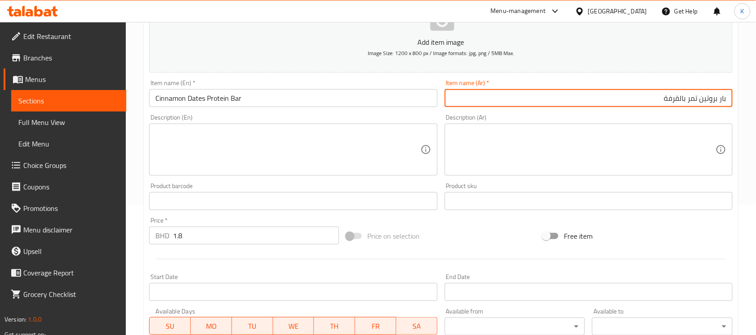
type input "بار بروتين تمر بالقرفة"
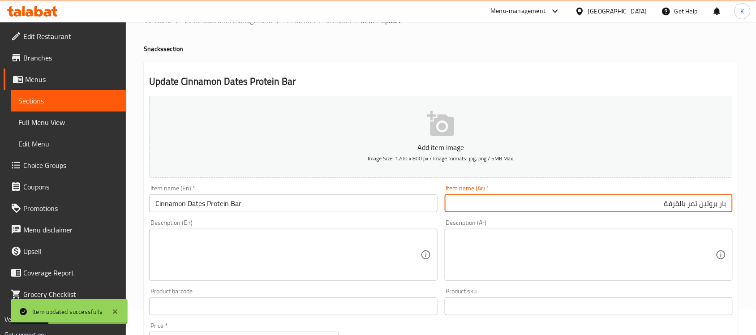
scroll to position [0, 0]
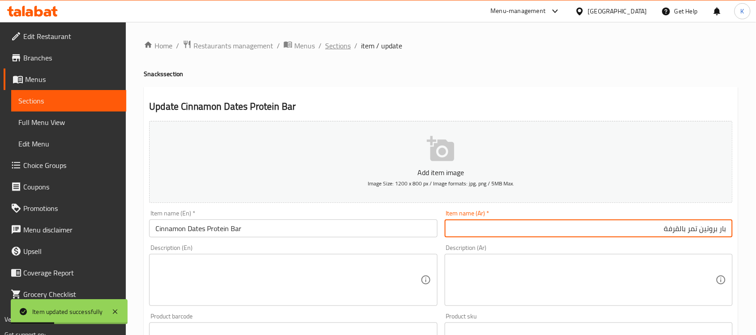
click at [343, 45] on span "Sections" at bounding box center [338, 45] width 26 height 11
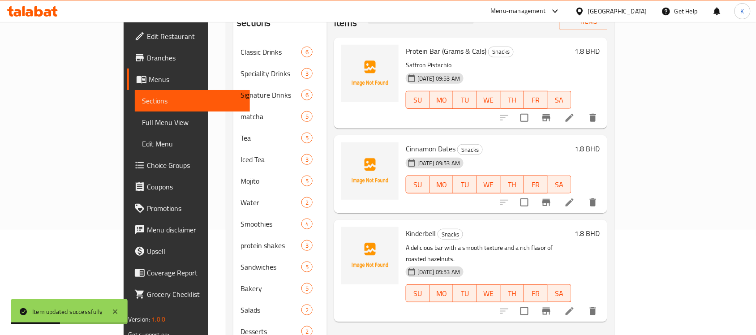
scroll to position [130, 0]
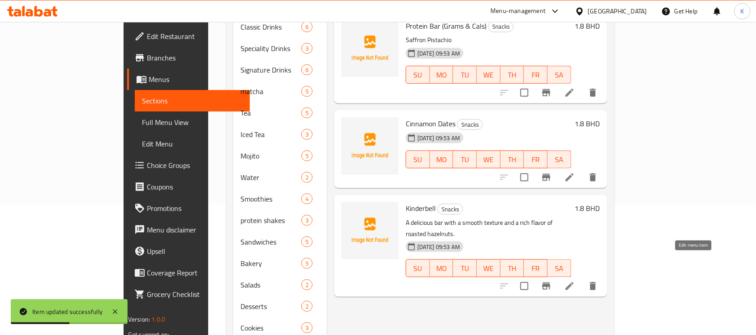
click at [574, 282] on icon at bounding box center [570, 286] width 8 height 8
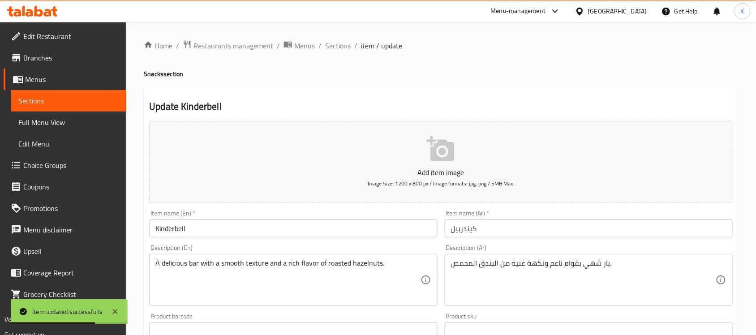
click at [291, 227] on input "Kinderbell" at bounding box center [293, 228] width 288 height 18
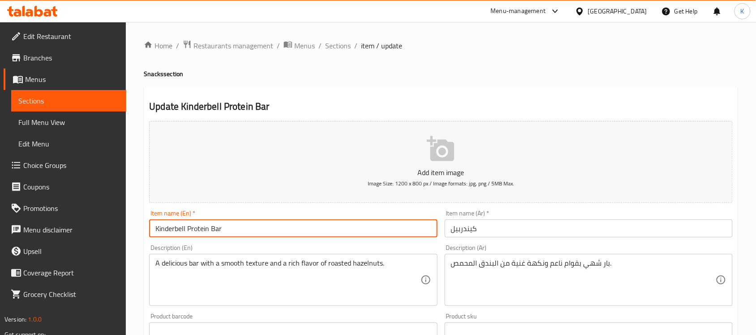
type input "Kinderbell Protein Bar"
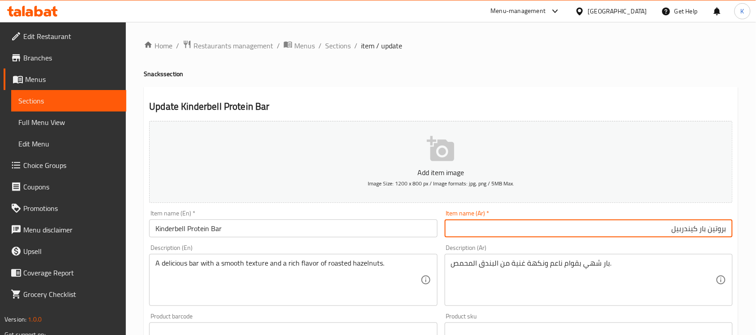
type input "بروتين بار كيندربيل"
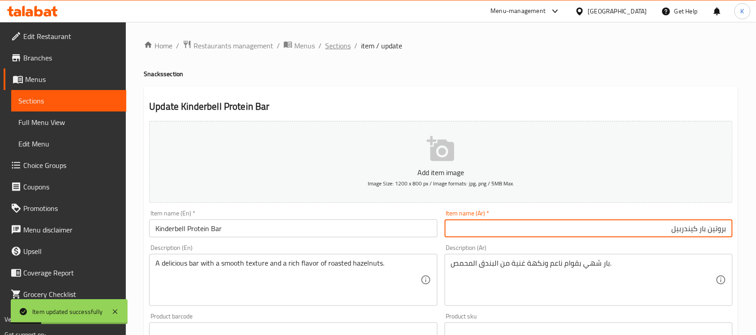
click at [348, 47] on span "Sections" at bounding box center [338, 45] width 26 height 11
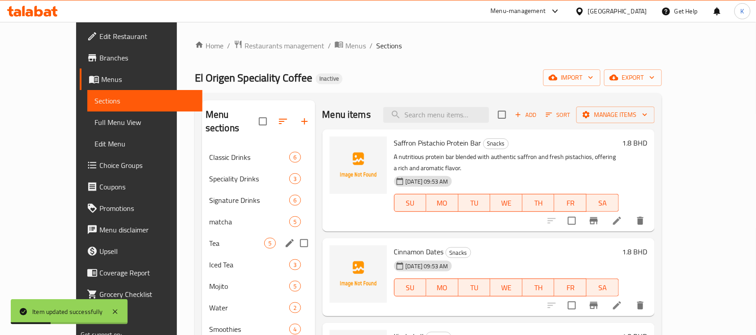
scroll to position [256, 0]
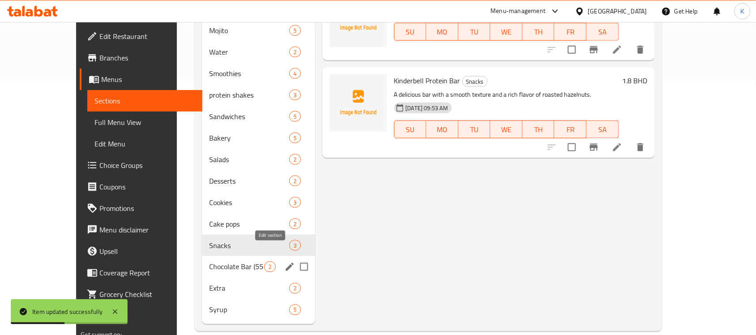
click at [286, 263] on icon "edit" at bounding box center [290, 267] width 8 height 8
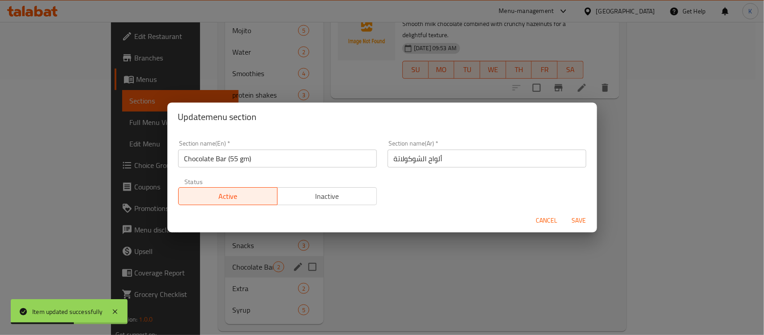
click at [467, 162] on input "ألواح الشوكولاتة" at bounding box center [487, 159] width 199 height 18
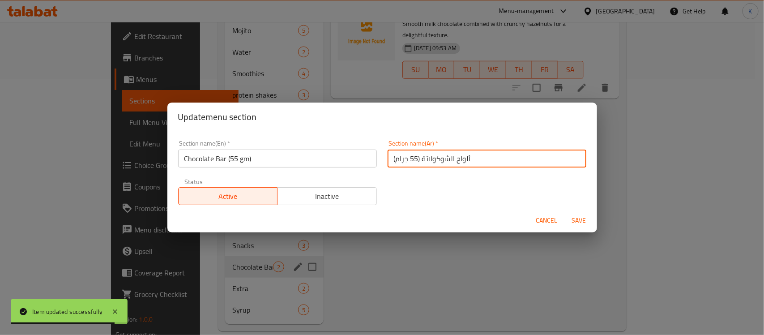
type input "ألواح الشوكولاتة (55 جرام)"
click at [565, 212] on button "Save" at bounding box center [579, 220] width 29 height 17
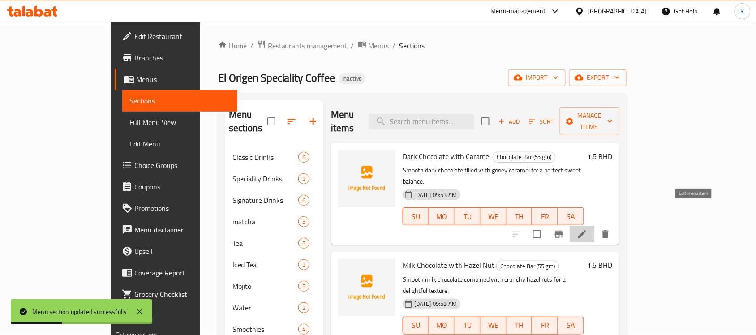
click at [587, 229] on icon at bounding box center [582, 234] width 11 height 11
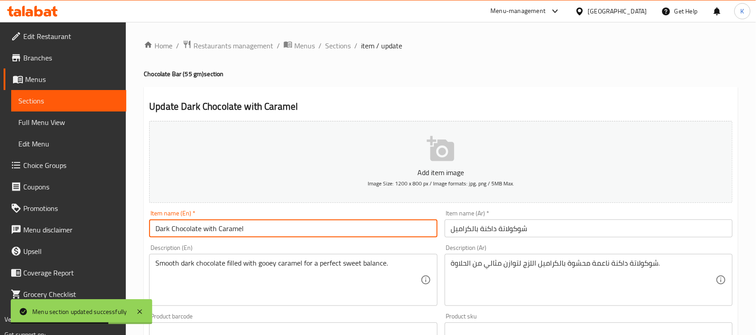
click at [267, 230] on input "Dark Chocolate with Caramel" at bounding box center [293, 228] width 288 height 18
type input "Dark Chocolate with Caramel Bar"
click at [568, 220] on input "شوكولاتة داكنة بالكراميل" at bounding box center [589, 228] width 288 height 18
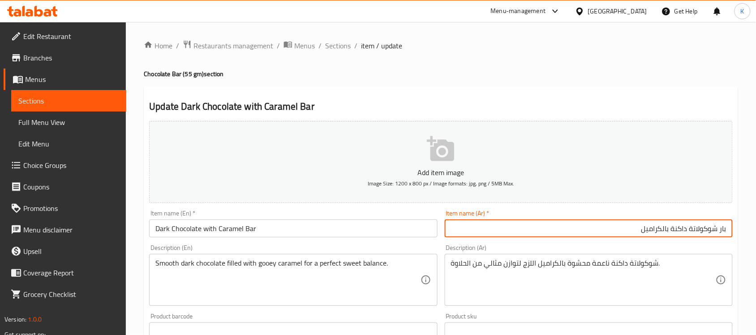
type input "بار شوكولاتة داكنة بالكراميل"
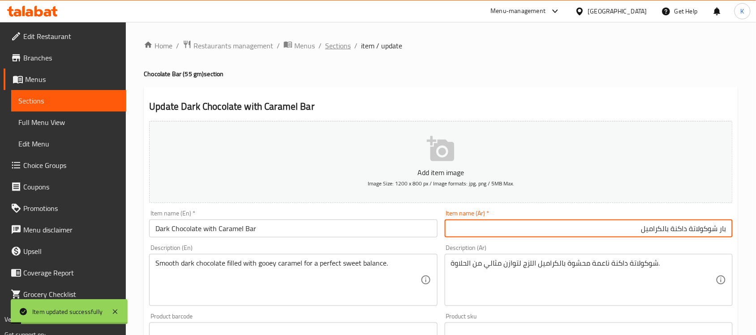
click at [344, 47] on span "Sections" at bounding box center [338, 45] width 26 height 11
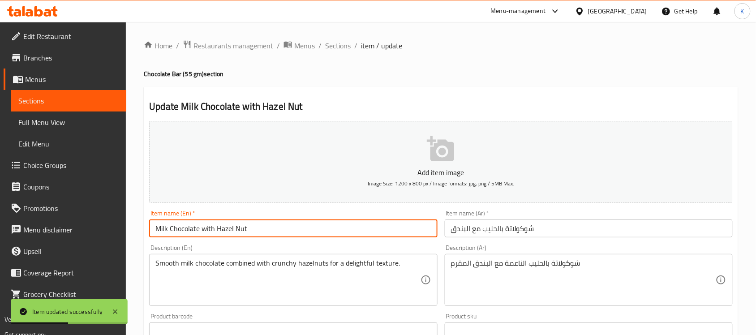
drag, startPoint x: 238, startPoint y: 231, endPoint x: 232, endPoint y: 229, distance: 6.4
click at [232, 229] on input "Milk Chocolate with Hazel Nut" at bounding box center [293, 228] width 288 height 18
click at [264, 231] on input "Milk Chocolate with Hazelnut" at bounding box center [293, 228] width 288 height 18
type input "Milk Chocolate with Hazelnut Bar"
click at [588, 230] on input "شوكولاتة بالحليب مع البندق" at bounding box center [589, 228] width 288 height 18
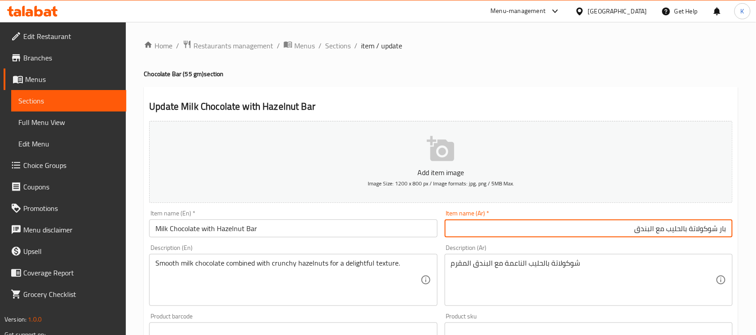
type input "بار شوكولاتة بالحليب مع البندق"
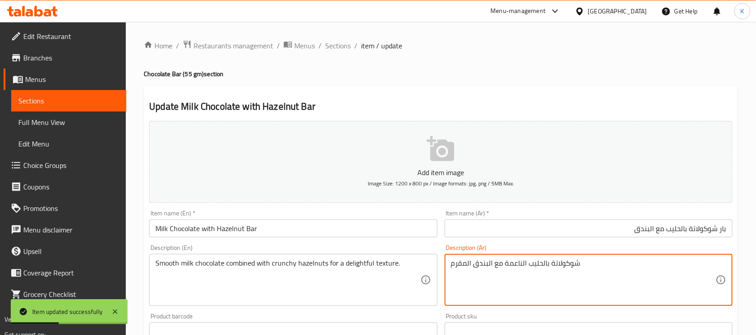
paste textarea "لحليب الناعمة جنبًا إلى جنب مع البندق المقرمش للحصول على ملمس لذيذ."
click at [558, 277] on textarea "شوكولاتة الحليب الناعمة جنبًا إلى جنب مع البندق المقرمش للحصول على ملمس لذيذ." at bounding box center [583, 280] width 265 height 43
click at [551, 270] on textarea "شوكولاتة الحليب الناعمة جنبًا إلى جنب مع البندق المقرمش للحصول على ملمس لذيذ." at bounding box center [583, 280] width 265 height 43
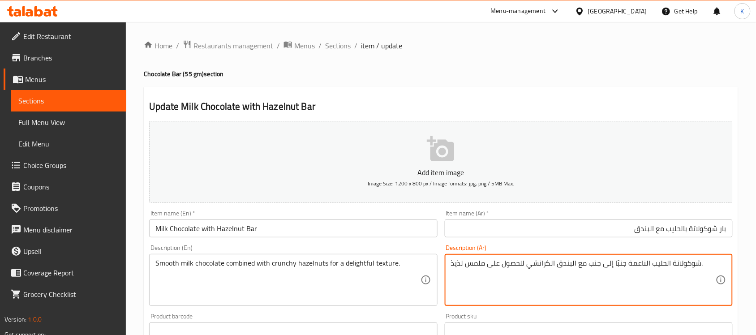
click at [478, 262] on textarea "شوكولاتة الحليب الناعمة جنبًا إلى جنب مع البندق الكرانشي للحصول على ملمس لذيذ." at bounding box center [583, 280] width 265 height 43
type textarea "شوكولاتة الحليب الناعمة جنبًا إلى جنب مع البندق الكرانشي للحصول على قوام لذيذ."
click at [335, 226] on input "Milk Chocolate with Hazelnut Bar" at bounding box center [293, 228] width 288 height 18
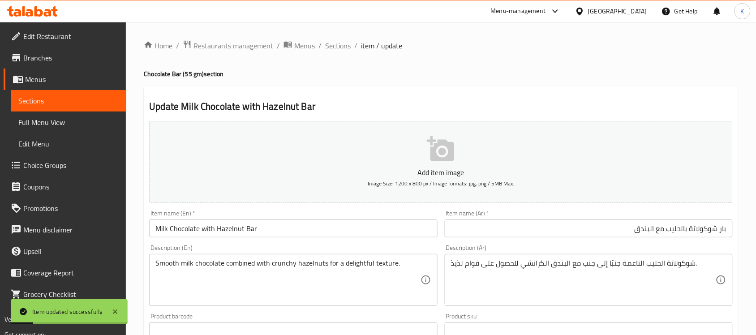
click at [339, 46] on span "Sections" at bounding box center [338, 45] width 26 height 11
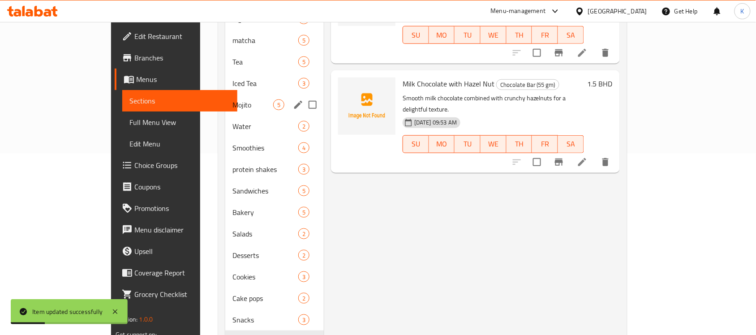
scroll to position [256, 0]
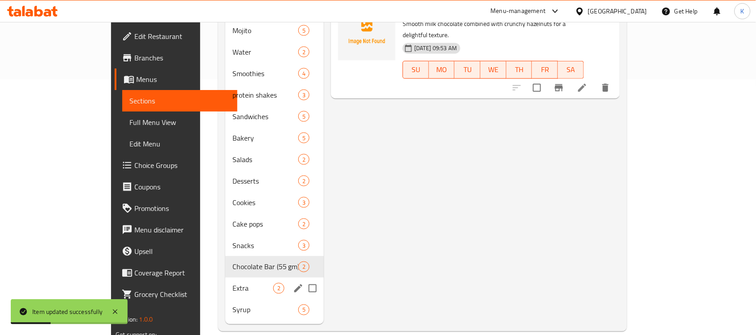
click at [232, 283] on span "Extra" at bounding box center [252, 288] width 41 height 11
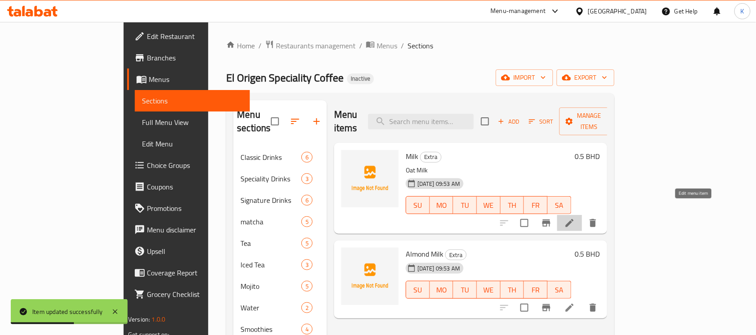
click at [574, 219] on icon at bounding box center [570, 223] width 8 height 8
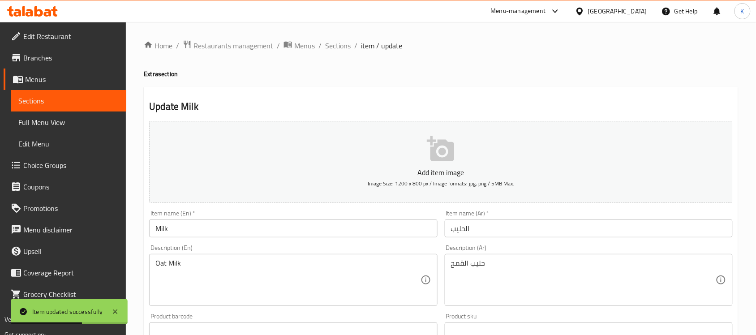
click at [237, 223] on input "Milk" at bounding box center [293, 228] width 288 height 18
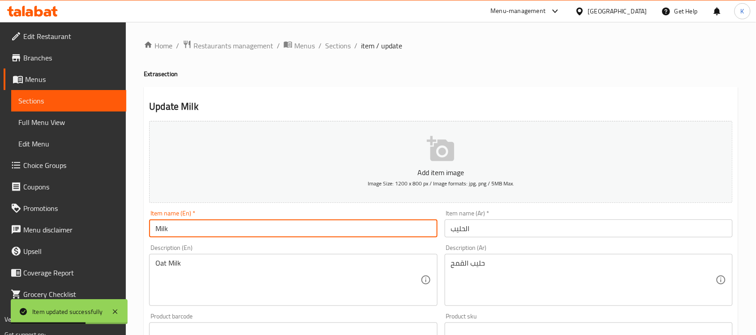
paste input "Oat"
type input "Oat Milk"
drag, startPoint x: 513, startPoint y: 283, endPoint x: 513, endPoint y: 278, distance: 4.9
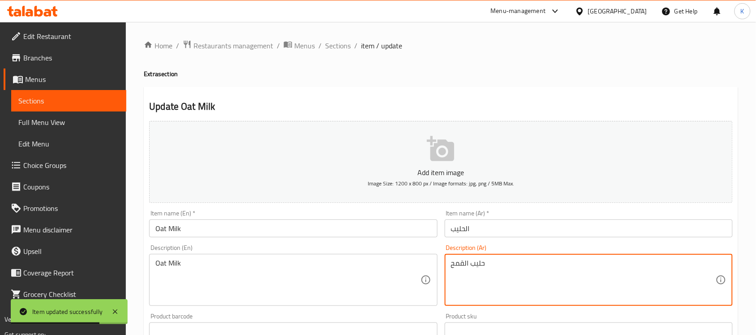
click at [524, 234] on input "الحليب" at bounding box center [589, 228] width 288 height 18
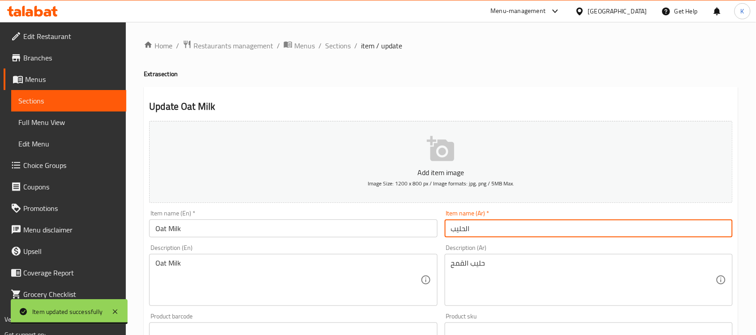
paste input "ليب الشوفان"
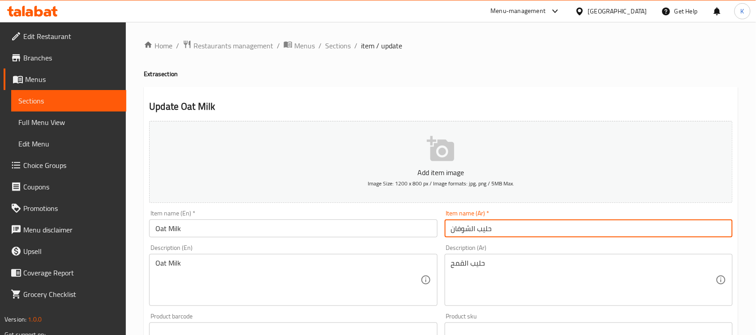
type input "حليب الشوفان"
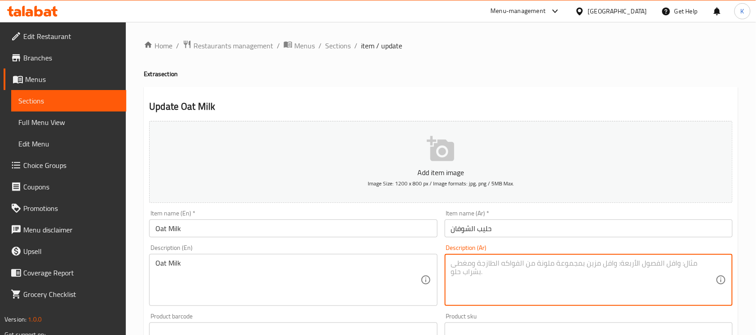
click at [266, 249] on div "Description (En) Oat Milk Description (En)" at bounding box center [293, 274] width 288 height 61
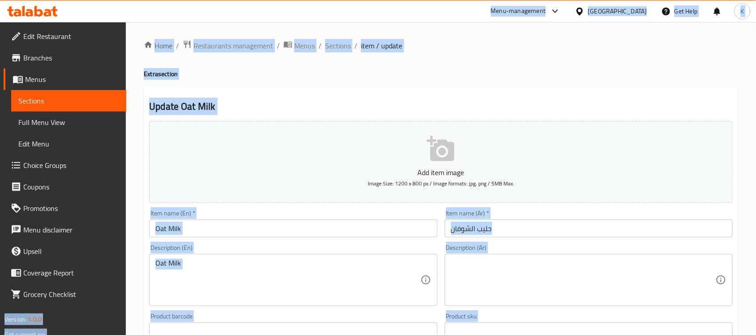
click at [241, 216] on div "Item name (En)   * Oat Milk Item name (En) *" at bounding box center [293, 223] width 288 height 27
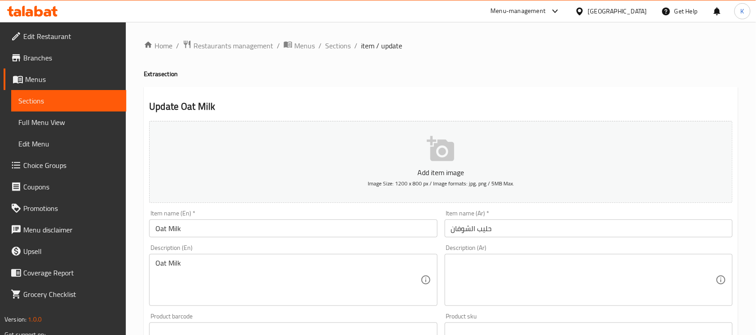
click at [226, 240] on div "Item name (En)   * Oat Milk Item name (En) *" at bounding box center [293, 223] width 295 height 34
click at [225, 257] on div "Oat Milk Description (En)" at bounding box center [293, 280] width 288 height 52
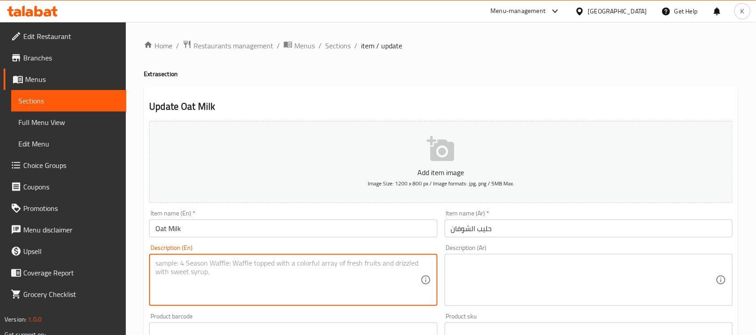
click at [232, 229] on input "Oat Milk" at bounding box center [293, 228] width 288 height 18
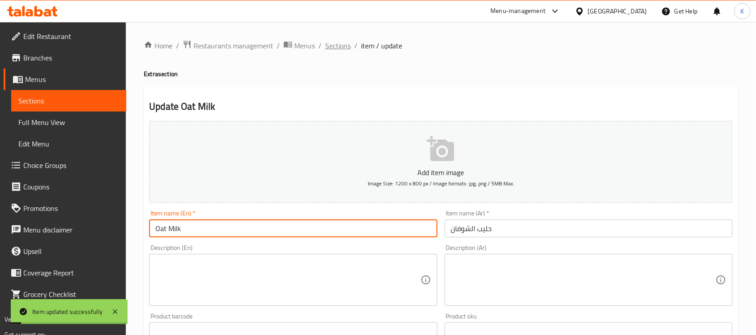
click at [326, 40] on span "Sections" at bounding box center [338, 45] width 26 height 11
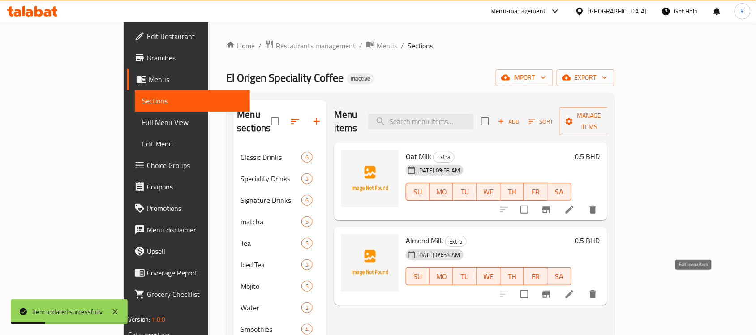
click at [575, 289] on icon at bounding box center [569, 294] width 11 height 11
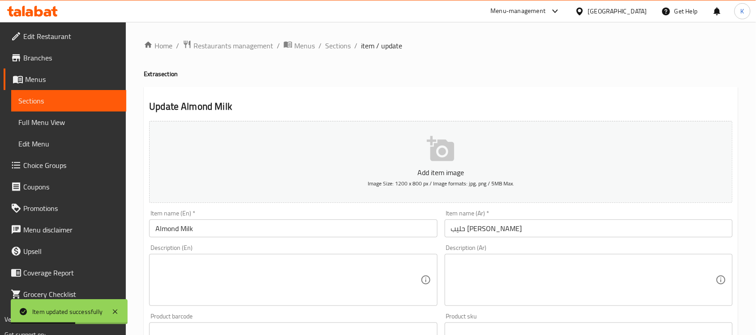
click at [459, 229] on input "حليب البيدان" at bounding box center [589, 228] width 288 height 18
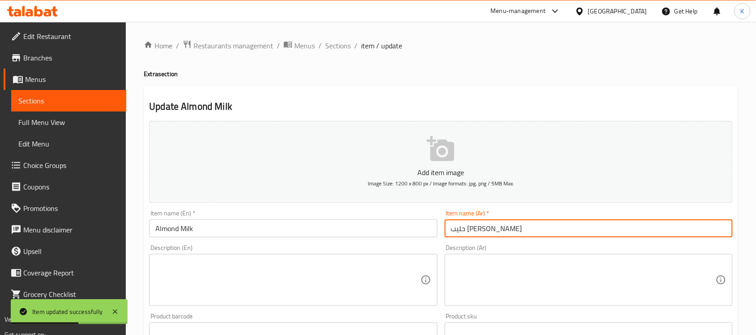
click at [459, 229] on input "حليب البيدان" at bounding box center [589, 228] width 288 height 18
type input "حليب اللوز"
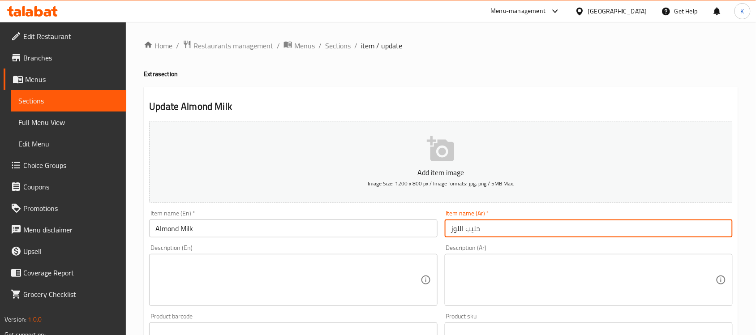
click at [325, 48] on span "Sections" at bounding box center [338, 45] width 26 height 11
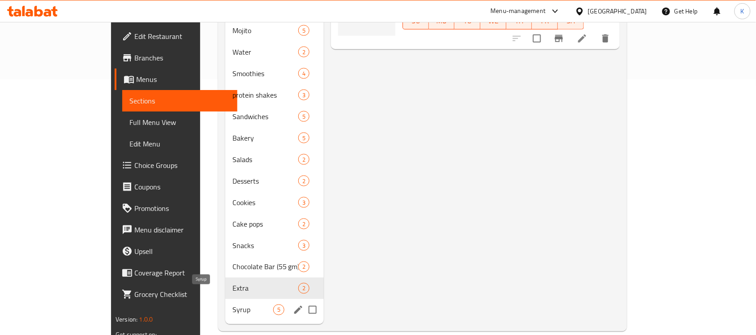
click at [232, 304] on span "Syrup" at bounding box center [252, 309] width 41 height 11
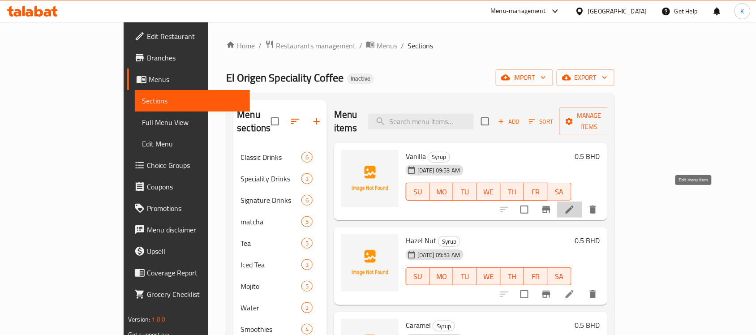
click at [574, 206] on icon at bounding box center [570, 210] width 8 height 8
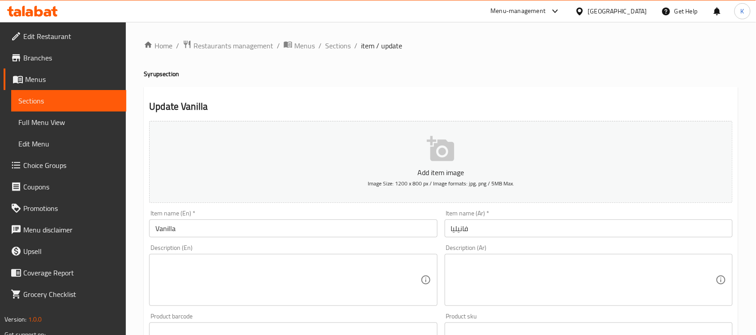
click at [239, 227] on input "Vanilla" at bounding box center [293, 228] width 288 height 18
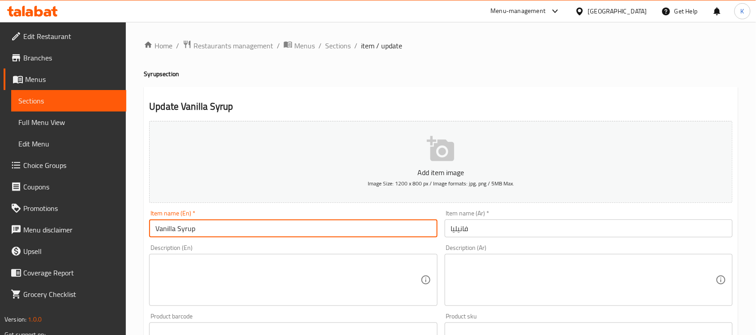
type input "Vanilla Syrup"
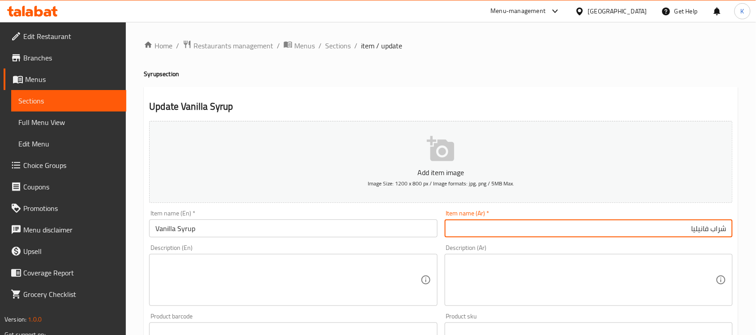
type input "شراب فانيليا"
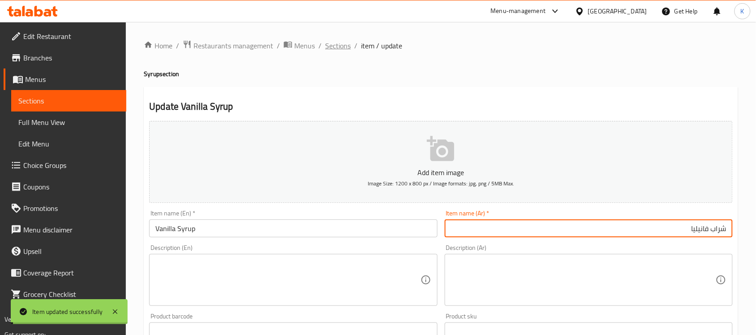
click at [341, 47] on span "Sections" at bounding box center [338, 45] width 26 height 11
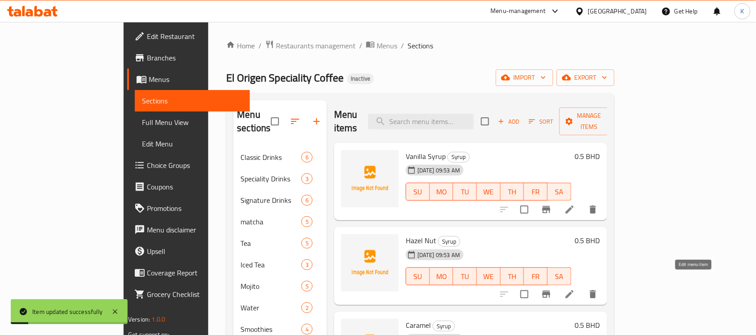
click at [575, 289] on icon at bounding box center [569, 294] width 11 height 11
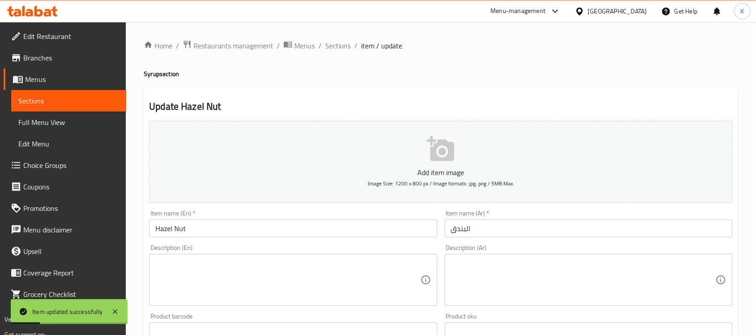
click at [262, 225] on input "Hazel Nut" at bounding box center [293, 228] width 288 height 18
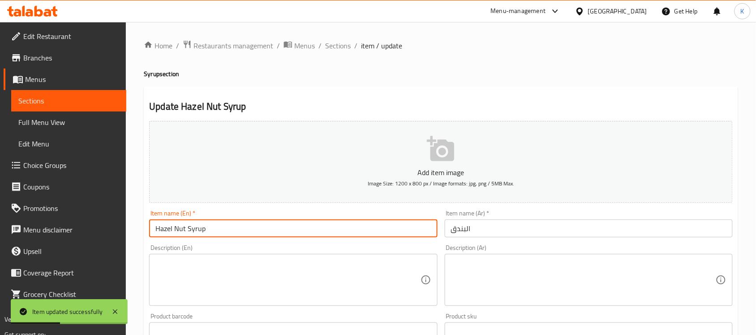
type input "Hazel Nut Syrup"
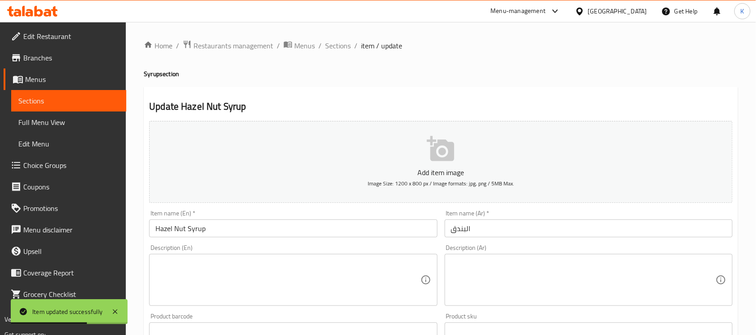
click at [549, 232] on input "البندق" at bounding box center [589, 228] width 288 height 18
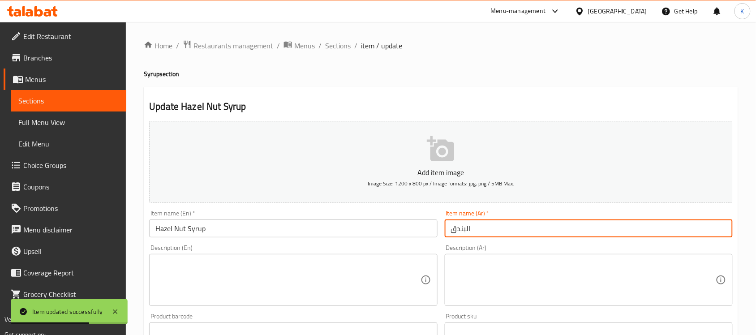
click at [549, 232] on input "البندق" at bounding box center [589, 228] width 288 height 18
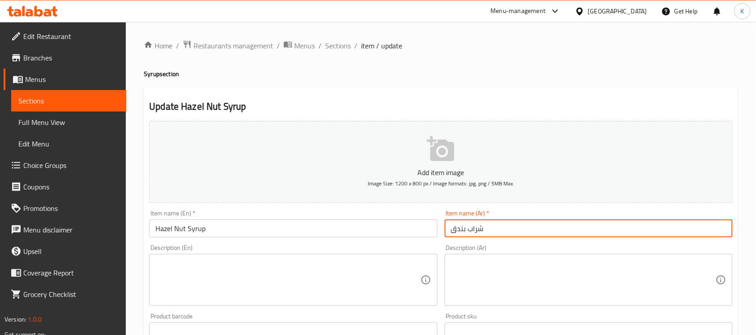
type input "شراب بندق"
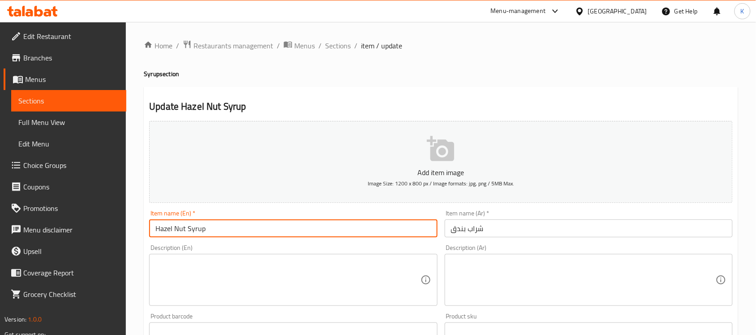
drag, startPoint x: 177, startPoint y: 233, endPoint x: 170, endPoint y: 232, distance: 6.8
click at [170, 232] on input "Hazel Nut Syrup" at bounding box center [293, 228] width 288 height 18
type input "Hazelnut Syrup"
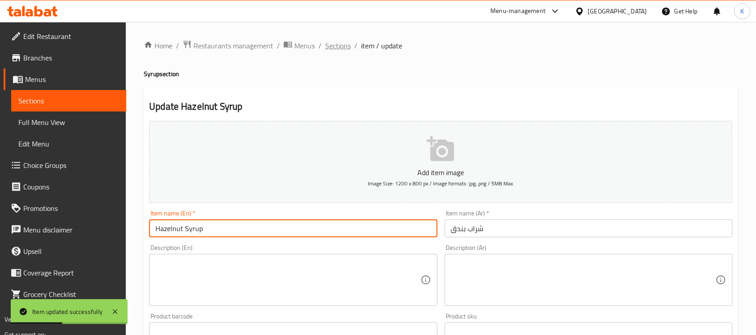
click at [339, 41] on span "Sections" at bounding box center [338, 45] width 26 height 11
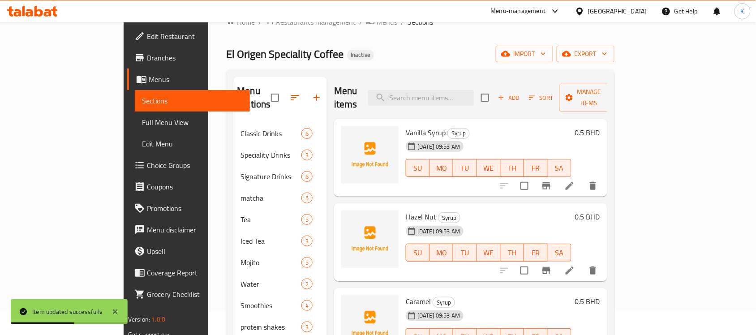
scroll to position [130, 0]
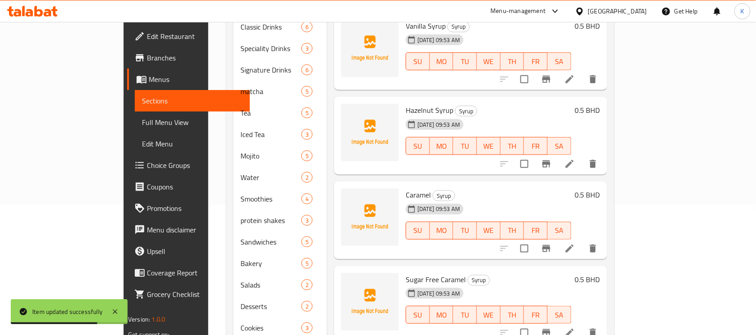
click at [416, 103] on span "Hazelnut Syrup" at bounding box center [429, 109] width 47 height 13
copy h6 "Syrup"
click at [574, 244] on icon at bounding box center [570, 248] width 8 height 8
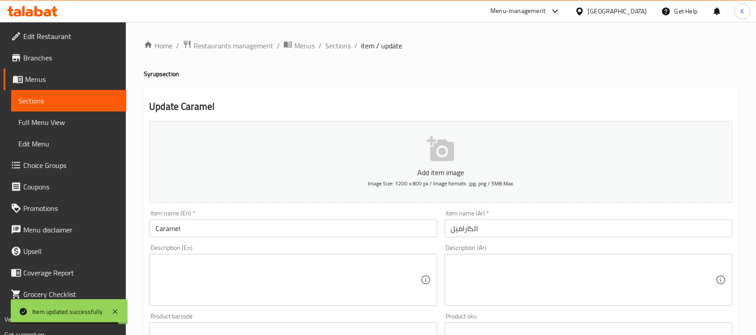
click at [251, 228] on input "Caramel" at bounding box center [293, 228] width 288 height 18
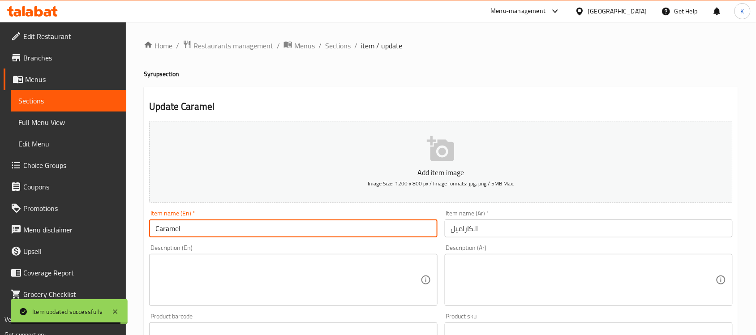
paste input "Syrup"
type input "Caramel Syrup"
click at [494, 219] on div "Item name (Ar)   * الكاراميل Item name (Ar) *" at bounding box center [589, 223] width 288 height 27
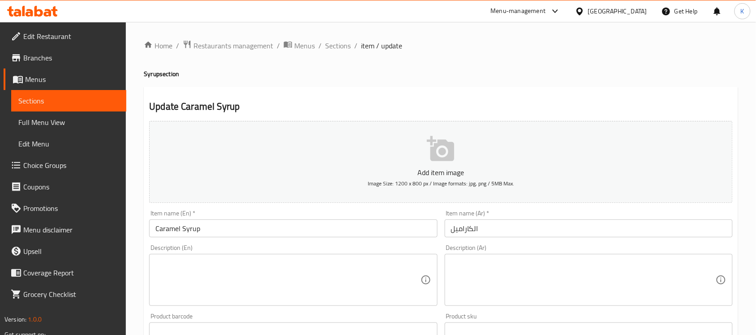
click at [504, 227] on input "الكاراميل" at bounding box center [589, 228] width 288 height 18
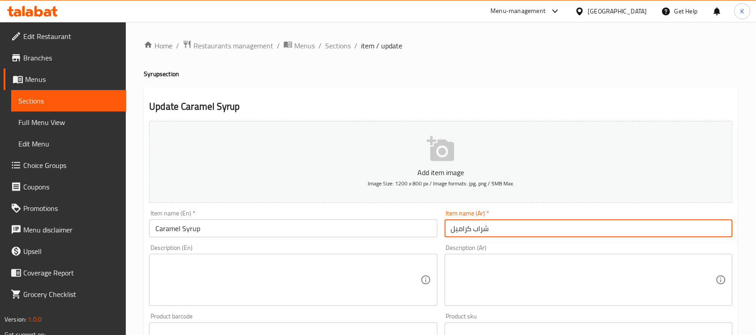
type input "شراب كراميل"
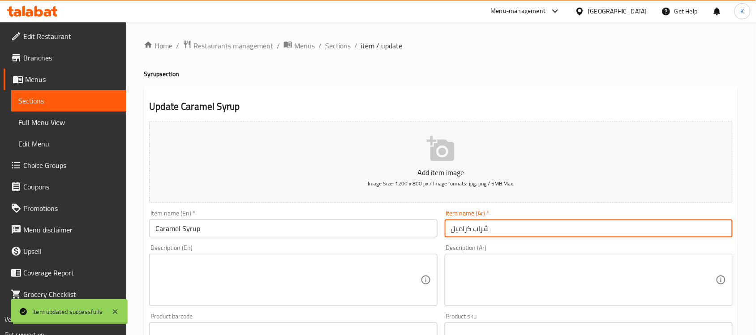
click at [337, 51] on span "Sections" at bounding box center [338, 45] width 26 height 11
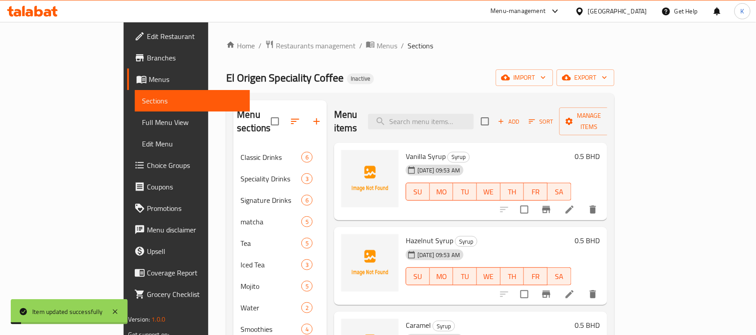
scroll to position [130, 0]
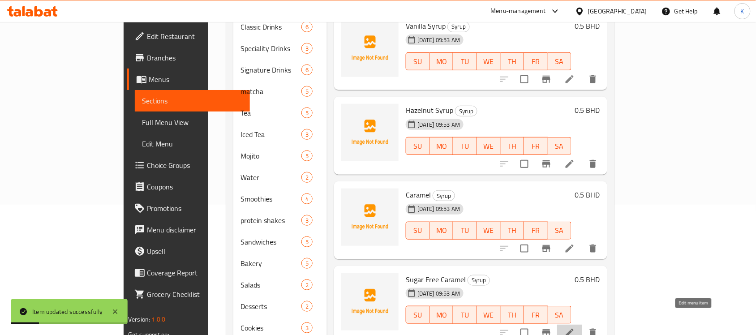
click at [575, 327] on icon at bounding box center [569, 332] width 11 height 11
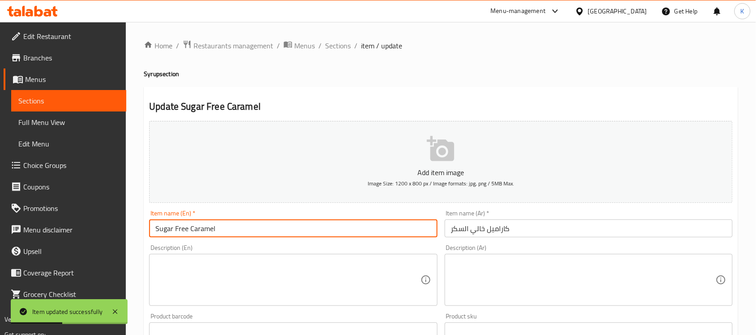
click at [311, 232] on input "Sugar Free Caramel" at bounding box center [293, 228] width 288 height 18
type input "Sugar Free Caramel Syrup"
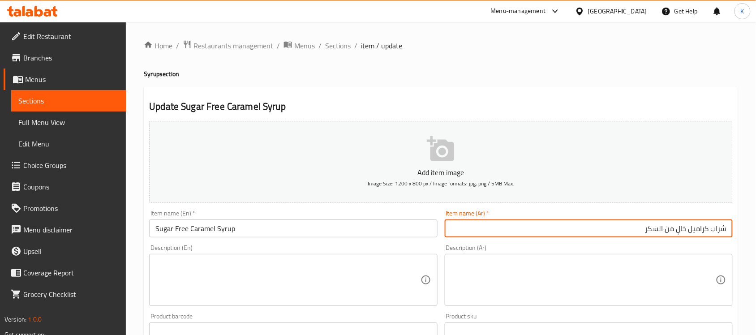
type input "شراب كراميل خالٍ من السكر"
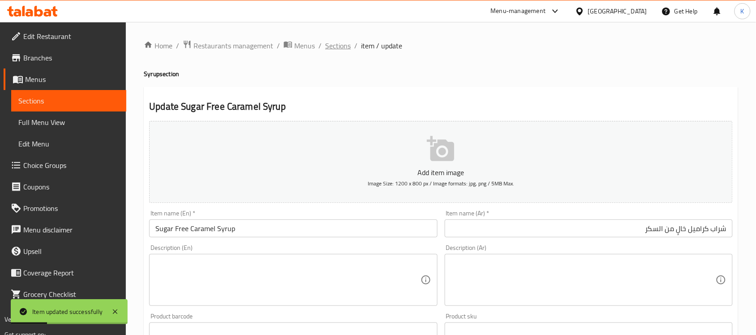
click at [343, 43] on span "Sections" at bounding box center [338, 45] width 26 height 11
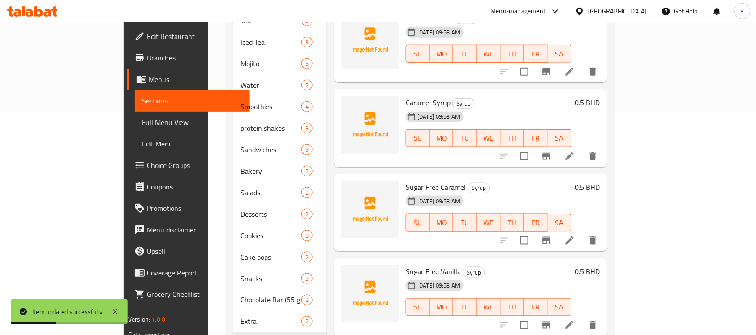
scroll to position [256, 0]
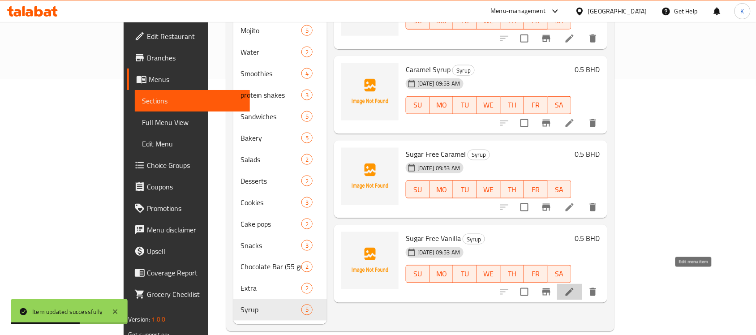
click at [575, 287] on icon at bounding box center [569, 292] width 11 height 11
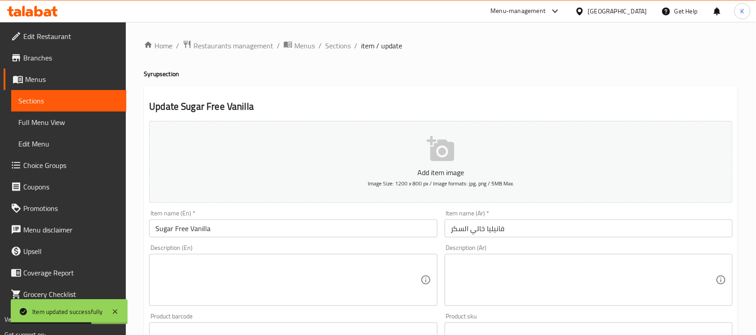
drag, startPoint x: 542, startPoint y: 234, endPoint x: 540, endPoint y: 239, distance: 4.7
click at [540, 235] on input "فانيليا خالي السكر" at bounding box center [589, 228] width 288 height 18
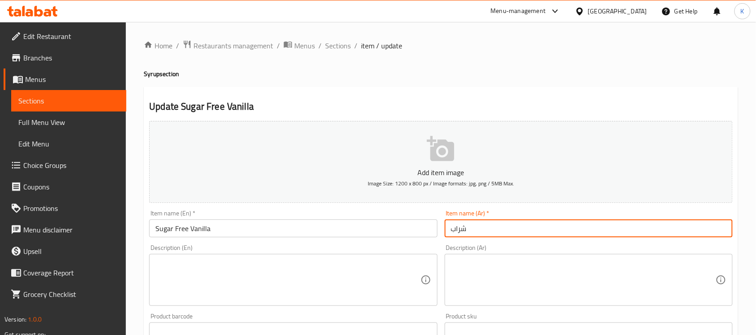
paste input "فانيليا خالي السكر"
click at [472, 234] on input "شراب فانيليا خالي السكر" at bounding box center [589, 228] width 288 height 18
type input "شراب فانيليا خالٍ من السكر"
drag, startPoint x: 433, startPoint y: 236, endPoint x: 437, endPoint y: 240, distance: 5.7
click at [435, 237] on input "Sugar Free Vanilla" at bounding box center [293, 228] width 288 height 18
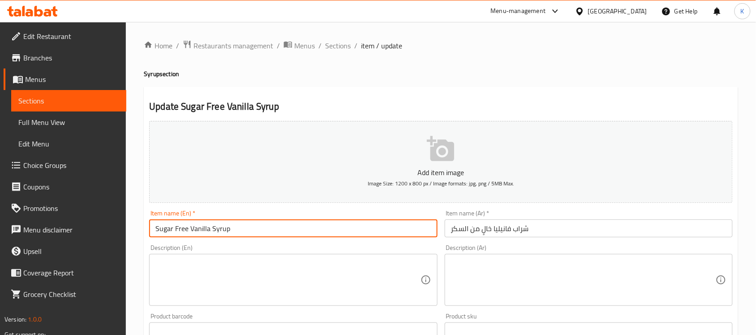
type input "Sugar Free Vanilla Syrup"
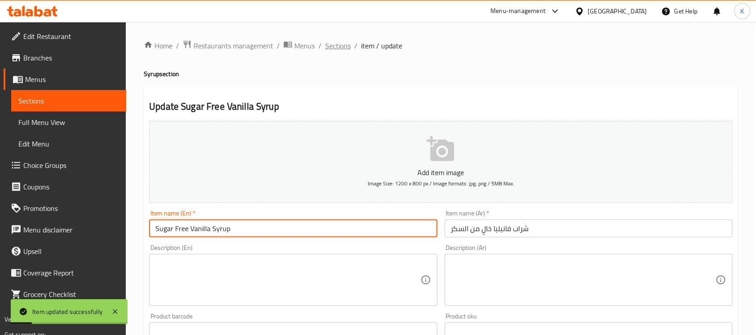
click at [339, 50] on span "Sections" at bounding box center [338, 45] width 26 height 11
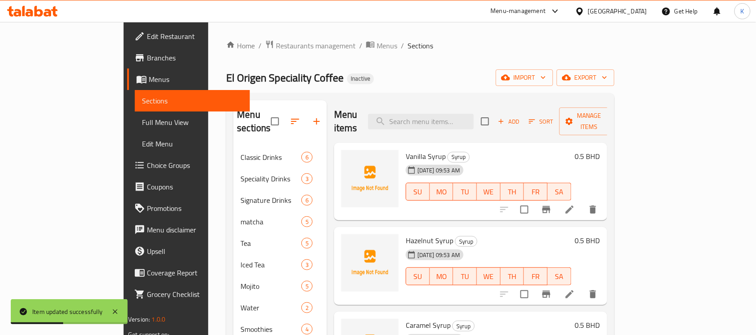
click at [614, 99] on div "Menu sections Classic Drinks 6 Speciality Drinks 3 Signature Drinks 6 matcha 5 …" at bounding box center [420, 340] width 388 height 494
click at [612, 111] on span "Manage items" at bounding box center [589, 121] width 46 height 22
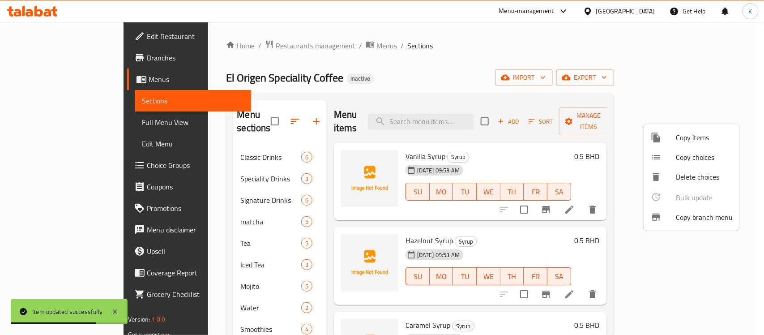
drag, startPoint x: 700, startPoint y: 84, endPoint x: 687, endPoint y: 103, distance: 23.0
click at [687, 103] on div at bounding box center [382, 167] width 764 height 335
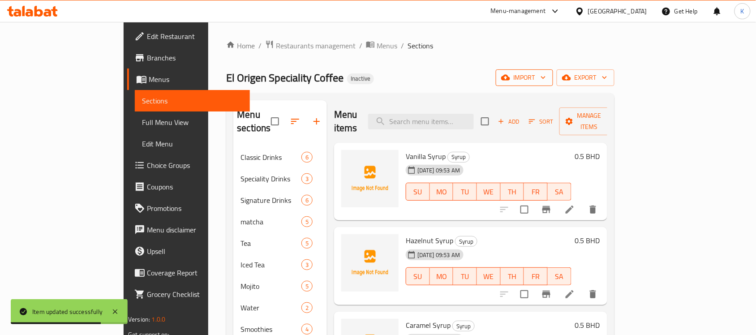
click at [546, 81] on span "import" at bounding box center [524, 77] width 43 height 11
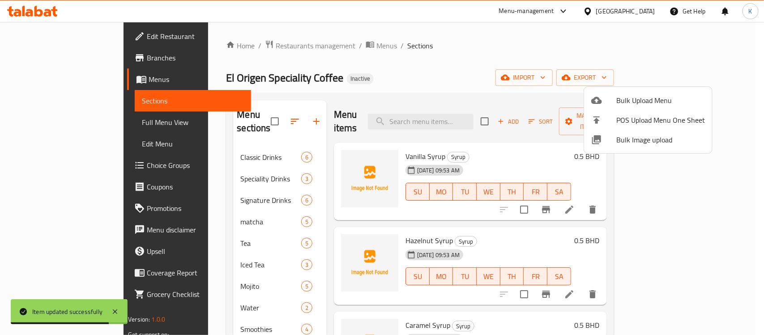
click at [653, 142] on span "Bulk Image upload" at bounding box center [661, 139] width 89 height 11
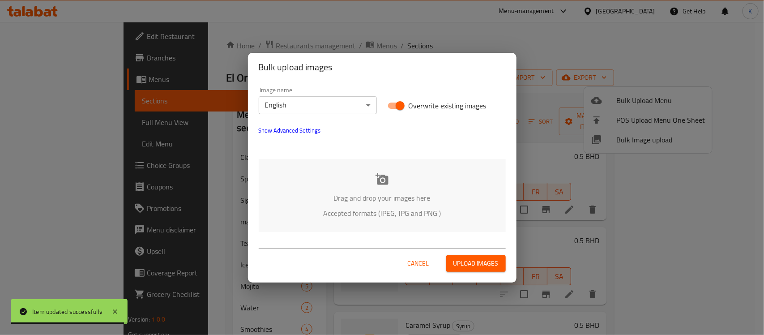
click at [354, 175] on div "Drag and drop your images here Accepted formats (JPEG, JPG and PNG )" at bounding box center [382, 195] width 247 height 73
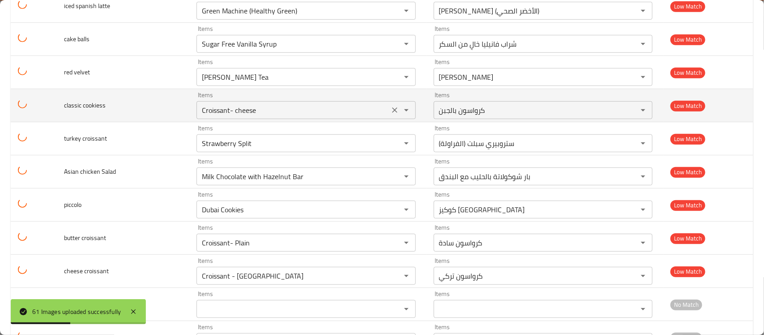
scroll to position [1847, 0]
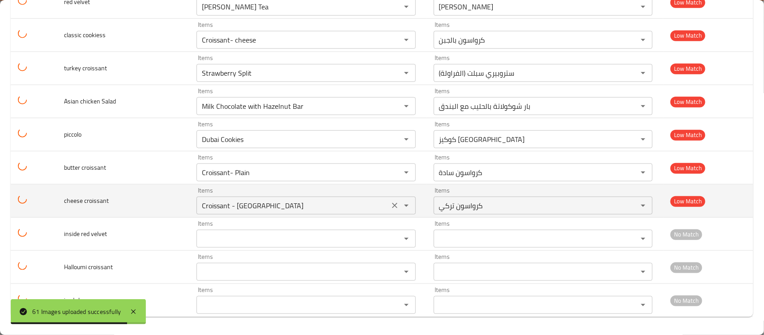
click at [372, 209] on croissant "Croissant - [GEOGRAPHIC_DATA]" at bounding box center [292, 205] width 187 height 13
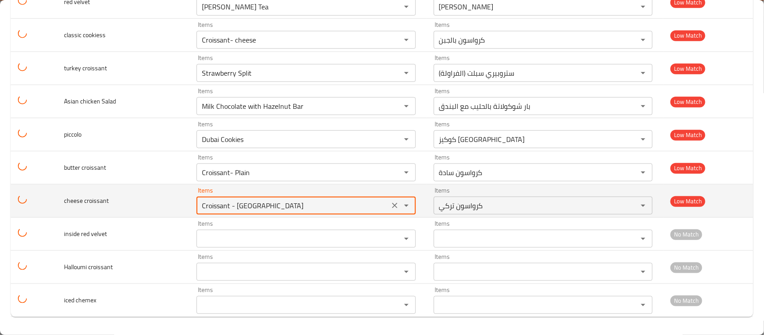
click at [76, 193] on td "cheese croissant" at bounding box center [123, 200] width 133 height 33
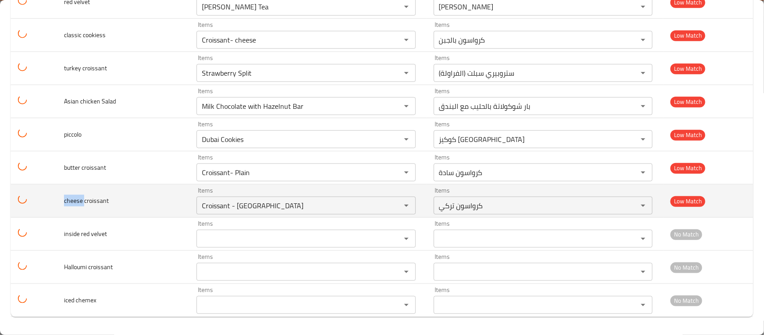
click at [76, 193] on td "cheese croissant" at bounding box center [123, 200] width 133 height 33
click at [77, 194] on td "cheese croissant" at bounding box center [123, 200] width 133 height 33
copy span "cheese croissant"
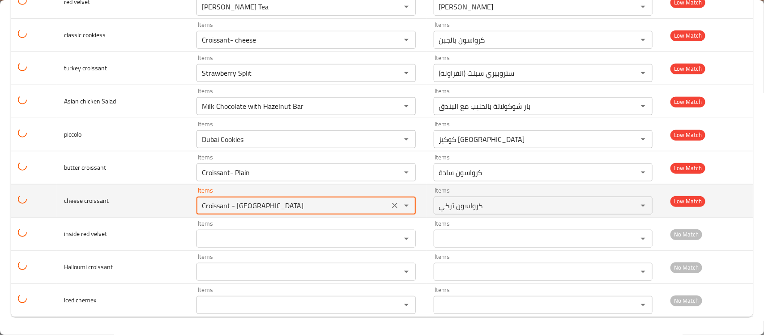
click at [234, 199] on croissant "Croissant - [GEOGRAPHIC_DATA]" at bounding box center [292, 205] width 187 height 13
paste croissant "cheese croissant"
click at [234, 199] on croissant "Croissant - [GEOGRAPHIC_DATA]" at bounding box center [292, 205] width 187 height 13
drag, startPoint x: 223, startPoint y: 206, endPoint x: 283, endPoint y: 205, distance: 60.0
click at [282, 205] on croissant "cheese croissant" at bounding box center [292, 205] width 187 height 13
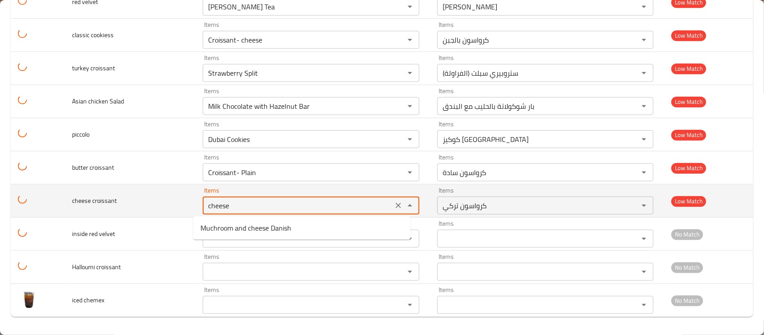
drag, startPoint x: 243, startPoint y: 207, endPoint x: 227, endPoint y: 208, distance: 16.6
click at [227, 208] on croissant "cheese" at bounding box center [298, 205] width 184 height 13
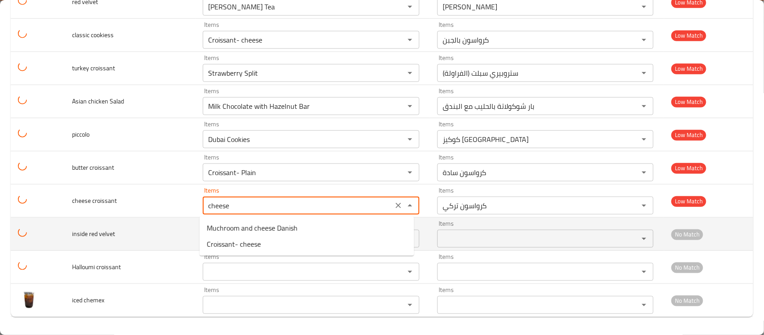
click at [236, 240] on span "Croissant- cheese" at bounding box center [234, 244] width 54 height 11
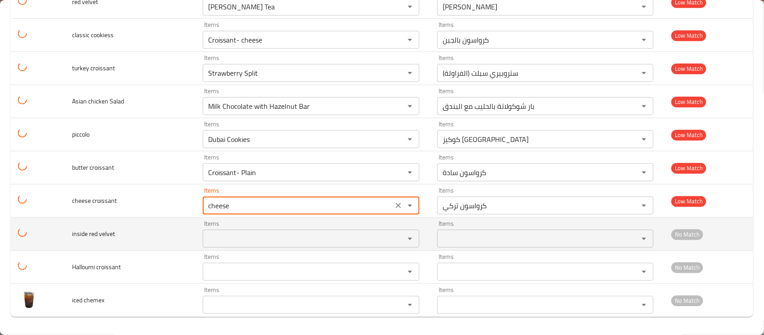
type croissant "Croissant- cheese"
type croissant-ar "كرواسون بالجبن"
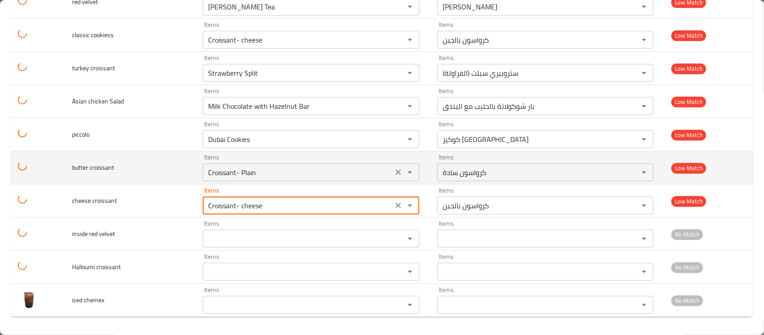
type croissant "Croissant- cheese"
click at [228, 176] on croissant "Croissant- Plain" at bounding box center [298, 172] width 184 height 13
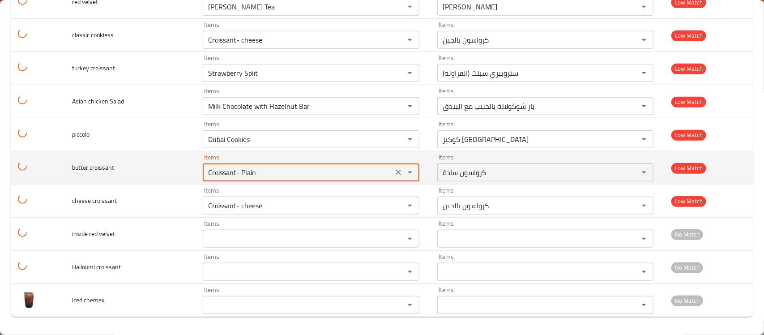
click at [228, 176] on croissant "Croissant- Plain" at bounding box center [298, 172] width 184 height 13
click at [84, 165] on span "butter croissant" at bounding box center [93, 168] width 42 height 12
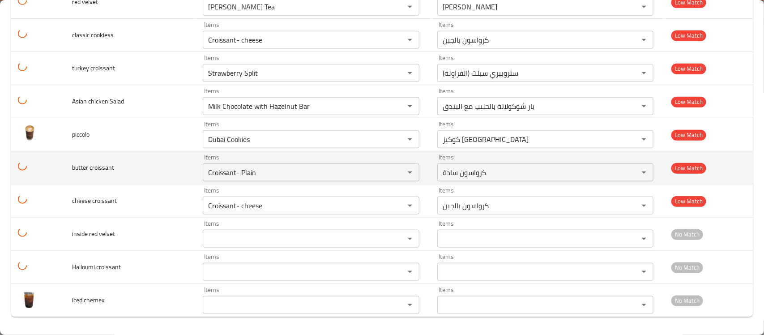
click at [79, 169] on span "butter croissant" at bounding box center [93, 168] width 42 height 12
copy span "butter"
click at [250, 171] on croissant "Croissant- Plain" at bounding box center [298, 172] width 184 height 13
paste croissant "butter"
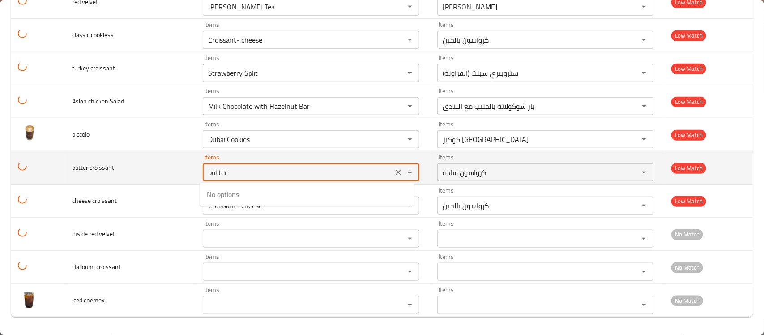
drag, startPoint x: 234, startPoint y: 171, endPoint x: 223, endPoint y: 173, distance: 11.7
click at [223, 173] on croissant "butter" at bounding box center [298, 172] width 184 height 13
type croissant "butte"
click at [172, 166] on td "butter croissant" at bounding box center [130, 167] width 131 height 33
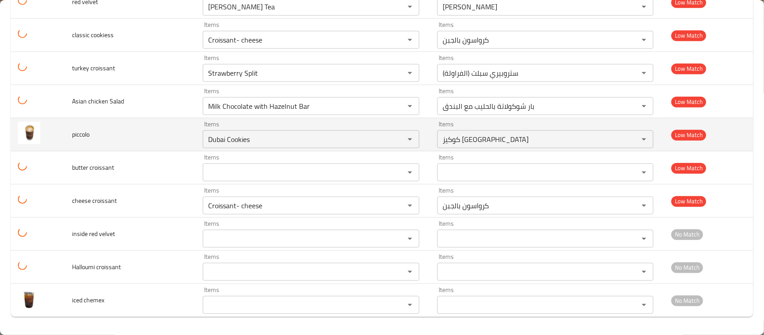
click at [77, 127] on td "piccolo" at bounding box center [130, 134] width 131 height 33
copy span "piccolo"
click at [236, 142] on input "Dubai Cookies" at bounding box center [298, 139] width 184 height 13
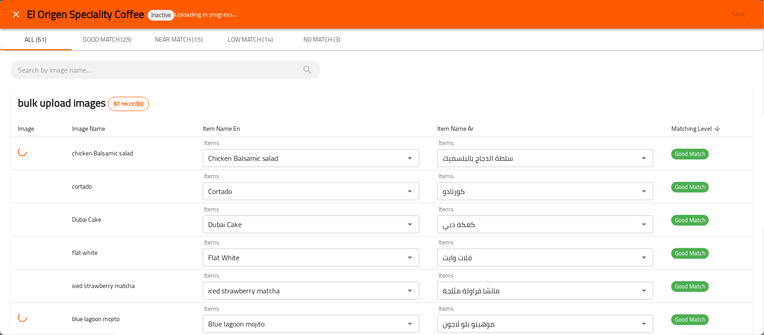
scroll to position [1847, 0]
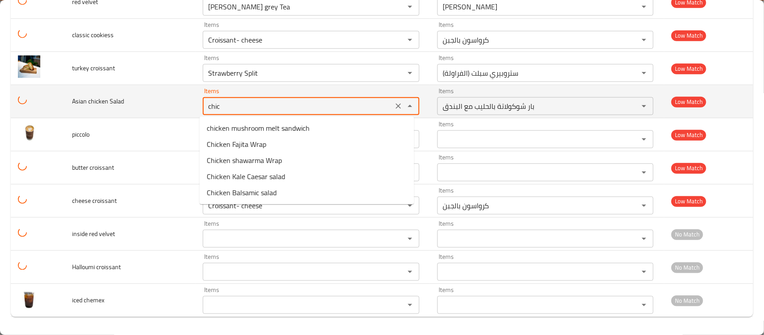
type Salad "chick"
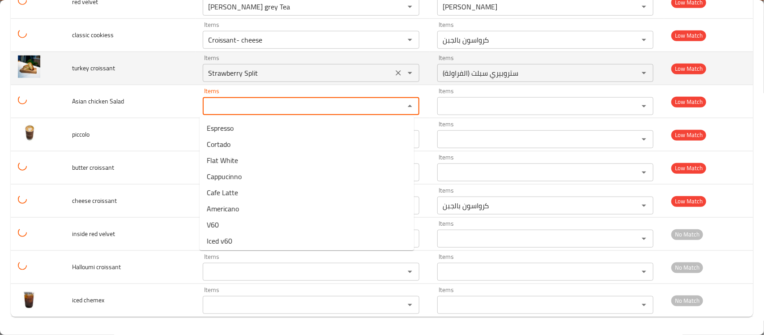
click at [255, 70] on croissant "Strawberry Split" at bounding box center [298, 73] width 184 height 13
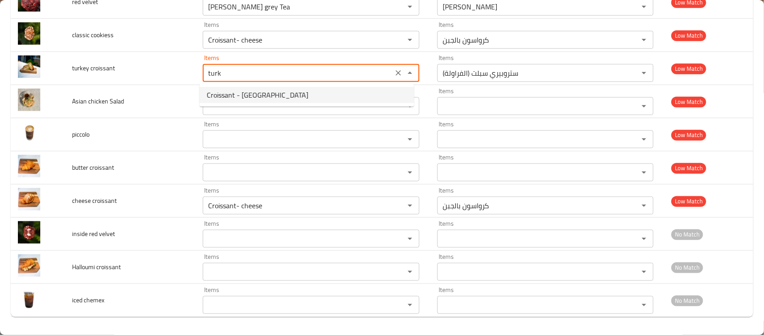
click at [239, 92] on span "Croissant - [GEOGRAPHIC_DATA]" at bounding box center [258, 95] width 102 height 11
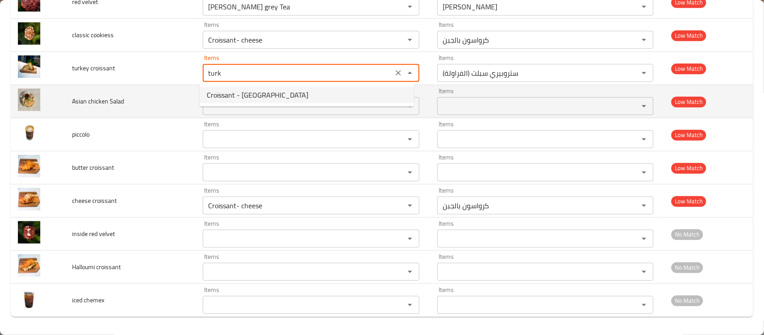
type croissant "Croissant - [GEOGRAPHIC_DATA]"
type croissant-ar "كرواسون تركي"
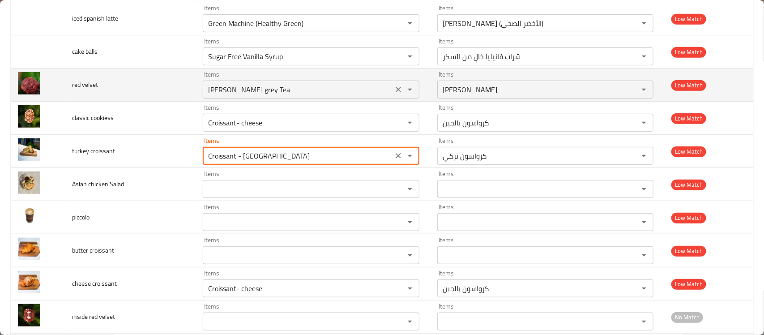
scroll to position [1716, 0]
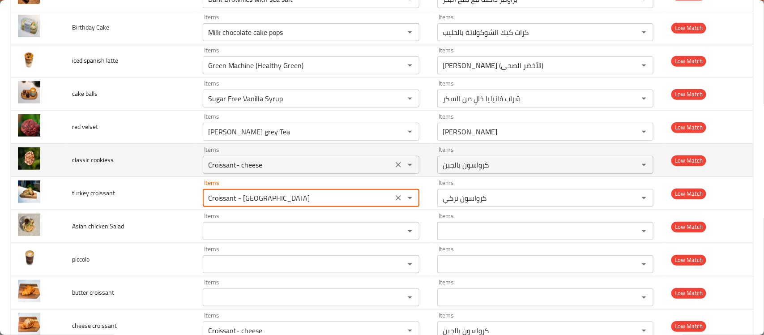
type croissant "Croissant - [GEOGRAPHIC_DATA]"
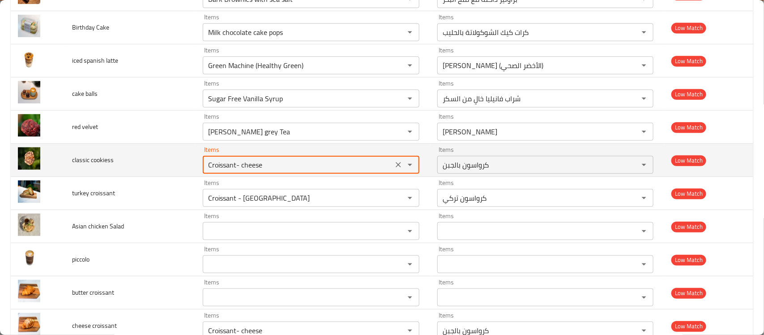
drag, startPoint x: 269, startPoint y: 169, endPoint x: 158, endPoint y: 149, distance: 112.4
click at [167, 151] on tr "classic cookiess Items Croissant- cheese Items Items كرواسون بالجبن Items Low M…" at bounding box center [382, 160] width 743 height 33
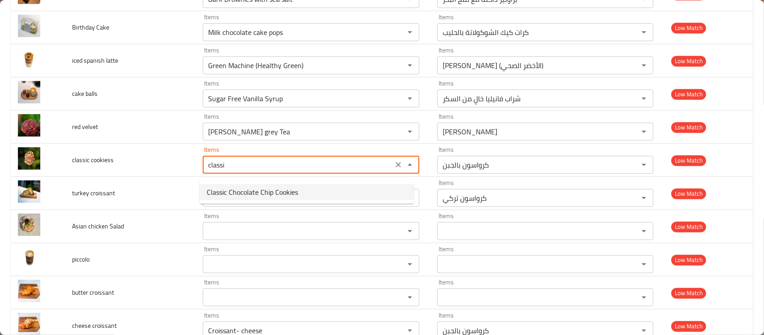
click at [233, 188] on span "Classic Chocolate Chip Cookies" at bounding box center [252, 192] width 91 height 11
type cookiess "Classic Chocolate Chip Cookies"
type cookiess-ar "كوكيز رقائق شوكولاتة كلاسيكية"
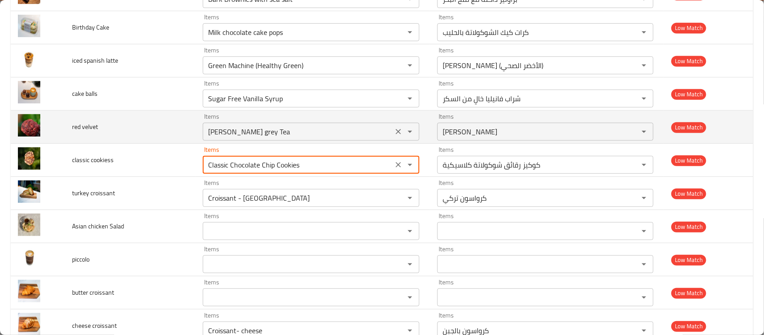
type cookiess "Classic Chocolate Chip Cookies"
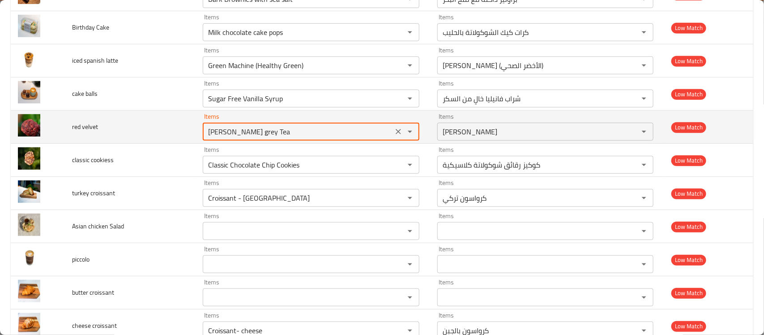
click at [249, 130] on velvet "[PERSON_NAME] Tea" at bounding box center [298, 131] width 184 height 13
type velvet "red v"
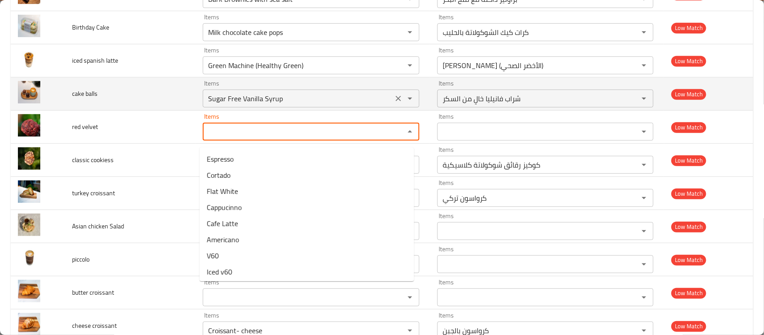
click at [323, 101] on balls "Sugar Free Vanilla Syrup" at bounding box center [298, 98] width 184 height 13
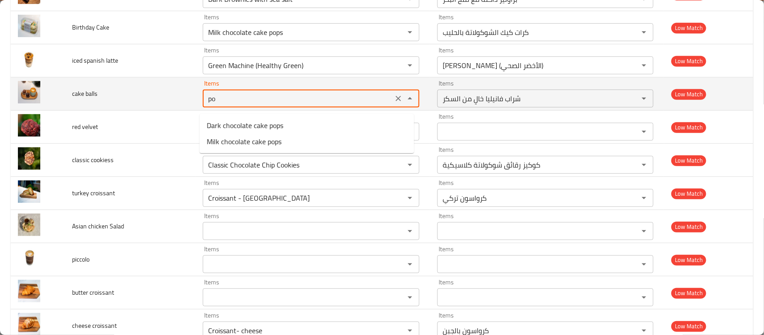
type balls "pop"
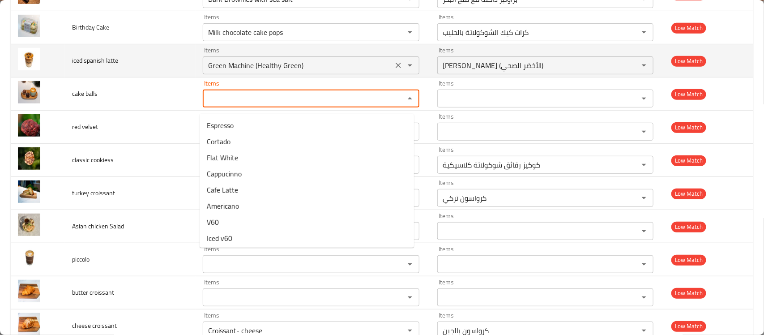
click at [304, 72] on latte "Green Machine (Healthy Green)" at bounding box center [298, 65] width 184 height 13
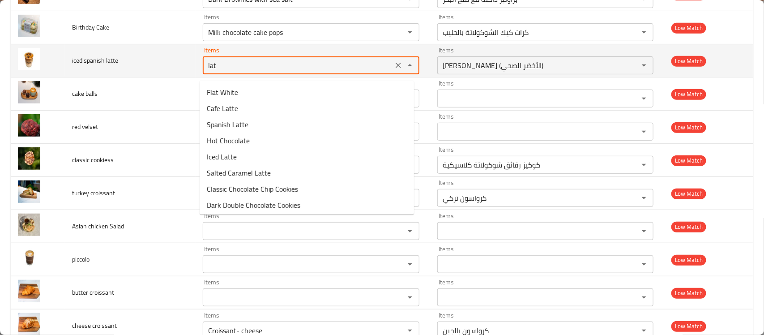
type latte "latt"
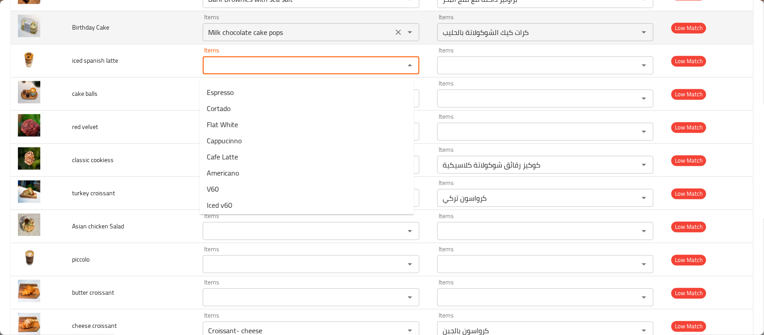
click at [309, 39] on Cake "Milk chocolate cake pops" at bounding box center [298, 32] width 184 height 13
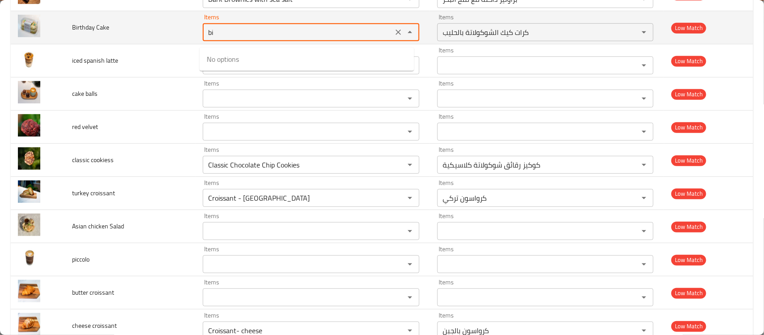
type Cake "b"
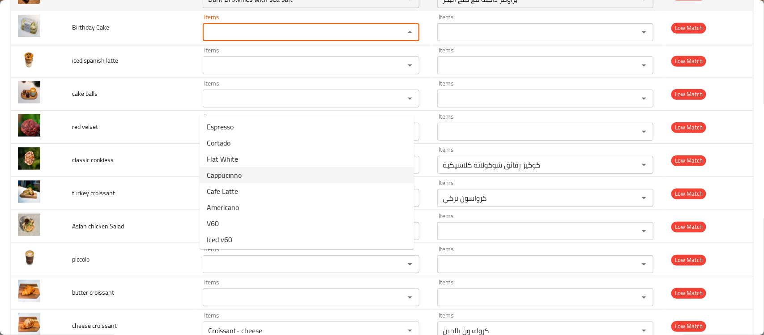
scroll to position [1586, 0]
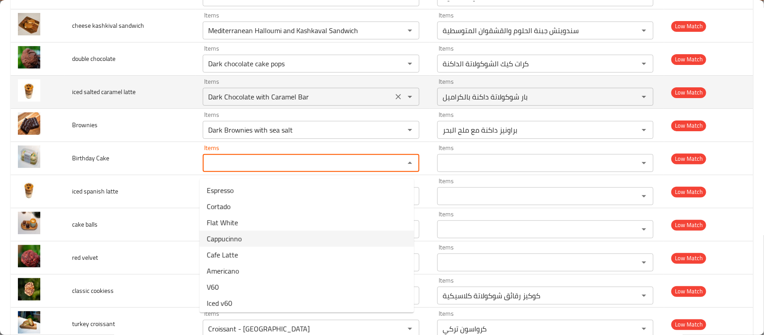
click at [314, 106] on div "Dark Chocolate with Caramel Bar Items" at bounding box center [311, 97] width 216 height 18
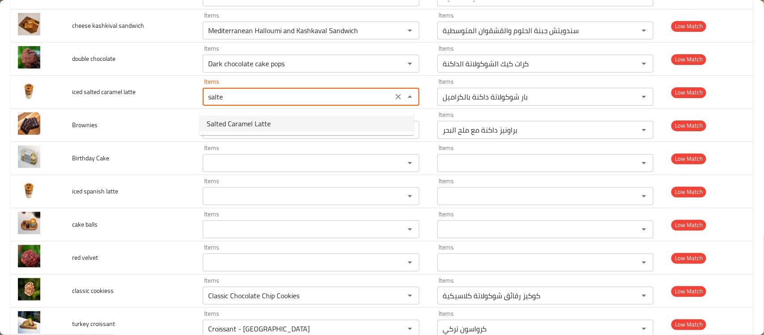
click at [312, 120] on latte-option-0 "Salted Caramel Latte" at bounding box center [307, 124] width 214 height 16
type latte "Salted Caramel Latte"
type latte-ar "لاتيه بالكراميل المملح"
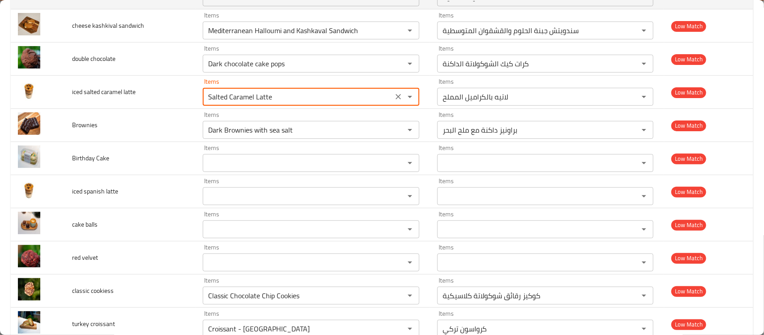
type latte "Salted Caramel Latte"
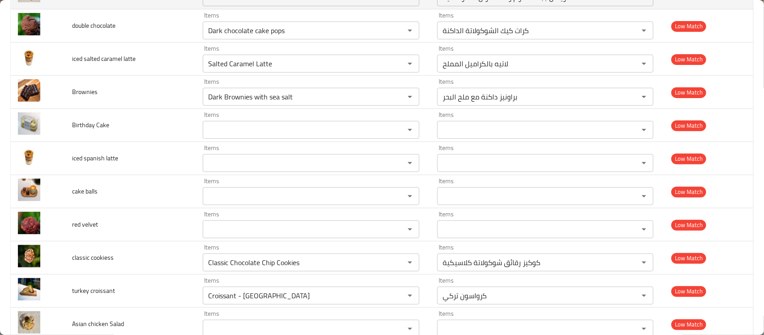
scroll to position [1455, 0]
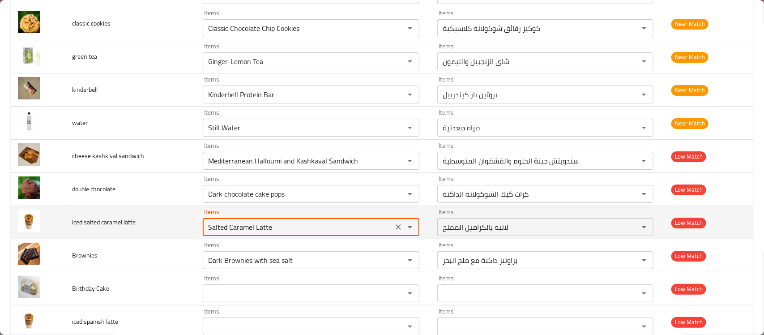
click at [286, 226] on latte "Salted Caramel Latte" at bounding box center [298, 227] width 184 height 13
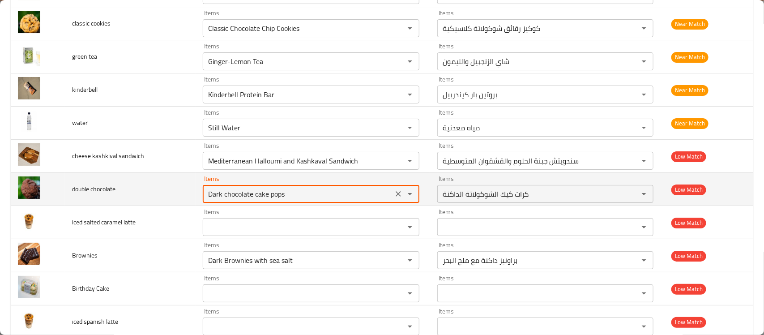
click at [276, 195] on chocolate "Dark chocolate cake pops" at bounding box center [298, 194] width 184 height 13
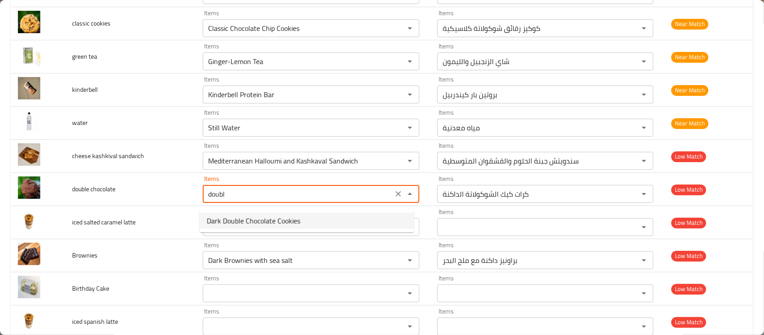
click at [272, 215] on span "Dark Double Chocolate Cookies" at bounding box center [254, 220] width 94 height 11
type chocolate "Dark Double Chocolate Cookies"
type chocolate-ar "كوكيز شوكولاتة داكنة دبل"
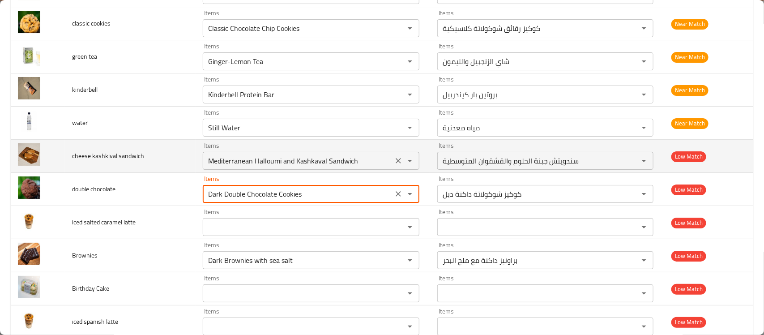
type chocolate "Dark Double Chocolate Cookies"
click at [278, 167] on sandwich "Mediterranean Halloumi and Kashkaval Sandwich" at bounding box center [298, 160] width 184 height 13
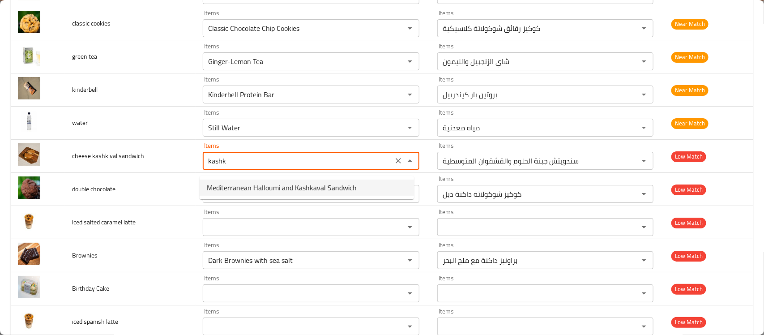
click at [285, 191] on span "Mediterranean Halloumi and Kashkaval Sandwich" at bounding box center [282, 187] width 150 height 11
type sandwich "Mediterranean Halloumi and Kashkaval Sandwich"
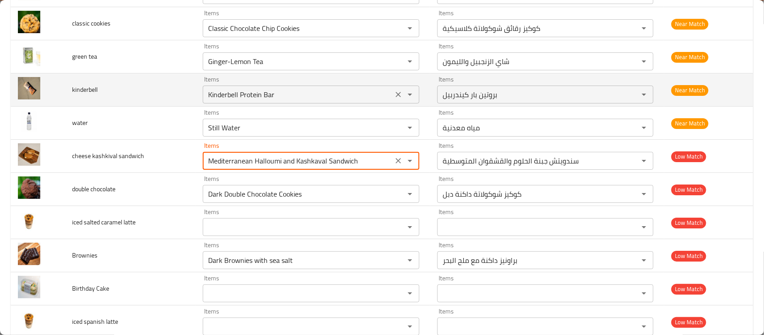
scroll to position [1325, 0]
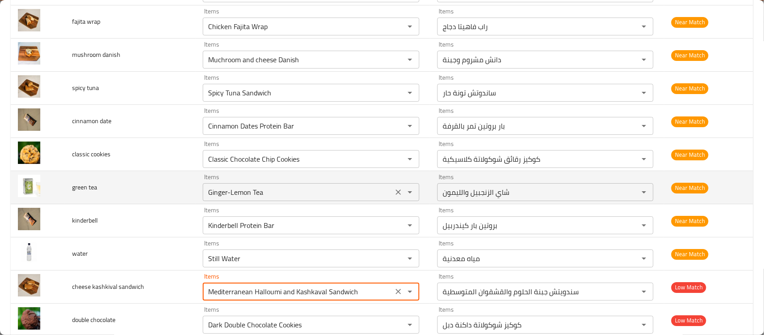
click at [260, 196] on tea "Ginger-Lemon Tea" at bounding box center [298, 192] width 184 height 13
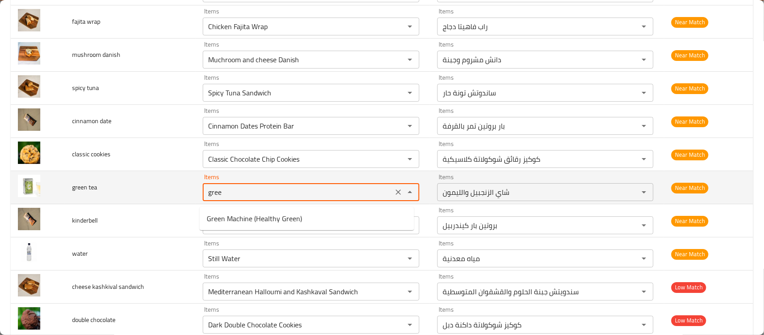
type tea "green"
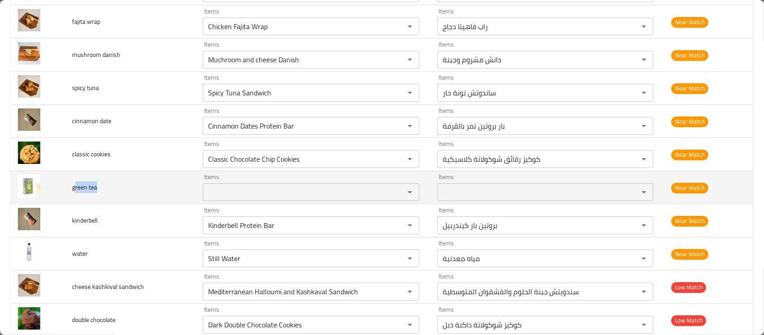
drag, startPoint x: 102, startPoint y: 191, endPoint x: 74, endPoint y: 191, distance: 27.8
click at [74, 191] on td "green tea" at bounding box center [130, 187] width 131 height 33
click at [249, 198] on tea "Items" at bounding box center [298, 192] width 184 height 13
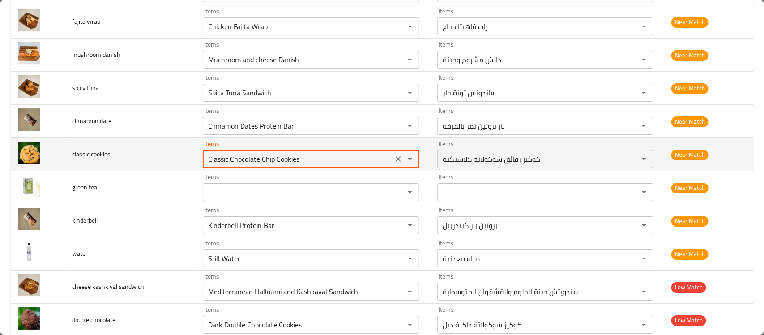
drag, startPoint x: 227, startPoint y: 165, endPoint x: 184, endPoint y: 158, distance: 42.6
click at [184, 158] on tr "classic cookies Items Classic Chocolate Chip Cookies Items Items كوكيز رقائق شو…" at bounding box center [382, 154] width 743 height 33
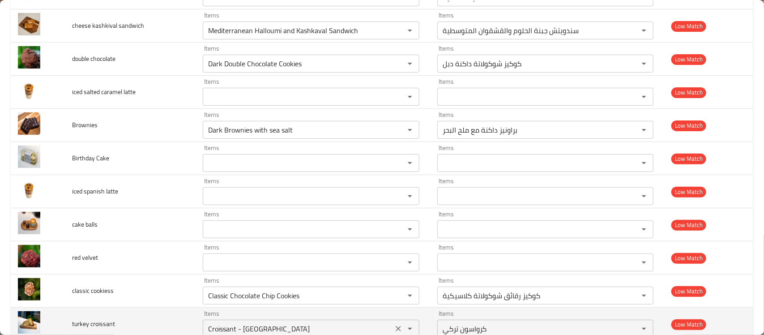
scroll to position [1716, 0]
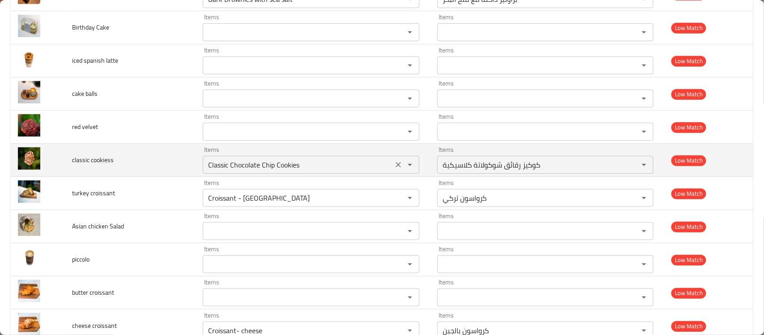
click at [319, 174] on div "Classic Chocolate Chip Cookies Items" at bounding box center [311, 165] width 216 height 18
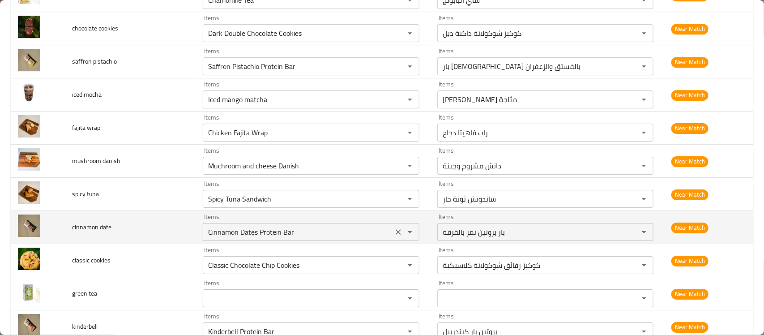
scroll to position [1194, 0]
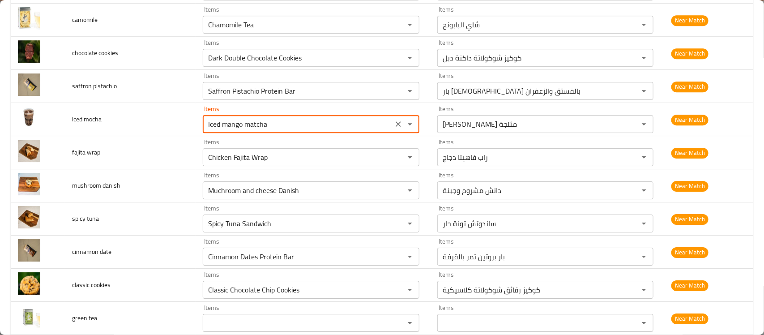
drag, startPoint x: 279, startPoint y: 129, endPoint x: 0, endPoint y: 62, distance: 286.4
type mocha "mocha"
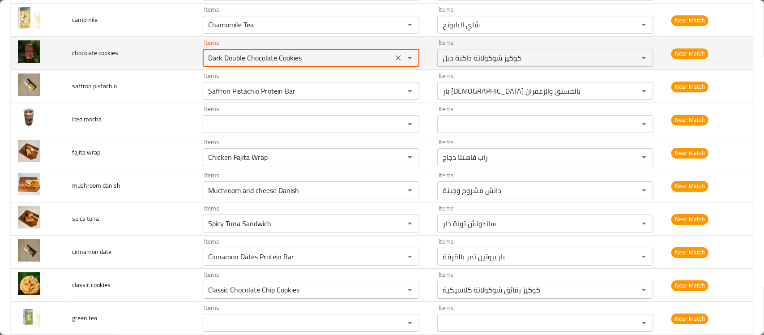
drag, startPoint x: 240, startPoint y: 62, endPoint x: 202, endPoint y: 60, distance: 38.5
click at [203, 60] on div "Dark Double Chocolate Cookies Items" at bounding box center [311, 58] width 216 height 18
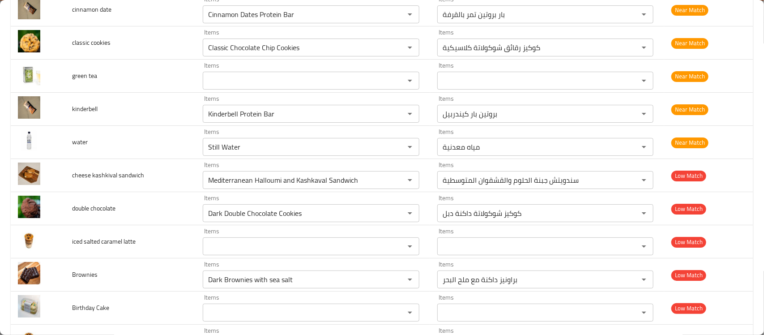
scroll to position [1455, 0]
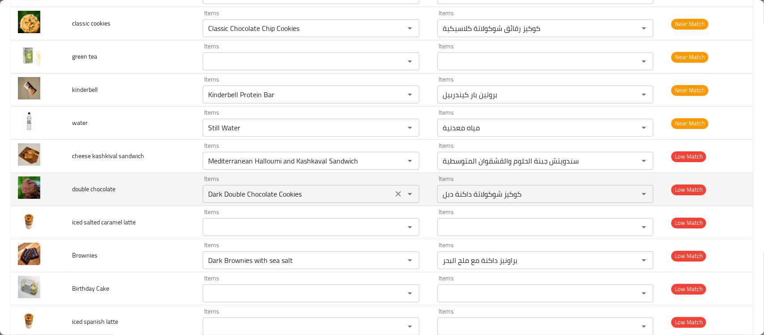
click at [270, 198] on chocolate "Dark Double Chocolate Cookies" at bounding box center [298, 194] width 184 height 13
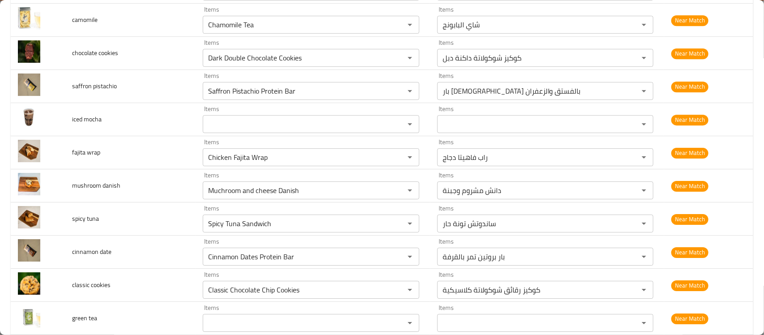
scroll to position [1063, 0]
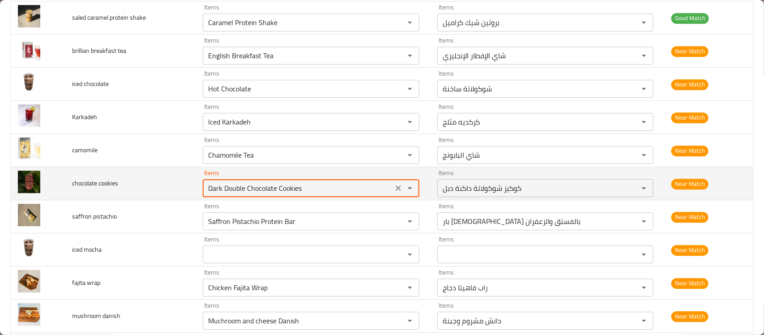
click at [281, 189] on cookies "Dark Double Chocolate Cookies" at bounding box center [298, 188] width 184 height 13
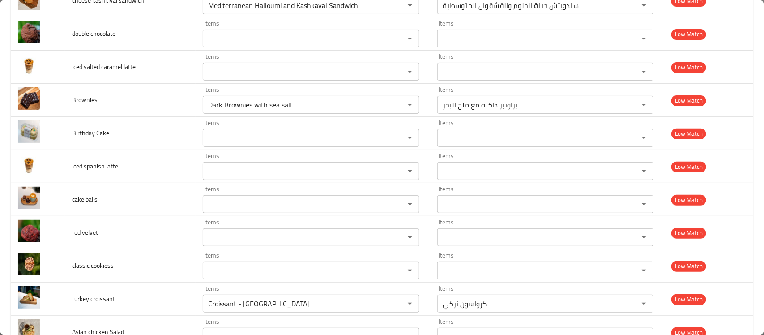
scroll to position [1586, 0]
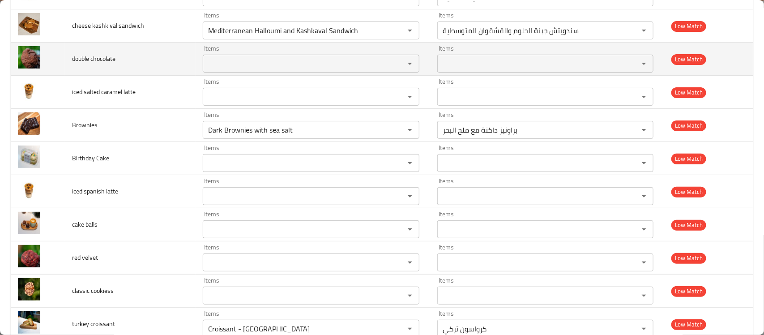
click at [262, 59] on div "Items" at bounding box center [311, 64] width 216 height 18
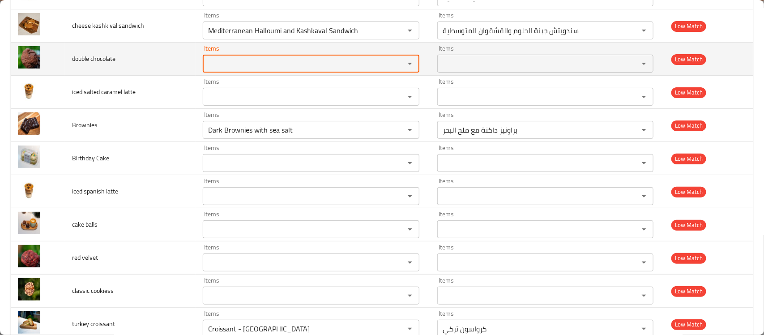
paste chocolate "Dark Double Chocolate Cookies"
type chocolate "Dark Double Chocolate Cookies"
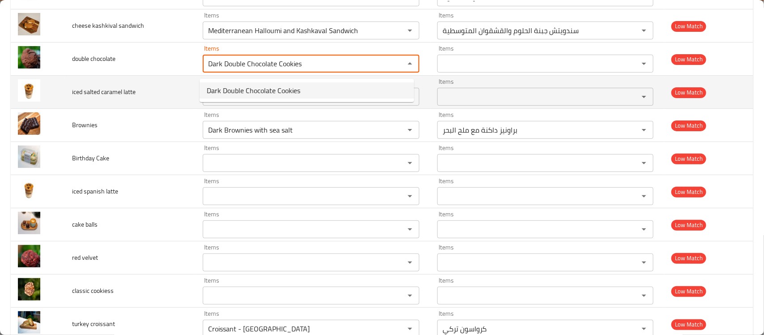
click at [271, 92] on span "Dark Double Chocolate Cookies" at bounding box center [254, 90] width 94 height 11
type chocolate-ar "كوكيز شوكولاتة داكنة دبل"
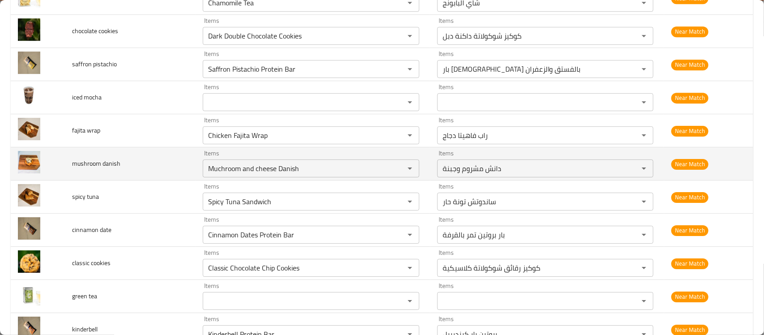
scroll to position [1194, 0]
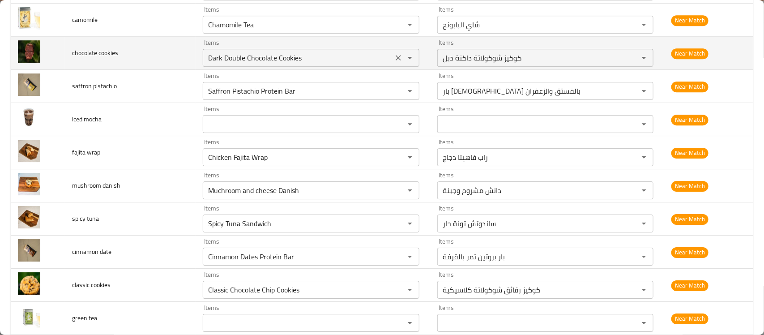
type chocolate "Dark Double Chocolate Cookies"
click at [300, 63] on cookies "Dark Double Chocolate Cookies" at bounding box center [298, 57] width 184 height 13
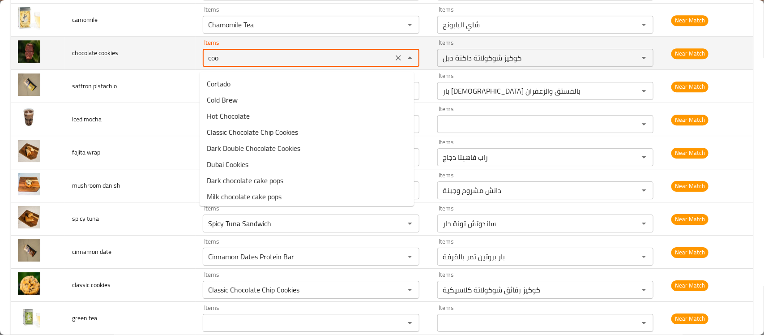
type cookies "cook"
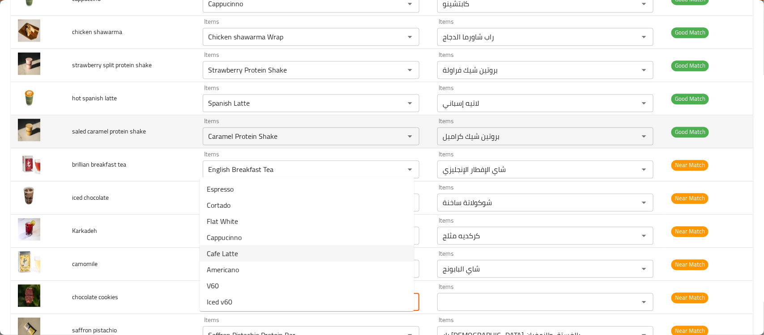
scroll to position [933, 0]
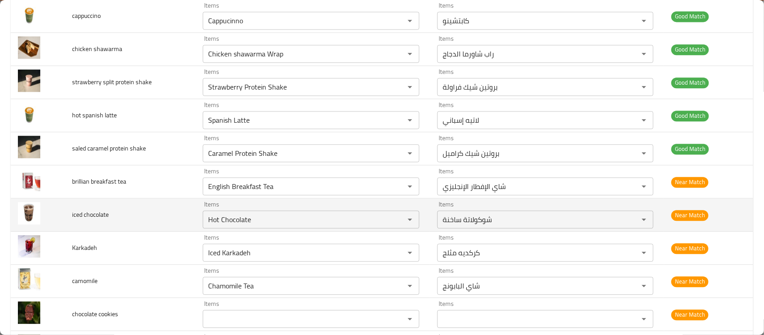
click at [141, 216] on td "iced chocolate" at bounding box center [130, 214] width 131 height 33
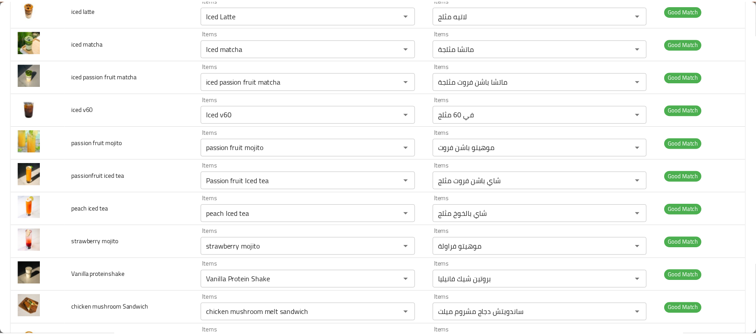
scroll to position [0, 0]
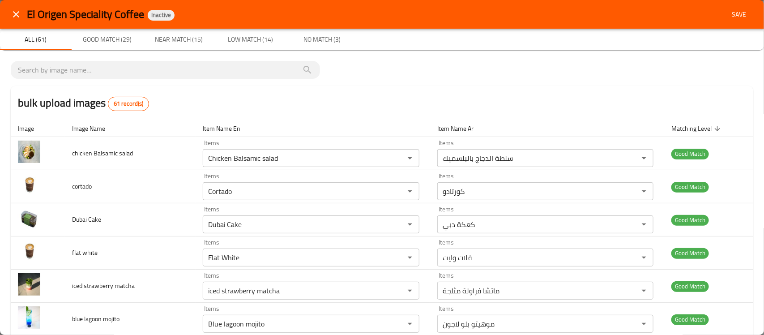
click at [732, 16] on span "Save" at bounding box center [739, 14] width 21 height 11
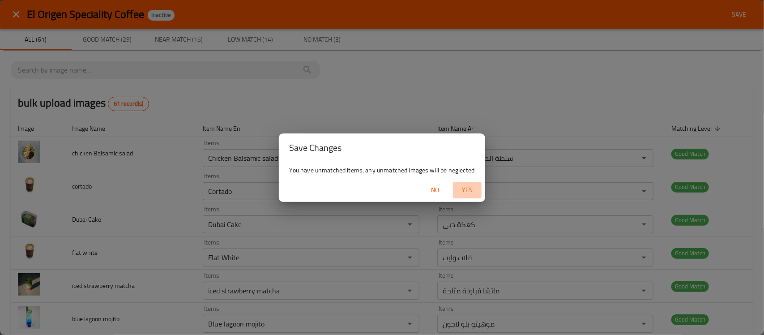
click at [475, 187] on span "Yes" at bounding box center [467, 189] width 21 height 11
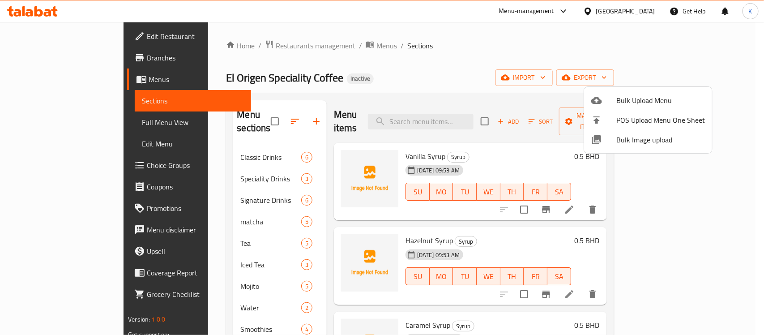
click at [507, 115] on div at bounding box center [382, 167] width 764 height 335
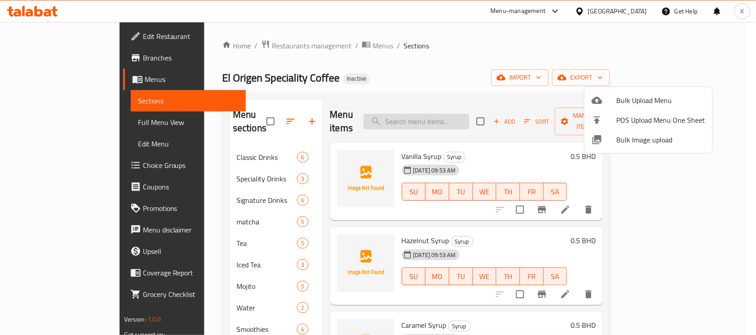
click at [469, 114] on input "search" at bounding box center [417, 122] width 106 height 16
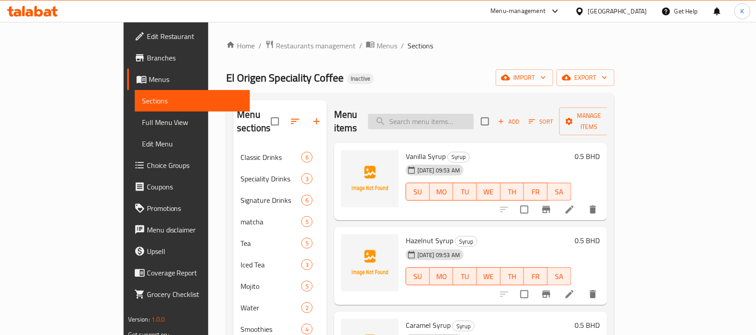
paste input "Croissant- Plain"
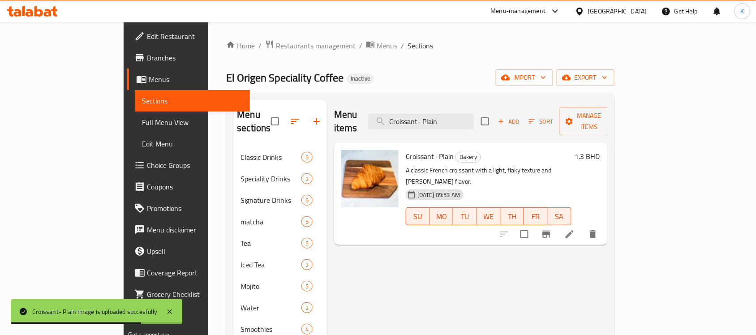
paste input "- Halloumi"
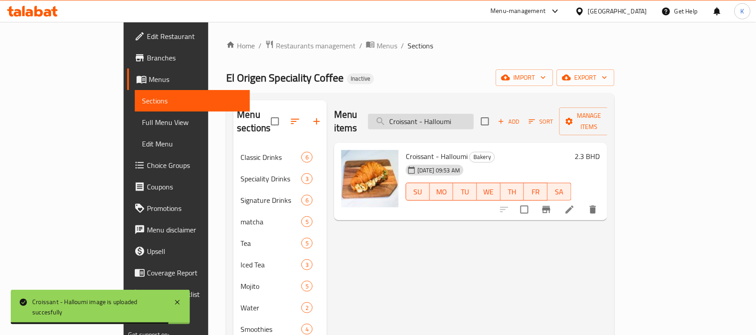
paste input "Hot Chocolate"
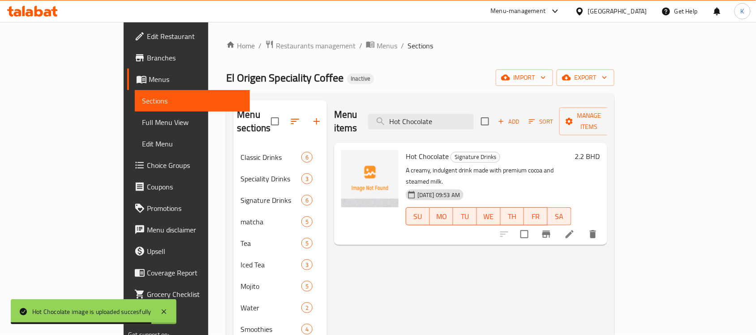
paste input "Caramel Protein Shak"
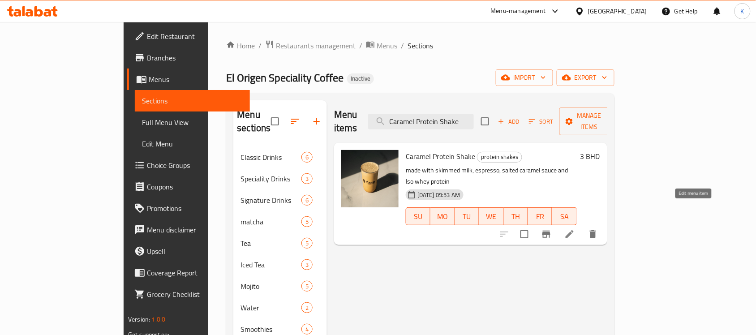
type input "Caramel Protein Shake"
click at [575, 229] on icon at bounding box center [569, 234] width 11 height 11
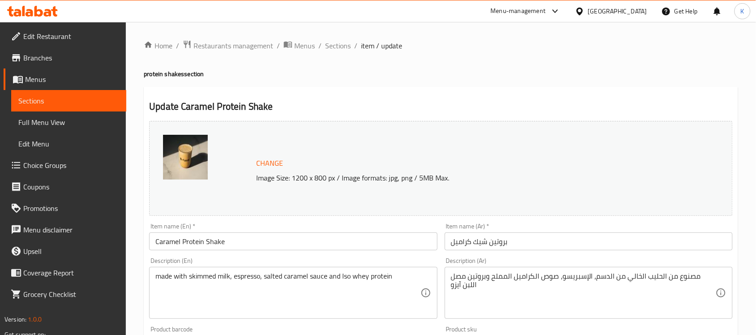
click at [157, 241] on input "Caramel Protein Shake" at bounding box center [293, 241] width 288 height 18
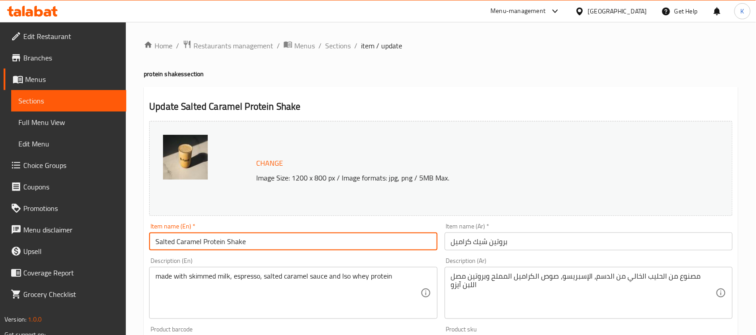
type input "Salted Caramel Protein Shake"
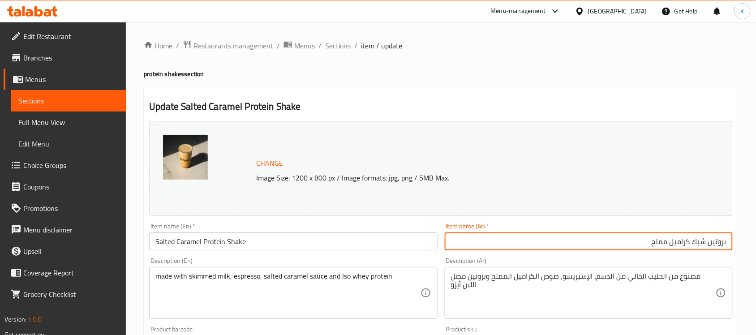
type input "بروتين شيك كراميل مملح"
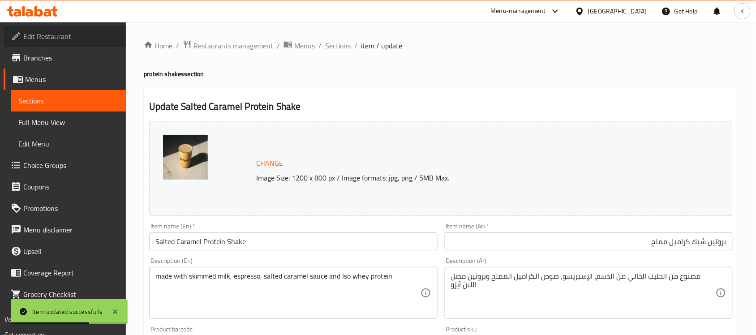
click at [106, 38] on span "Edit Restaurant" at bounding box center [71, 36] width 96 height 11
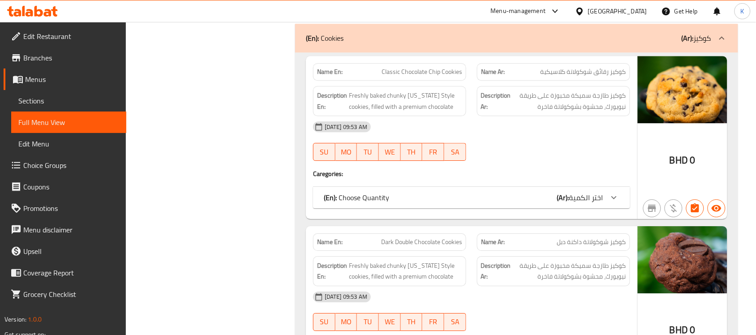
scroll to position [7782, 0]
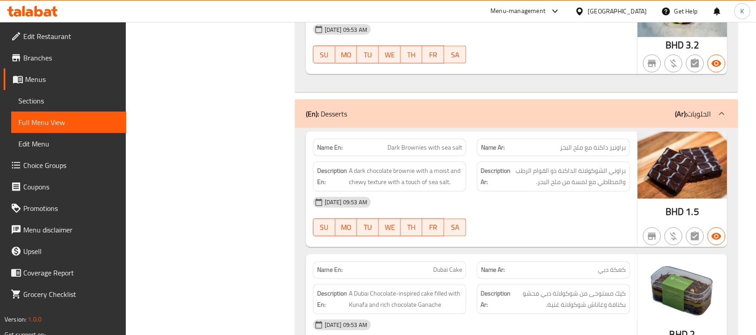
scroll to position [6538, 0]
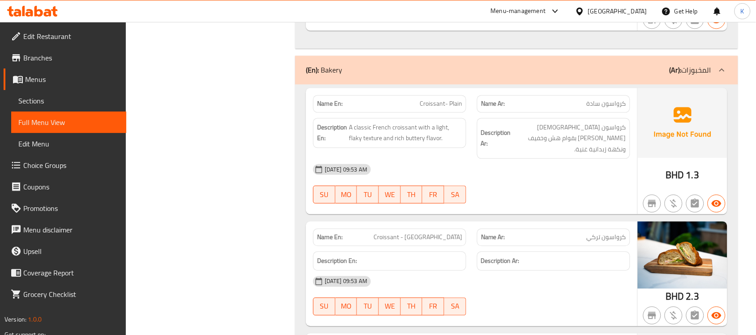
copy span "Croissant- Plain"
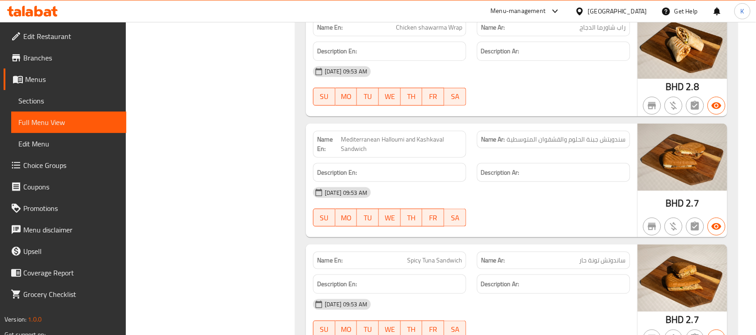
scroll to position [6738, 0]
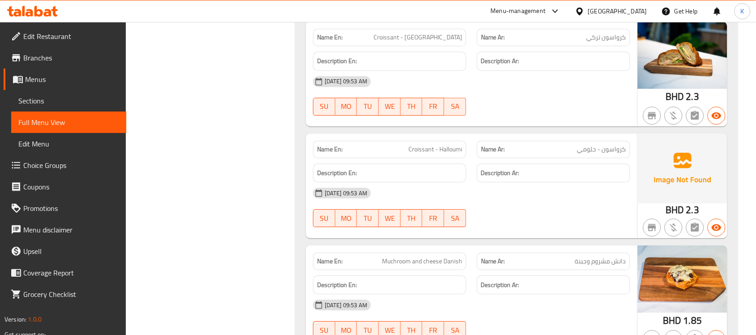
copy span "Croissant - Halloumi"
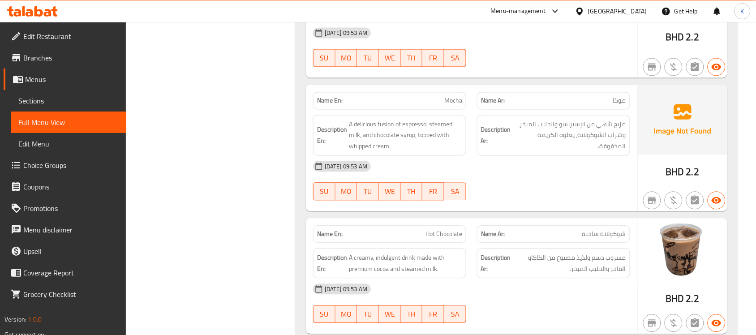
scroll to position [1614, 0]
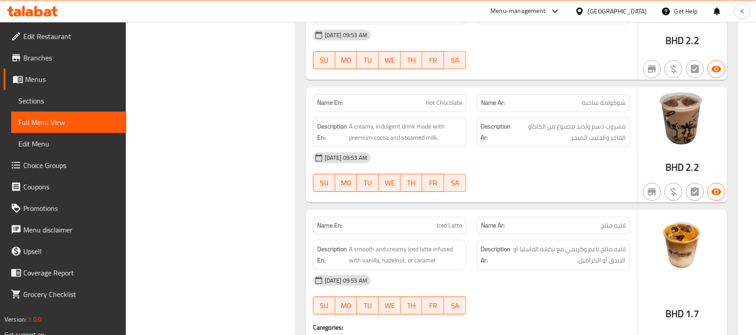
drag, startPoint x: 724, startPoint y: 138, endPoint x: 683, endPoint y: 124, distance: 42.9
copy span "Hot Chocolate"
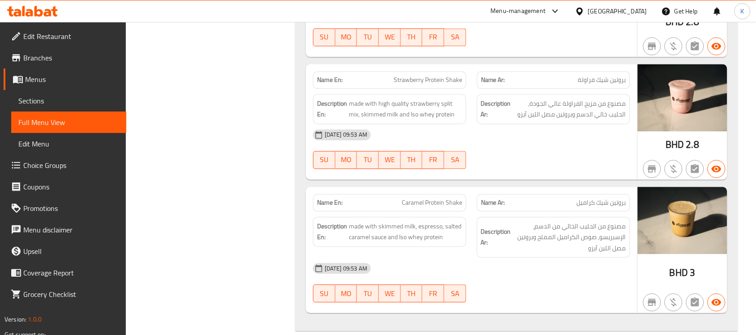
scroll to position [5680, 0]
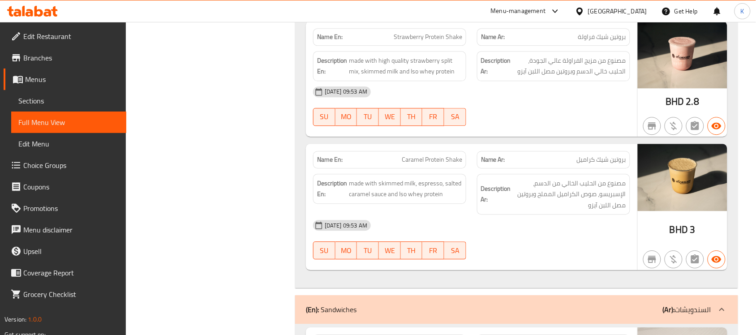
copy span "Caramel Protein Shake"
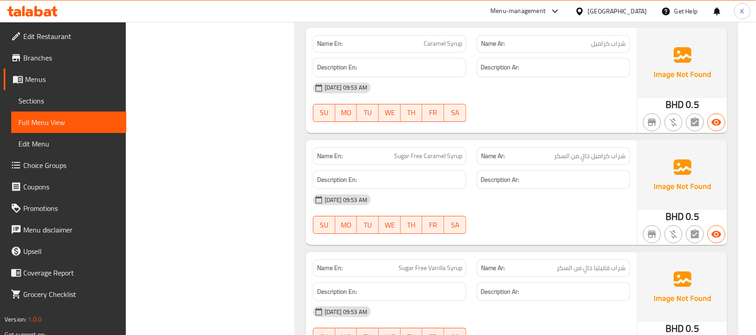
scroll to position [9937, 0]
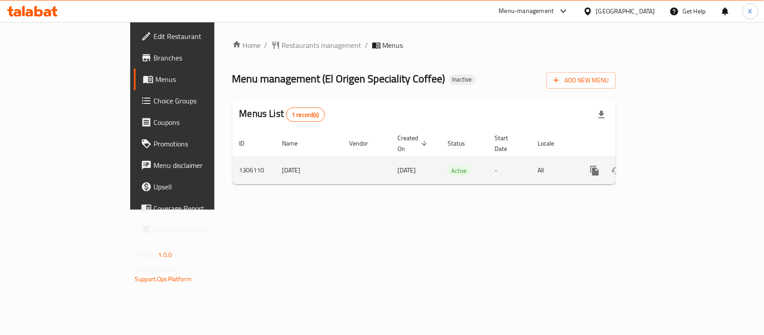
click at [670, 160] on link "enhanced table" at bounding box center [659, 170] width 21 height 21
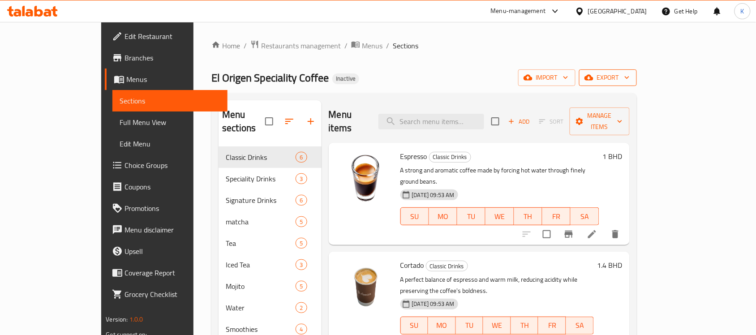
click at [630, 79] on span "export" at bounding box center [607, 77] width 43 height 11
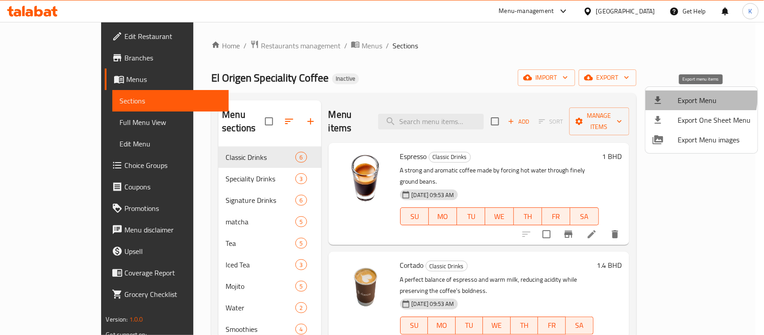
click at [690, 97] on span "Export Menu" at bounding box center [714, 100] width 73 height 11
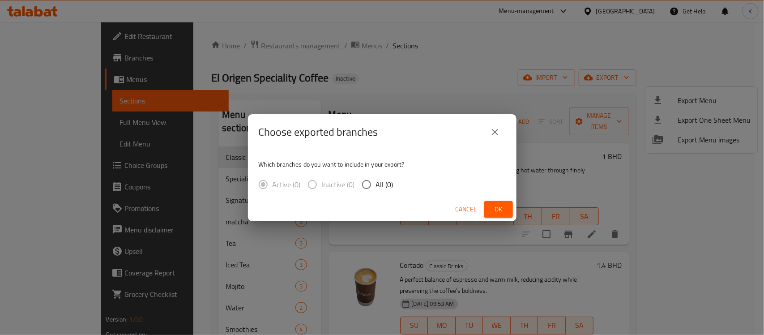
click at [360, 180] on input "All (0)" at bounding box center [366, 184] width 19 height 19
radio input "true"
click at [493, 211] on span "Ok" at bounding box center [499, 209] width 14 height 11
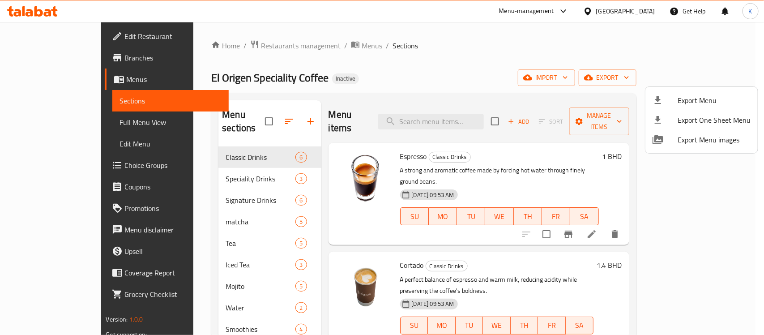
click at [458, 114] on div at bounding box center [382, 167] width 764 height 335
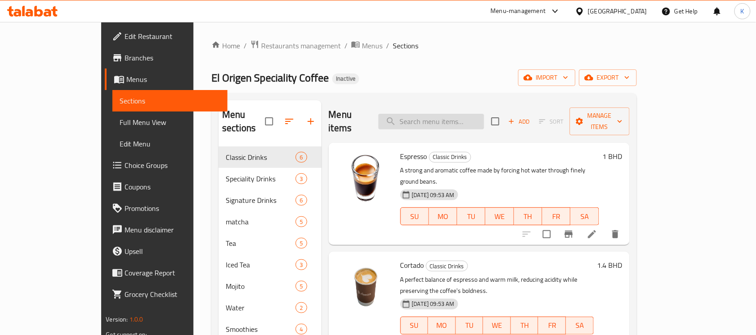
click at [460, 117] on input "search" at bounding box center [431, 122] width 106 height 16
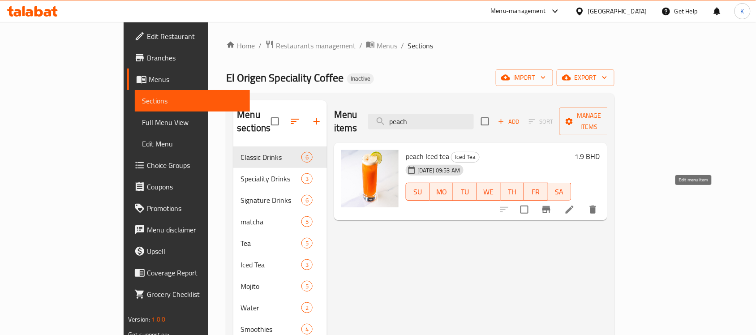
type input "peach"
click at [575, 204] on icon at bounding box center [569, 209] width 11 height 11
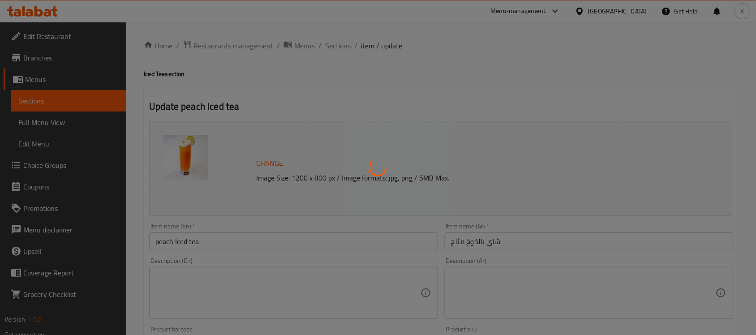
click at [253, 302] on div at bounding box center [378, 167] width 756 height 335
click at [254, 287] on div at bounding box center [378, 167] width 756 height 335
click at [271, 283] on div at bounding box center [378, 167] width 756 height 335
click at [274, 283] on div at bounding box center [378, 167] width 756 height 335
click at [278, 279] on div at bounding box center [378, 167] width 756 height 335
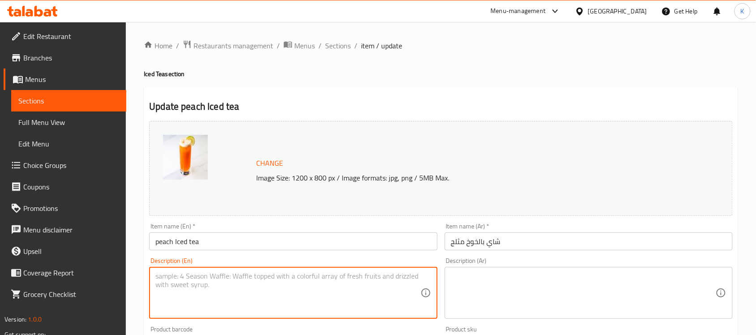
drag, startPoint x: 225, startPoint y: 294, endPoint x: 229, endPoint y: 299, distance: 6.1
click at [225, 296] on textarea at bounding box center [287, 293] width 265 height 43
paste textarea "Refreshing and fruity blend of premium tea leaves and juicy peaches"
type textarea "Refreshing and fruity blend of premium tea leaves and juicy peaches"
click at [524, 285] on textarea at bounding box center [583, 293] width 265 height 43
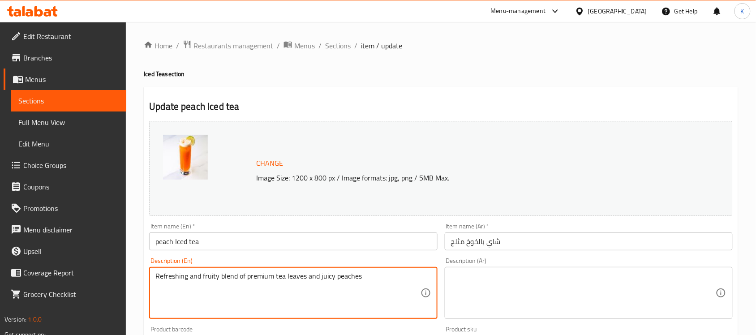
paste textarea "مشروب منعش وفاكهي مصنوع من أوراق الشاي الفاخرة والخوخ [PERSON_NAME]"
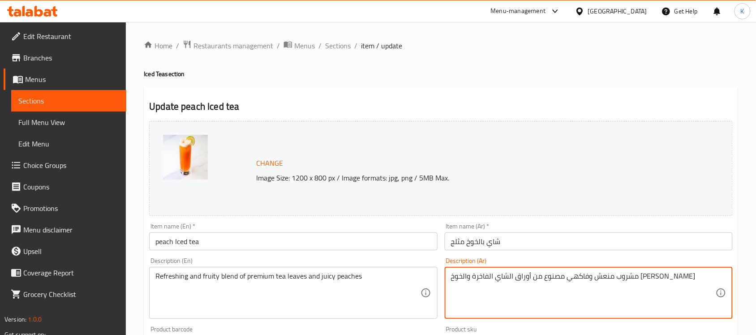
type textarea "مشروب منعش وفاكهي مصنوع من أوراق الشاي الفاخرة والخوخ [PERSON_NAME]"
click at [368, 238] on input "peach Iced tea" at bounding box center [293, 241] width 288 height 18
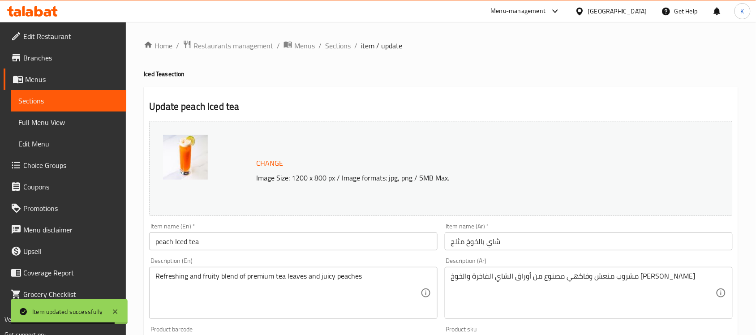
click at [342, 42] on span "Sections" at bounding box center [338, 45] width 26 height 11
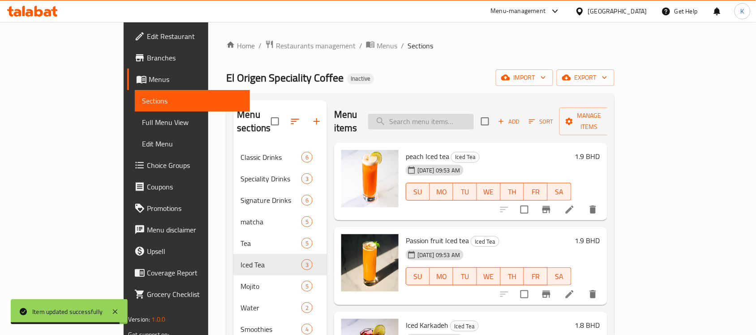
click at [449, 114] on input "search" at bounding box center [421, 122] width 106 height 16
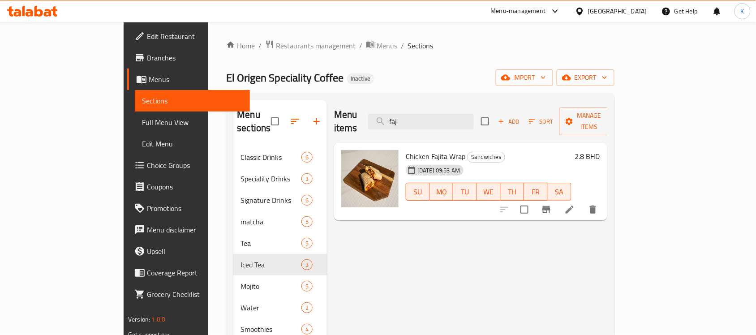
type input "faj"
click at [575, 204] on icon at bounding box center [569, 209] width 11 height 11
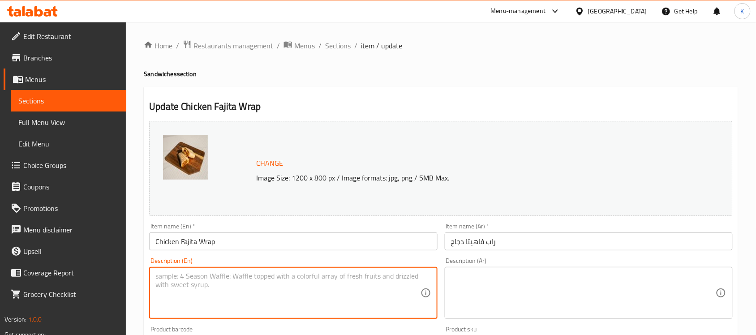
click at [286, 275] on textarea at bounding box center [287, 293] width 265 height 43
paste textarea "Tortilla, grilled chicken, bell peppers, onions, cheese and sour cream"
type textarea "Tortilla, grilled chicken, bell peppers, onions, cheese and sour cream"
click at [531, 287] on textarea at bounding box center [583, 293] width 265 height 43
paste textarea "تورتيلا، دجاج مشوي، فلفل حلو، بصل، جبنة وكريمة حامضة"
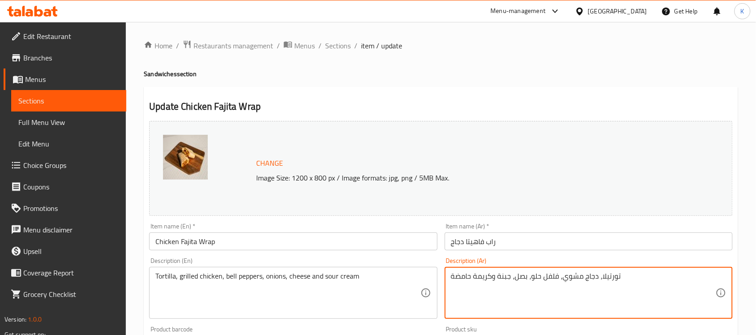
type textarea "تورتيلا، دجاج مشوي، فلفل حلو، بصل، جبنة وكريمة حامضة"
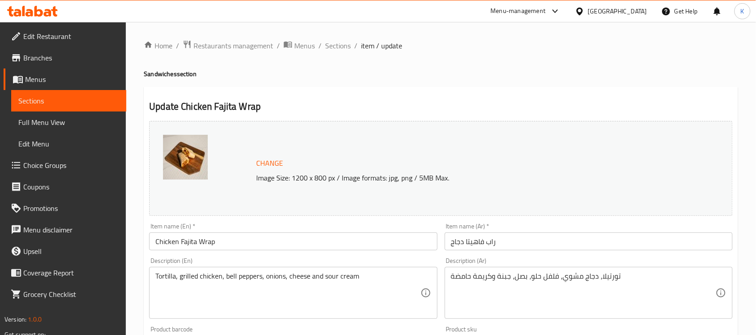
click at [364, 257] on div "Description (En) Tortilla, grilled chicken, bell peppers, onions, cheese and so…" at bounding box center [293, 288] width 295 height 69
click at [362, 245] on input "Chicken Fajita Wrap" at bounding box center [293, 241] width 288 height 18
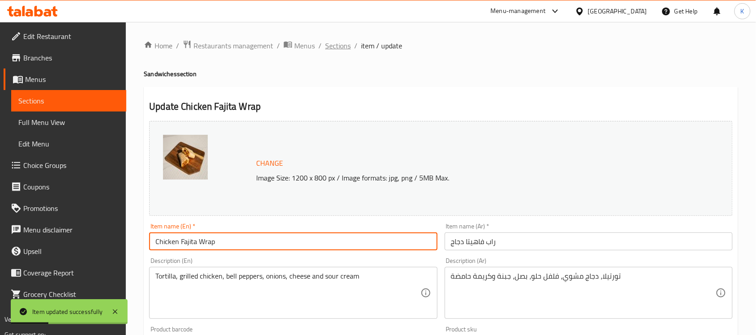
drag, startPoint x: 334, startPoint y: 45, endPoint x: 339, endPoint y: 55, distance: 11.0
click at [332, 45] on span "Sections" at bounding box center [338, 45] width 26 height 11
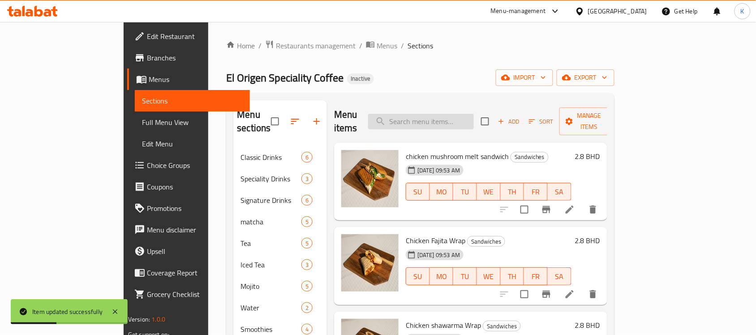
click at [462, 122] on input "search" at bounding box center [421, 122] width 106 height 16
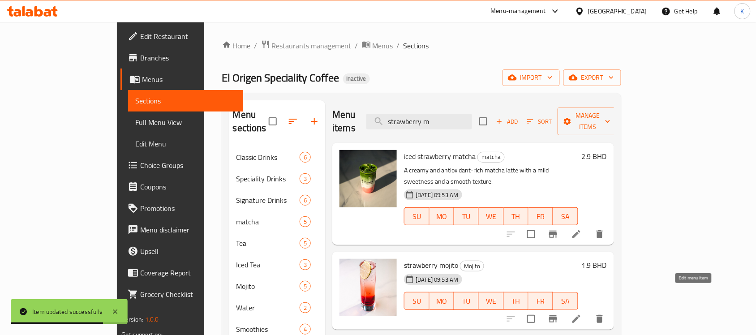
type input "strawberry m"
click at [582, 313] on icon at bounding box center [576, 318] width 11 height 11
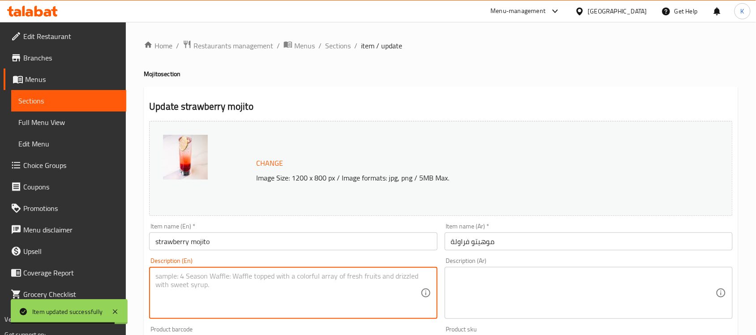
drag, startPoint x: 306, startPoint y: 304, endPoint x: 313, endPoint y: 301, distance: 8.4
click at [309, 305] on textarea at bounding box center [287, 293] width 265 height 43
paste textarea "Made with fresh strawberries, mint leaves, lime juice and a splash of soda"
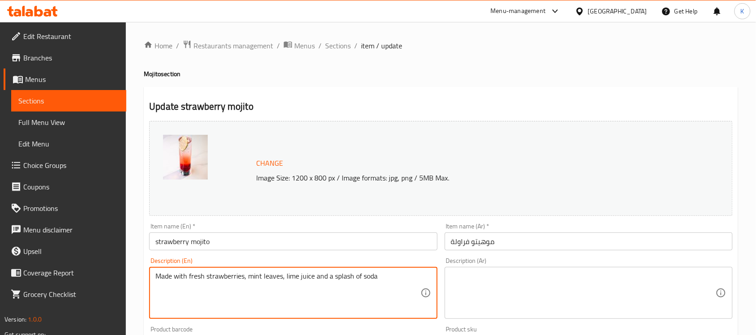
type textarea "Made with fresh strawberries, mint leaves, lime juice and a splash of soda"
click at [566, 280] on textarea at bounding box center [583, 293] width 265 height 43
paste textarea "محضر من الفراولة الطازجة وأوراق النعناع وعصير الليمون وقليل من الصودا"
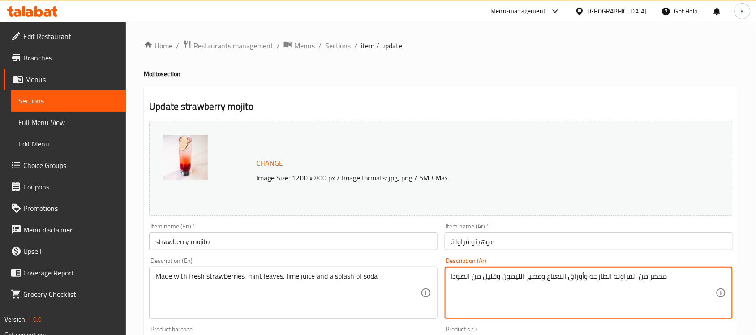
click at [523, 276] on textarea "محضر من الفراولة الطازجة وأوراق النعناع وعصير الليمون وقليل من الصودا" at bounding box center [583, 293] width 265 height 43
type textarea "محضر من الفراولة الطازجة وأوراق النعناع وعصير الحامض وقليل من الصودا"
click at [383, 243] on input "strawberry mojito" at bounding box center [293, 241] width 288 height 18
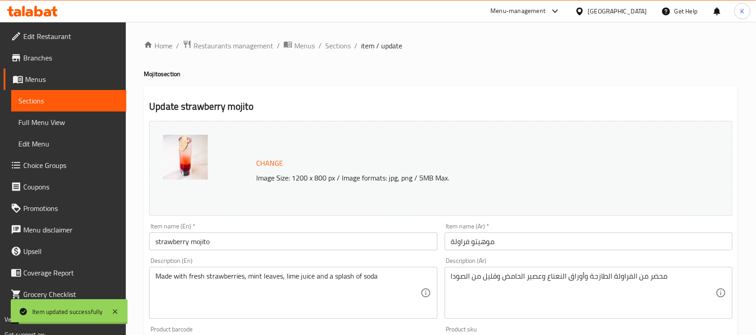
click at [345, 37] on div "Home / Restaurants management / Menus / Sections / item / update Mojito section…" at bounding box center [441, 334] width 630 height 624
click at [342, 43] on span "Sections" at bounding box center [338, 45] width 26 height 11
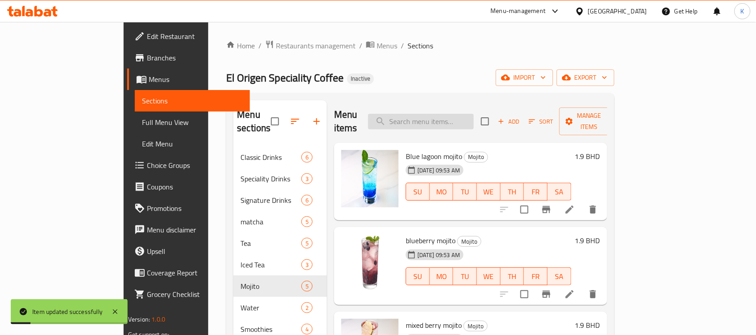
click at [459, 114] on input "search" at bounding box center [421, 122] width 106 height 16
paste input "strawberry mojito"
click at [474, 114] on input "strawberry mojito" at bounding box center [421, 122] width 106 height 16
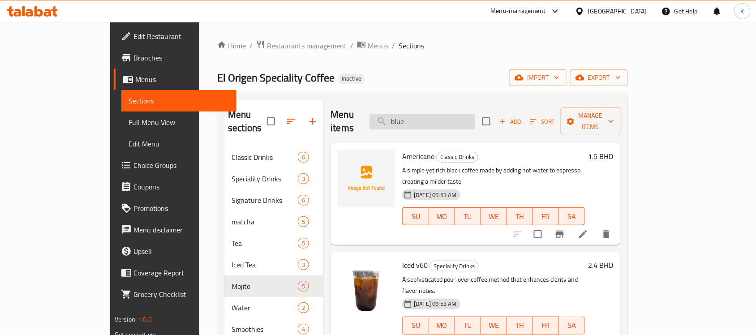
type input "blueb"
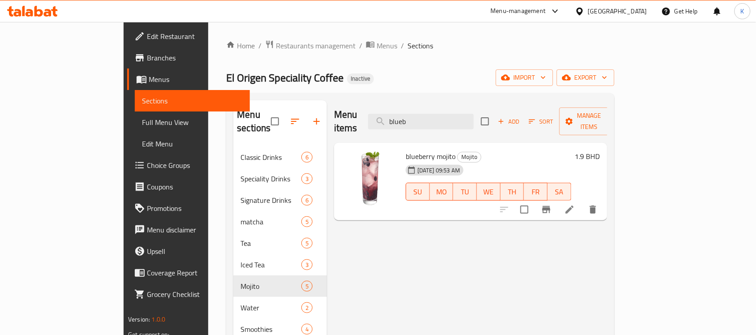
click at [575, 204] on icon at bounding box center [569, 209] width 11 height 11
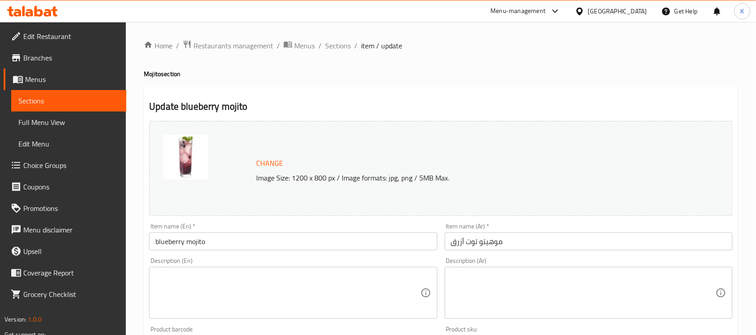
click at [313, 287] on textarea at bounding box center [287, 293] width 265 height 43
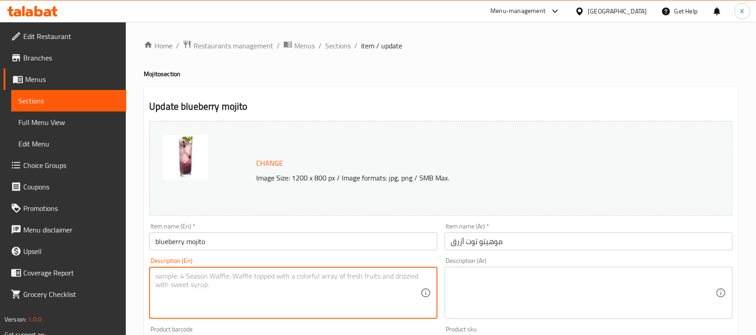
paste textarea "Made with fresh blueberries, mint leaves, lime juice and a splash for soda"
type textarea "Made with fresh blueberries, mint leaves, lime juice and a splash for soda"
click at [501, 274] on textarea at bounding box center [583, 293] width 265 height 43
paste textarea "مصنوع من التوت الأزرق الطازج وأوراق النعناع وعصير الحامض ورذاذ الصودا"
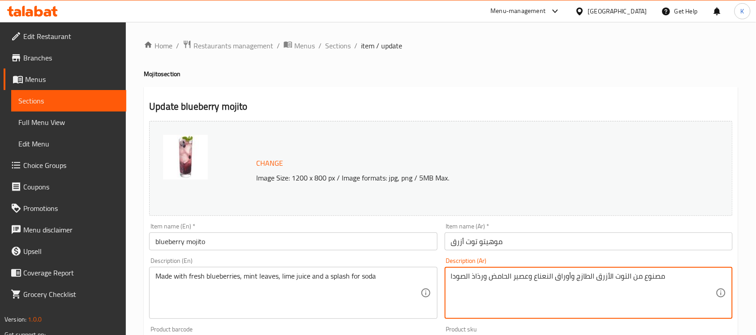
click at [430, 251] on div "Item name (En)   * blueberry mojito Item name (En) *" at bounding box center [293, 236] width 295 height 34
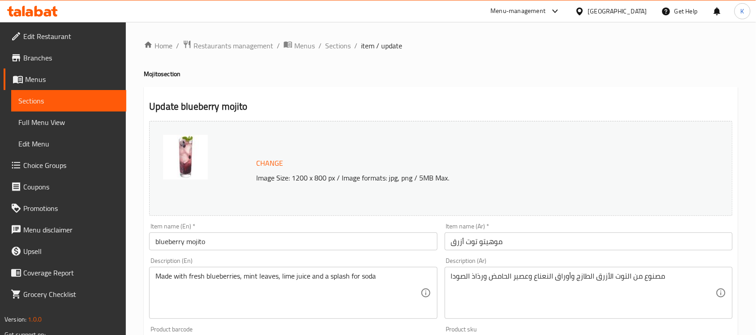
click at [419, 244] on input "blueberry mojito" at bounding box center [293, 241] width 288 height 18
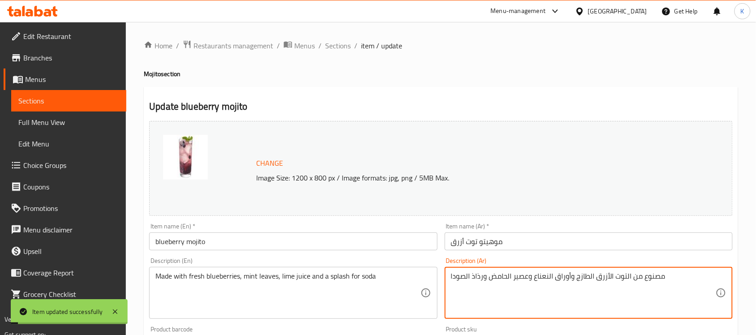
click at [476, 276] on textarea "مصنوع من التوت الأزرق الطازج وأوراق النعناع وعصير الحامض ورذاذ الصودا" at bounding box center [583, 293] width 265 height 43
type textarea "مصنوع من التوت الأزرق الطازج وأوراق النعناع وعصير الحامض ,وقليل من الصودا"
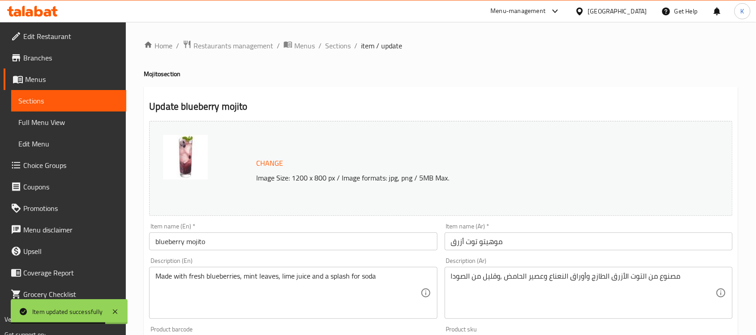
click at [337, 228] on div "Item name (En)   * blueberry mojito Item name (En) *" at bounding box center [293, 236] width 288 height 27
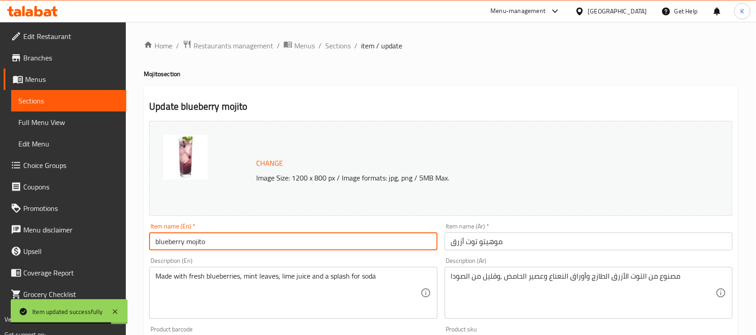
click at [343, 234] on input "blueberry mojito" at bounding box center [293, 241] width 288 height 18
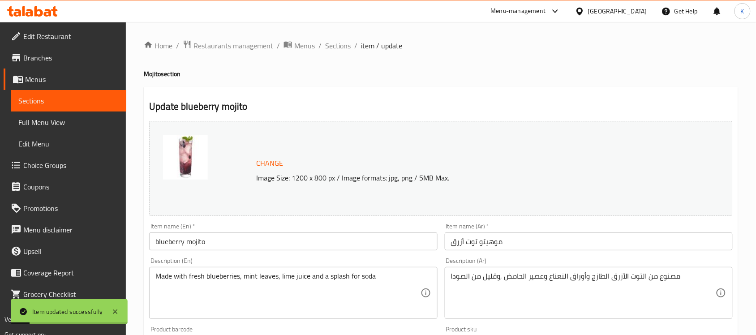
click at [341, 43] on span "Sections" at bounding box center [338, 45] width 26 height 11
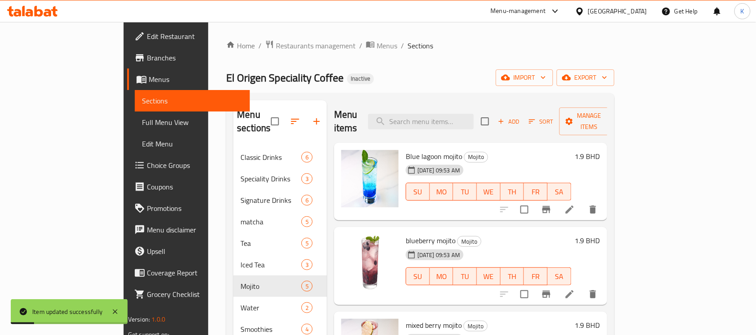
click at [460, 146] on div "Blue lagoon mojito Mojito [DATE] 09:53 AM SU MO TU WE TH FR SA" at bounding box center [488, 181] width 173 height 71
click at [464, 119] on input "search" at bounding box center [421, 122] width 106 height 16
paste input "Chicken shawarma Wrap"
type input "Chicken shawarma Wrap"
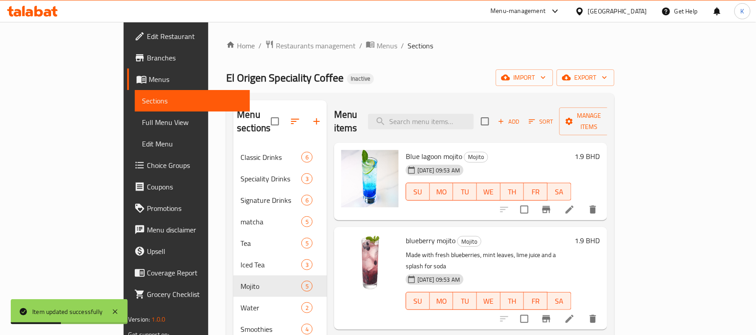
paste input "Chicken shawarma Wrap"
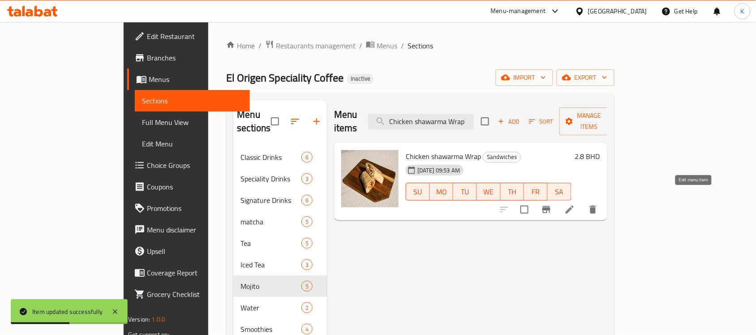
type input "Chicken shawarma Wrap"
drag, startPoint x: 690, startPoint y: 187, endPoint x: 692, endPoint y: 193, distance: 6.0
click at [575, 204] on icon at bounding box center [569, 209] width 11 height 11
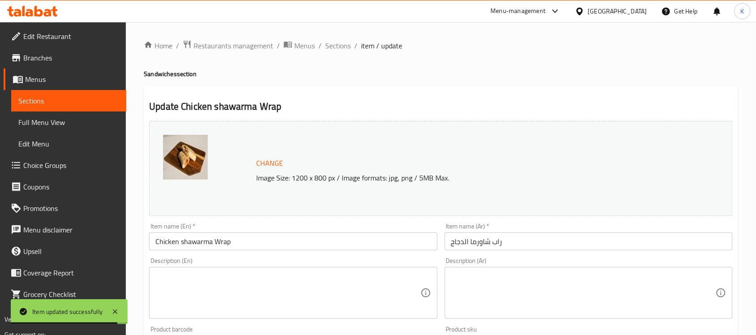
click at [309, 279] on textarea at bounding box center [287, 293] width 265 height 43
paste textarea "Chicken, pita bread, hummus, tahini sauce, garlic sauce, tomatoes, cucumbers, o…"
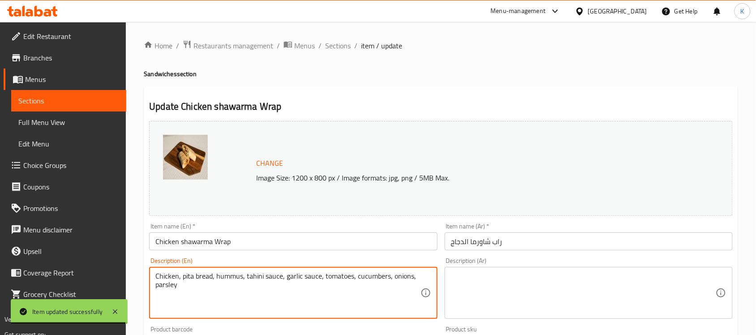
type textarea "Chicken, pita bread, hummus, tahini sauce, garlic sauce, tomatoes, cucumbers, o…"
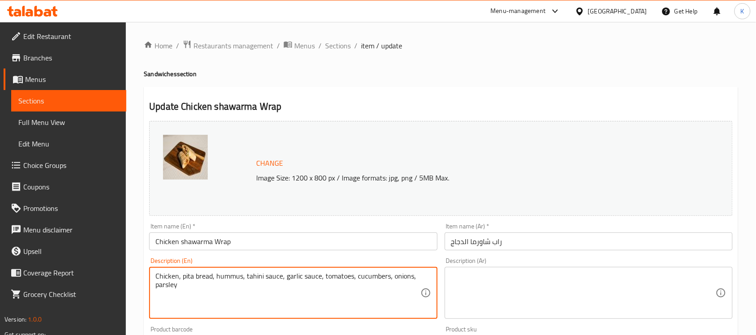
click at [485, 280] on textarea at bounding box center [583, 293] width 265 height 43
paste textarea "دجاج، خبز بيتا، [GEOGRAPHIC_DATA]، صوص طحينة، صوص ثوم، طماطم، خيار، بصل وبقدونس"
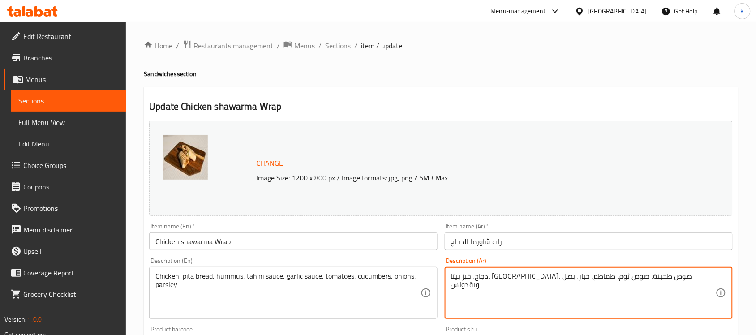
type textarea "دجاج، خبز بيتا، [GEOGRAPHIC_DATA]، صوص طحينة، صوص ثوم، طماطم، خيار، بصل وبقدونس"
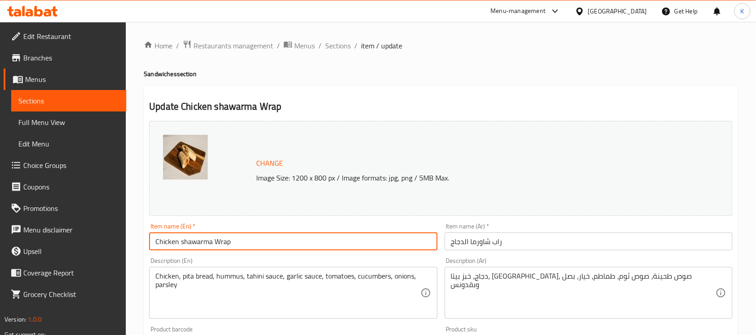
click at [390, 249] on input "Chicken shawarma Wrap" at bounding box center [293, 241] width 288 height 18
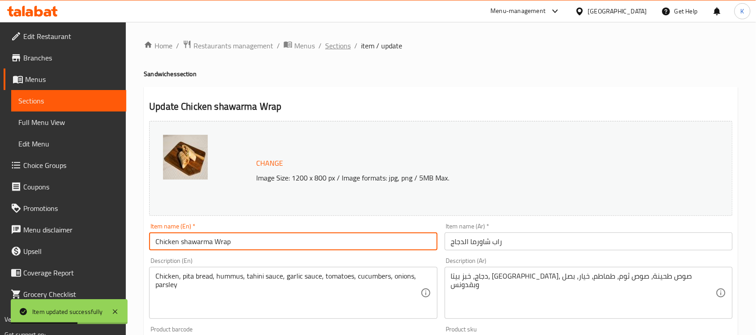
click at [338, 43] on span "Sections" at bounding box center [338, 45] width 26 height 11
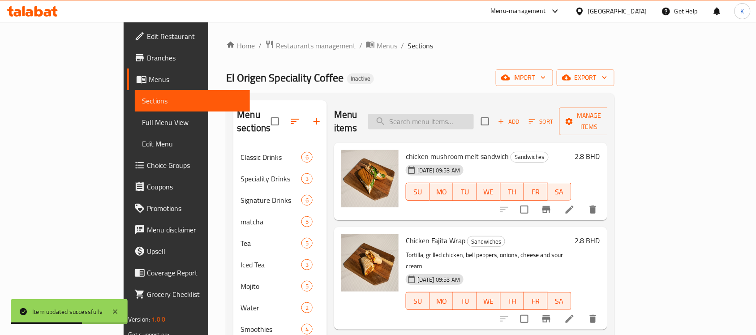
click at [453, 114] on input "search" at bounding box center [421, 122] width 106 height 16
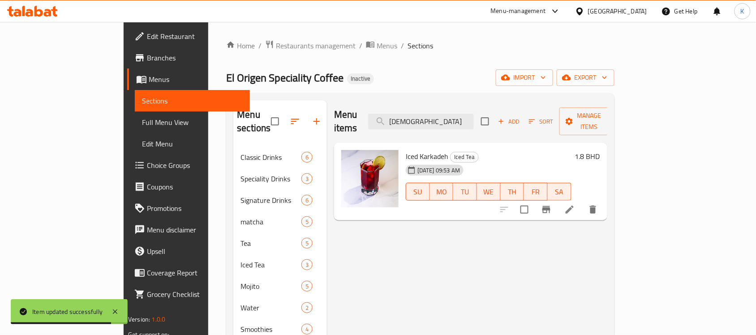
type input "[DEMOGRAPHIC_DATA]"
click at [574, 206] on icon at bounding box center [570, 210] width 8 height 8
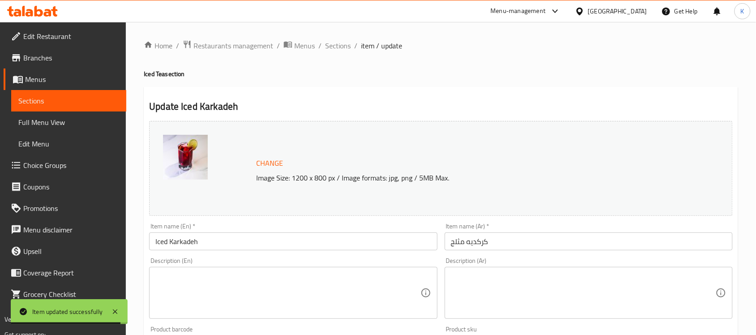
click at [313, 283] on textarea at bounding box center [287, 293] width 265 height 43
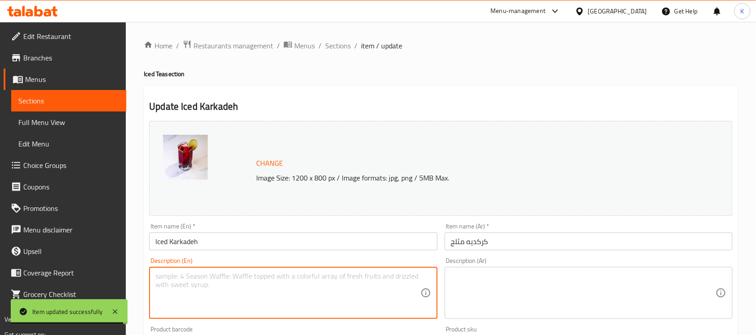
paste textarea "Dried hibiscus, water, and sugar."
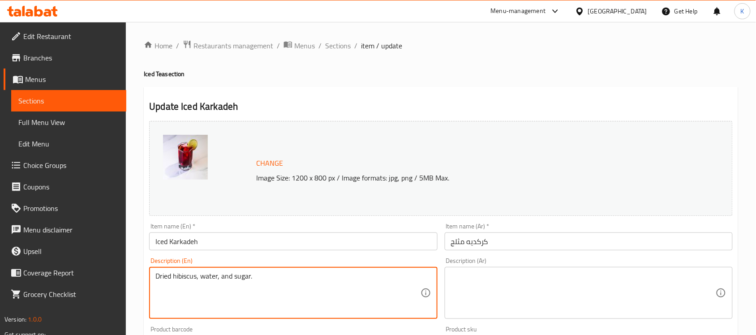
type textarea "Dried hibiscus, water, and sugar."
click at [646, 271] on div "Description (Ar)" at bounding box center [589, 293] width 288 height 52
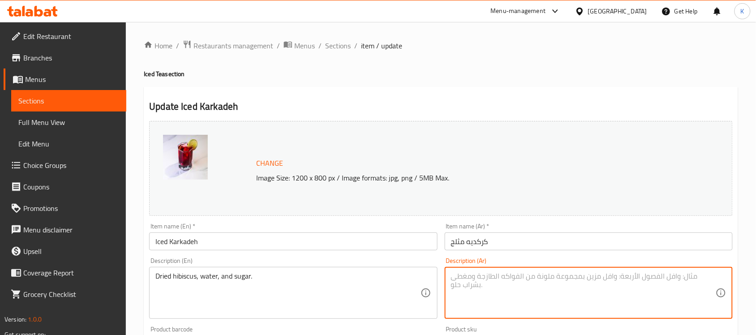
click at [645, 283] on textarea at bounding box center [583, 293] width 265 height 43
paste textarea "كركديه مجفف، ماء وسكر"
type textarea "كركديه مجفف، ماء وسكر"
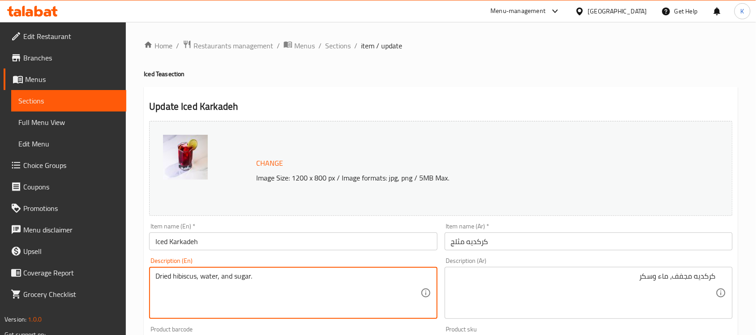
click at [232, 281] on textarea "Dried hibiscus, water, and sugar." at bounding box center [287, 293] width 265 height 43
click at [227, 280] on textarea "Dried hibiscus, water, and sugar." at bounding box center [287, 293] width 265 height 43
type textarea "Dried hibiscus, water, and sugar."
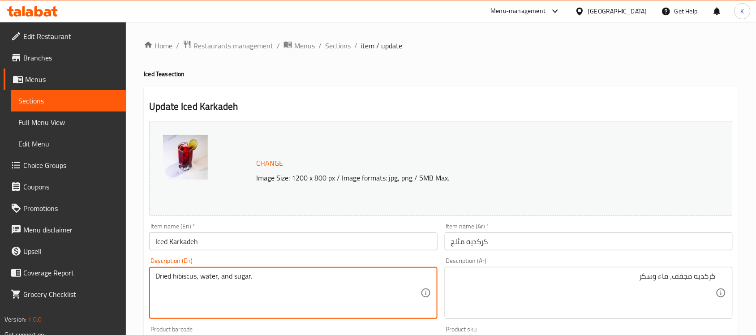
click at [227, 247] on input "Iced Karkadeh" at bounding box center [293, 241] width 288 height 18
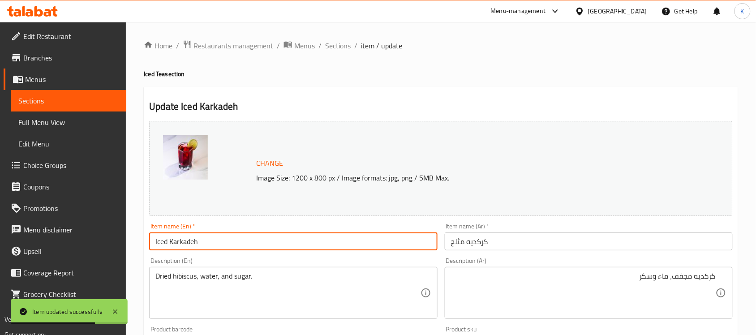
click at [347, 45] on span "Sections" at bounding box center [338, 45] width 26 height 11
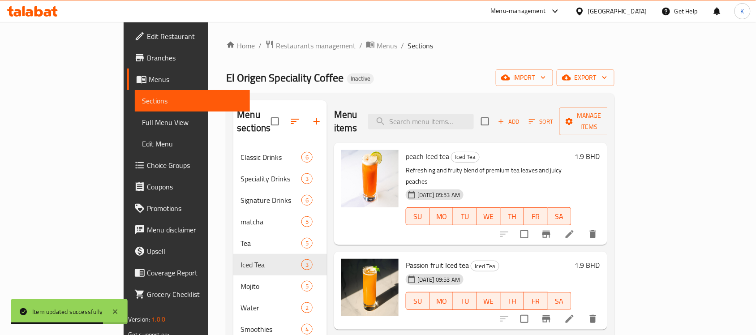
click at [443, 125] on div "Menu items Add Sort Manage items" at bounding box center [470, 121] width 273 height 43
click at [445, 120] on input "search" at bounding box center [421, 122] width 106 height 16
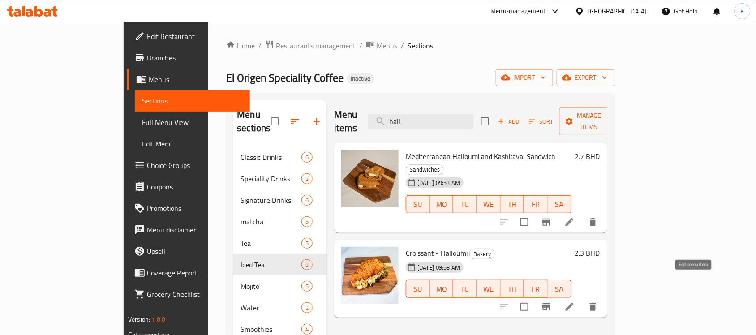
type input "hall"
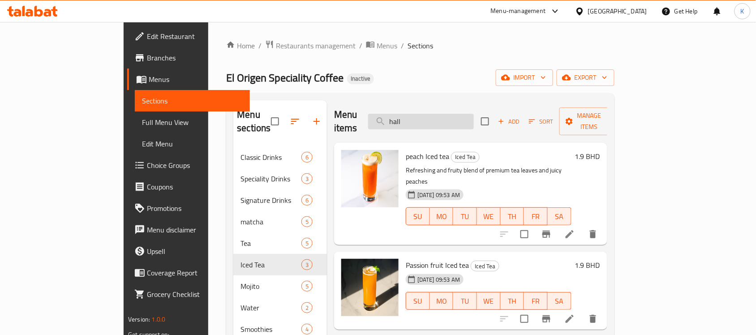
click at [469, 116] on input "hall" at bounding box center [421, 122] width 106 height 16
type input "hall"
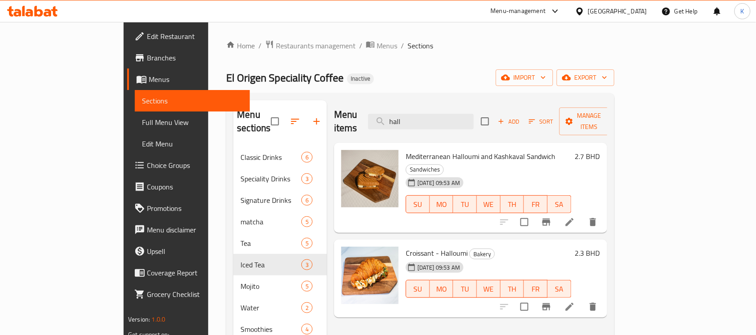
click at [582, 299] on li at bounding box center [569, 307] width 25 height 16
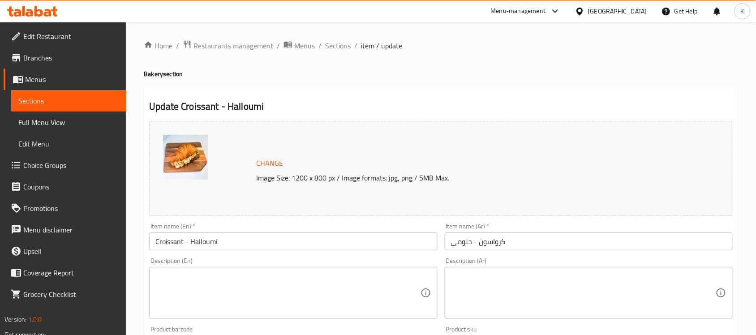
click at [301, 283] on textarea at bounding box center [287, 293] width 265 height 43
paste textarea "hall"
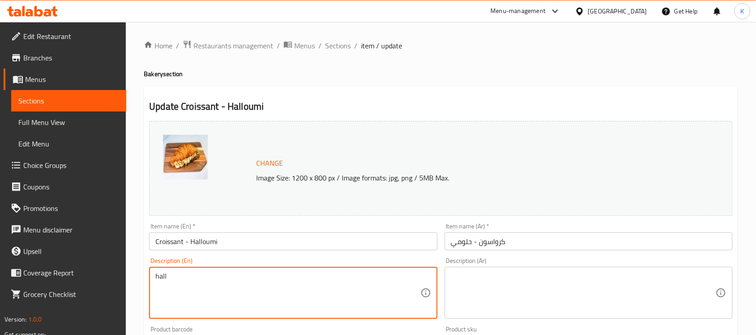
paste textarea
click at [365, 286] on textarea "hall" at bounding box center [287, 293] width 265 height 43
paste textarea "Croissant made from flour, egg, salt, filled with halloumi cheese."
type textarea "Croissant made from flour, egg, salt, filled with halloumi cheese."
click at [520, 285] on textarea at bounding box center [583, 293] width 265 height 43
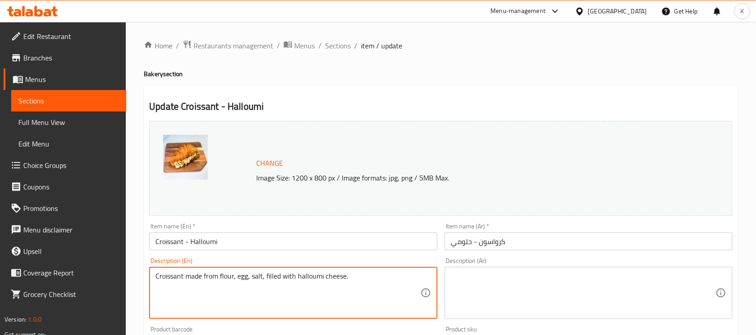
paste textarea "كرواسون مصنوع من الدقيق، البيض، الملح، محشو بجبنة الحلومي."
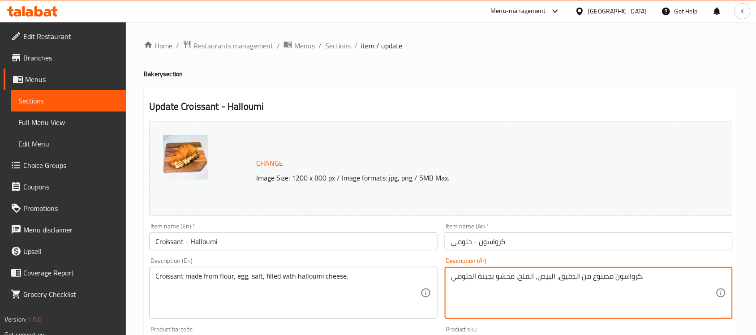
type textarea "كرواسون مصنوع من الدقيق، البيض، الملح، محشو بجبنة الحلومي."
click at [362, 257] on div "Description (En) Croissant made from flour, egg, salt, filled with halloumi che…" at bounding box center [293, 288] width 295 height 69
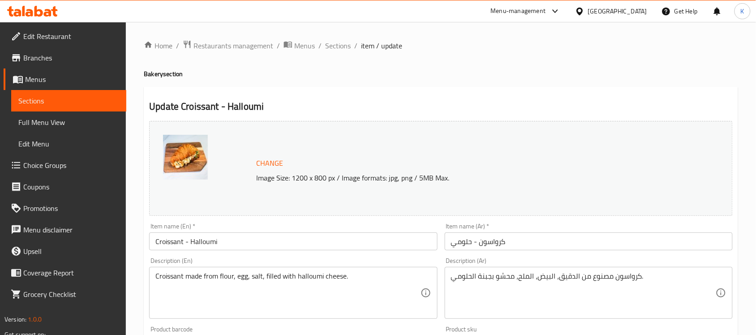
click at [360, 246] on input "Croissant - Halloumi" at bounding box center [293, 241] width 288 height 18
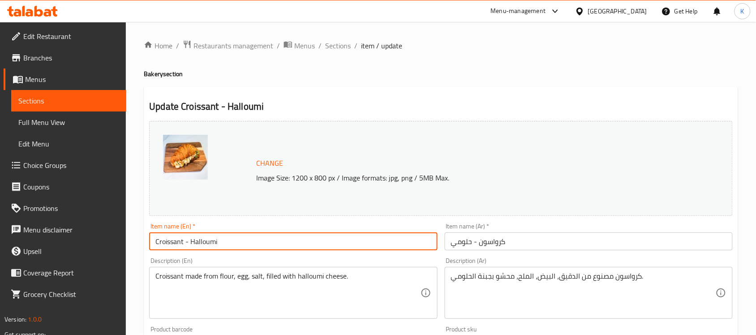
drag, startPoint x: 342, startPoint y: 45, endPoint x: 345, endPoint y: 54, distance: 9.1
click at [342, 45] on span "Sections" at bounding box center [338, 45] width 26 height 11
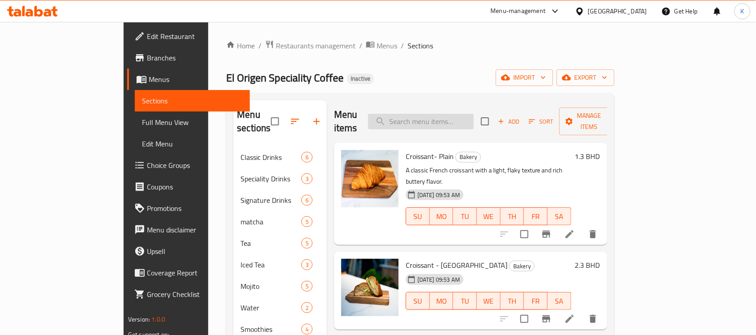
click at [442, 114] on input "search" at bounding box center [421, 122] width 106 height 16
paste input "Cold Brew"
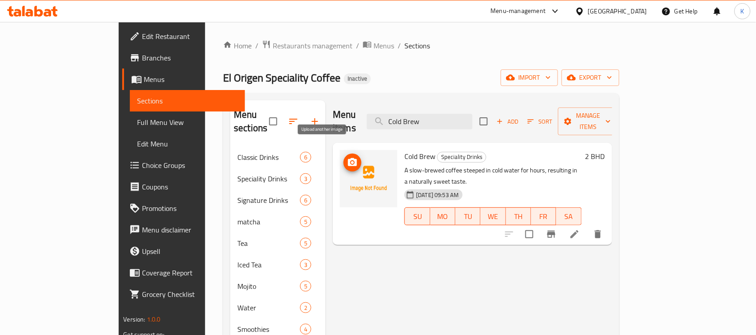
type input "Cold Brew"
click at [351, 161] on circle "upload picture" at bounding box center [352, 162] width 3 height 3
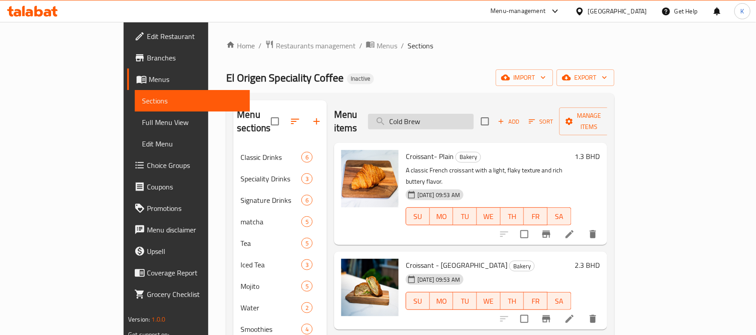
click at [467, 114] on input "Cold Brew" at bounding box center [421, 122] width 106 height 16
paste input "Cold Brew"
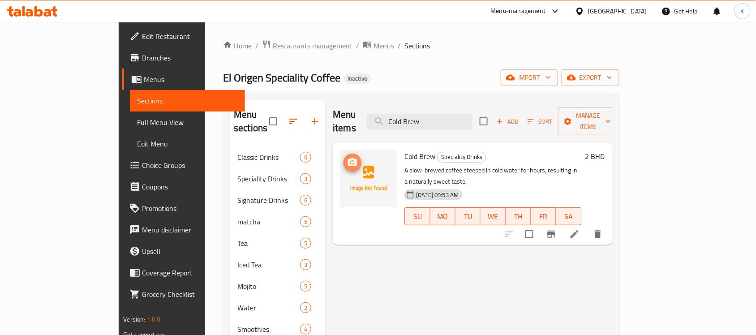
click at [348, 158] on icon "upload picture" at bounding box center [352, 162] width 9 height 8
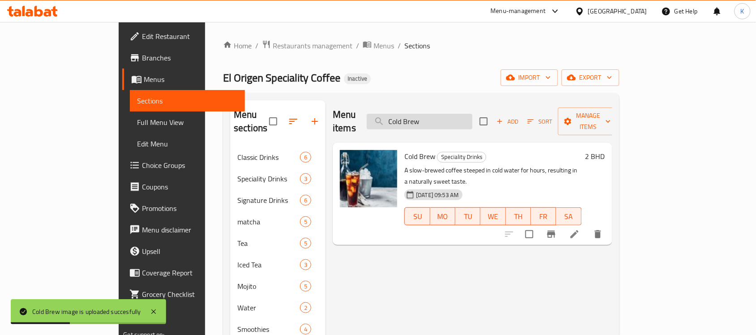
click at [472, 121] on input "Cold Brew" at bounding box center [420, 122] width 106 height 16
paste input "[PERSON_NAME] Tea"
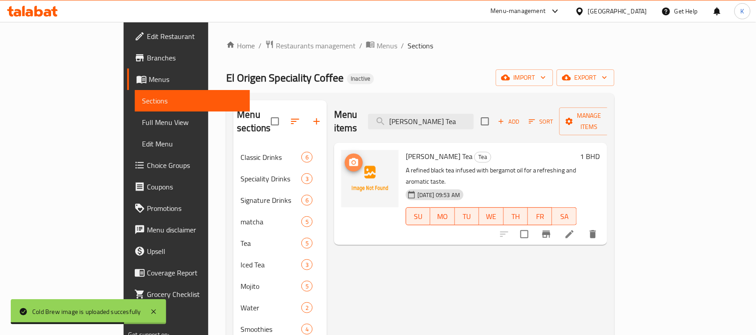
click at [345, 157] on span "upload picture" at bounding box center [354, 162] width 18 height 11
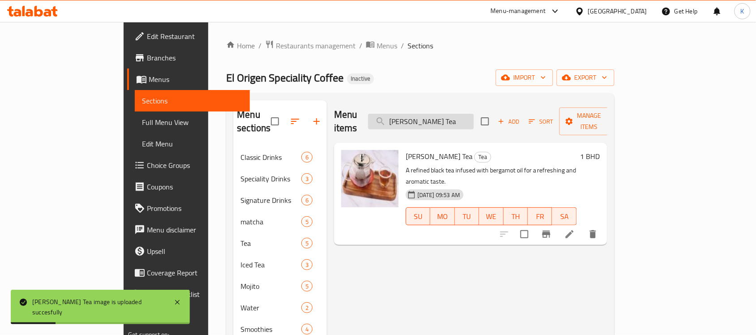
click at [474, 121] on input "[PERSON_NAME] Tea" at bounding box center [421, 122] width 106 height 16
paste input "Americano"
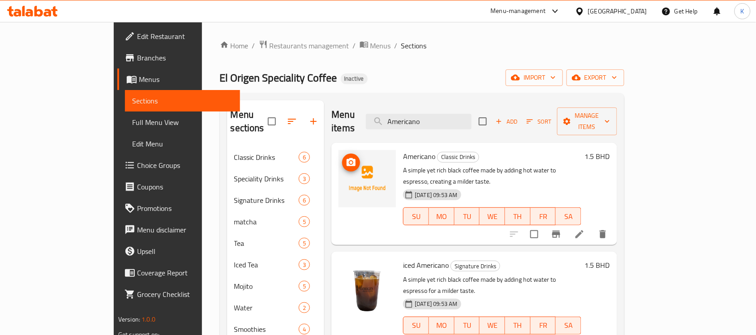
click at [347, 158] on icon "upload picture" at bounding box center [351, 162] width 9 height 8
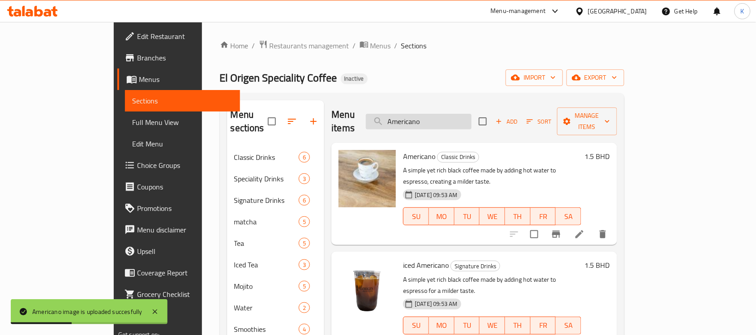
click at [459, 114] on input "Americano" at bounding box center [419, 122] width 106 height 16
paste input "Mocha"
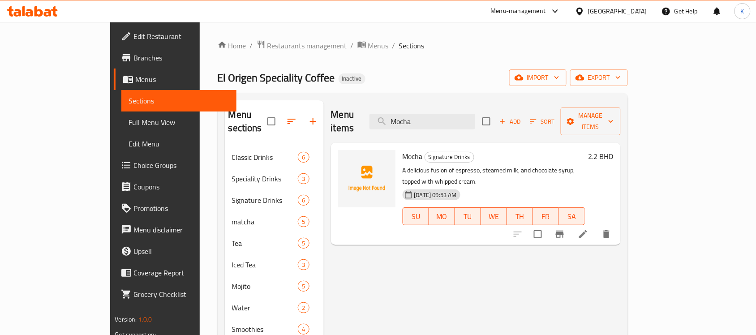
paste input "V60"
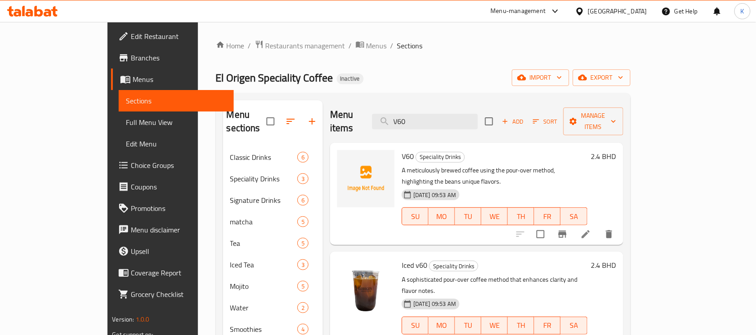
type input "V60"
click at [344, 157] on icon "upload picture" at bounding box center [349, 162] width 11 height 11
click at [345, 158] on icon "upload picture" at bounding box center [349, 162] width 9 height 8
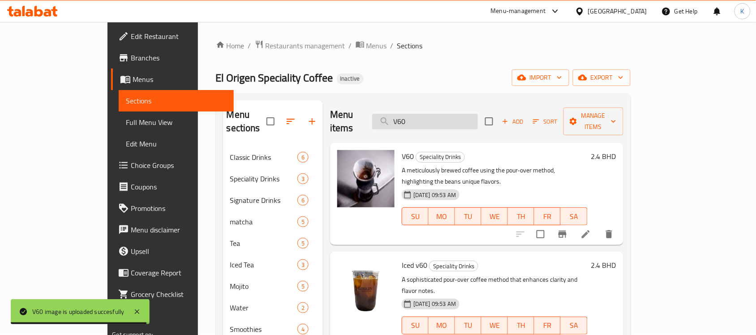
click at [473, 122] on input "V60" at bounding box center [425, 122] width 106 height 16
click at [476, 121] on input "V60" at bounding box center [425, 122] width 106 height 16
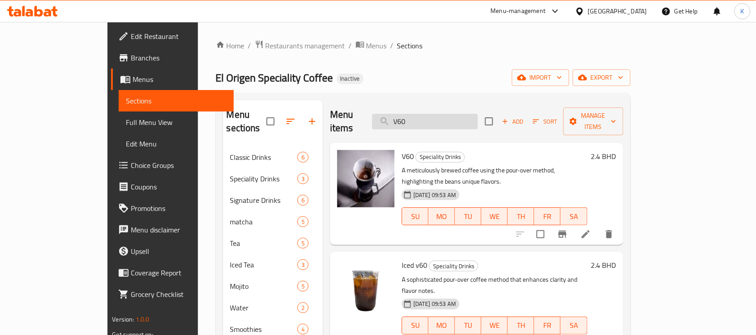
paste input "Peppermint Tea"
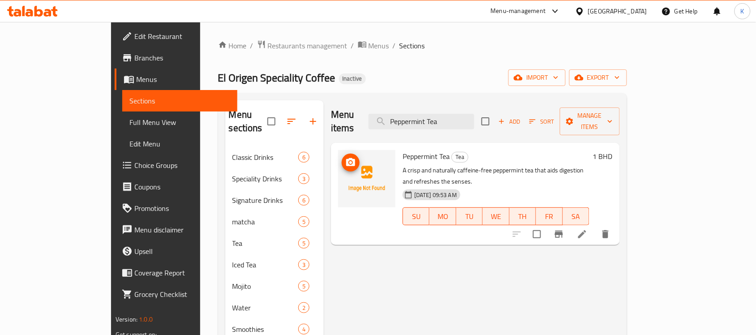
click at [349, 161] on circle "upload picture" at bounding box center [350, 162] width 3 height 3
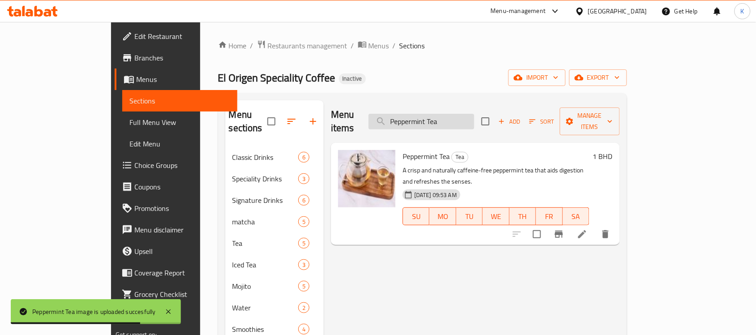
click at [474, 119] on input "Peppermint Tea" at bounding box center [422, 122] width 106 height 16
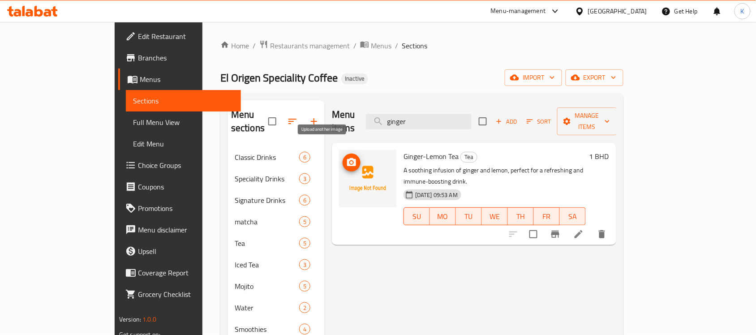
click at [347, 158] on icon "upload picture" at bounding box center [351, 162] width 9 height 8
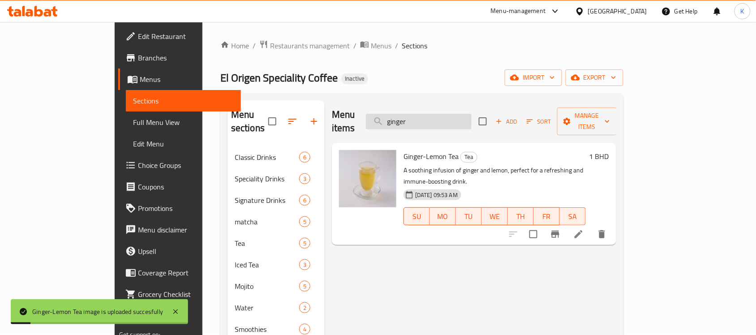
click at [472, 121] on input "ginger" at bounding box center [419, 122] width 106 height 16
paste input "Strawberry Split"
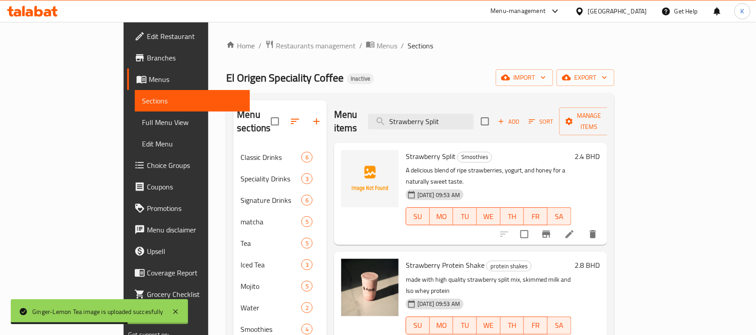
type input "Strawberry Split"
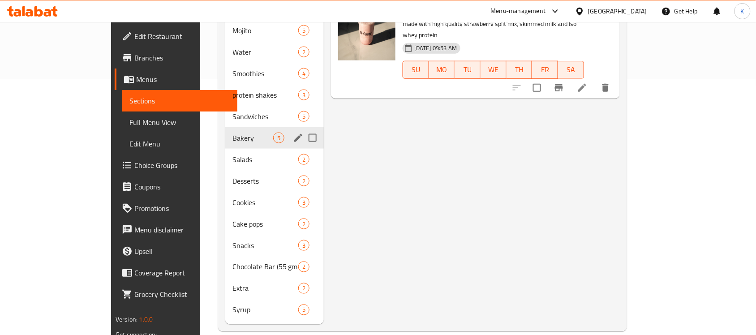
scroll to position [125, 0]
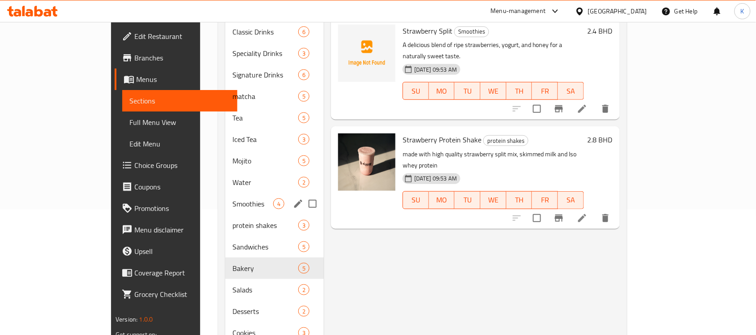
click at [225, 193] on div "Smoothies 4" at bounding box center [274, 203] width 99 height 21
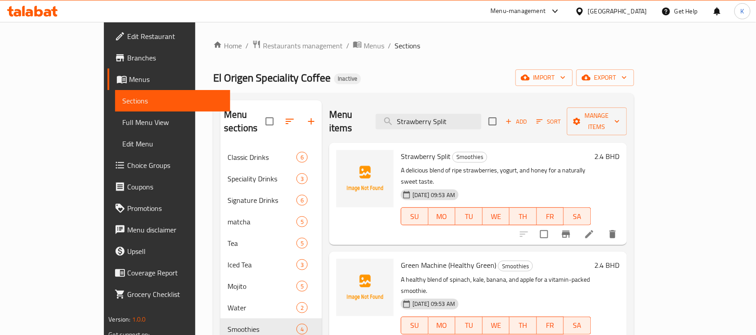
click at [595, 229] on icon at bounding box center [589, 234] width 11 height 11
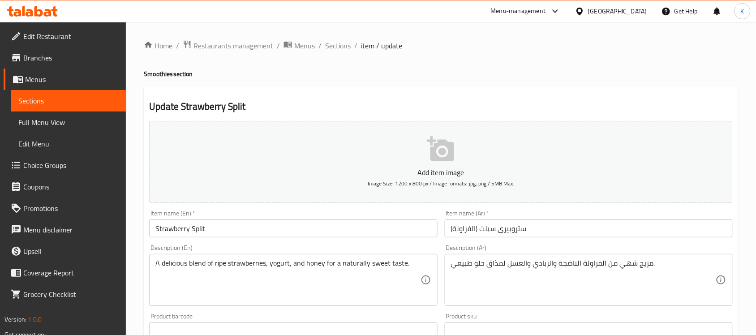
click at [283, 236] on input "Strawberry Split" at bounding box center [293, 228] width 288 height 18
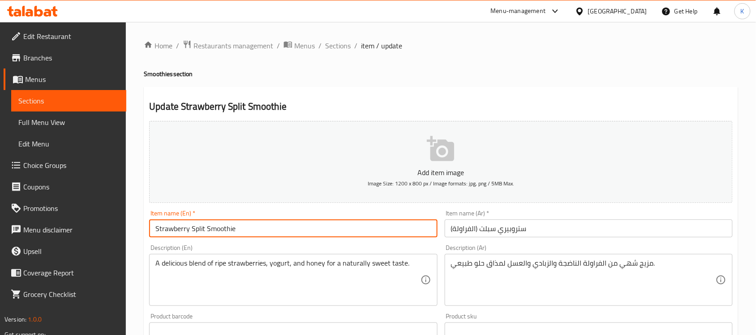
type input "Strawberry Split Smoothie"
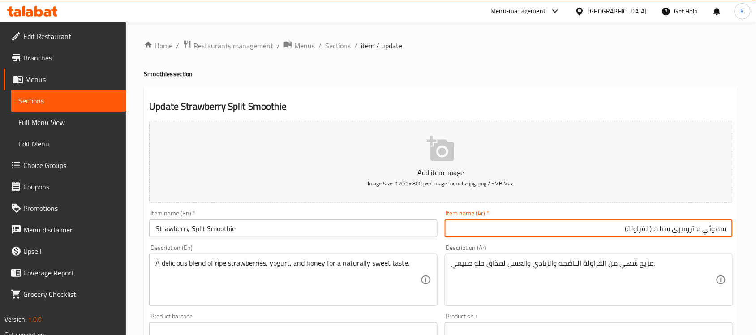
type input "سموثي ستروبيري سبلت (الفراولة)"
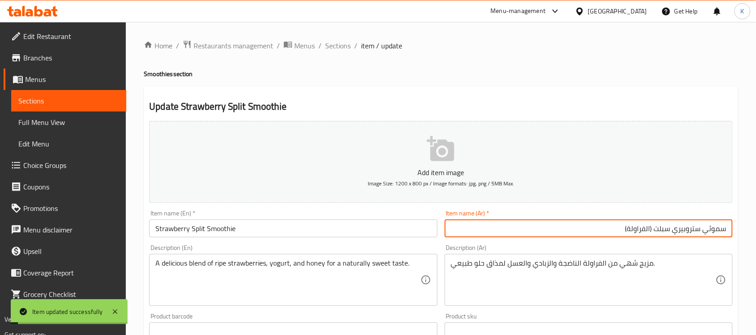
click at [222, 228] on input "Strawberry Split Smoothie" at bounding box center [293, 228] width 288 height 18
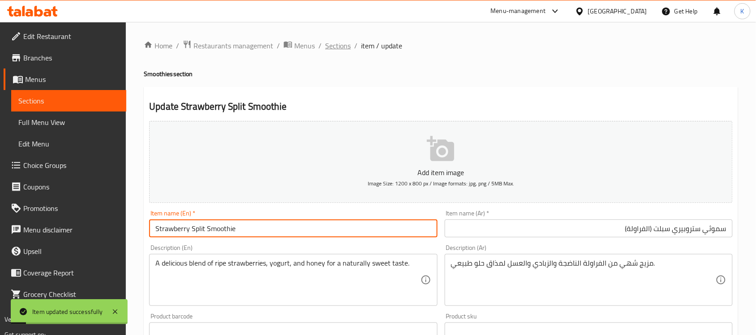
click at [346, 42] on span "Sections" at bounding box center [338, 45] width 26 height 11
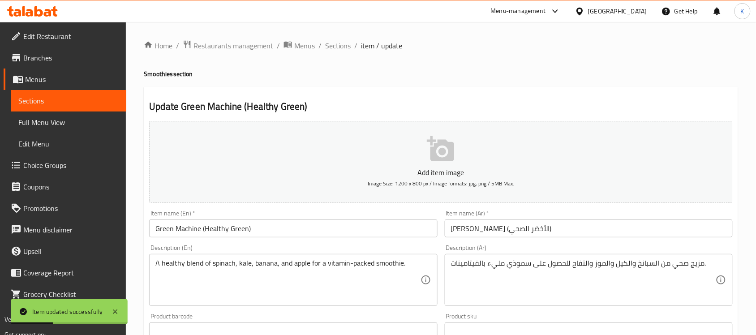
click at [275, 232] on input "Green Machine (Healthy Green)" at bounding box center [293, 228] width 288 height 18
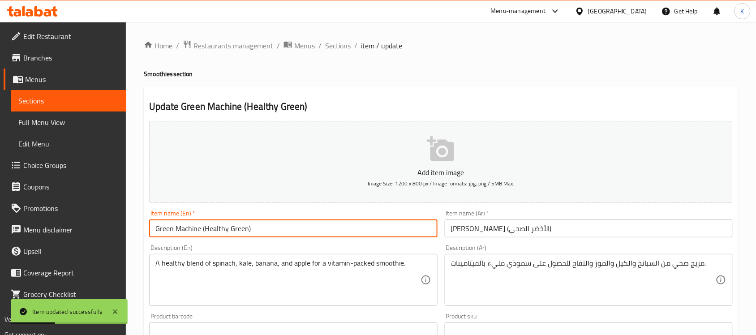
paste input "Smoothie"
type input "Green Machine (Healthy Green) Smoothie"
click at [592, 236] on input "[PERSON_NAME] (الأخضر الصحي)" at bounding box center [589, 228] width 288 height 18
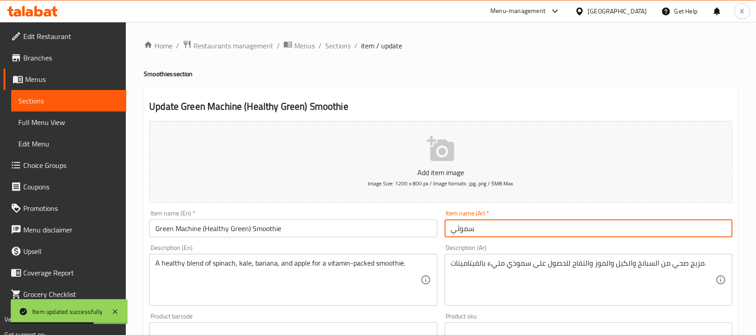
paste input "[PERSON_NAME] (الأخضر الصحي)"
type input "سموثي [PERSON_NAME] (الأخضر الصحي)"
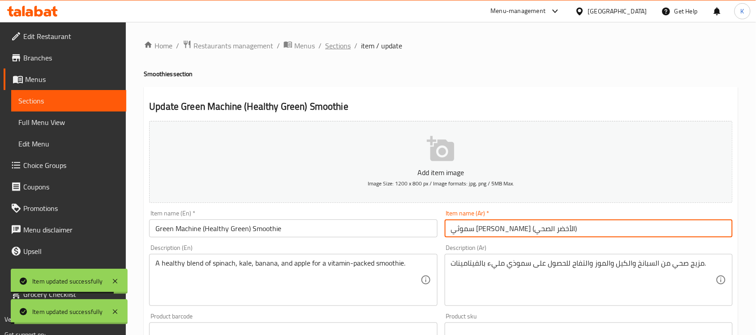
click at [343, 44] on span "Sections" at bounding box center [338, 45] width 26 height 11
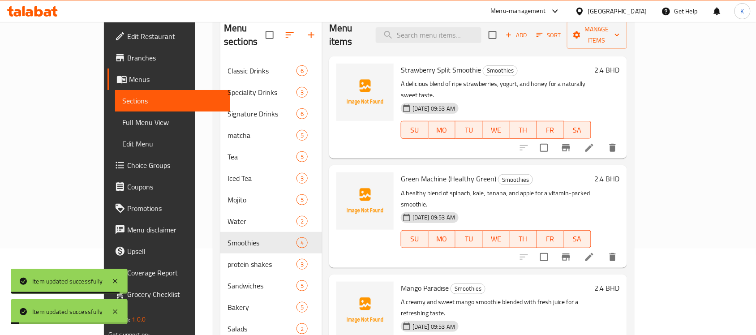
scroll to position [130, 0]
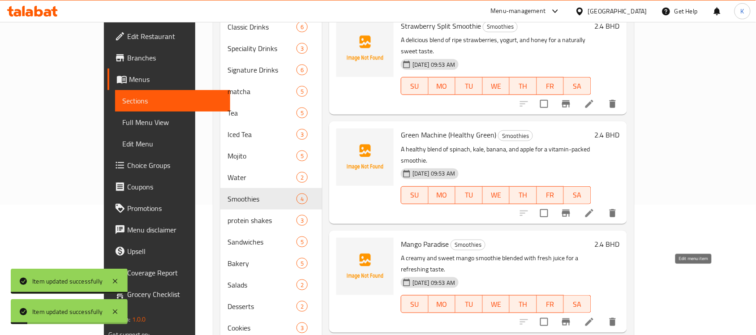
click at [595, 317] on icon at bounding box center [589, 322] width 11 height 11
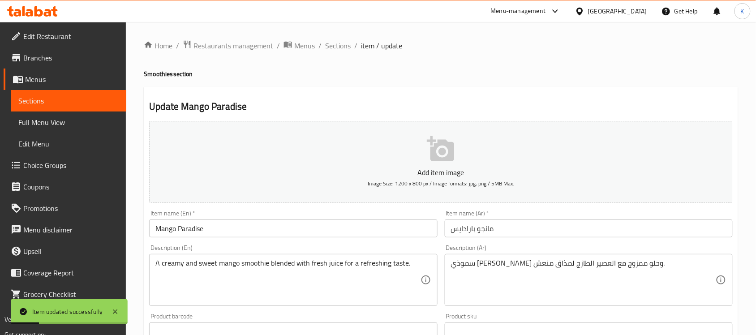
click at [308, 231] on input "Mango Paradise" at bounding box center [293, 228] width 288 height 18
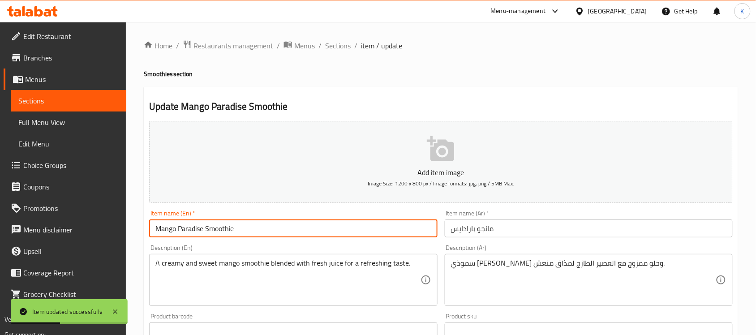
type input "Mango Paradise Smoothie"
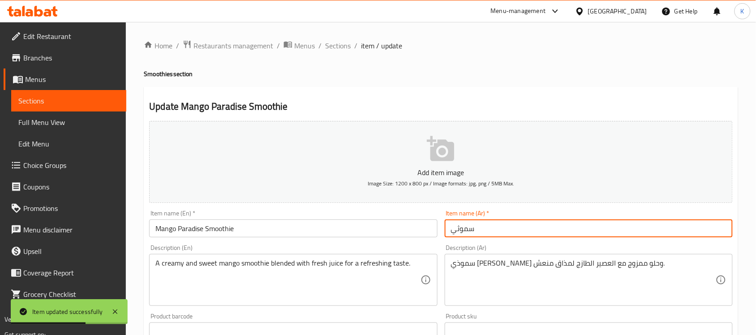
paste input "مانجو بارادايس"
type input "سموثي مانجو بارادايس"
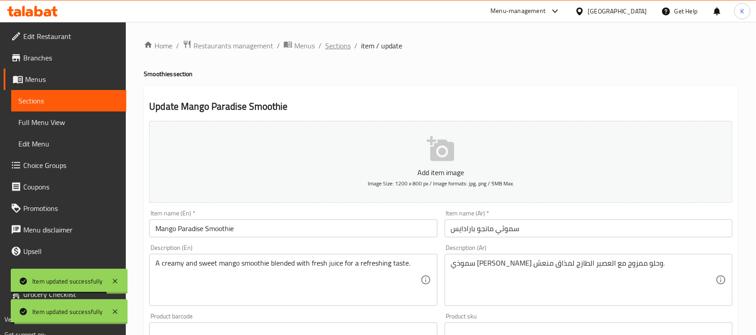
click at [329, 43] on span "Sections" at bounding box center [338, 45] width 26 height 11
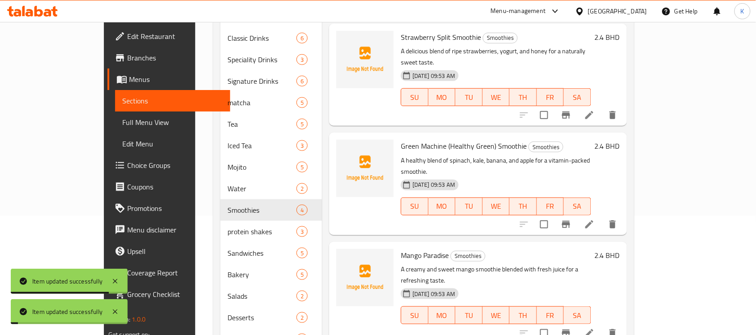
scroll to position [256, 0]
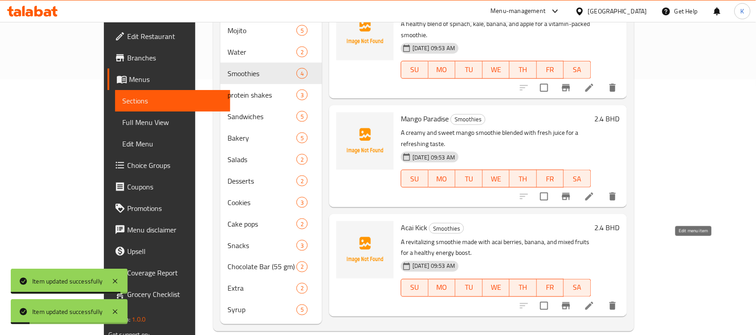
click at [593, 302] on icon at bounding box center [589, 306] width 8 height 8
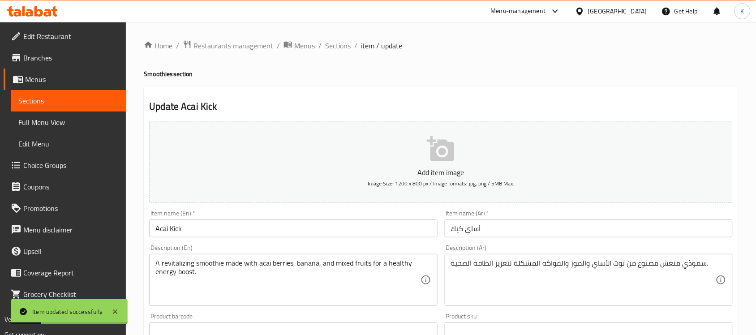
click at [279, 227] on input "Acai Kick" at bounding box center [293, 228] width 288 height 18
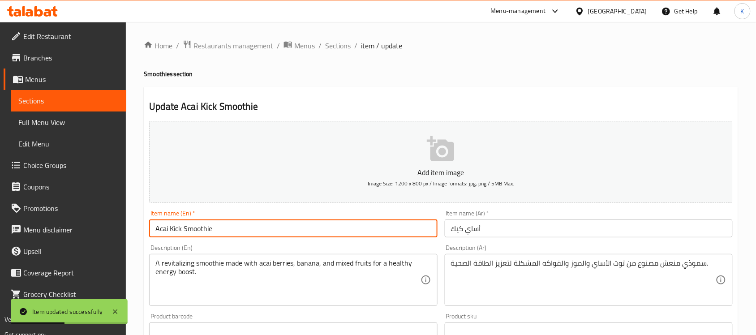
type input "Acai Kick Smoothie"
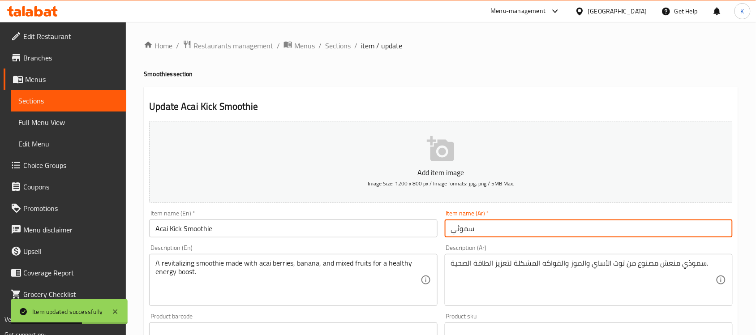
paste input "أساي كيك"
type input "سموثي أساي كيك"
click at [350, 45] on ol "Home / Restaurants management / Menus / Sections / item / update" at bounding box center [441, 46] width 594 height 12
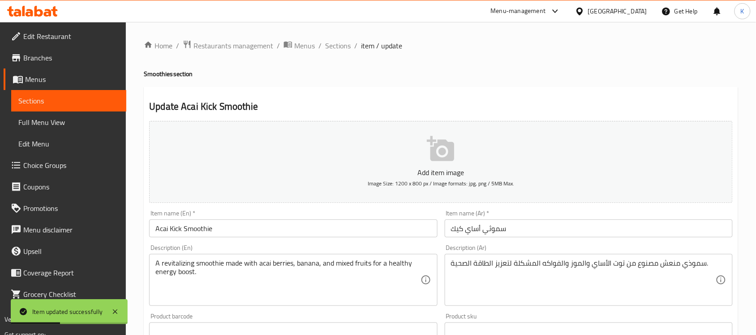
click at [337, 34] on div "Home / Restaurants management / Menus / Sections / item / update Smoothies sect…" at bounding box center [441, 327] width 630 height 611
click at [343, 41] on span "Sections" at bounding box center [338, 45] width 26 height 11
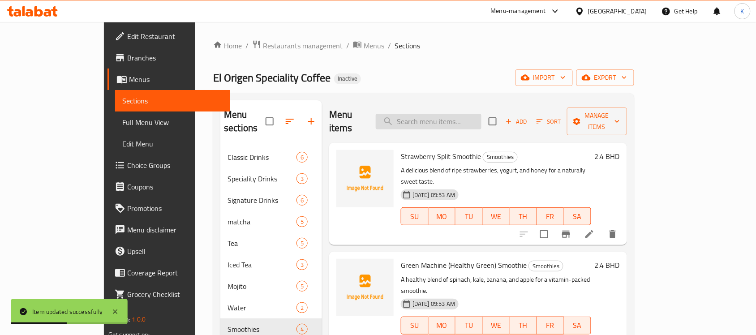
click at [462, 114] on input "search" at bounding box center [429, 122] width 106 height 16
paste input "Strawberry Split"
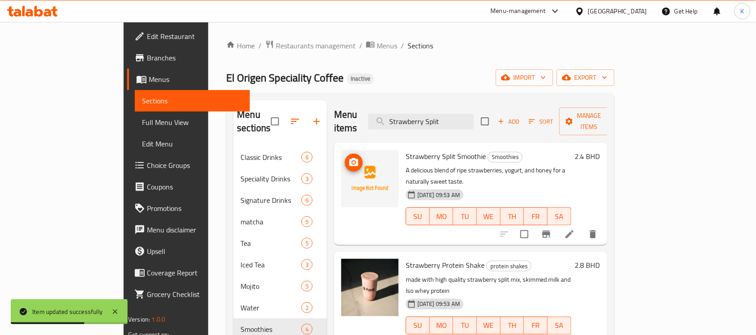
type input "Strawberry Split"
click at [341, 150] on img at bounding box center [369, 178] width 57 height 57
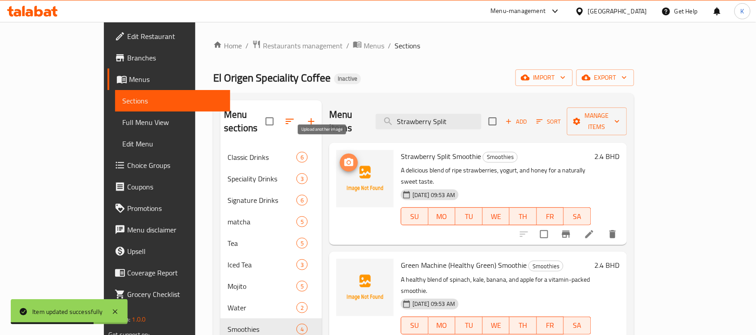
click at [343, 157] on icon "upload picture" at bounding box center [348, 162] width 11 height 11
click at [481, 117] on input "Strawberry Split" at bounding box center [429, 122] width 106 height 16
paste input "Strawberry Split"
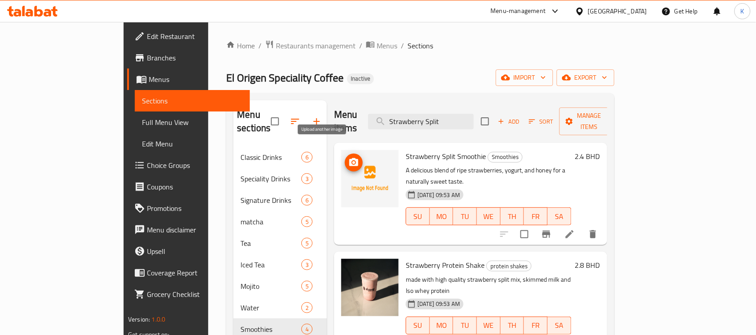
click at [349, 158] on icon "upload picture" at bounding box center [353, 162] width 9 height 8
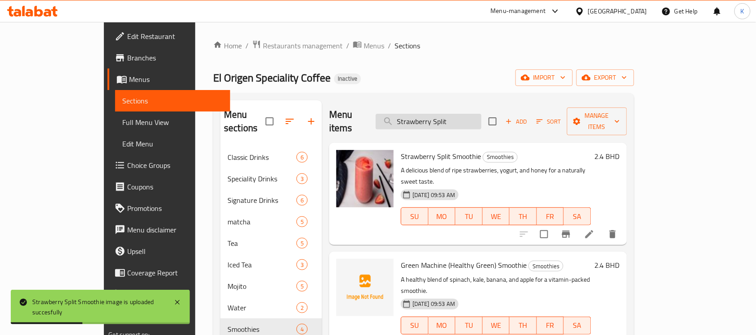
click at [481, 114] on input "Strawberry Split" at bounding box center [429, 122] width 106 height 16
paste input "Acai Kick"
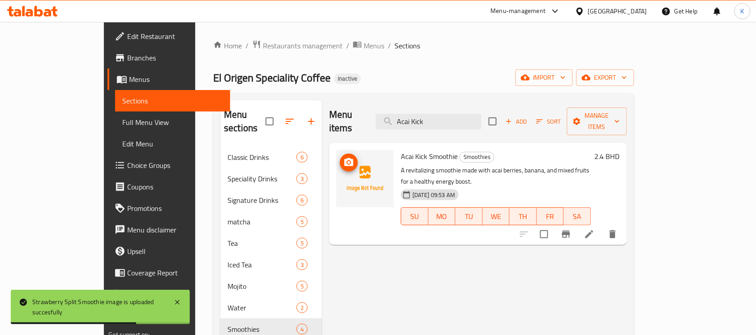
click at [344, 158] on icon "upload picture" at bounding box center [348, 162] width 9 height 8
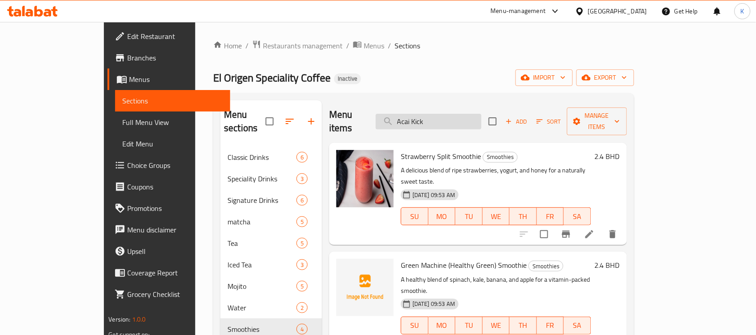
click at [477, 114] on input "Acai Kick" at bounding box center [429, 122] width 106 height 16
paste input "[URL][DOMAIN_NAME]"
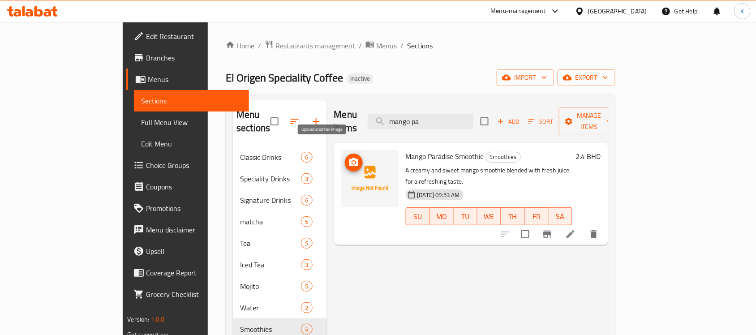
click at [345, 157] on span "upload picture" at bounding box center [354, 162] width 18 height 11
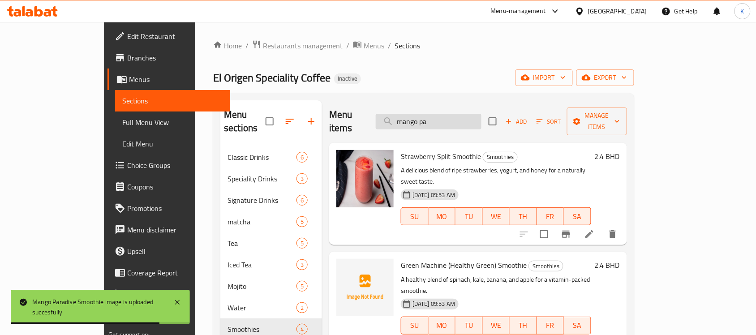
drag, startPoint x: 445, startPoint y: 114, endPoint x: 455, endPoint y: 117, distance: 11.2
click at [446, 114] on input "mango pa" at bounding box center [429, 122] width 106 height 16
paste input "Green Machine"
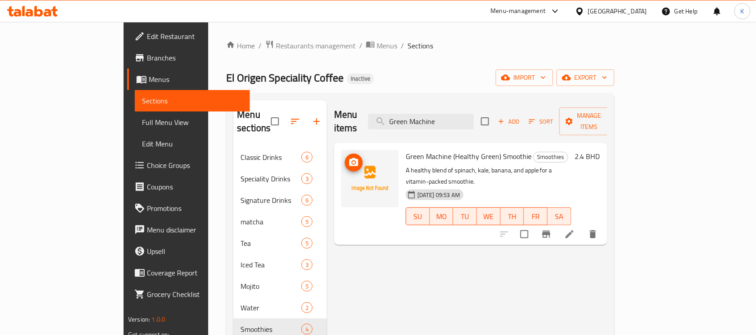
type input "Green Machine"
click at [345, 157] on span "upload picture" at bounding box center [354, 162] width 18 height 11
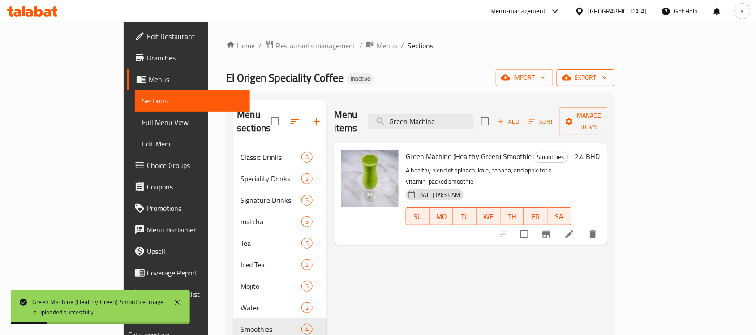
click at [607, 77] on span "export" at bounding box center [585, 77] width 43 height 11
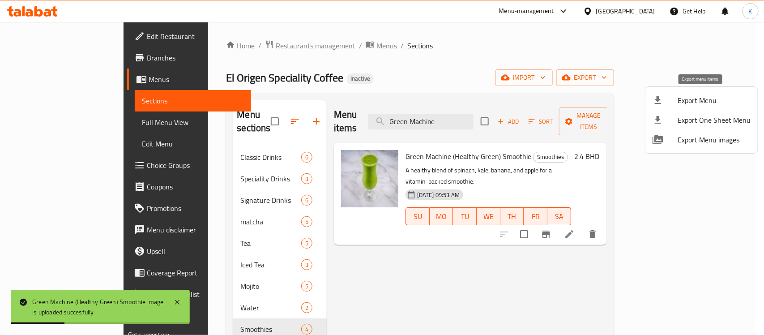
click at [711, 99] on span "Export Menu" at bounding box center [714, 100] width 73 height 11
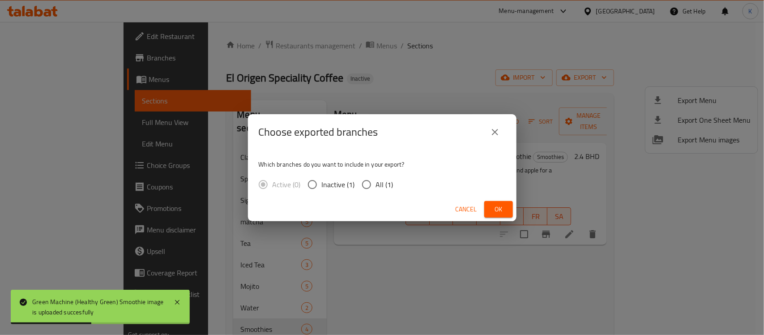
click at [383, 191] on label "All (1)" at bounding box center [375, 184] width 36 height 19
click at [376, 191] on input "All (1)" at bounding box center [366, 184] width 19 height 19
radio input "true"
click at [491, 211] on button "Ok" at bounding box center [498, 209] width 29 height 17
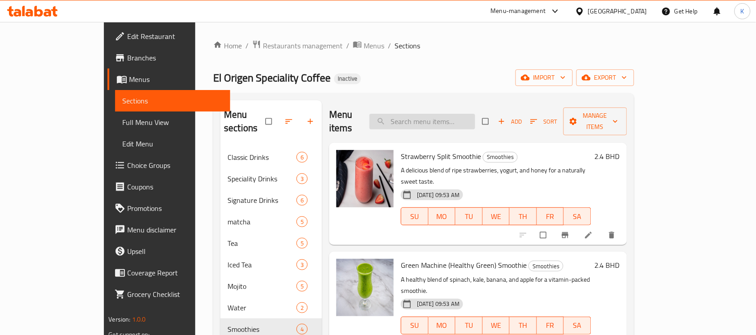
click at [465, 122] on input "search" at bounding box center [422, 122] width 106 height 16
paste input "Mocha"
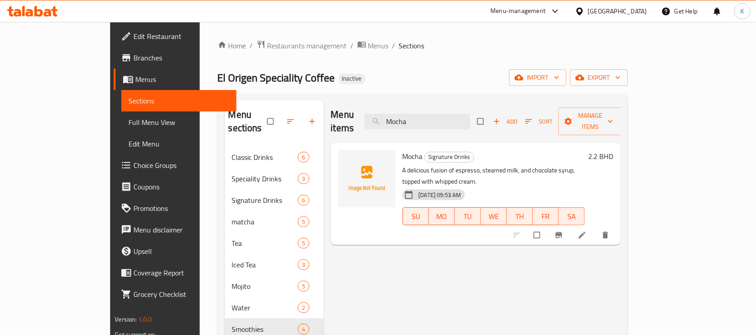
type input "Mocha"
click at [338, 155] on img at bounding box center [366, 178] width 57 height 57
click at [342, 158] on span "upload picture" at bounding box center [351, 162] width 18 height 9
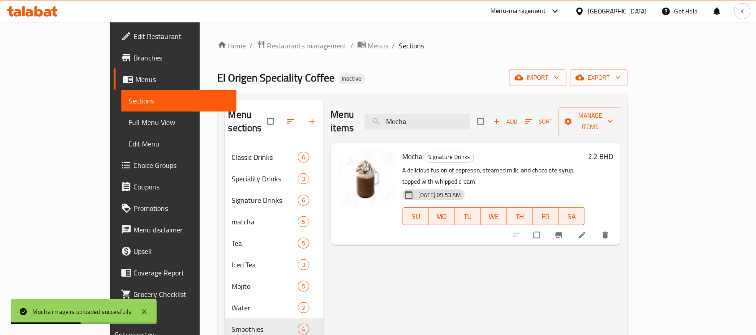
click at [129, 117] on span "Full Menu View" at bounding box center [179, 122] width 101 height 11
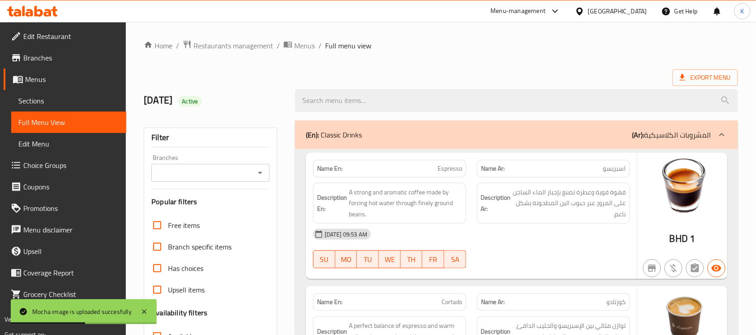
scroll to position [256, 0]
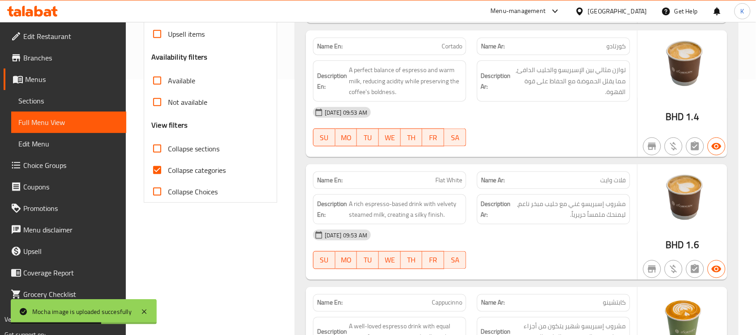
click at [180, 166] on span "Collapse categories" at bounding box center [197, 170] width 58 height 11
click at [168, 166] on input "Collapse categories" at bounding box center [156, 169] width 21 height 21
checkbox input "false"
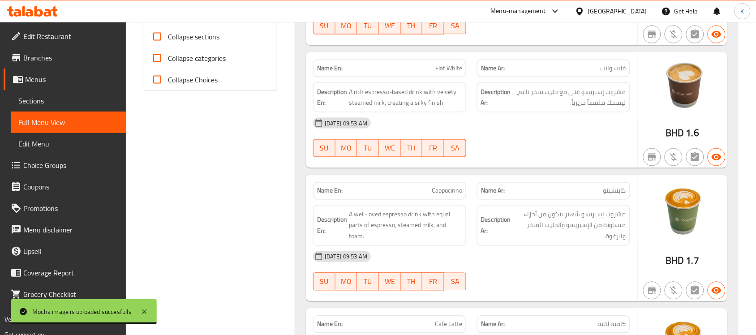
scroll to position [261, 0]
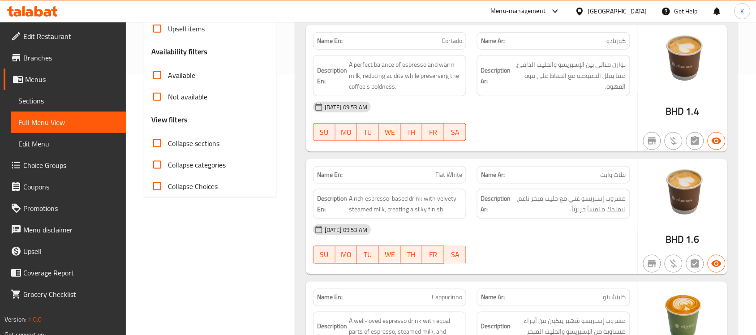
drag, startPoint x: 196, startPoint y: 144, endPoint x: 240, endPoint y: 150, distance: 44.4
click at [196, 142] on span "Collapse sections" at bounding box center [193, 143] width 51 height 11
click at [168, 142] on input "Collapse sections" at bounding box center [156, 143] width 21 height 21
checkbox input "true"
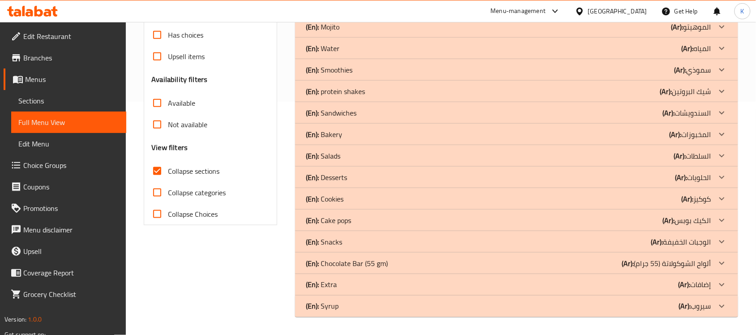
scroll to position [233, 0]
click at [69, 99] on span "Sections" at bounding box center [68, 100] width 101 height 11
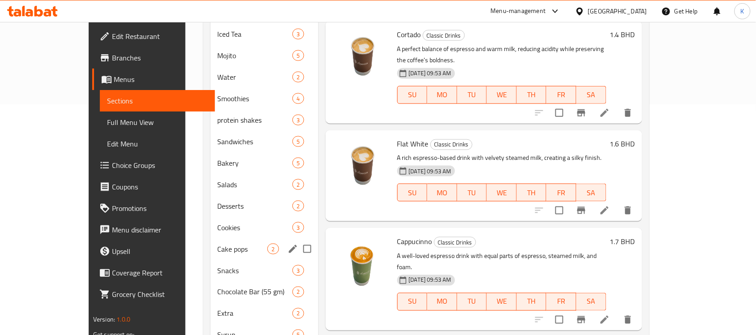
scroll to position [256, 0]
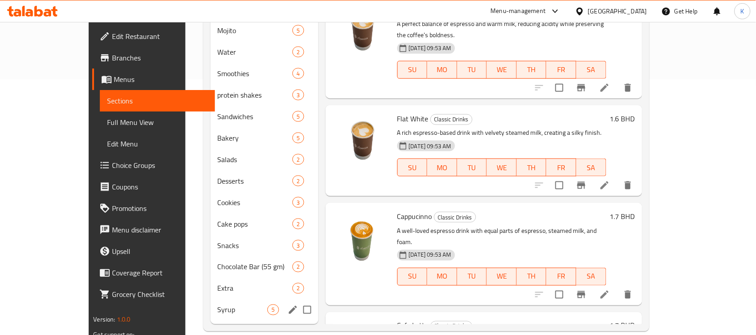
click at [289, 306] on icon "edit" at bounding box center [293, 310] width 8 height 8
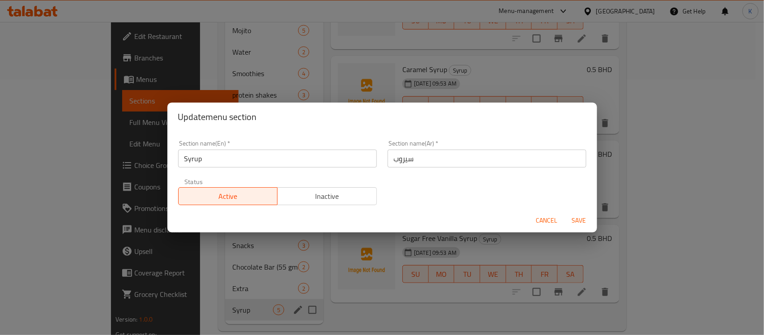
click at [500, 162] on input "سيروب" at bounding box center [487, 159] width 199 height 18
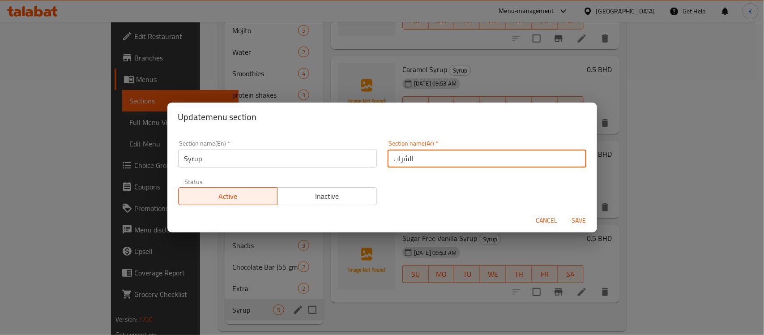
type input "الشراب"
click at [565, 212] on button "Save" at bounding box center [579, 220] width 29 height 17
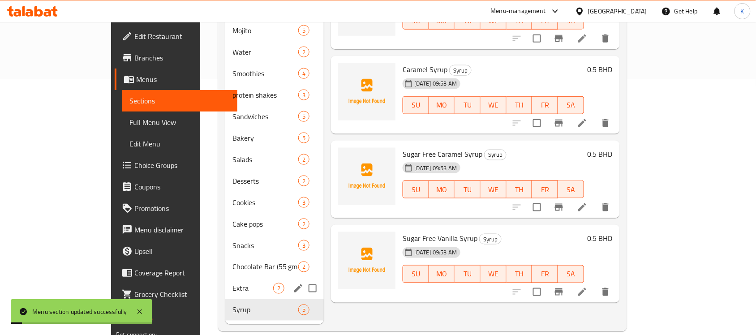
click at [293, 283] on icon "edit" at bounding box center [298, 288] width 11 height 11
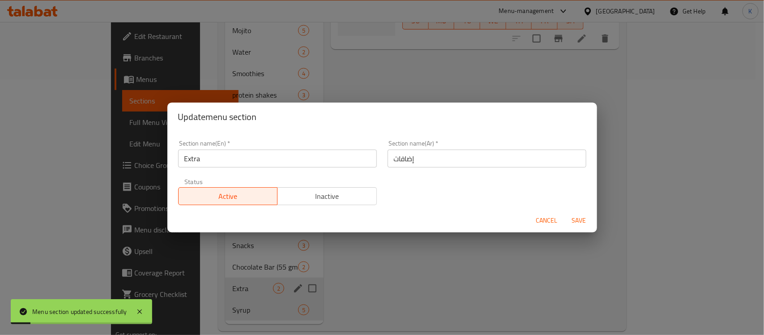
click at [421, 150] on input "إضافات" at bounding box center [487, 159] width 199 height 18
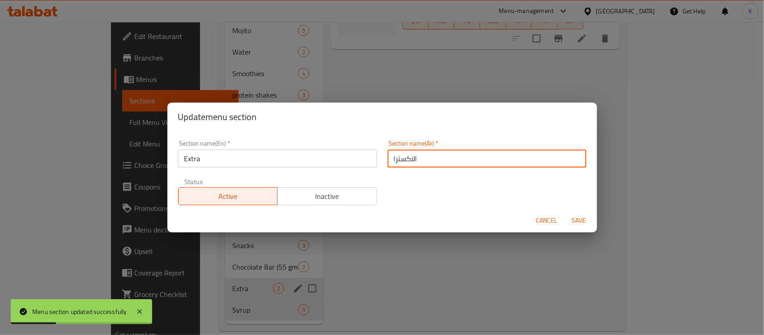
type input "الاكسترا"
click at [565, 212] on button "Save" at bounding box center [579, 220] width 29 height 17
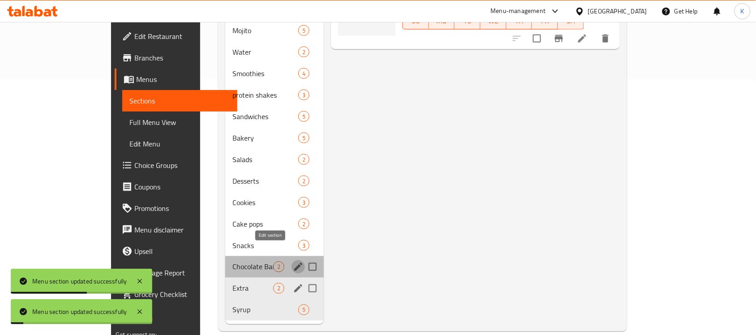
click at [293, 262] on icon "edit" at bounding box center [298, 267] width 11 height 11
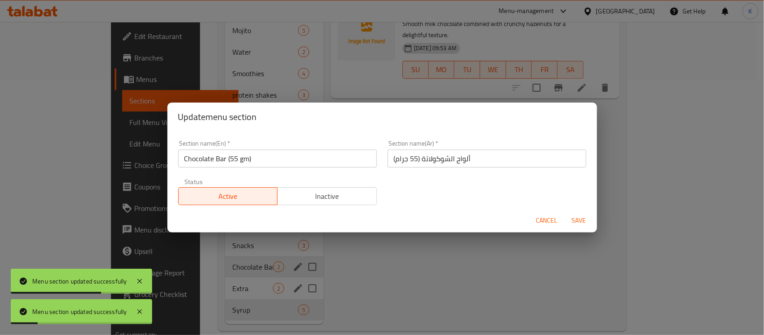
click at [457, 164] on input "ألواح الشوكولاتة (55 جرام)" at bounding box center [487, 159] width 199 height 18
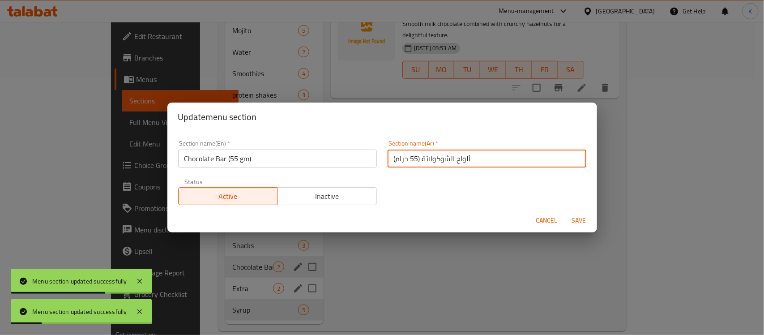
click at [457, 164] on input "ألواح الشوكولاتة (55 جرام)" at bounding box center [487, 159] width 199 height 18
type input "بار الشوكولاتة (55 جرام)"
click at [579, 220] on span "Save" at bounding box center [579, 220] width 21 height 11
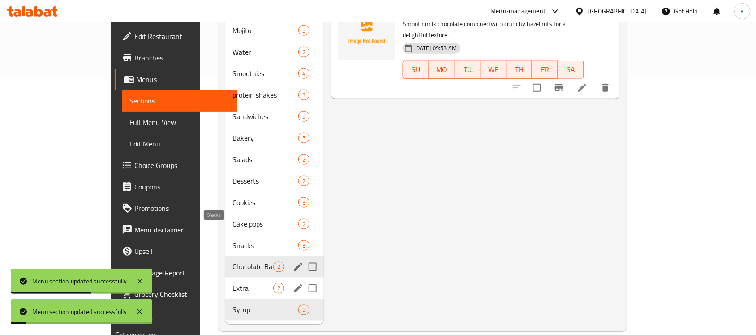
click at [260, 256] on div "Chocolate Bar (55 gm) 2" at bounding box center [274, 266] width 99 height 21
click at [293, 240] on icon "edit" at bounding box center [298, 245] width 11 height 11
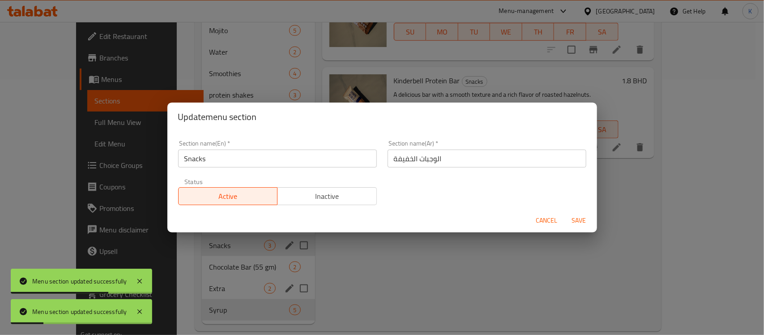
click at [450, 171] on div "Section name(Ar)   * الوجبات الخفيفة Section name(Ar) *" at bounding box center [487, 154] width 210 height 38
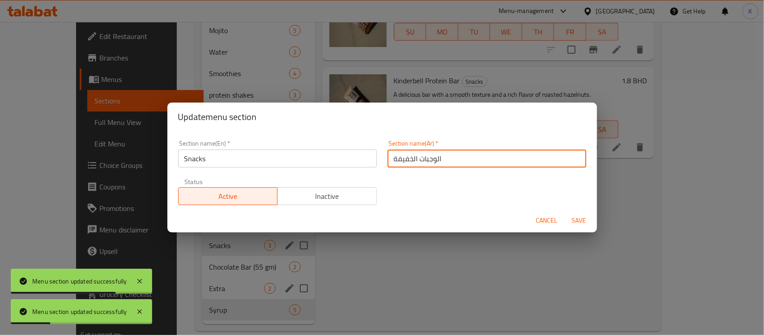
click at [450, 163] on input "الوجبات الخفيفة" at bounding box center [487, 159] width 199 height 18
type input "السناكس"
click at [565, 212] on button "Save" at bounding box center [579, 220] width 29 height 17
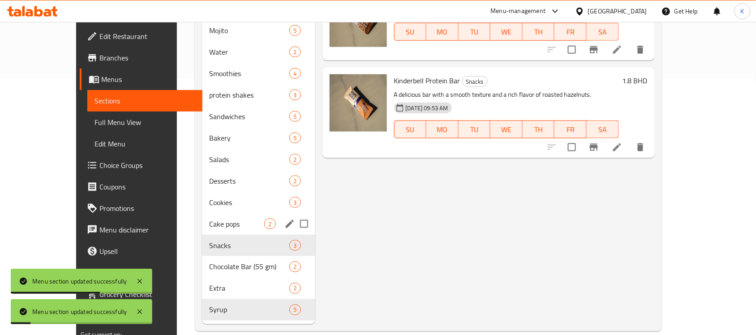
click at [284, 219] on icon "edit" at bounding box center [289, 224] width 11 height 11
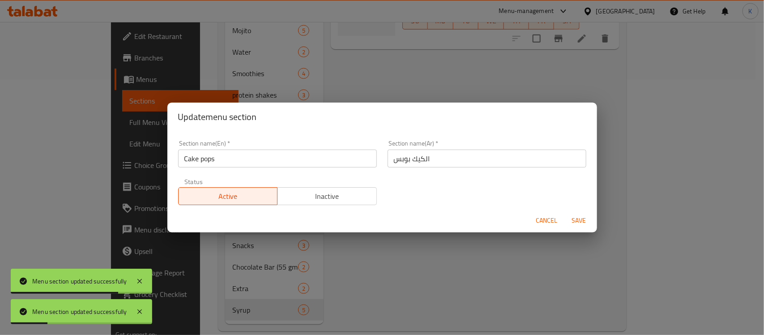
click at [511, 231] on div "Cancel Save" at bounding box center [382, 221] width 430 height 24
click at [552, 215] on span "Cancel" at bounding box center [546, 220] width 21 height 11
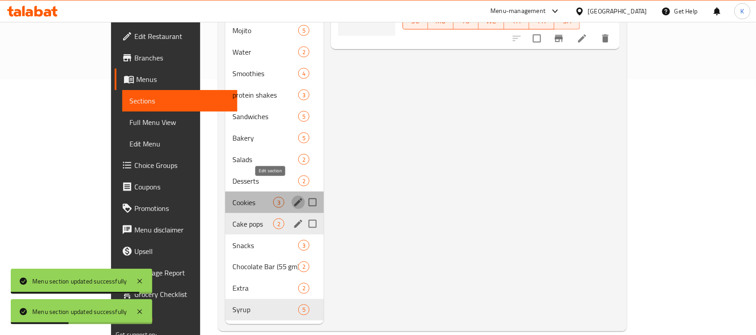
click at [294, 198] on icon "edit" at bounding box center [298, 202] width 8 height 8
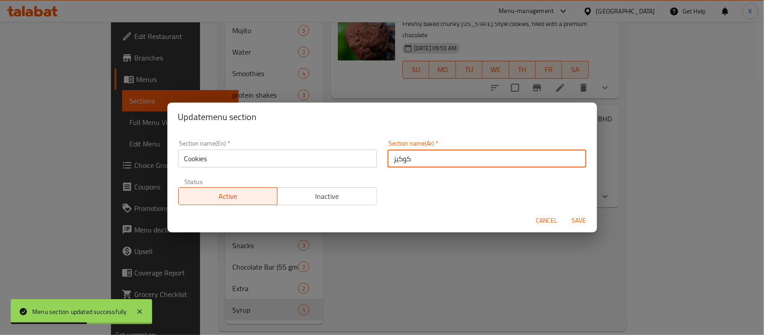
click at [438, 161] on input "كوكيز" at bounding box center [487, 159] width 199 height 18
paste input "كوكيز"
type input "الكوكيز"
click at [565, 212] on button "Save" at bounding box center [579, 220] width 29 height 17
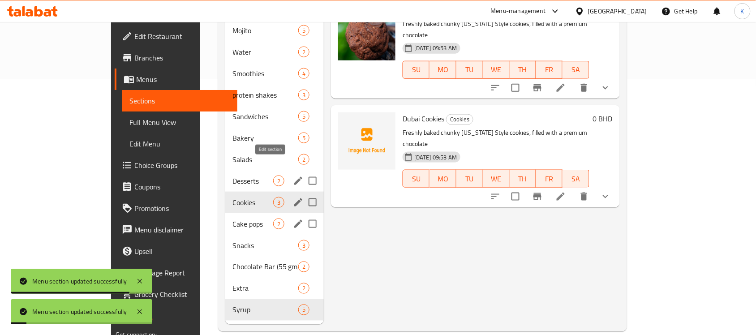
click at [294, 177] on icon "edit" at bounding box center [298, 181] width 8 height 8
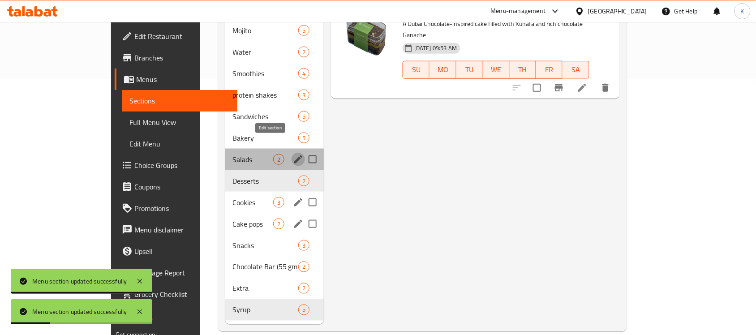
click at [293, 154] on icon "edit" at bounding box center [298, 159] width 11 height 11
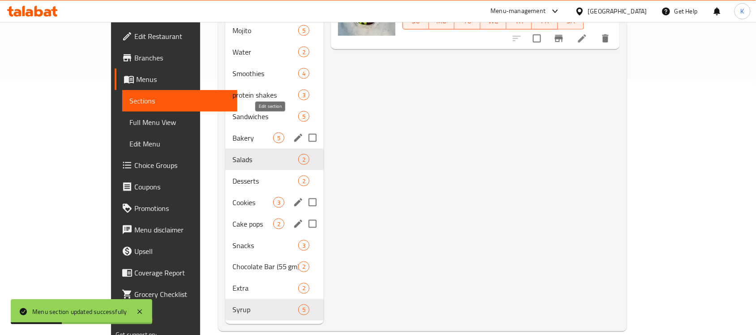
click at [293, 133] on icon "edit" at bounding box center [298, 138] width 11 height 11
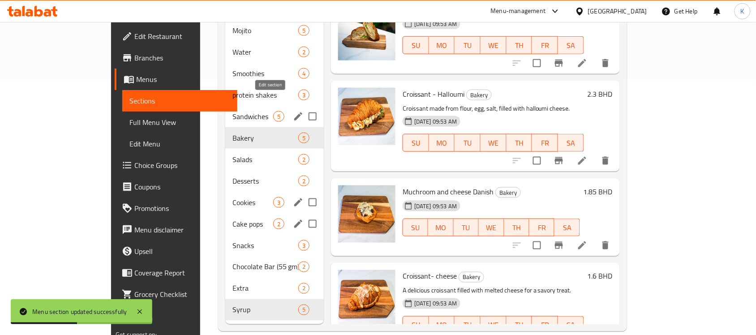
click at [294, 112] on icon "edit" at bounding box center [298, 116] width 8 height 8
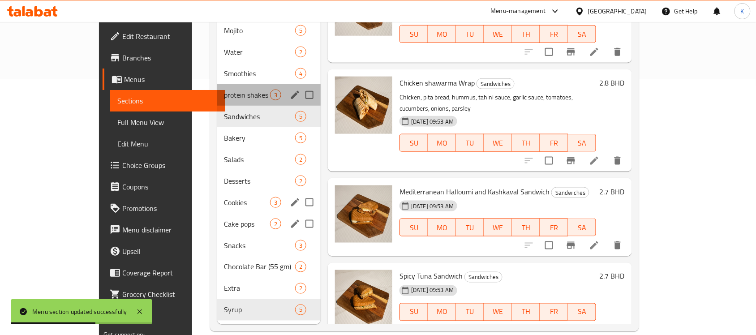
click at [272, 89] on div "protein shakes 3" at bounding box center [269, 94] width 104 height 21
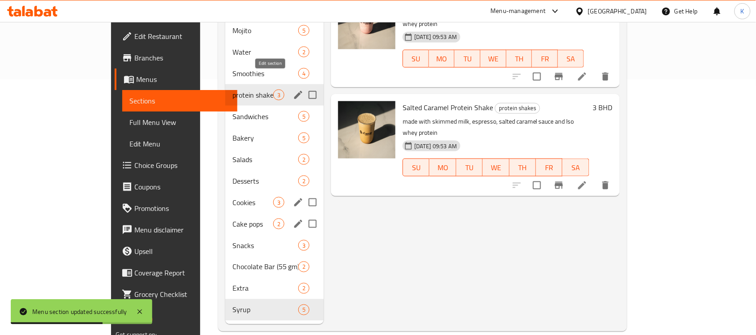
click at [293, 90] on icon "edit" at bounding box center [298, 95] width 11 height 11
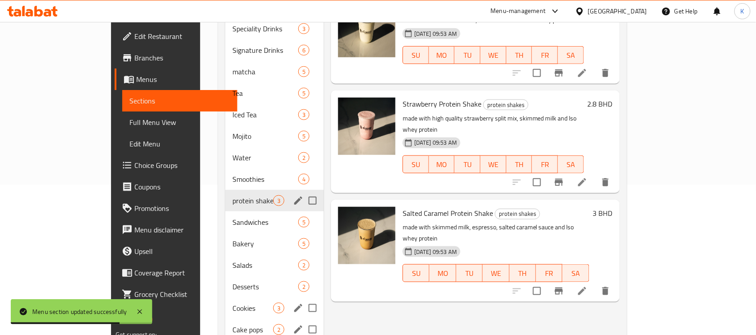
scroll to position [125, 0]
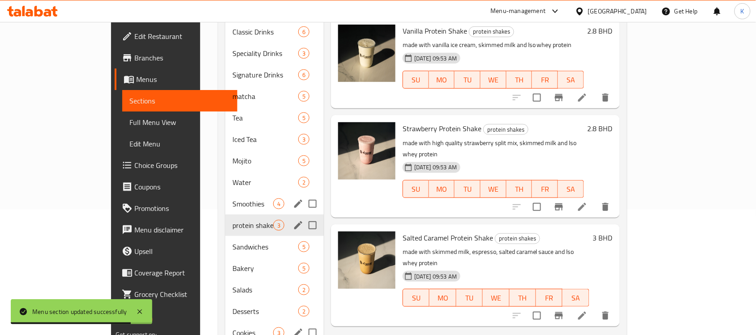
click at [293, 198] on icon "edit" at bounding box center [298, 203] width 11 height 11
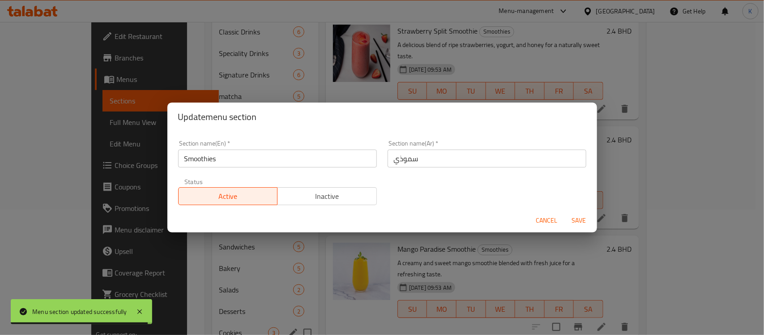
drag, startPoint x: 442, startPoint y: 158, endPoint x: 435, endPoint y: 157, distance: 6.3
click at [440, 158] on input "سموذي" at bounding box center [487, 159] width 199 height 18
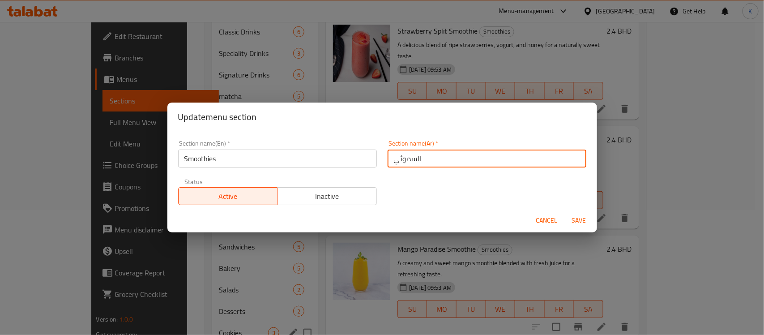
type input "السموثي"
click at [565, 212] on button "Save" at bounding box center [579, 220] width 29 height 17
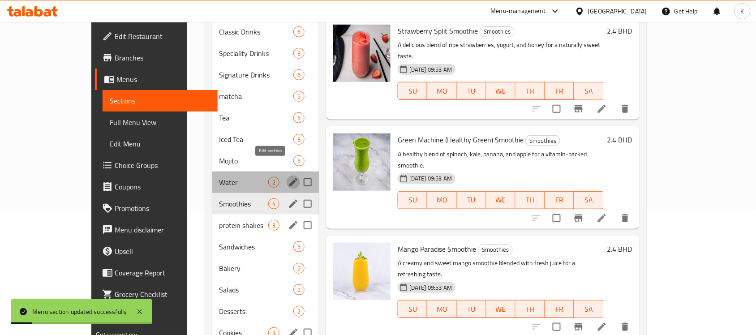
click at [288, 177] on icon "edit" at bounding box center [293, 182] width 11 height 11
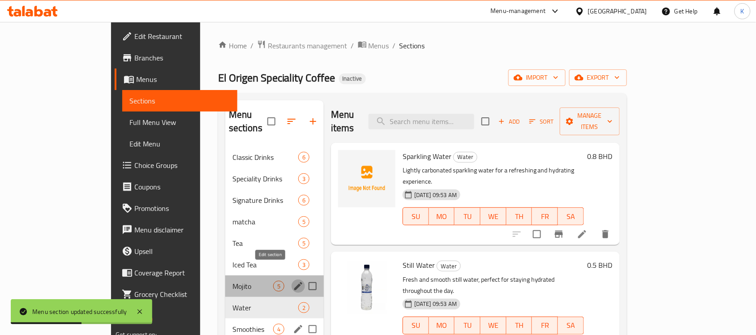
click at [294, 282] on icon "edit" at bounding box center [298, 286] width 8 height 8
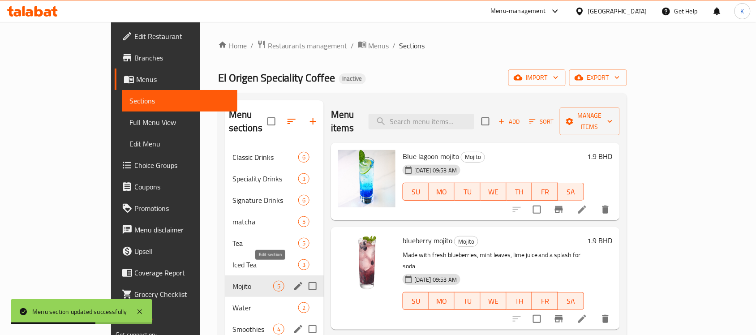
click at [276, 275] on div "Mojito 5" at bounding box center [274, 285] width 99 height 21
click at [293, 259] on icon "edit" at bounding box center [298, 264] width 11 height 11
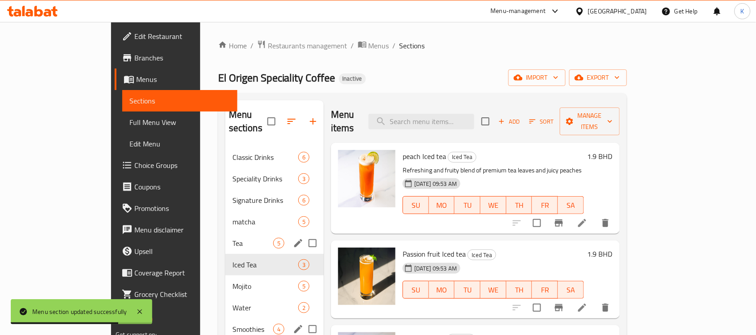
click at [303, 234] on input "Menu sections" at bounding box center [312, 243] width 19 height 19
checkbox input "true"
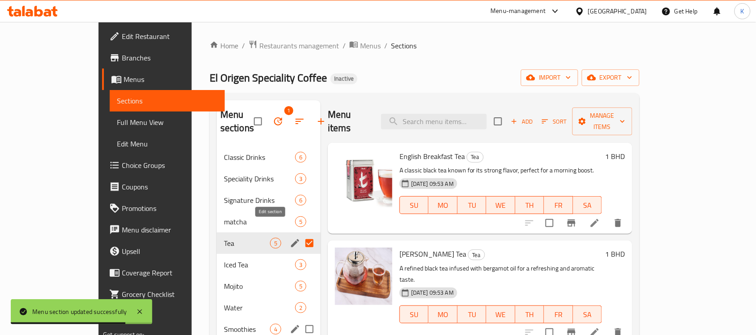
click at [291, 239] on icon "edit" at bounding box center [295, 243] width 8 height 8
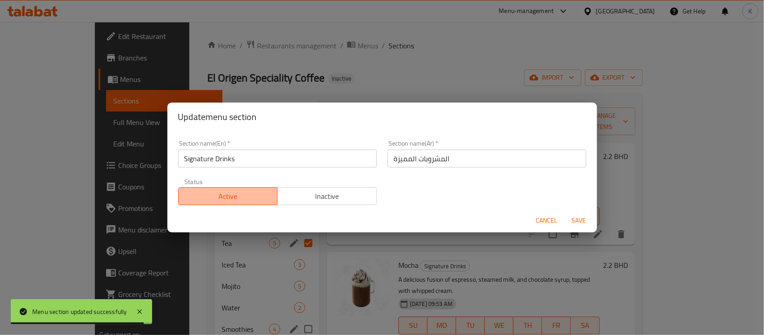
click at [274, 204] on button "Active" at bounding box center [228, 196] width 100 height 18
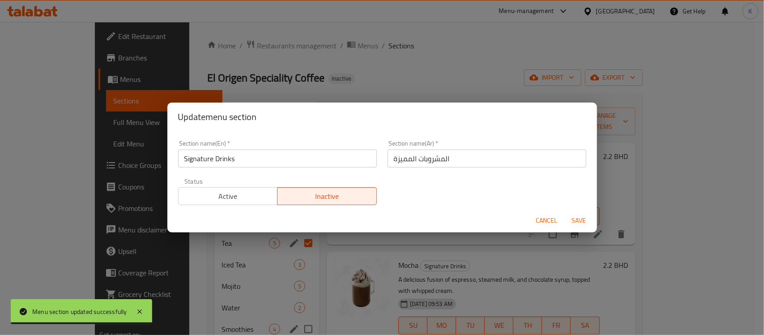
click at [265, 202] on span "Active" at bounding box center [228, 196] width 92 height 13
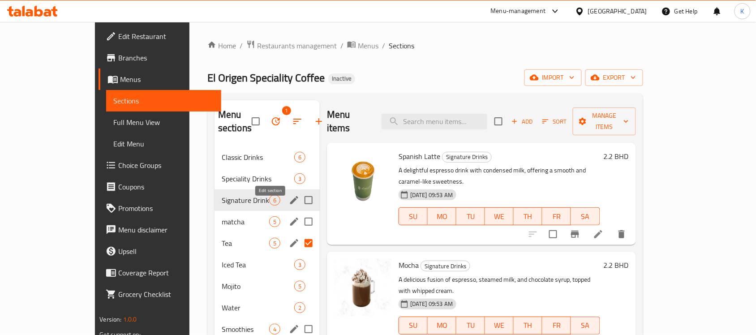
click at [290, 218] on icon "edit" at bounding box center [294, 222] width 8 height 8
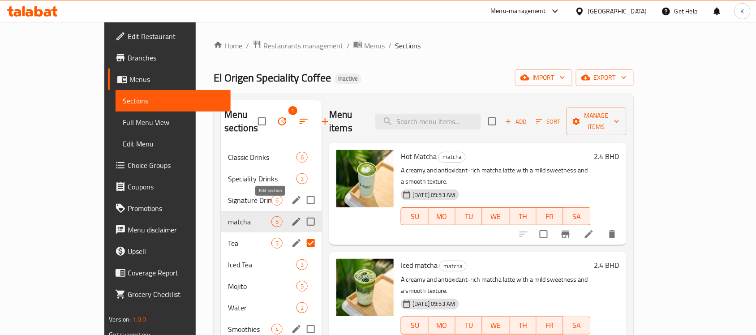
click at [291, 216] on icon "edit" at bounding box center [296, 221] width 11 height 11
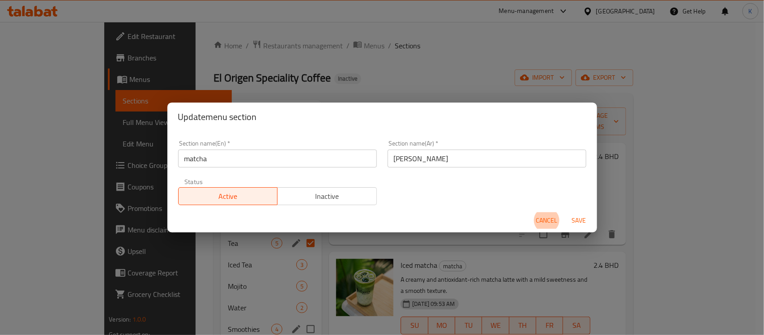
click at [438, 158] on input "ماتشا" at bounding box center [487, 159] width 199 height 18
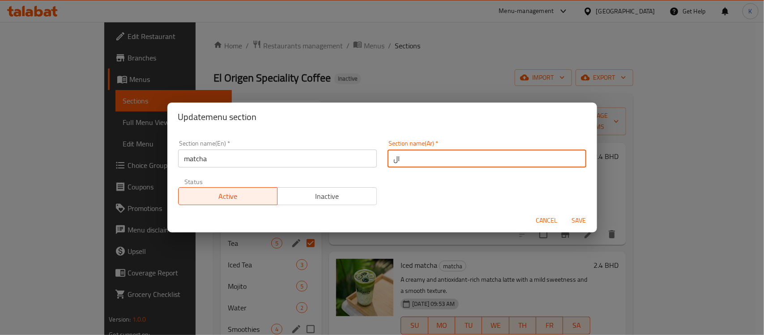
paste input "ماتشا"
type input "الماتشا"
click at [565, 212] on button "Save" at bounding box center [579, 220] width 29 height 17
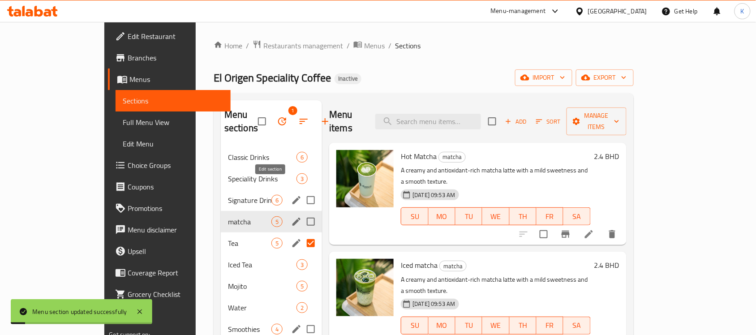
click at [291, 195] on icon "edit" at bounding box center [296, 200] width 11 height 11
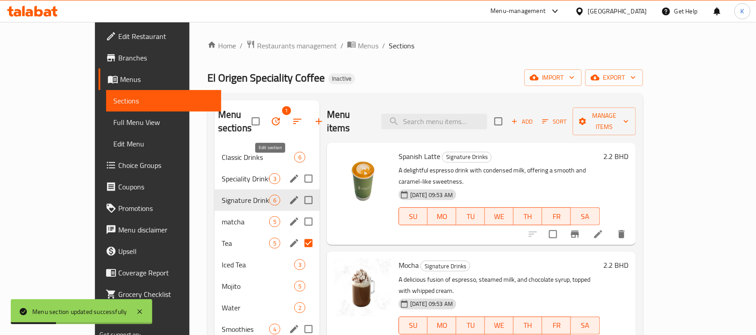
click at [289, 173] on icon "edit" at bounding box center [294, 178] width 11 height 11
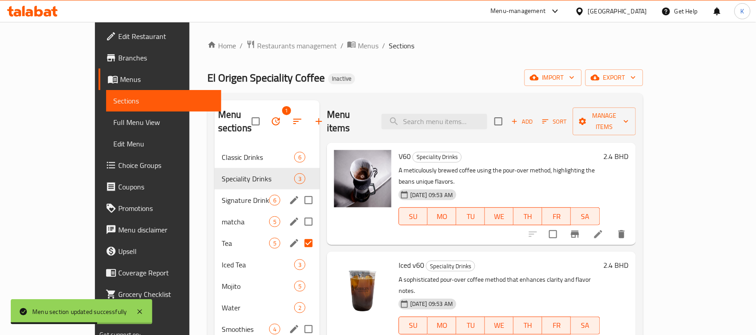
click at [118, 31] on span "Edit Restaurant" at bounding box center [166, 36] width 96 height 11
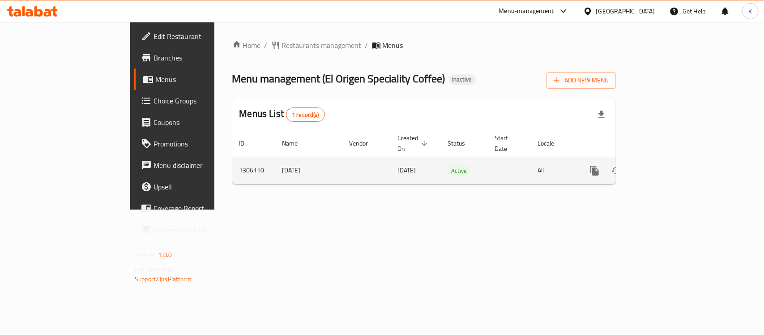
click at [670, 169] on link "enhanced table" at bounding box center [659, 170] width 21 height 21
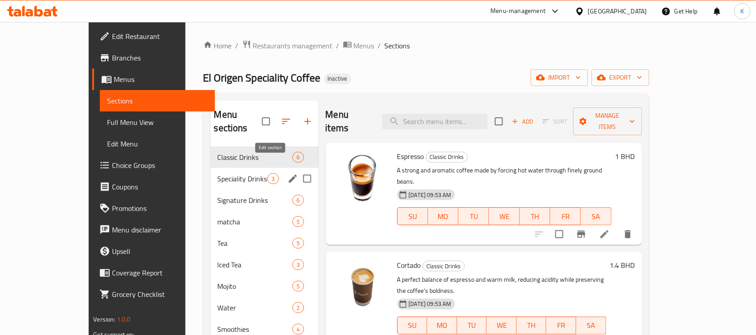
click at [287, 173] on icon "edit" at bounding box center [292, 178] width 11 height 11
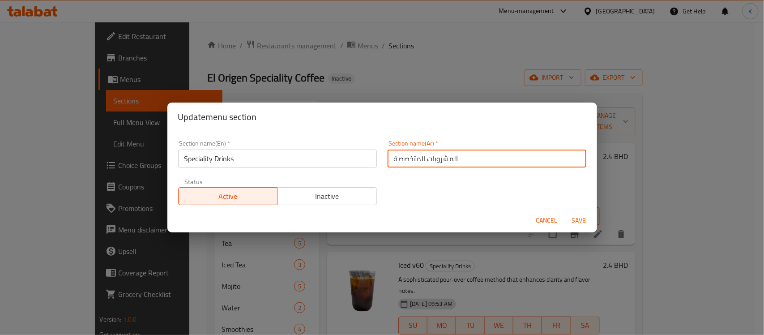
click at [398, 164] on input "المشروبات المتخصصة" at bounding box center [487, 159] width 199 height 18
paste input "ت"
type input "المشروبات المختصة"
click at [565, 212] on button "Save" at bounding box center [579, 220] width 29 height 17
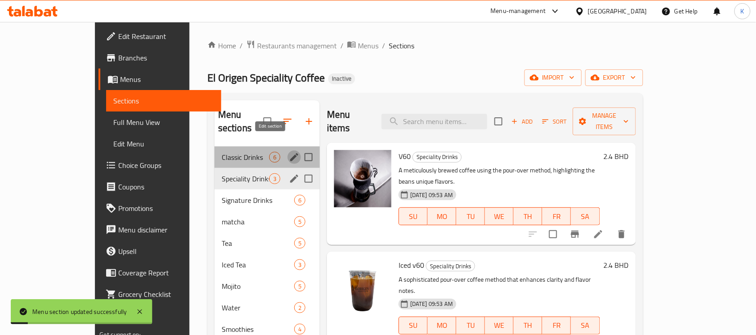
click at [289, 152] on icon "edit" at bounding box center [294, 157] width 11 height 11
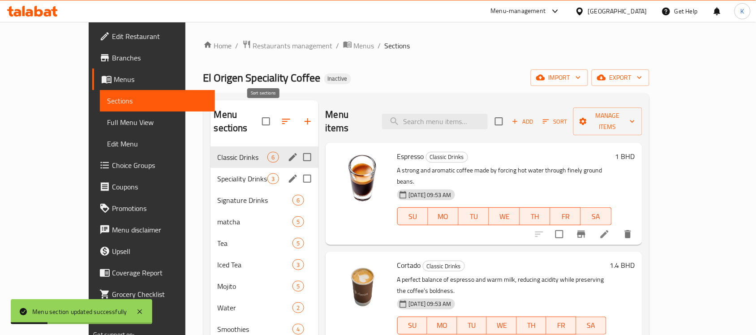
click at [281, 116] on icon "button" at bounding box center [286, 121] width 11 height 11
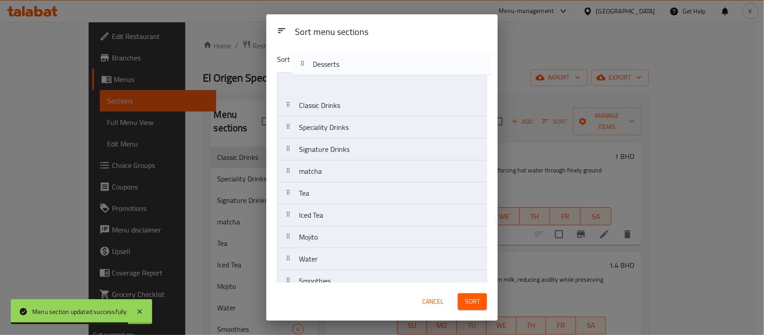
drag, startPoint x: 345, startPoint y: 133, endPoint x: 361, endPoint y: 56, distance: 77.7
click at [361, 56] on div "Sort menu sections Classic Drinks Speciality Drinks Signature Drinks matcha Tea…" at bounding box center [382, 165] width 232 height 236
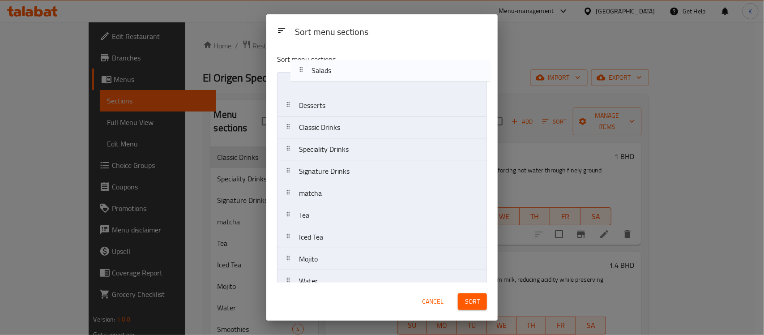
drag, startPoint x: 357, startPoint y: 266, endPoint x: 368, endPoint y: 68, distance: 198.2
click at [368, 68] on div "Sort menu sections Desserts Classic Drinks Speciality Drinks Signature Drinks m…" at bounding box center [382, 165] width 232 height 236
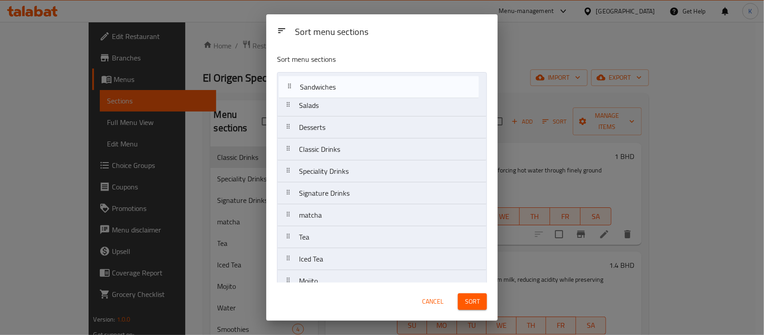
drag, startPoint x: 361, startPoint y: 219, endPoint x: 366, endPoint y: 85, distance: 133.5
click at [366, 85] on nav "Salads Desserts Classic Drinks Speciality Drinks Signature Drinks matcha Tea Ic…" at bounding box center [382, 292] width 210 height 440
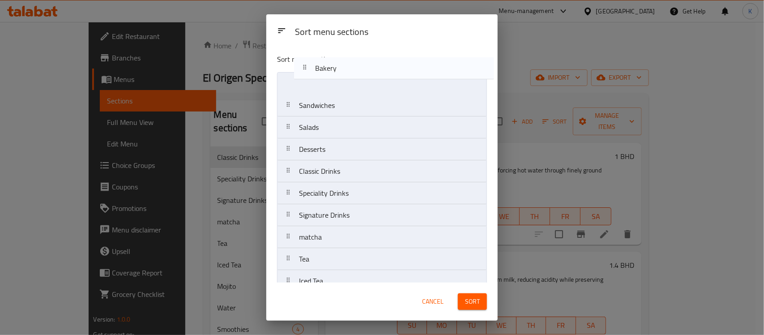
drag, startPoint x: 375, startPoint y: 229, endPoint x: 388, endPoint y: 65, distance: 164.9
click at [388, 65] on div "Sort menu sections Sandwiches Salads Desserts Classic Drinks Speciality Drinks …" at bounding box center [382, 165] width 232 height 236
drag, startPoint x: 357, startPoint y: 208, endPoint x: 371, endPoint y: 77, distance: 131.5
click at [371, 76] on nav "Bakery Sandwiches Salads Desserts Classic Drinks Speciality Drinks Signature Dr…" at bounding box center [382, 292] width 210 height 440
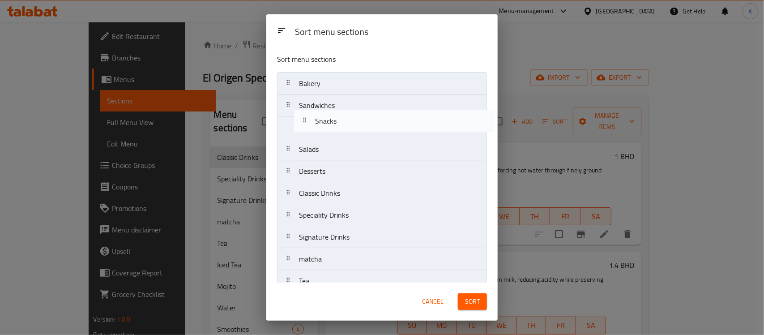
drag, startPoint x: 354, startPoint y: 77, endPoint x: 373, endPoint y: 116, distance: 43.7
click at [373, 116] on nav "Snacks Bakery Sandwiches Salads Desserts Classic Drinks Speciality Drinks Signa…" at bounding box center [382, 292] width 210 height 440
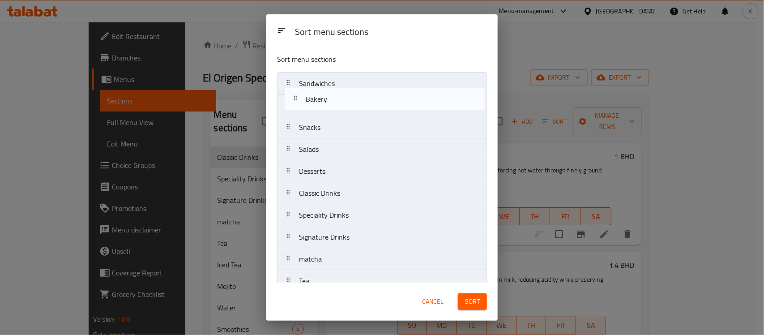
drag, startPoint x: 364, startPoint y: 88, endPoint x: 370, endPoint y: 116, distance: 29.2
click at [371, 117] on nav "Bakery Sandwiches Snacks Salads Desserts Classic Drinks Speciality Drinks Signa…" at bounding box center [382, 292] width 210 height 440
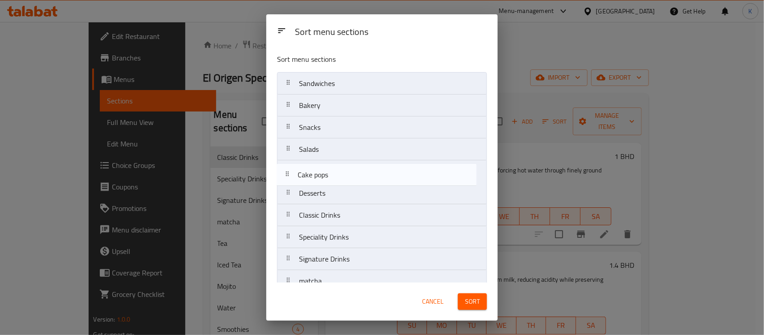
drag, startPoint x: 367, startPoint y: 209, endPoint x: 369, endPoint y: 179, distance: 29.6
click at [369, 179] on nav "Sandwiches Bakery Snacks Salads Desserts Classic Drinks Speciality Drinks Signa…" at bounding box center [382, 292] width 210 height 440
drag, startPoint x: 364, startPoint y: 204, endPoint x: 361, endPoint y: 173, distance: 31.0
click at [361, 173] on nav "Sandwiches Bakery Snacks Salads Cake pops Desserts Classic Drinks Speciality Dr…" at bounding box center [382, 292] width 210 height 440
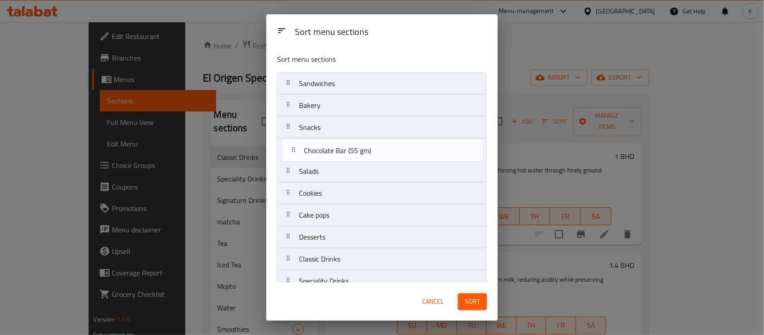
drag, startPoint x: 370, startPoint y: 222, endPoint x: 375, endPoint y: 149, distance: 73.2
click at [375, 149] on nav "Sandwiches Bakery Snacks Salads Cookies Cake pops Desserts Classic Drinks Speci…" at bounding box center [382, 292] width 210 height 440
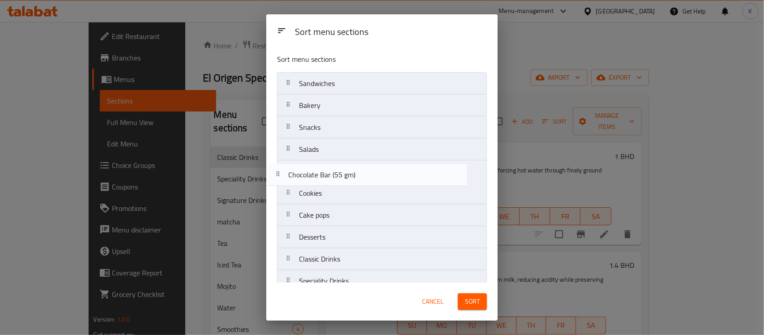
drag, startPoint x: 375, startPoint y: 153, endPoint x: 366, endPoint y: 184, distance: 32.7
click at [365, 184] on nav "Sandwiches Bakery Snacks Chocolate Bar (55 gm) Salads Cookies Cake pops Dessert…" at bounding box center [382, 292] width 210 height 440
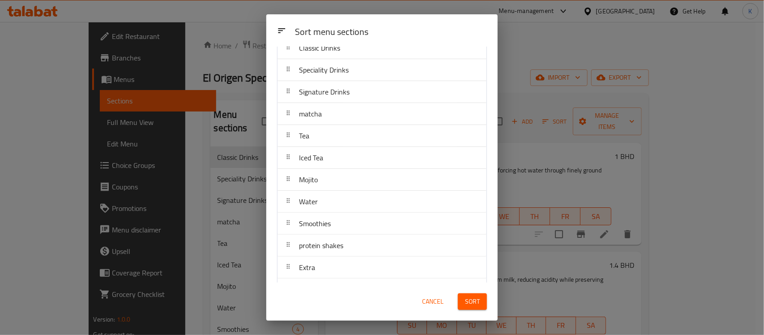
scroll to position [234, 0]
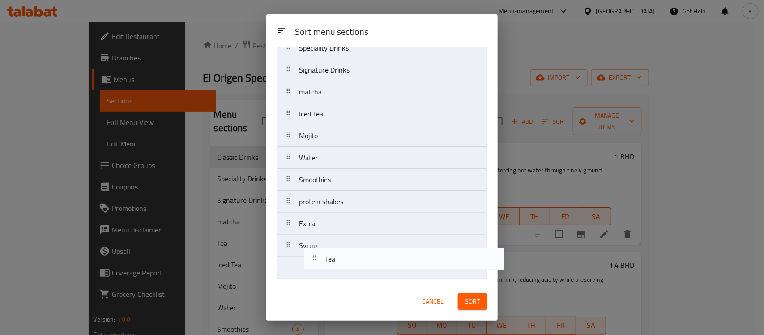
drag, startPoint x: 340, startPoint y: 113, endPoint x: 370, endPoint y: 272, distance: 161.2
click at [370, 272] on nav "Sandwiches Bakery Snacks Salads Chocolate Bar (55 gm) Cookies Cake pops Dessert…" at bounding box center [382, 59] width 210 height 440
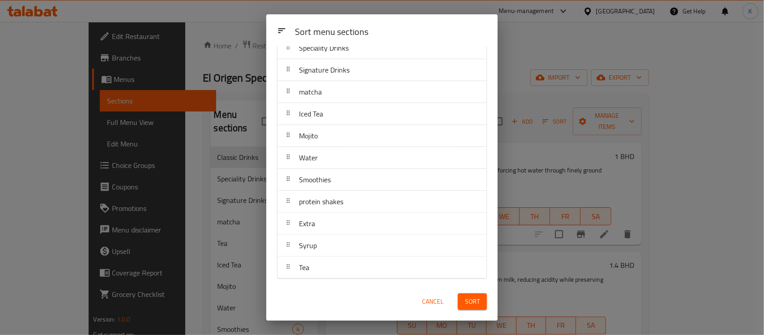
click at [468, 300] on span "Sort" at bounding box center [472, 301] width 15 height 11
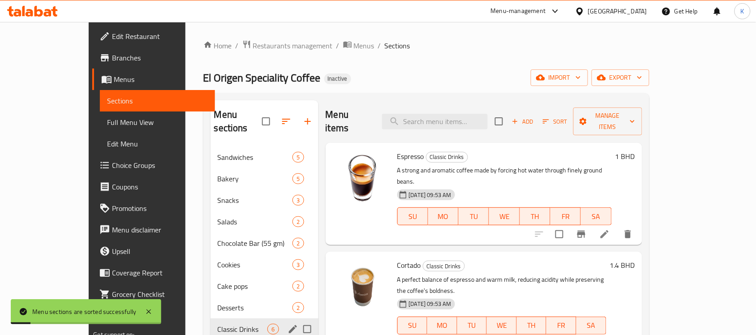
drag, startPoint x: 524, startPoint y: 66, endPoint x: 571, endPoint y: 61, distance: 46.8
click at [524, 66] on div "Home / Restaurants management / Menus / Sections El Origen Speciality Coffee In…" at bounding box center [426, 313] width 446 height 547
click at [642, 76] on span "export" at bounding box center [620, 77] width 43 height 11
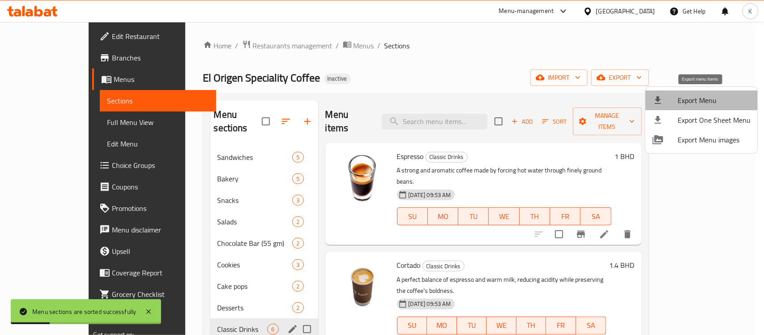
click at [705, 99] on span "Export Menu" at bounding box center [714, 100] width 73 height 11
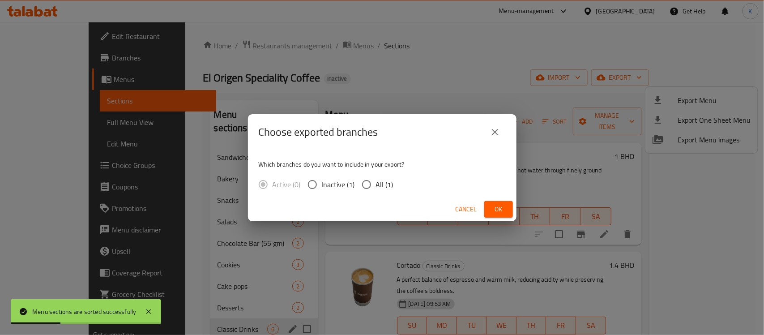
click at [377, 189] on span "All (1)" at bounding box center [384, 184] width 17 height 11
click at [390, 187] on span "All (1)" at bounding box center [384, 184] width 17 height 11
click at [376, 180] on span "All (1)" at bounding box center [384, 184] width 17 height 11
click at [376, 180] on input "All (1)" at bounding box center [366, 184] width 19 height 19
radio input "true"
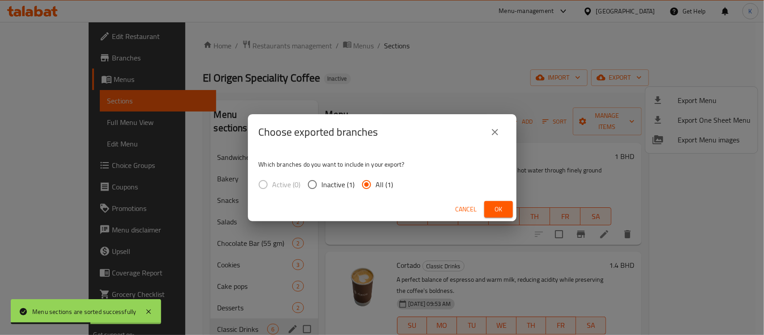
click at [506, 208] on button "Ok" at bounding box center [498, 209] width 29 height 17
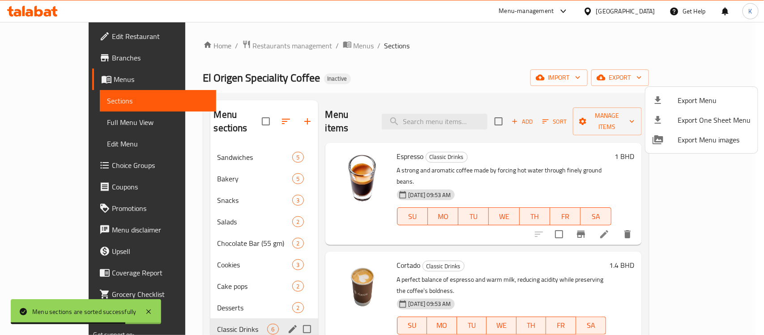
click at [74, 126] on div at bounding box center [382, 167] width 764 height 335
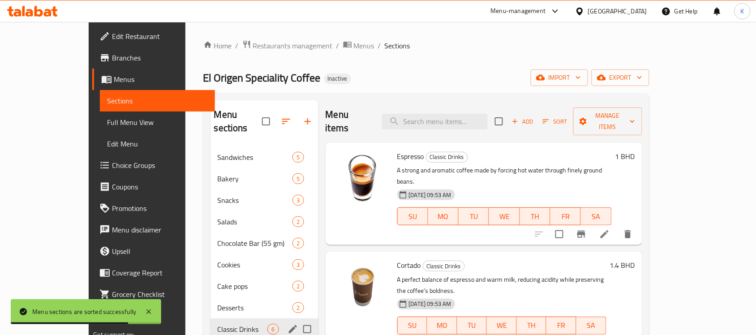
click at [107, 126] on span "Full Menu View" at bounding box center [157, 122] width 101 height 11
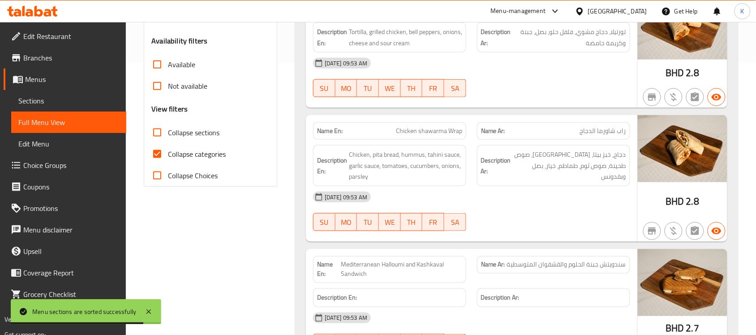
scroll to position [261, 0]
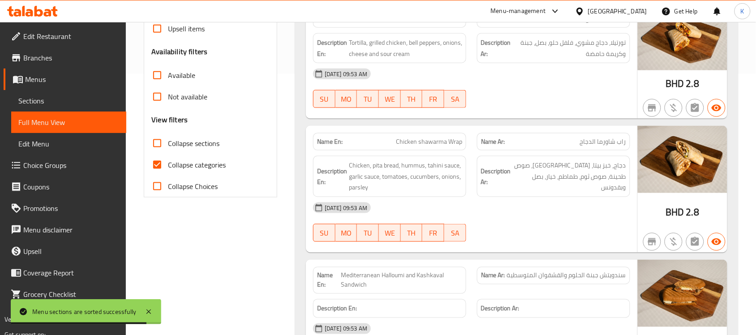
click at [187, 160] on span "Collapse categories" at bounding box center [197, 164] width 58 height 11
click at [168, 160] on input "Collapse categories" at bounding box center [156, 164] width 21 height 21
checkbox input "false"
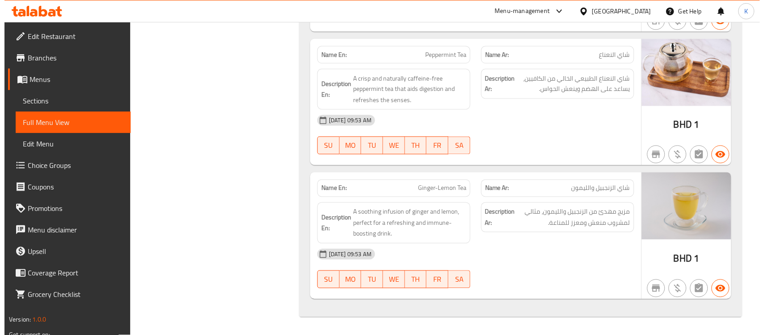
scroll to position [0, 0]
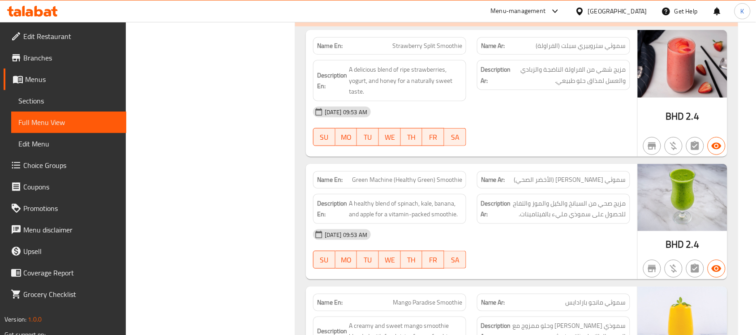
scroll to position [8177, 0]
